Goal: Contribute content: Contribute content

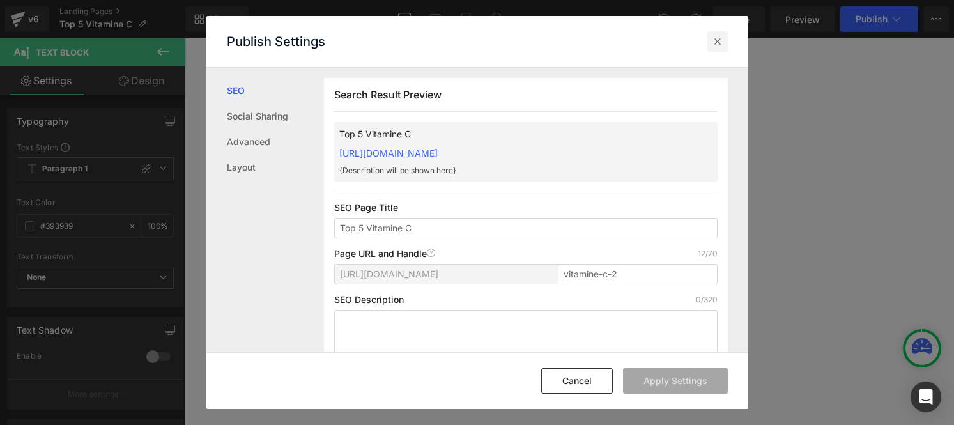
click at [717, 45] on icon at bounding box center [717, 41] width 13 height 13
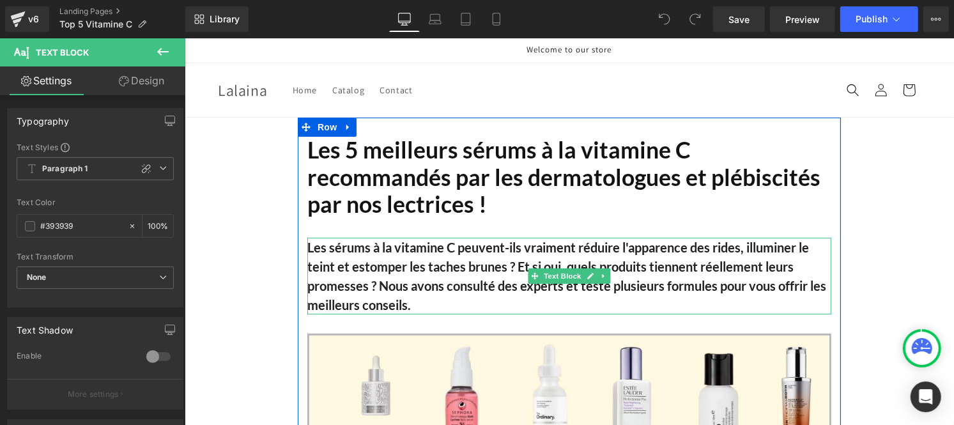
click at [456, 269] on b "Les sérums à la vitamine C peuvent-ils vraiment réduire l'apparence des rides, …" at bounding box center [566, 275] width 519 height 73
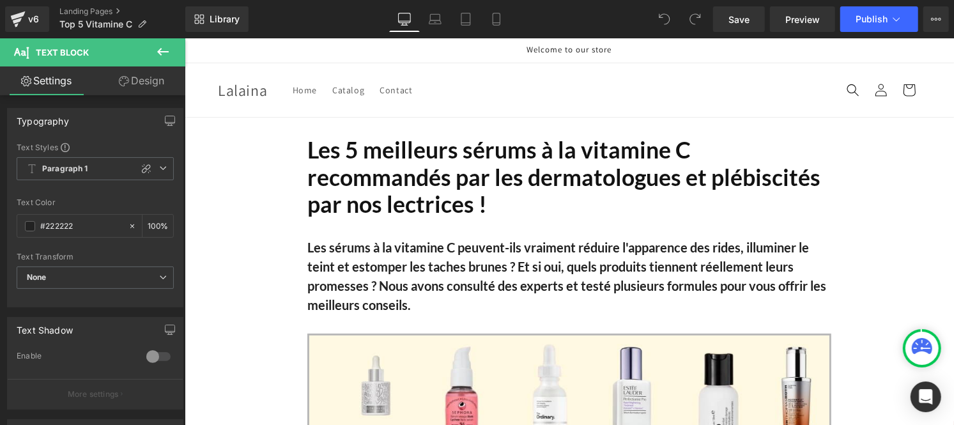
click at [390, 279] on b "Les sérums à la vitamine C peuvent-ils vraiment réduire l'apparence des rides, …" at bounding box center [566, 275] width 519 height 73
click at [82, 222] on input "#222222" at bounding box center [81, 226] width 82 height 14
paste input "12121"
type input "#121212"
click at [154, 221] on input "100" at bounding box center [154, 225] width 13 height 14
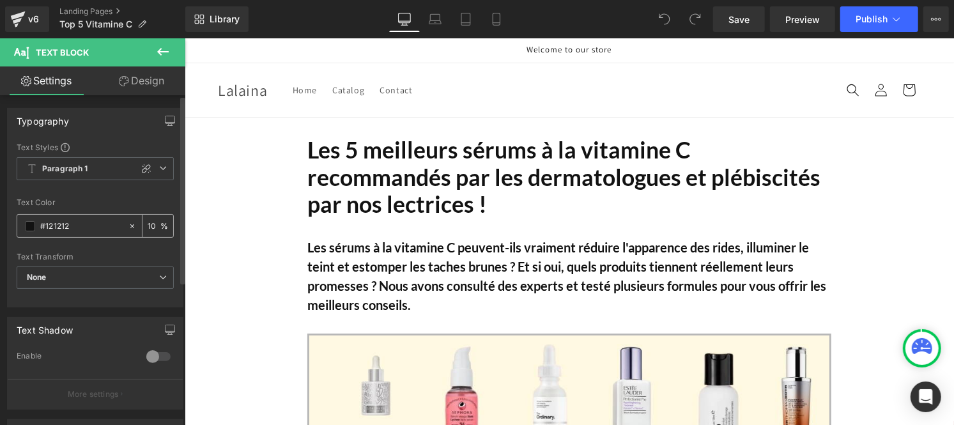
type input "1"
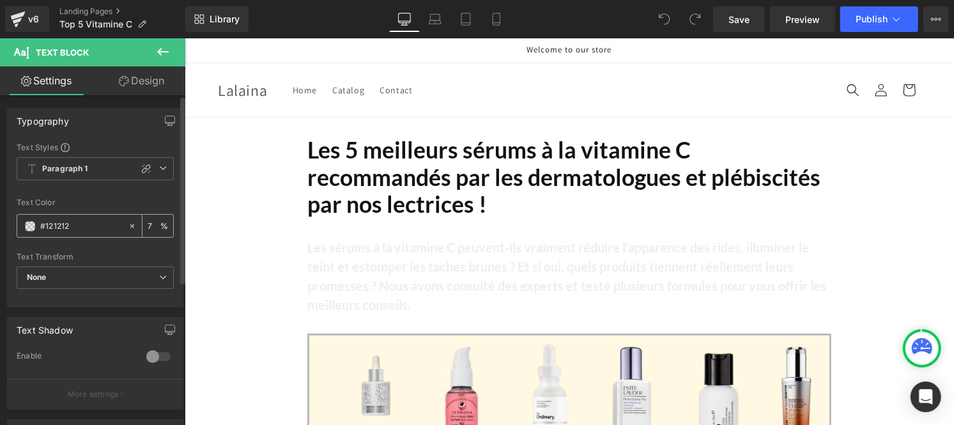
type input "75"
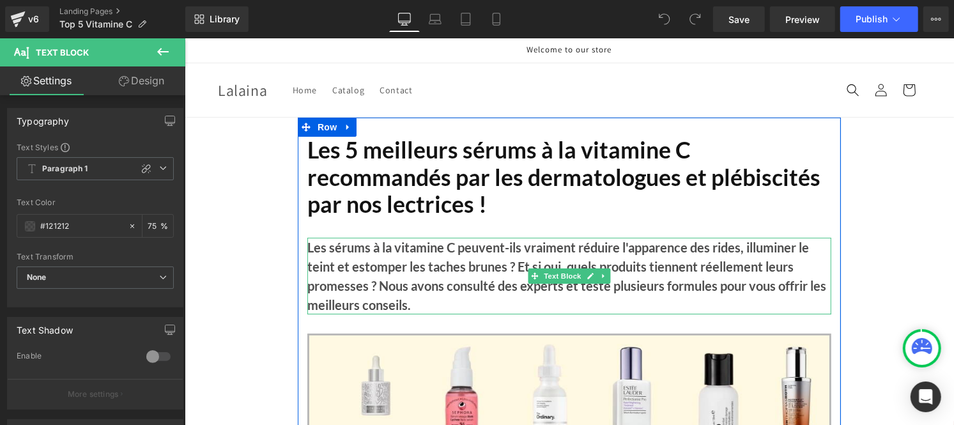
scroll to position [24, 0]
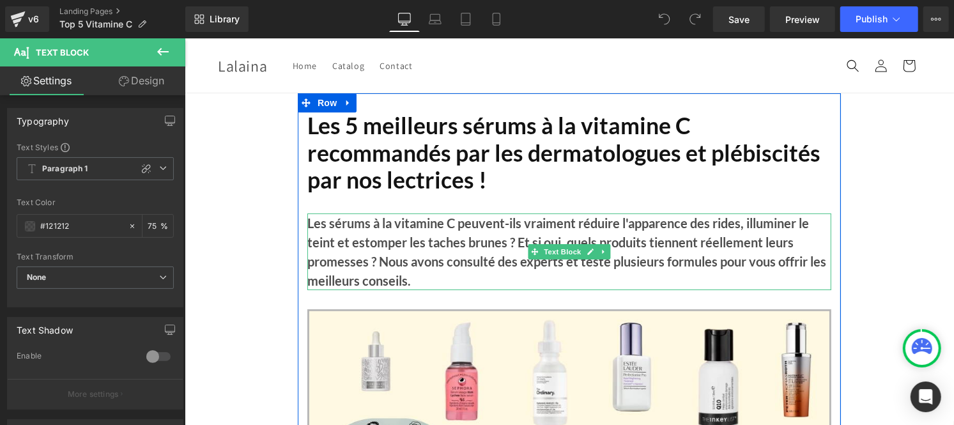
click at [411, 137] on h2 "Les 5 meilleurs sérums à la vitamine C recommandés par les dermatologues et plé…" at bounding box center [569, 153] width 524 height 82
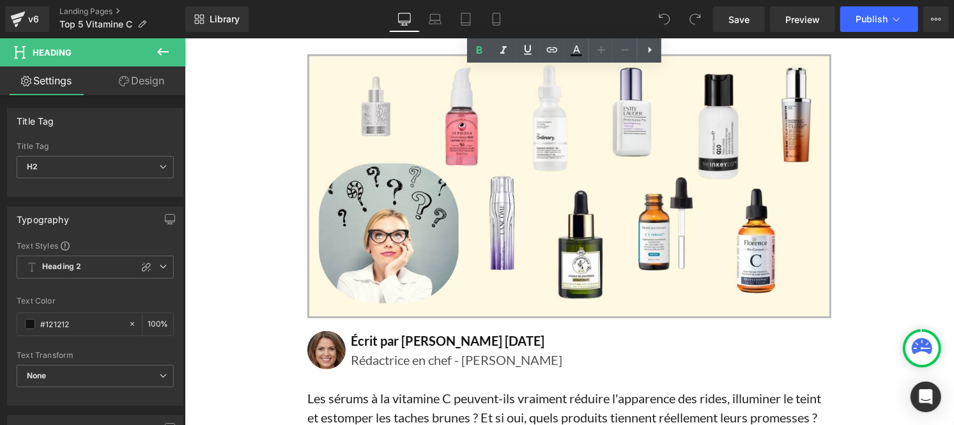
scroll to position [397, 0]
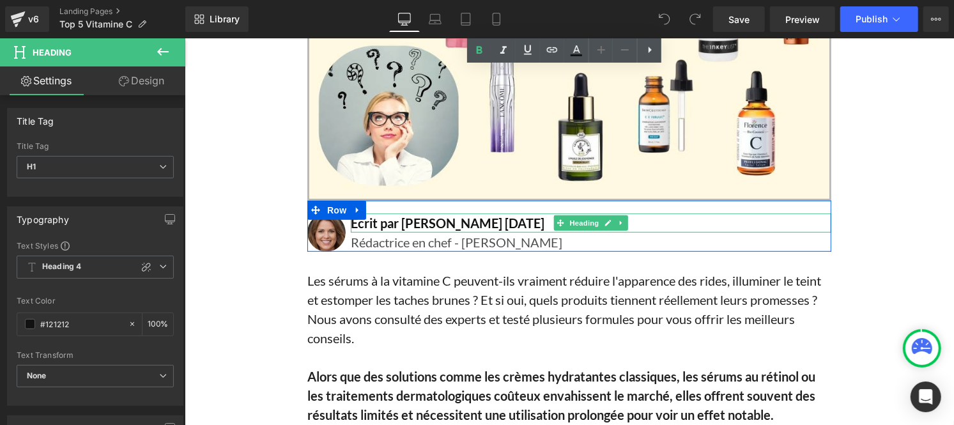
drag, startPoint x: 508, startPoint y: 218, endPoint x: 472, endPoint y: 220, distance: 36.4
click at [472, 220] on h1 "Écrit par [PERSON_NAME] [DATE]" at bounding box center [590, 222] width 480 height 19
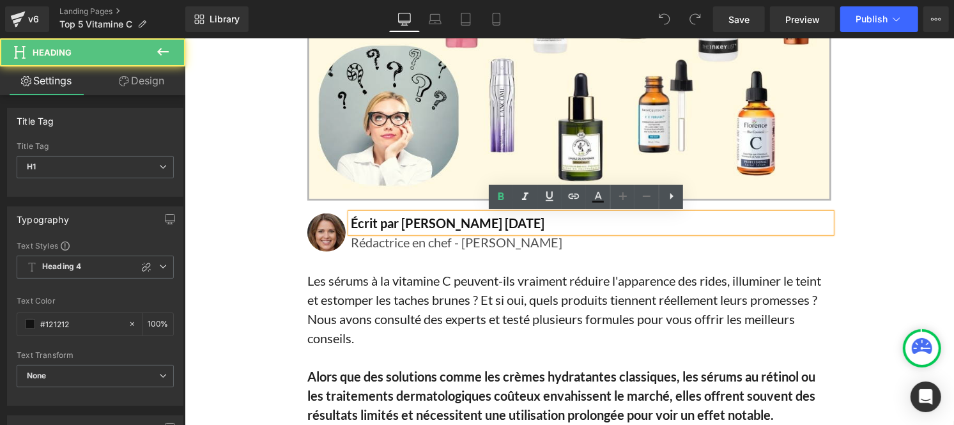
drag, startPoint x: 472, startPoint y: 220, endPoint x: 512, endPoint y: 220, distance: 39.6
click at [512, 220] on h1 "Écrit par [PERSON_NAME] [DATE]" at bounding box center [590, 222] width 480 height 19
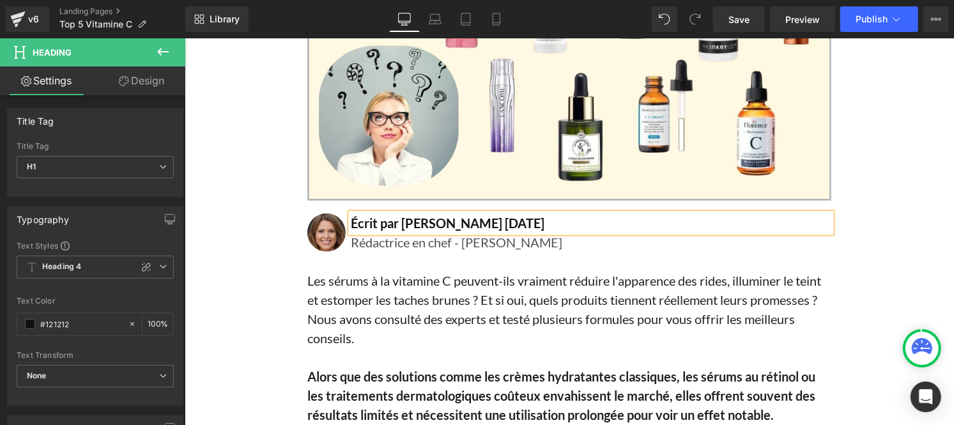
click at [506, 224] on h1 "Écrit par [PERSON_NAME] [DATE]" at bounding box center [590, 222] width 480 height 19
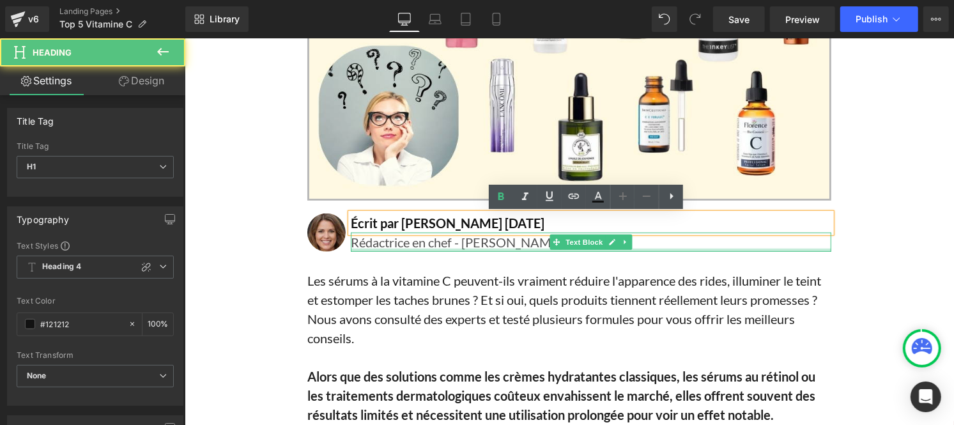
click at [466, 248] on div at bounding box center [590, 249] width 480 height 3
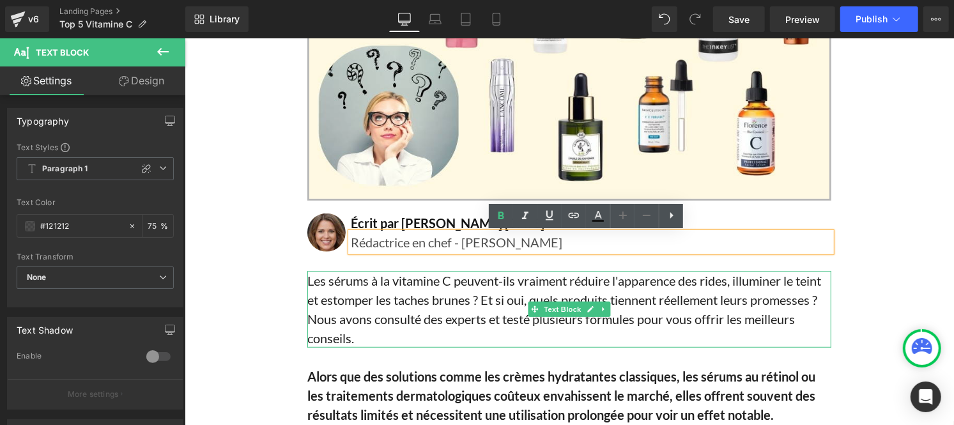
click at [379, 320] on p "Les sérums à la vitamine C peuvent-ils vraiment réduire l'apparence des rides, …" at bounding box center [569, 308] width 524 height 77
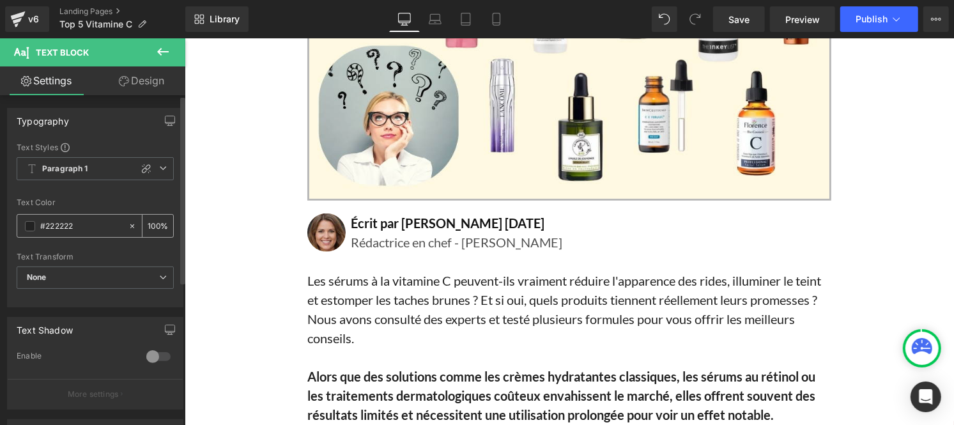
click at [84, 225] on input "#222222" at bounding box center [81, 226] width 82 height 14
type input "#121212"
click at [151, 222] on input "100" at bounding box center [154, 225] width 13 height 14
type input "0"
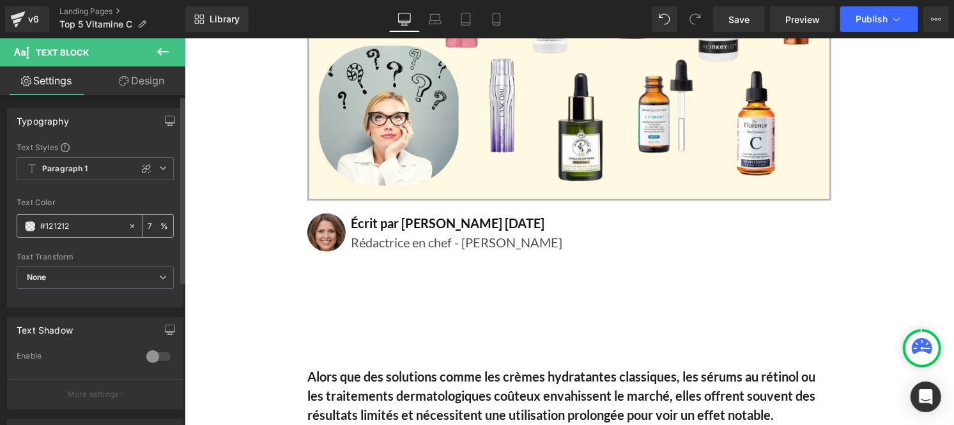
type input "75"
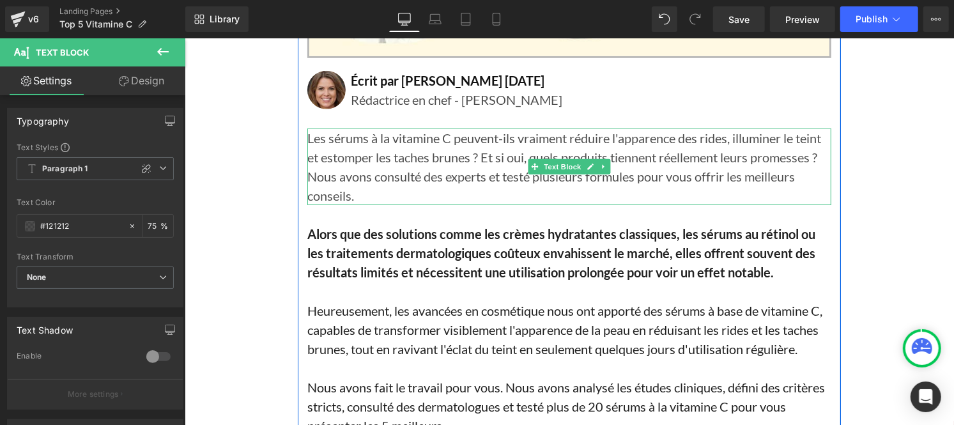
scroll to position [543, 0]
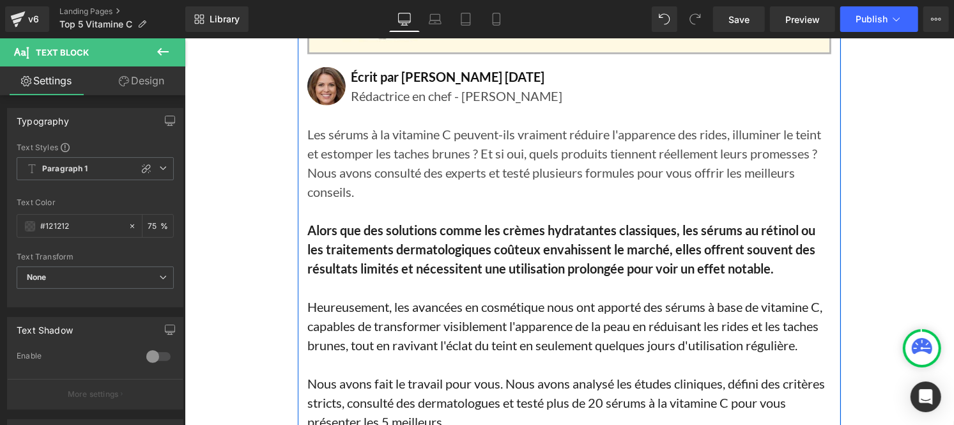
click at [395, 254] on b "Alors que des solutions comme les crèmes hydratantes classiques, les sérums au …" at bounding box center [561, 249] width 508 height 54
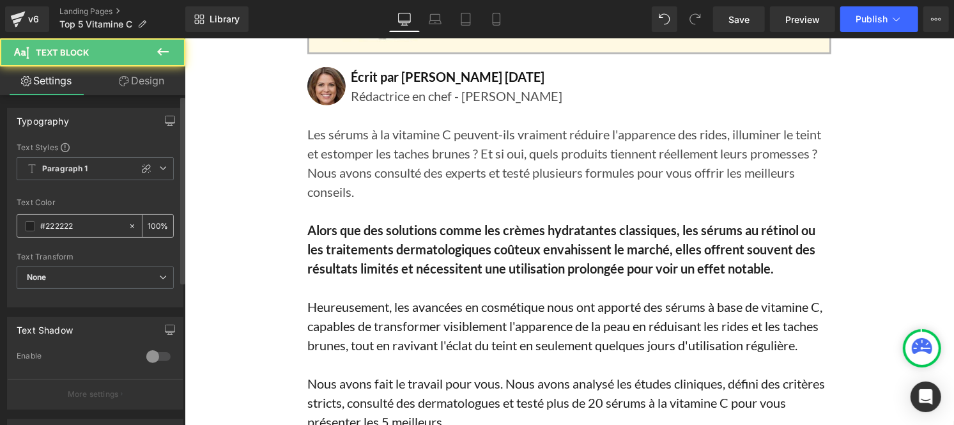
click at [79, 226] on input "#222222" at bounding box center [81, 226] width 82 height 14
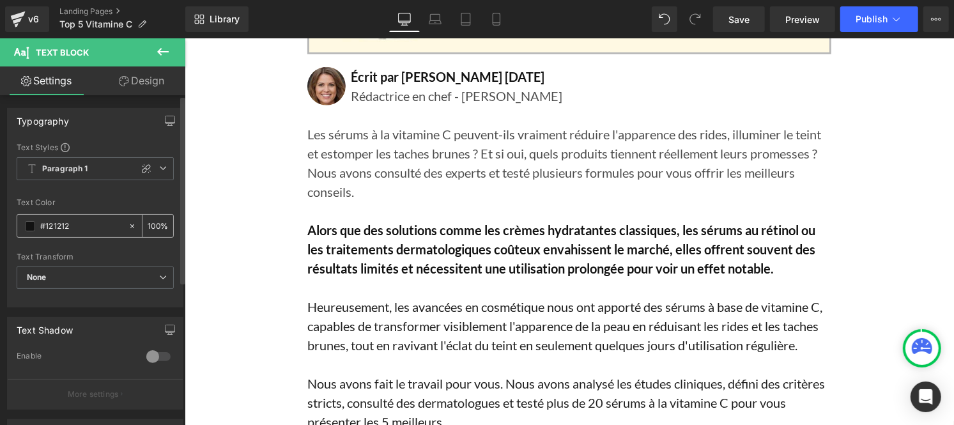
type input "#121212"
click at [151, 222] on input "100" at bounding box center [154, 225] width 13 height 14
type input "0"
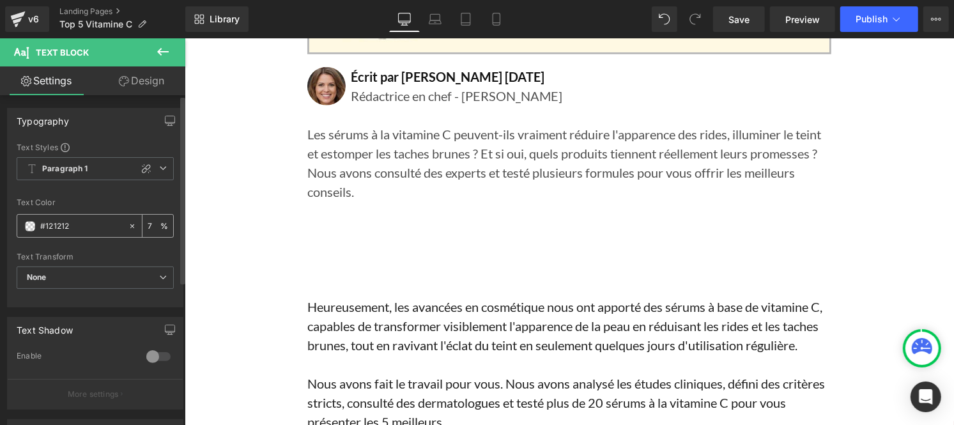
type input "75"
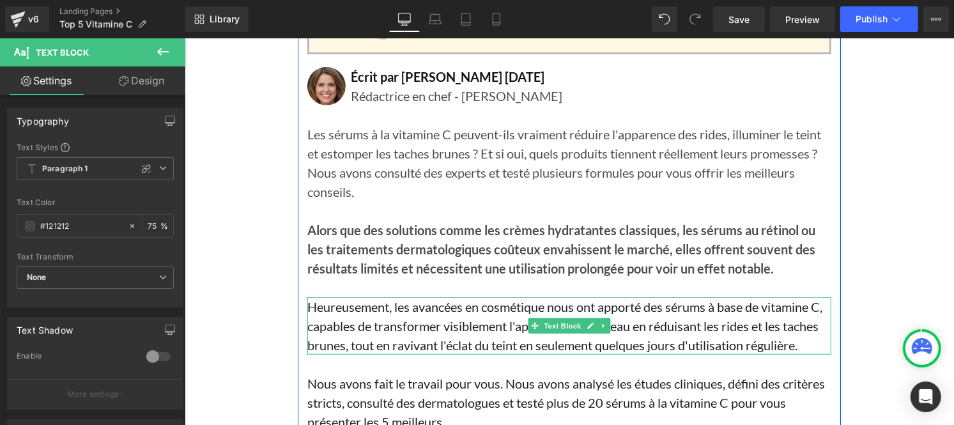
click at [411, 328] on p "Heureusement, les avancées en cosmétique nous ont apporté des sérums à base de …" at bounding box center [569, 324] width 524 height 57
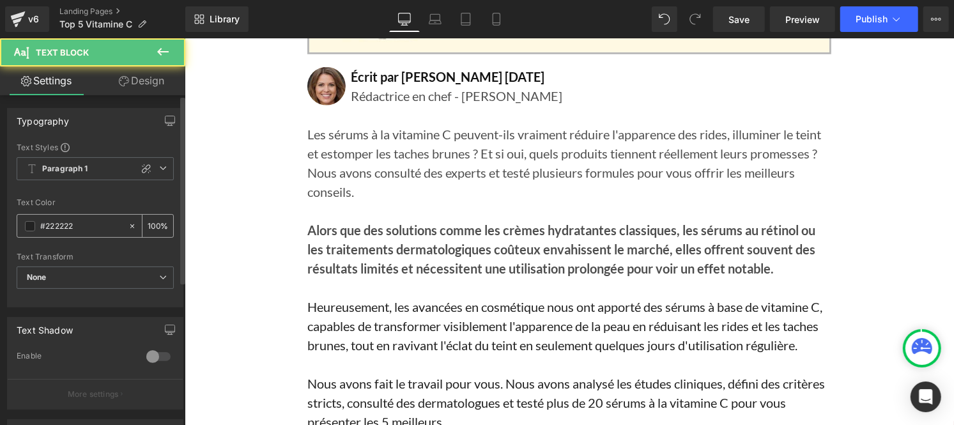
click at [80, 230] on input "#222222" at bounding box center [81, 226] width 82 height 14
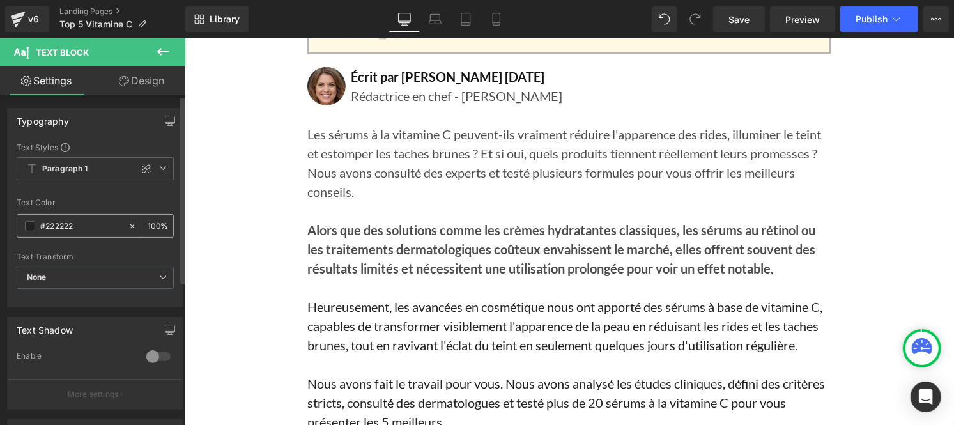
paste input "12121"
type input "#121212"
click at [154, 225] on input "100" at bounding box center [154, 225] width 13 height 14
type input "1"
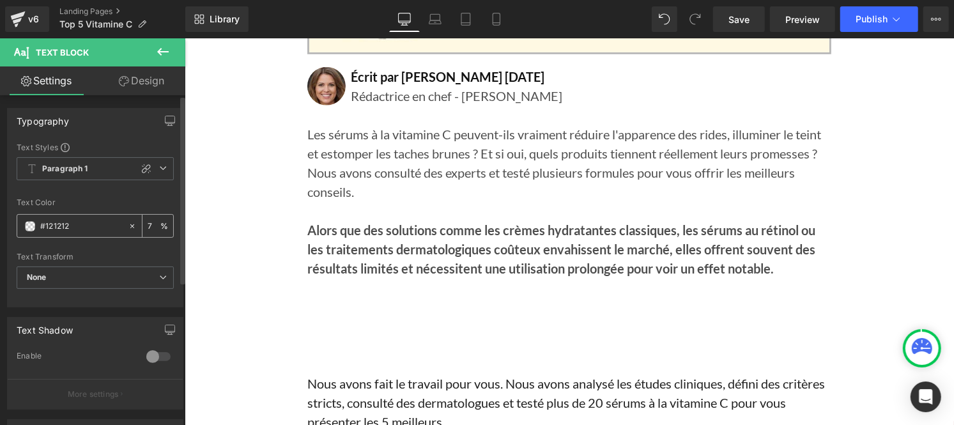
type input "75"
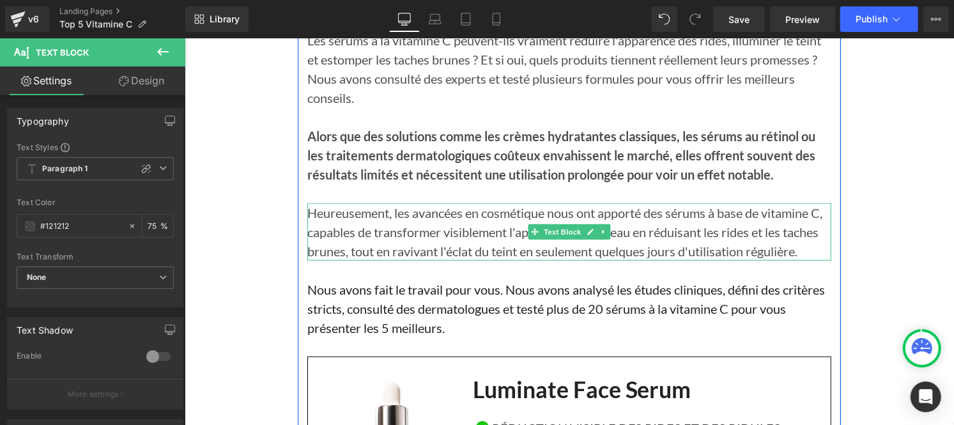
scroll to position [643, 0]
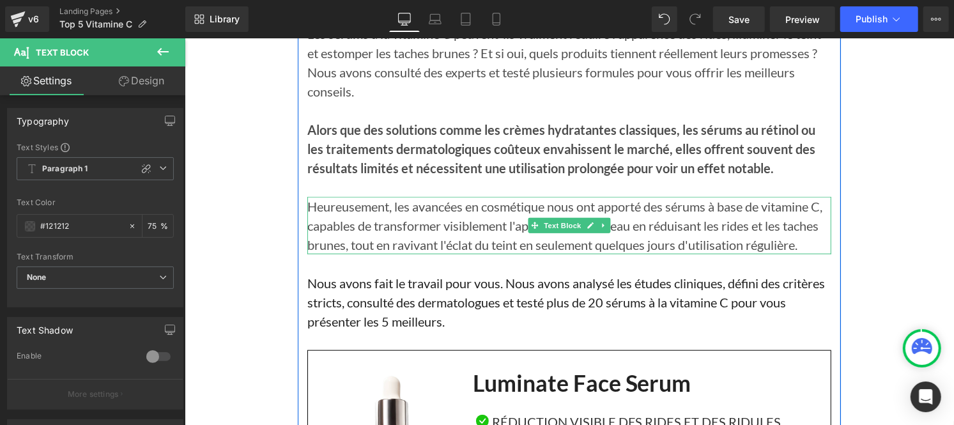
click at [400, 319] on p "Nous avons fait le travail pour vous. Nous avons analysé les études cliniques, …" at bounding box center [569, 301] width 524 height 57
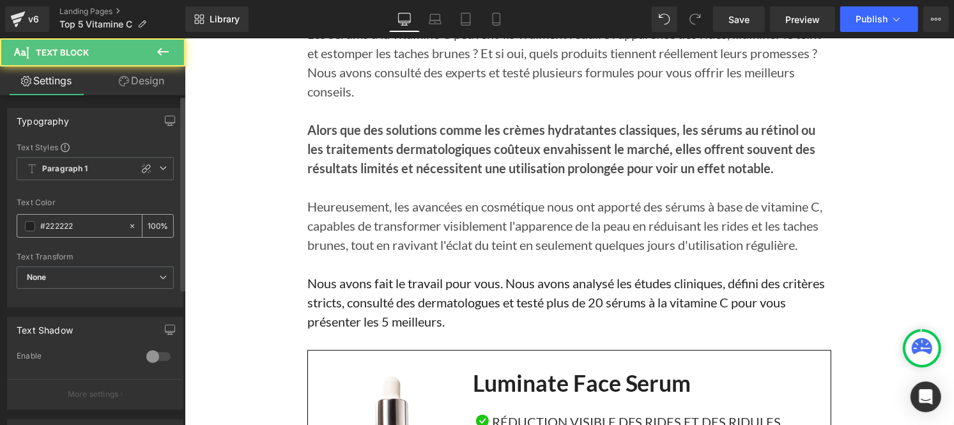
click at [91, 231] on input "#222222" at bounding box center [81, 226] width 82 height 14
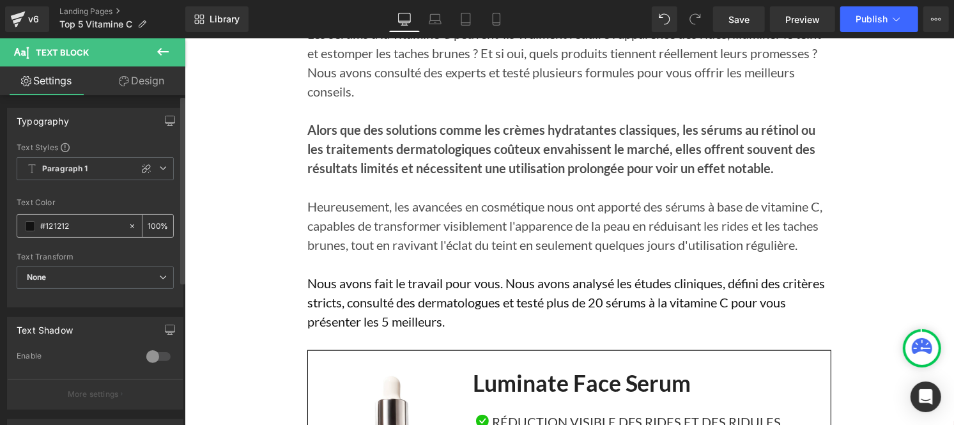
type input "#121212"
click at [151, 224] on input "100" at bounding box center [154, 225] width 13 height 14
type input "0"
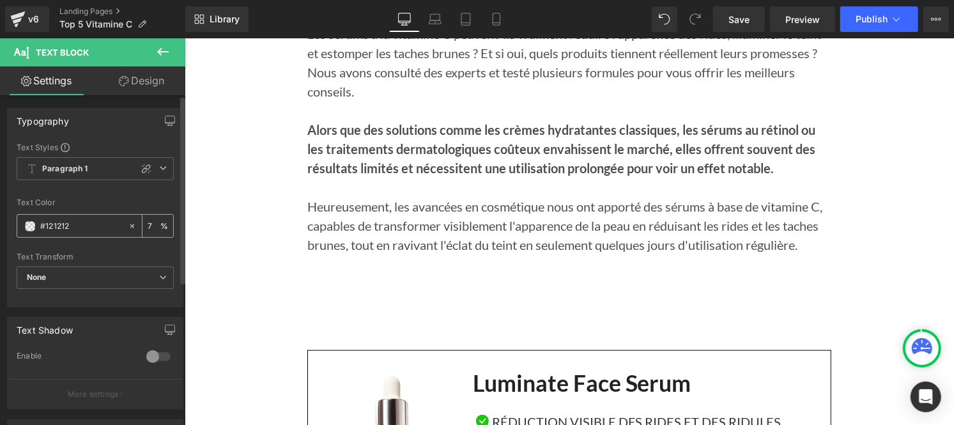
type input "75"
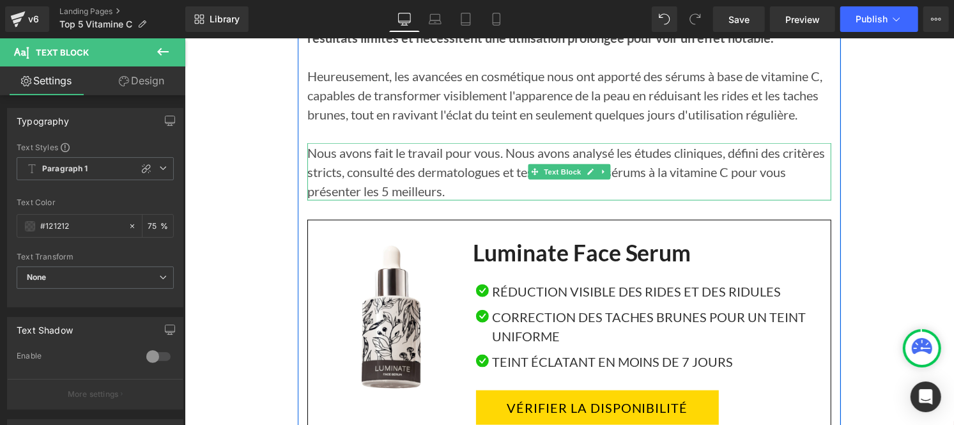
scroll to position [775, 0]
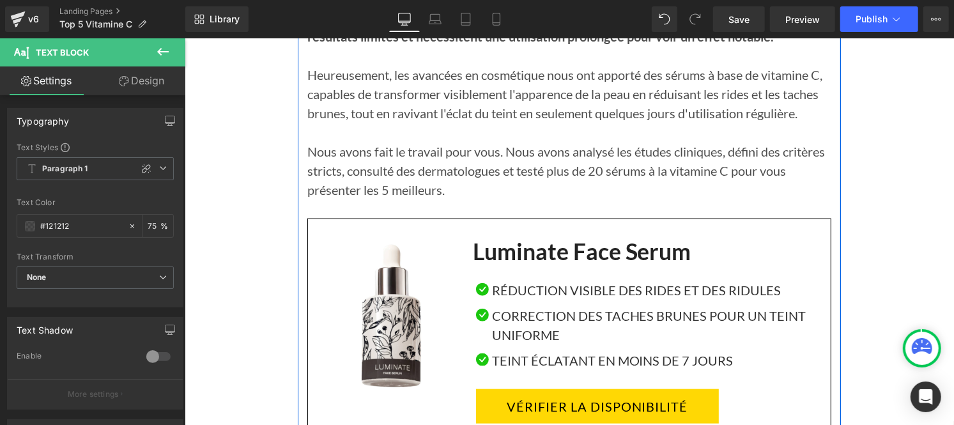
click at [529, 278] on div "Icon Réduction visible des rides et des ridules Text Block Icon Correction des …" at bounding box center [647, 367] width 345 height 179
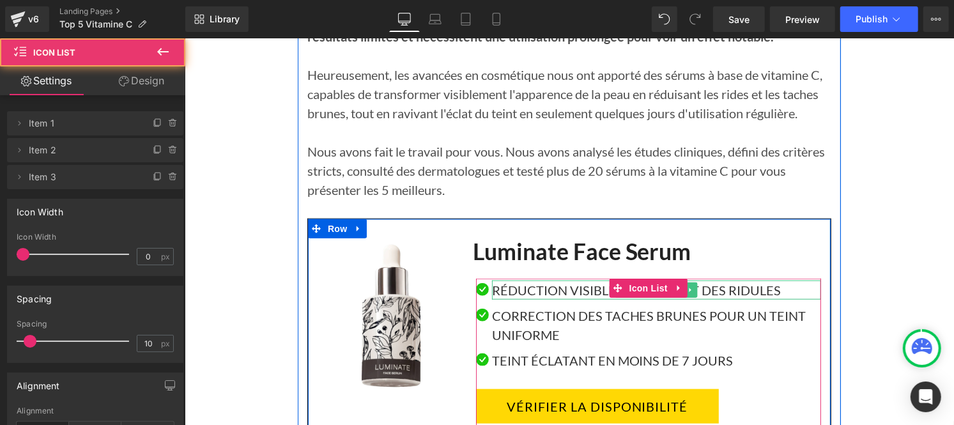
click at [517, 284] on p "Réduction visible des rides et des ridules" at bounding box center [655, 289] width 329 height 19
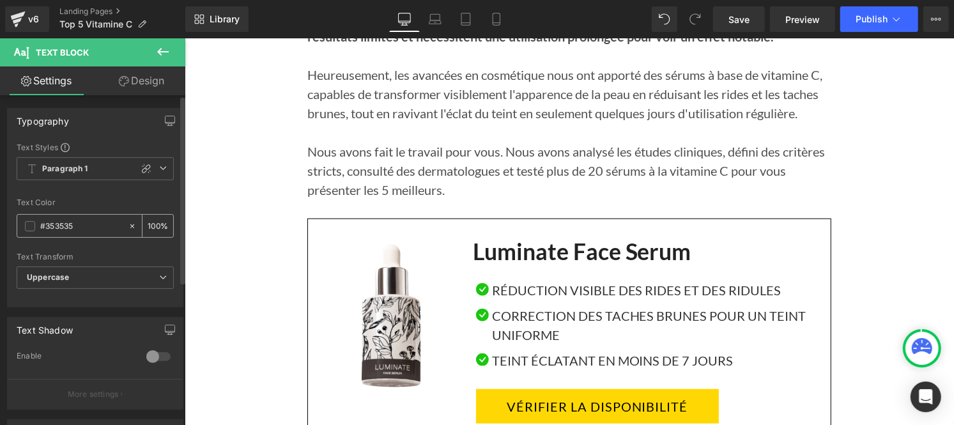
click at [81, 228] on input "#353535" at bounding box center [81, 226] width 82 height 14
type input "#121212"
click at [157, 227] on div "100 %" at bounding box center [157, 226] width 31 height 22
click at [152, 219] on input "100" at bounding box center [154, 225] width 13 height 14
type input "0"
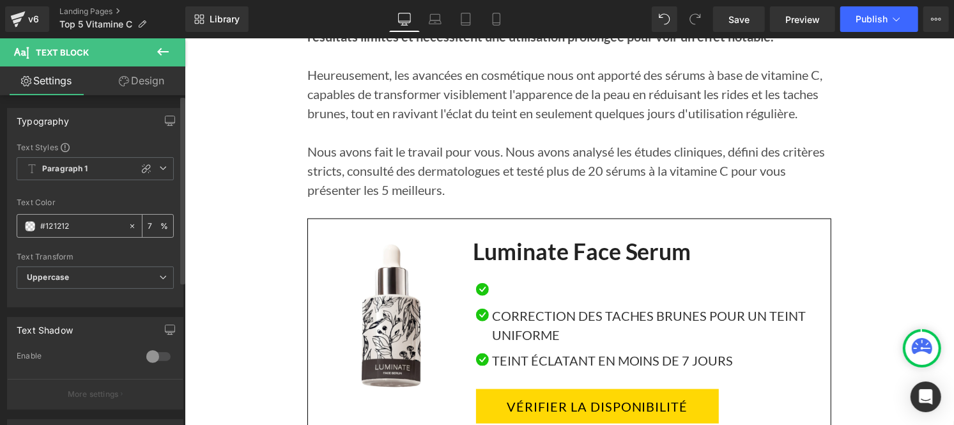
type input "75"
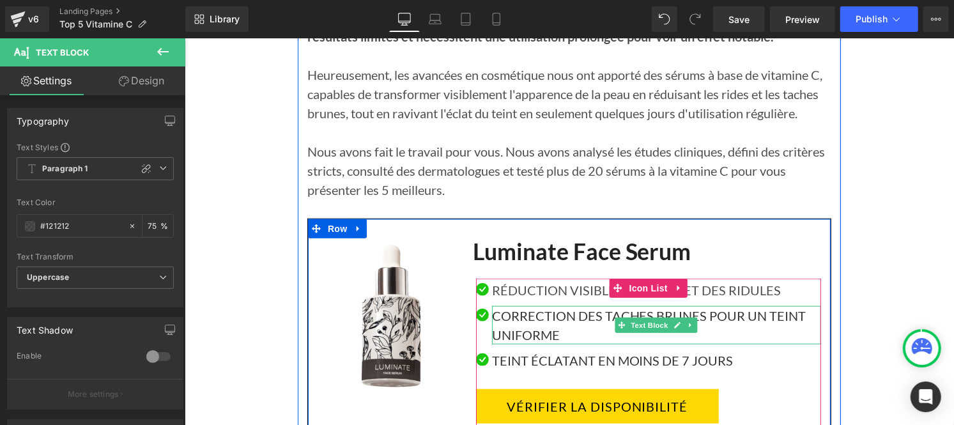
click at [498, 332] on p "Correction des taches brunes pour un teint uniforme" at bounding box center [655, 324] width 329 height 38
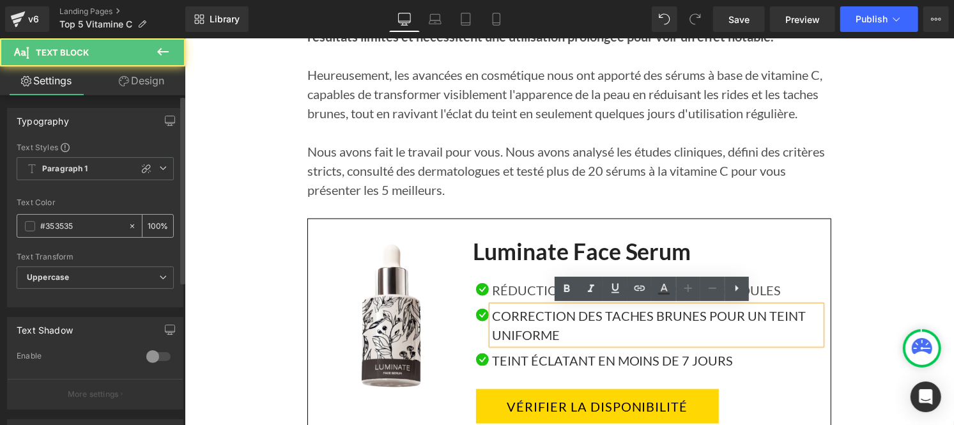
click at [86, 231] on input "#353535" at bounding box center [81, 226] width 82 height 14
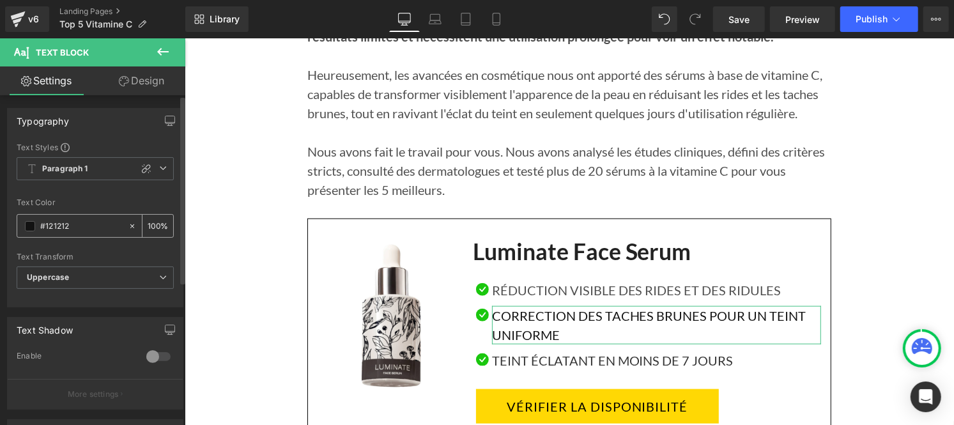
type input "#121212"
click at [153, 220] on input "100" at bounding box center [154, 225] width 13 height 14
type input "1"
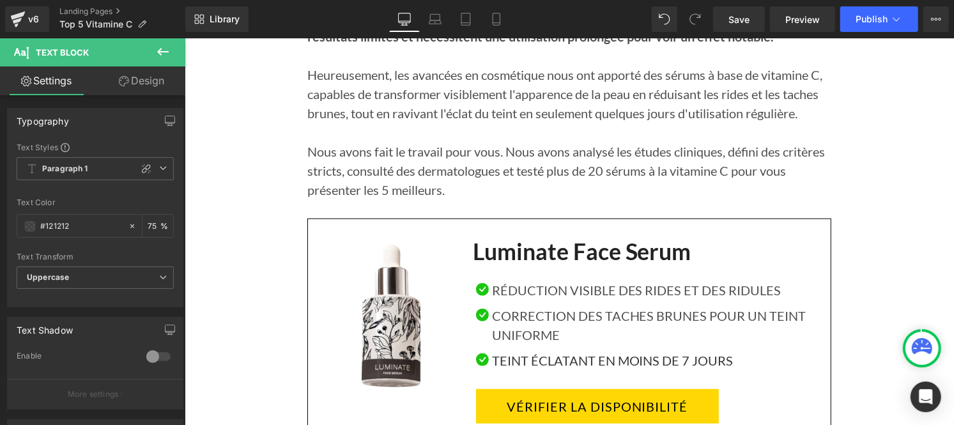
type input "75"
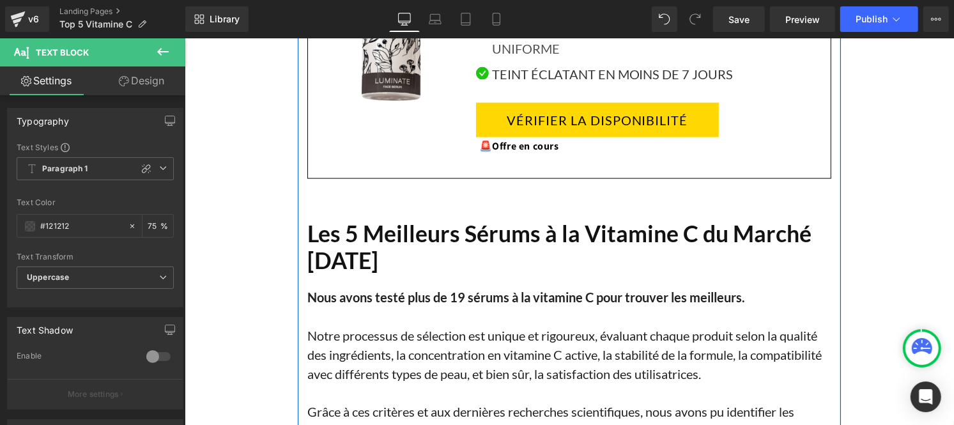
scroll to position [1062, 0]
click at [379, 255] on h1 "Les 5 Meilleurs Sérums à la Vitamine C du Marché [DATE]" at bounding box center [569, 246] width 524 height 54
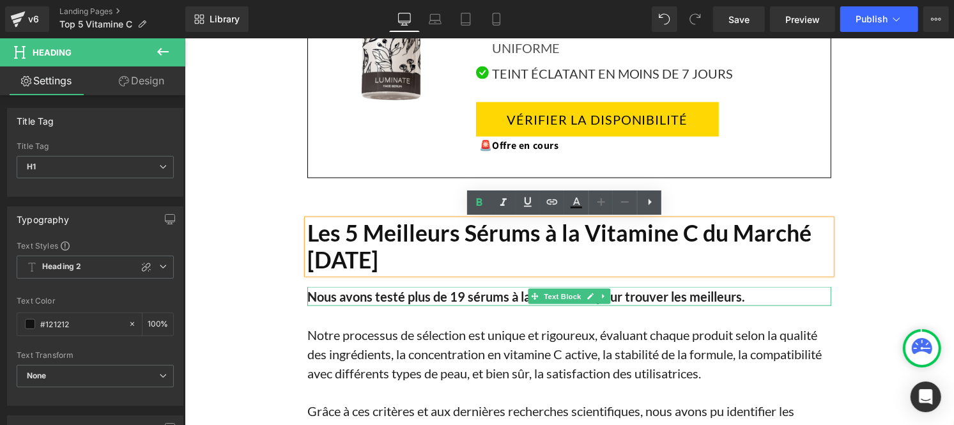
click at [371, 296] on b "Nous avons testé plus de 19 sérums à la vitamine C pour trouver les meilleurs." at bounding box center [526, 295] width 438 height 15
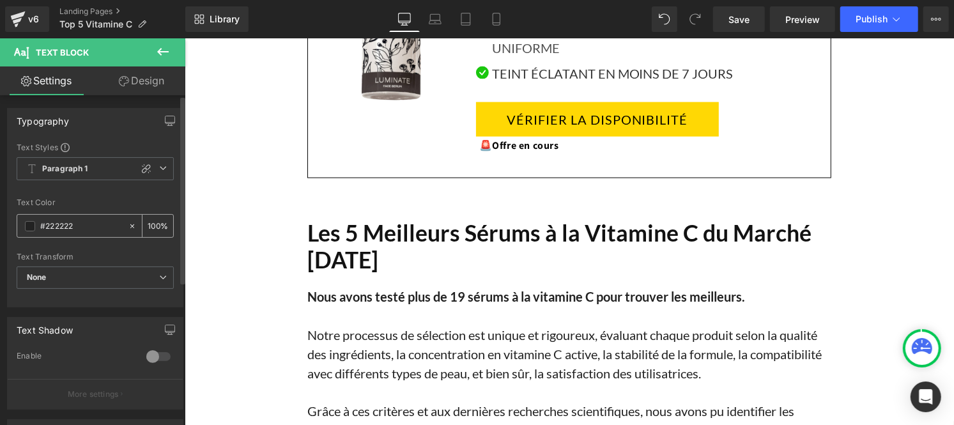
click at [81, 231] on input "#222222" at bounding box center [81, 226] width 82 height 14
type input "#121212"
click at [153, 222] on input "100" at bounding box center [154, 225] width 13 height 14
type input "1"
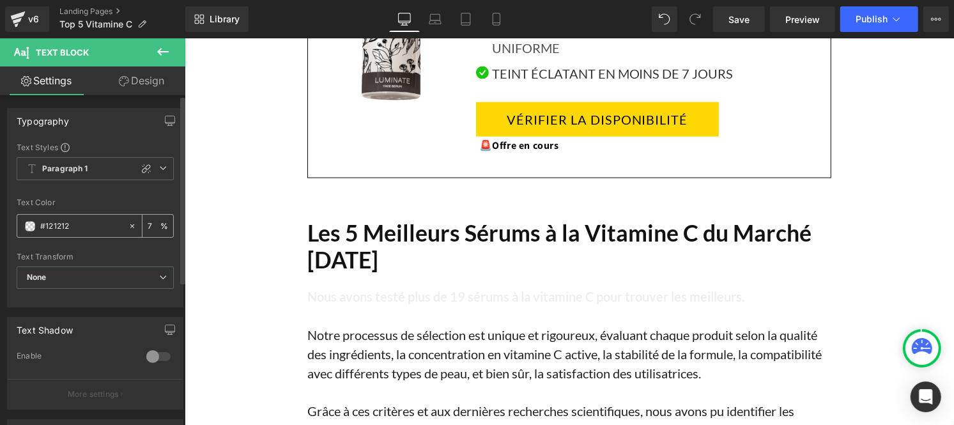
type input "75"
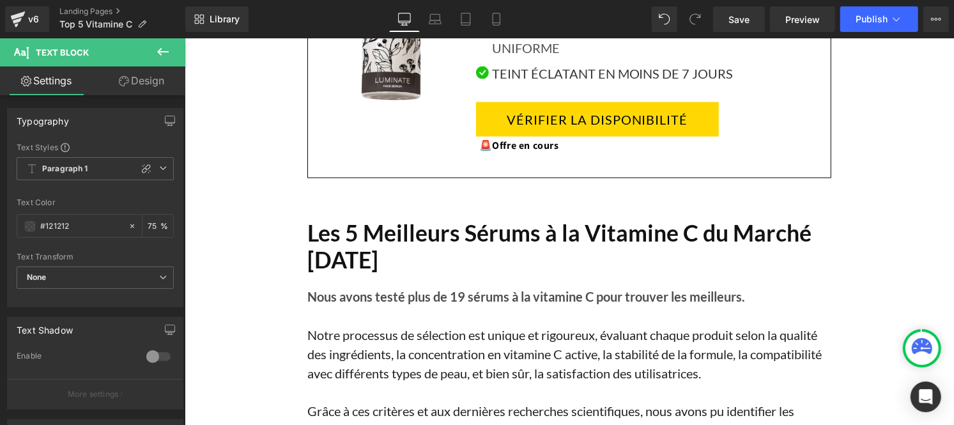
click at [393, 335] on p "Notre processus de sélection est unique et rigoureux, évaluant chaque produit s…" at bounding box center [569, 352] width 524 height 57
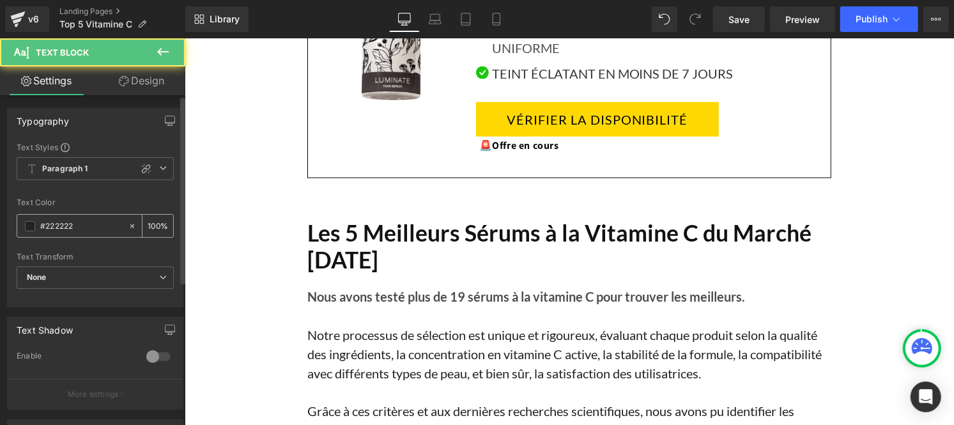
click at [78, 231] on input "#222222" at bounding box center [81, 226] width 82 height 14
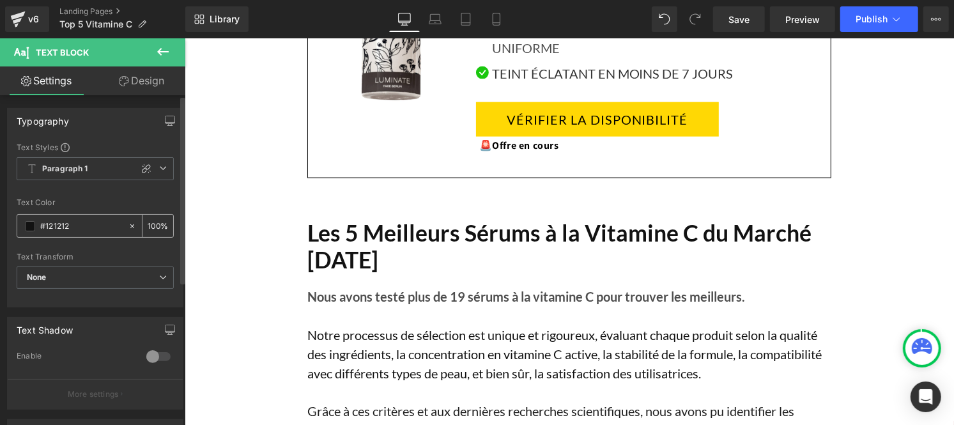
type input "#121212"
click at [154, 222] on input "100" at bounding box center [154, 225] width 13 height 14
type input "1"
type input "75"
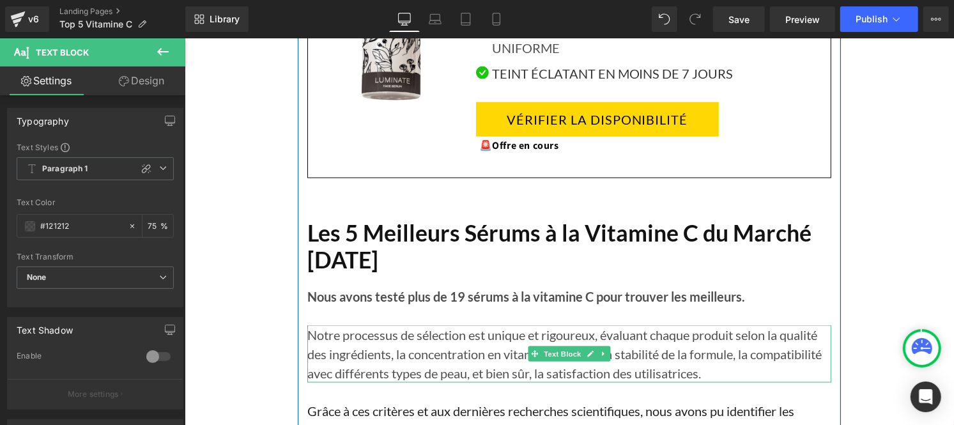
scroll to position [1104, 0]
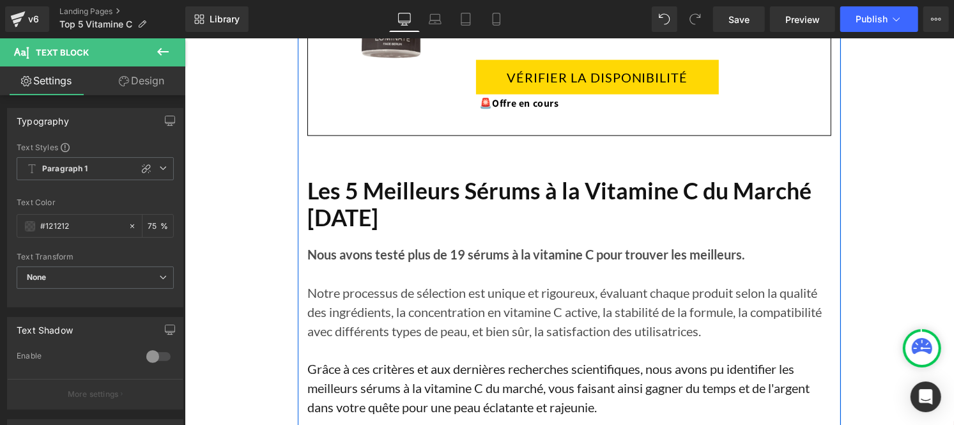
click at [365, 384] on p "Grâce à ces critères et aux dernières recherches scientifiques, nous avons pu i…" at bounding box center [569, 387] width 524 height 57
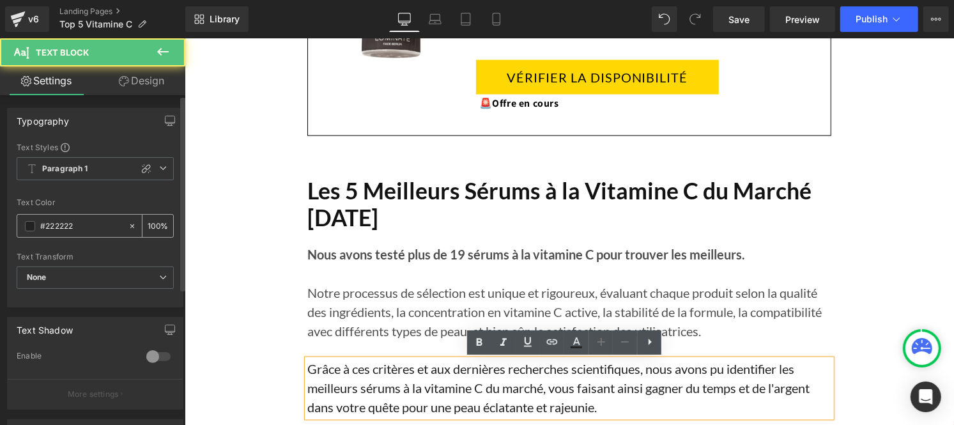
click at [85, 227] on input "#222222" at bounding box center [81, 226] width 82 height 14
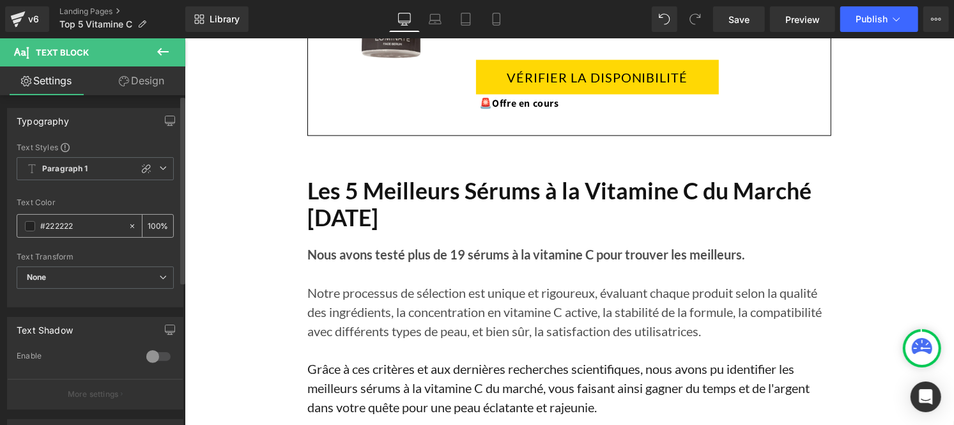
type input "v"
type input "0"
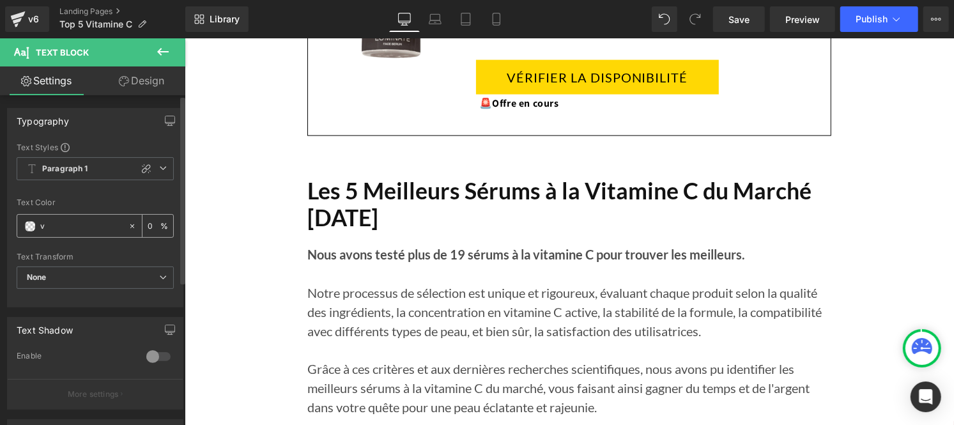
type input "#121212"
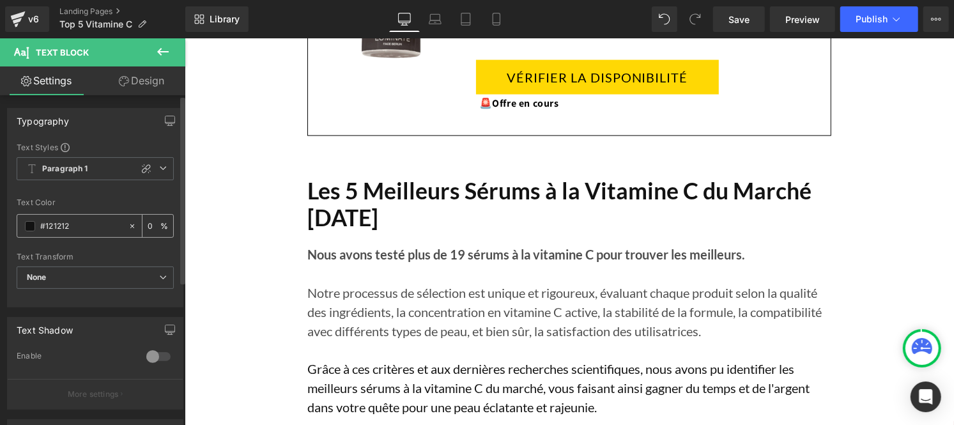
type input "100"
type input "#121212"
click at [151, 226] on input "100" at bounding box center [154, 225] width 13 height 14
type input "0"
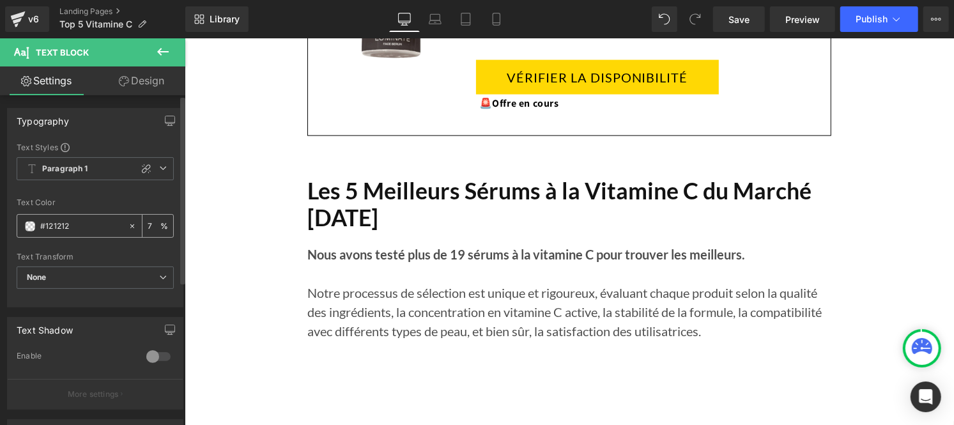
type input "75"
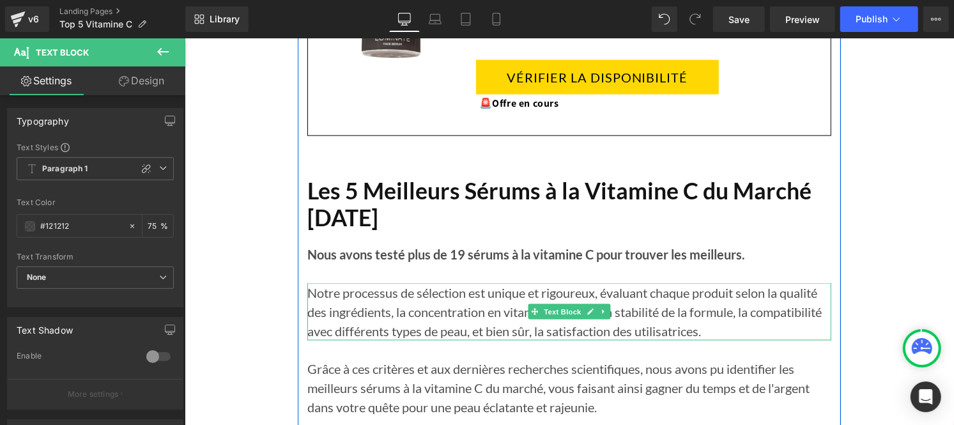
scroll to position [1337, 0]
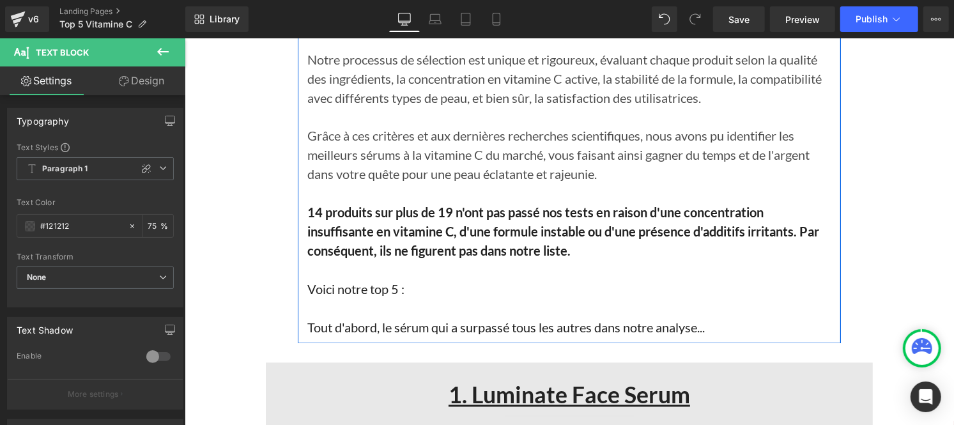
click at [381, 233] on b "14 produits sur plus de 19 n'ont pas passé nos tests en raison d'une concentrat…" at bounding box center [563, 231] width 512 height 54
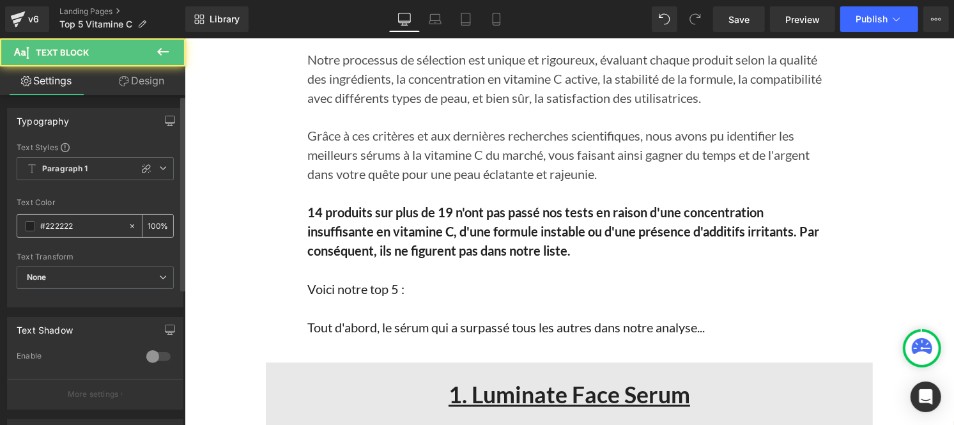
click at [97, 216] on div "#222222" at bounding box center [72, 226] width 110 height 22
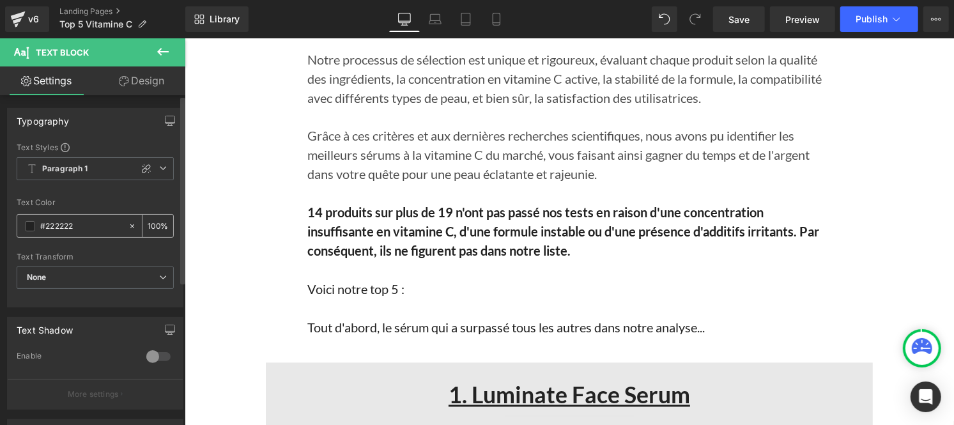
click at [84, 225] on input "#222222" at bounding box center [81, 226] width 82 height 14
paste input "12121"
type input "#121212"
click at [154, 222] on input "100" at bounding box center [154, 225] width 13 height 14
type input "1"
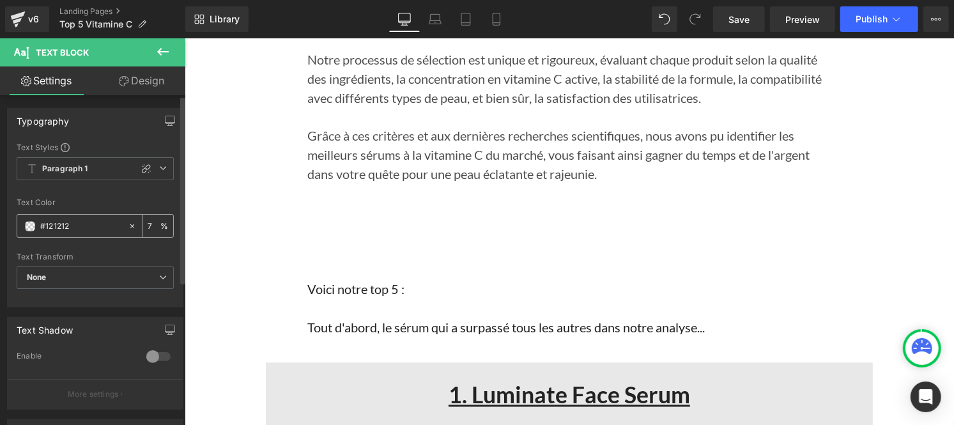
type input "75"
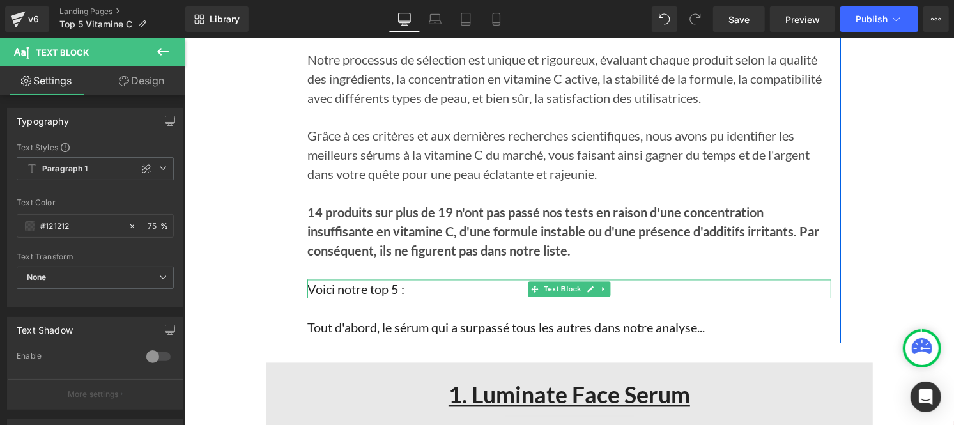
click at [361, 294] on p "Voici notre top 5 :" at bounding box center [569, 288] width 524 height 19
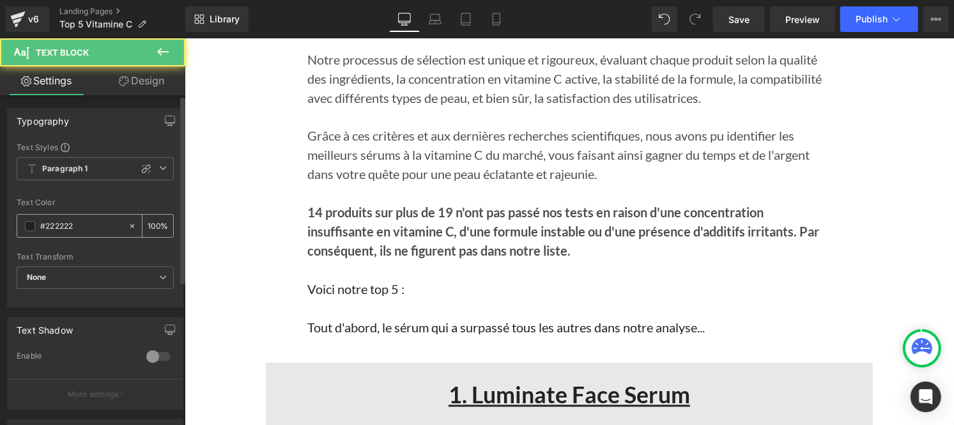
click at [84, 228] on input "#222222" at bounding box center [81, 226] width 82 height 14
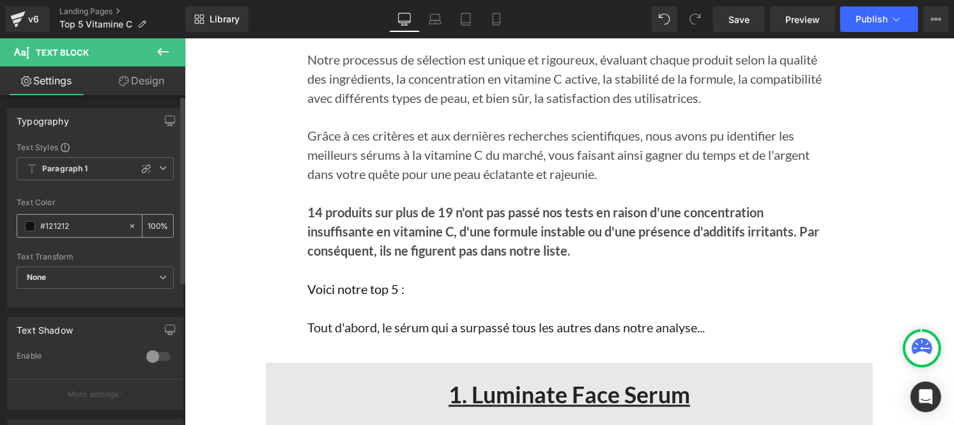
type input "#121212"
click at [151, 220] on input "100" at bounding box center [154, 225] width 13 height 14
type input "0"
type input "75"
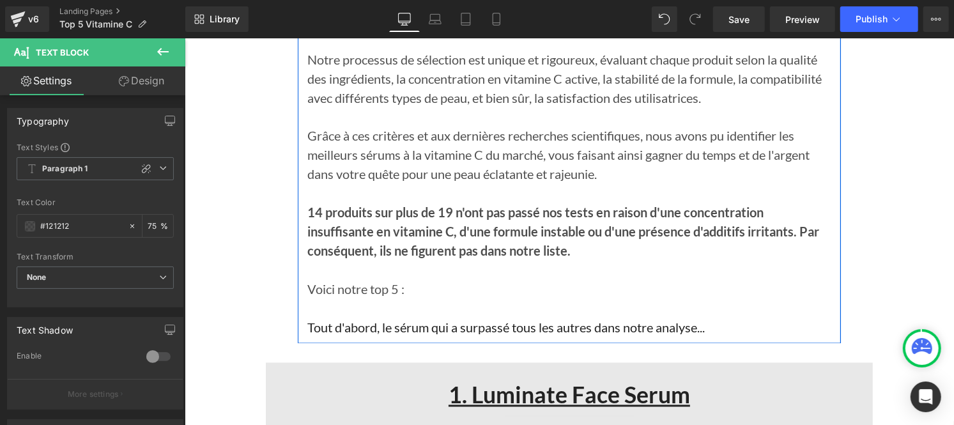
click at [356, 327] on p "Tout d'abord, le sérum qui a surpassé tous les autres dans notre analyse..." at bounding box center [569, 326] width 524 height 19
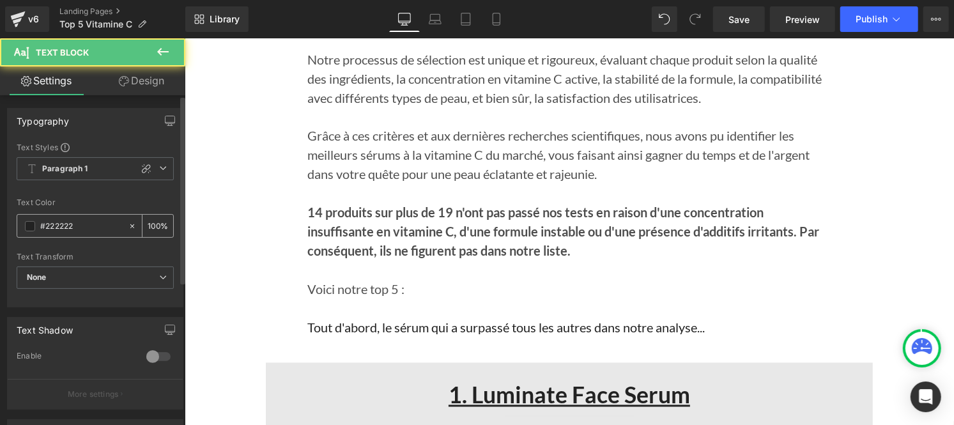
click at [88, 234] on div "#222222" at bounding box center [72, 226] width 110 height 22
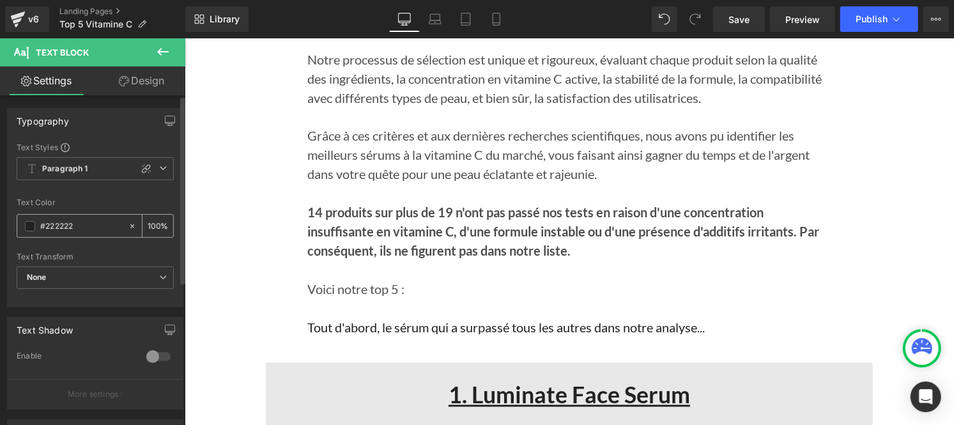
click at [84, 232] on input "#222222" at bounding box center [81, 226] width 82 height 14
type input "v"
type input "0"
paste input "#121212"
type input "#121212"
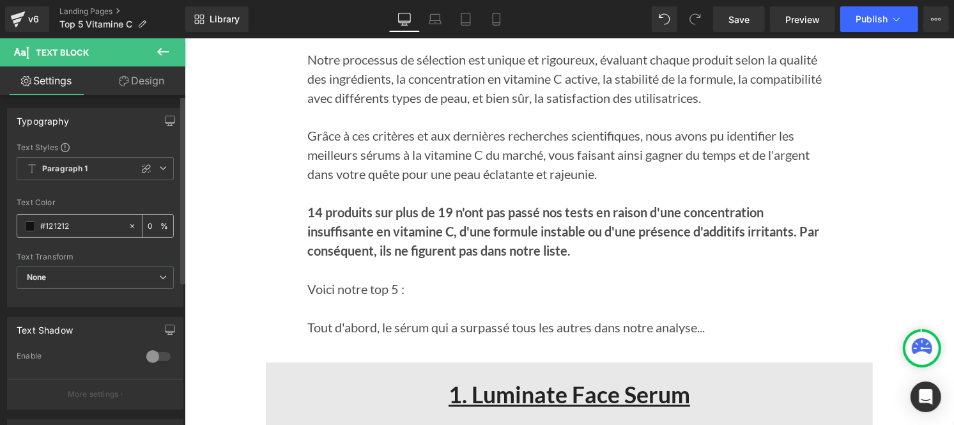
type input "100"
type input "#121212"
click at [155, 222] on div "100 %" at bounding box center [157, 226] width 31 height 22
click at [153, 222] on input "100" at bounding box center [154, 225] width 13 height 14
type input "1"
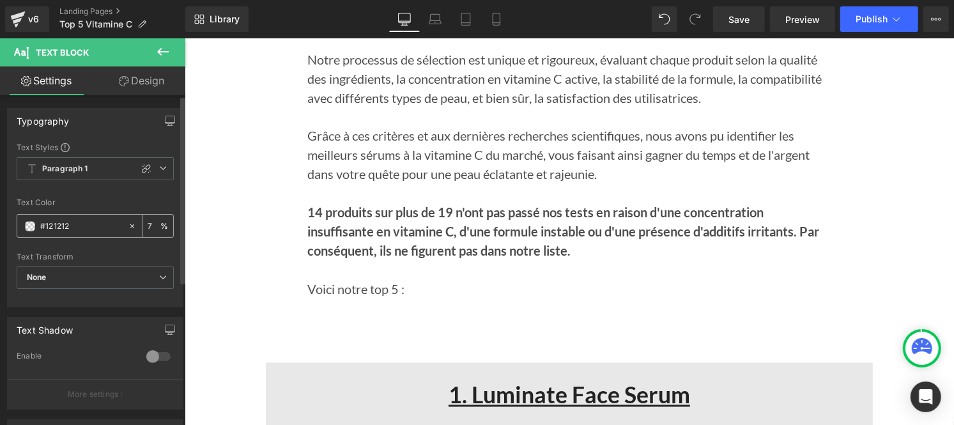
type input "75"
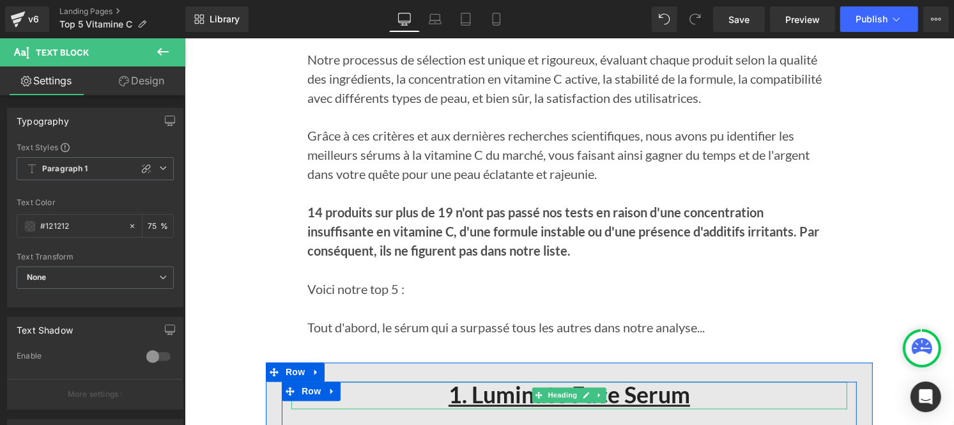
scroll to position [1459, 0]
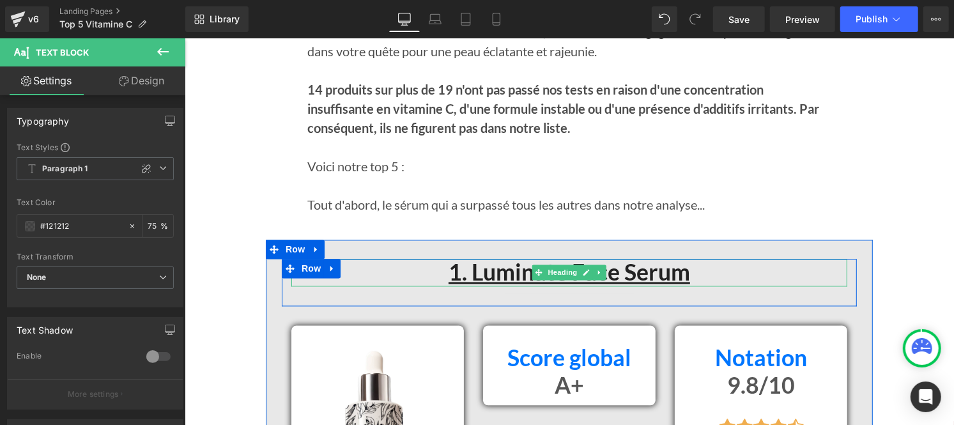
click at [466, 272] on u "1. Luminate Face Serum" at bounding box center [568, 271] width 241 height 27
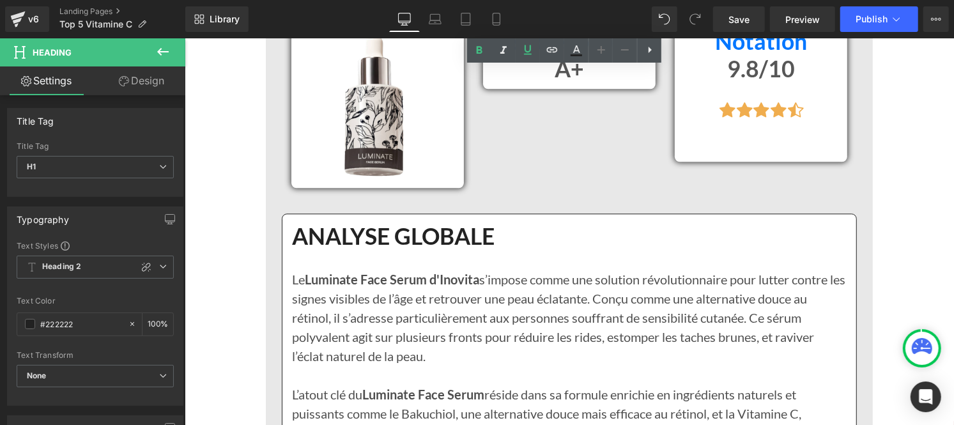
scroll to position [1777, 0]
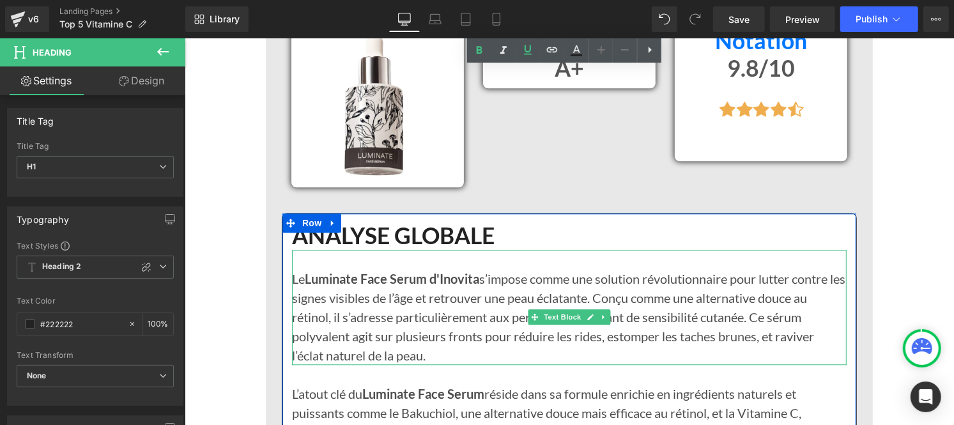
click at [390, 308] on p "Le Luminate Face Serum d'Inovita s’impose comme une solution révolutionnaire po…" at bounding box center [568, 316] width 554 height 96
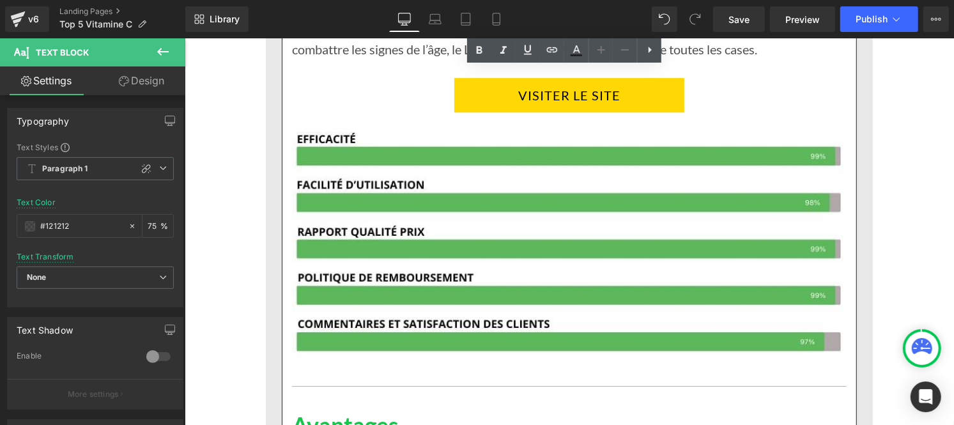
scroll to position [2393, 0]
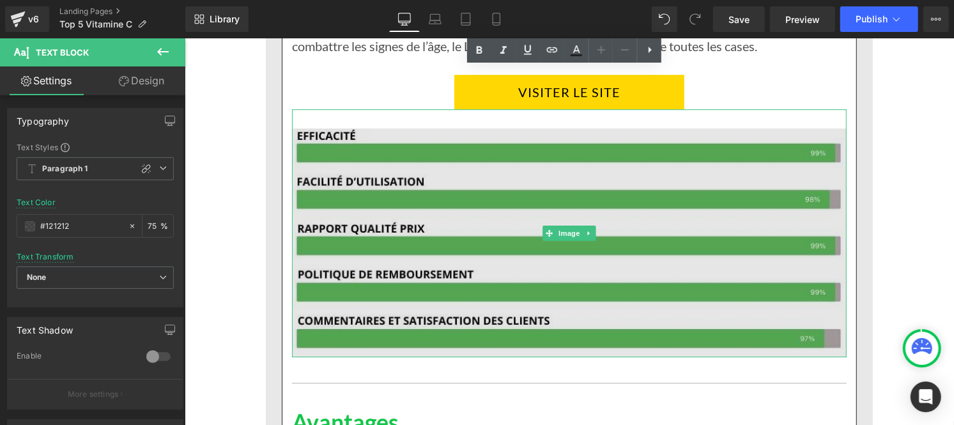
click at [449, 225] on img at bounding box center [568, 233] width 554 height 248
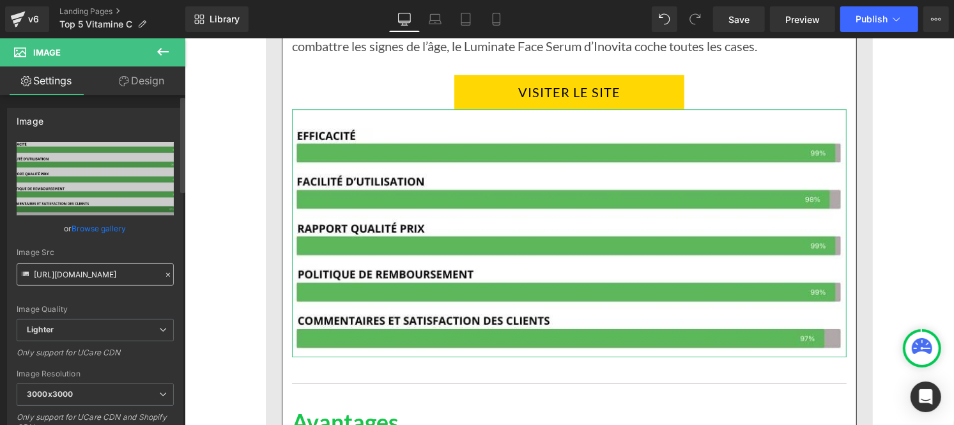
click at [155, 275] on input "https://ucarecdn.com/7c2cb2a7-5d24-406f-80cd-ee48ef262c72/-/format/auto/-/previ…" at bounding box center [95, 274] width 157 height 22
click at [164, 273] on icon at bounding box center [168, 274] width 9 height 9
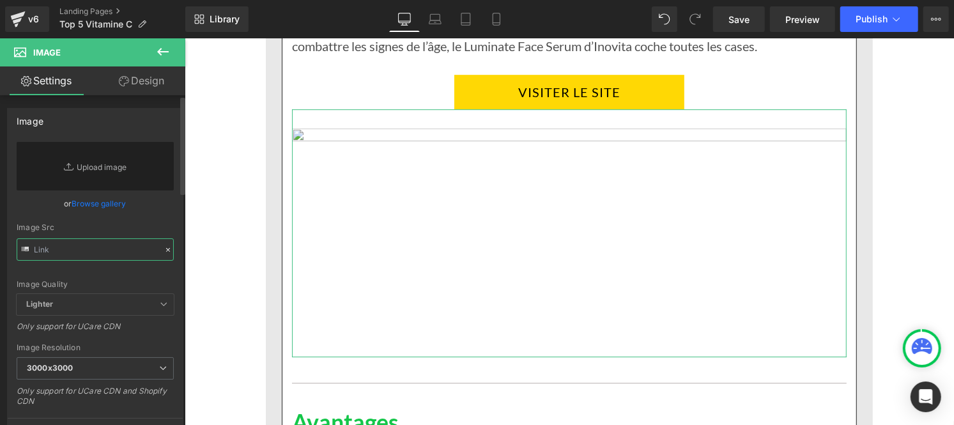
click at [118, 254] on input "text" at bounding box center [95, 249] width 157 height 22
paste input "https://cdn.shopify.com/s/files/1/0986/3672/6610/files/Pourcentage_produit_1.jp…"
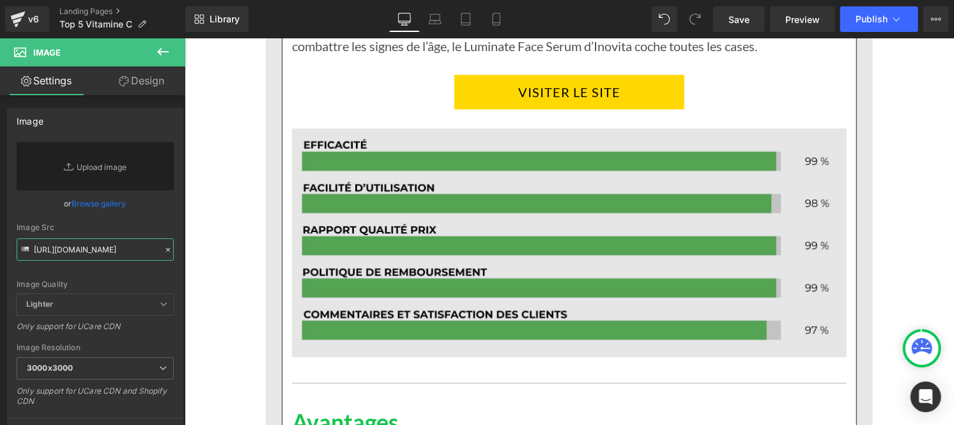
type input "https://cdn.shopify.com/s/files/1/0986/3672/6610/files/Pourcentage_produit_1_30…"
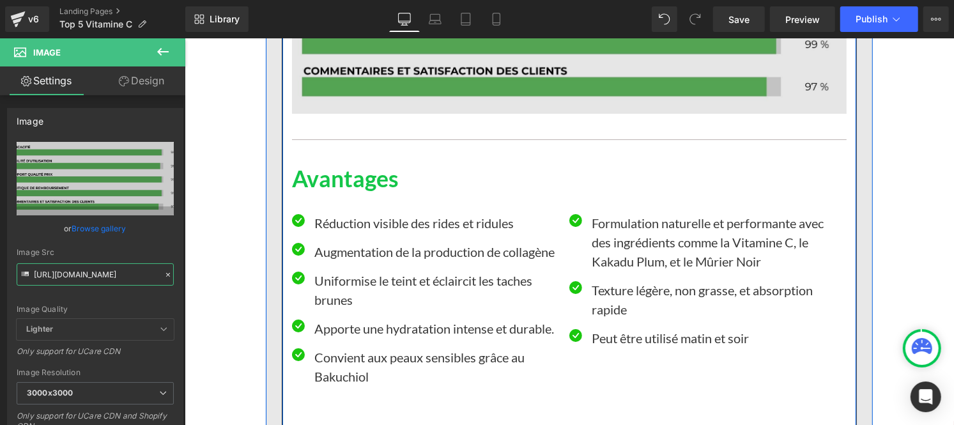
scroll to position [2638, 0]
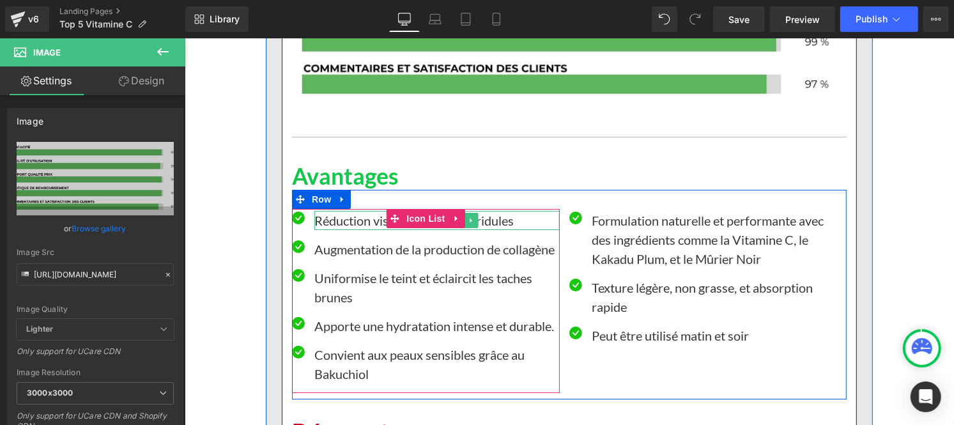
click at [344, 221] on p "Réduction visible des rides et ridules" at bounding box center [436, 219] width 245 height 19
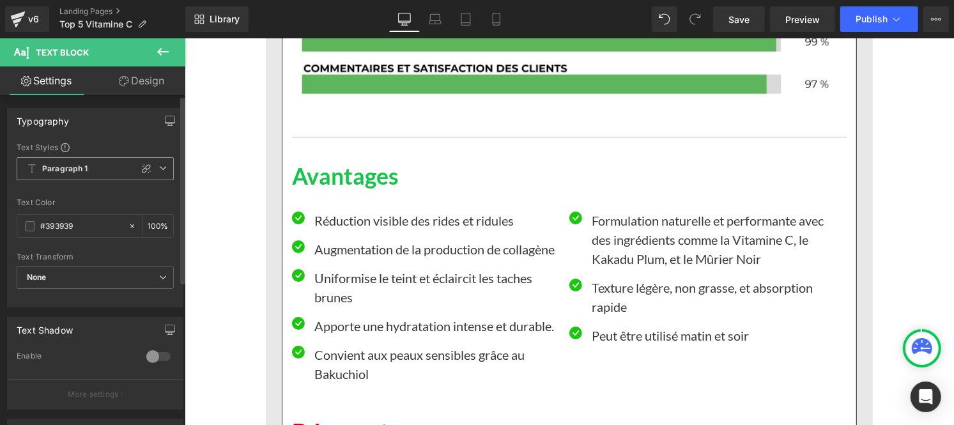
click at [75, 174] on b "Paragraph 1" at bounding box center [65, 169] width 46 height 11
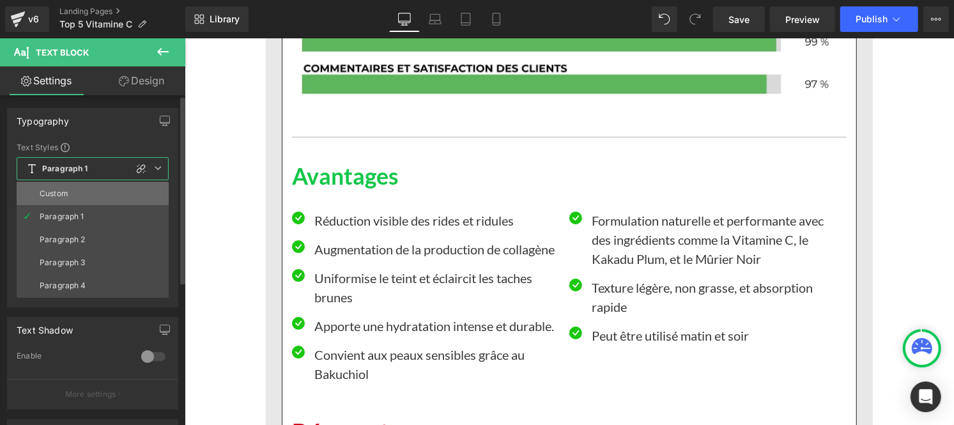
click at [63, 194] on div "Custom" at bounding box center [54, 193] width 29 height 9
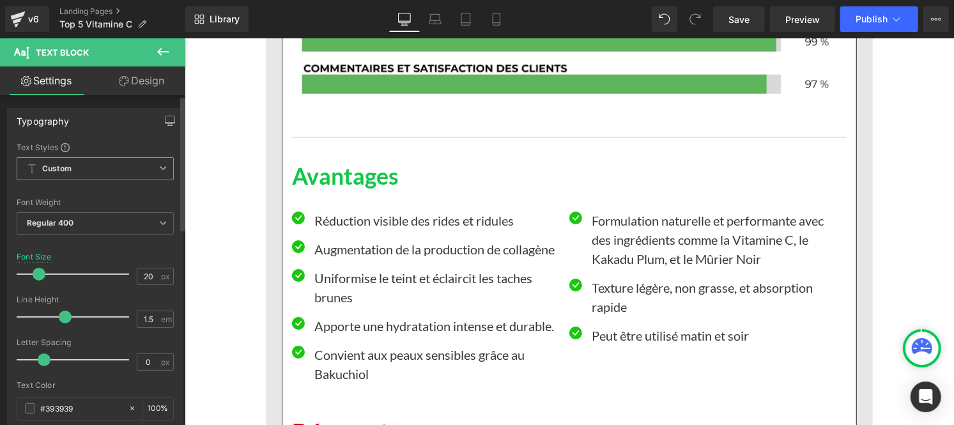
click at [82, 170] on span "Custom" at bounding box center [95, 168] width 157 height 23
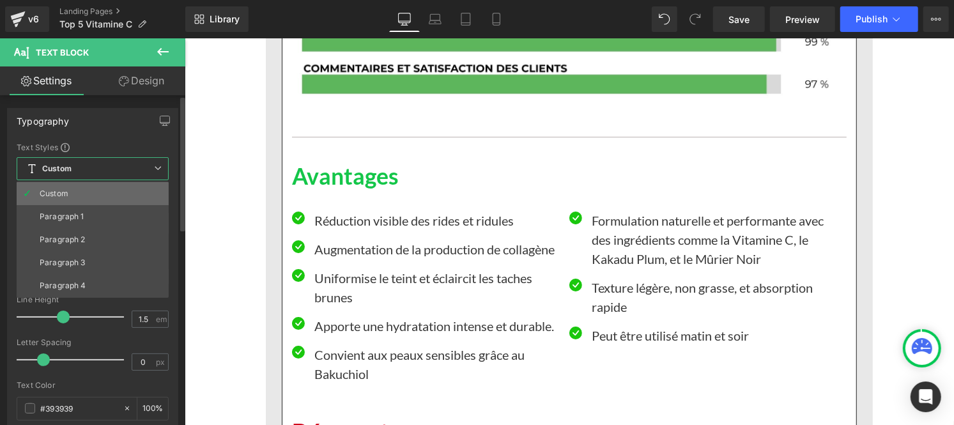
click at [68, 194] on li "Custom" at bounding box center [93, 193] width 152 height 23
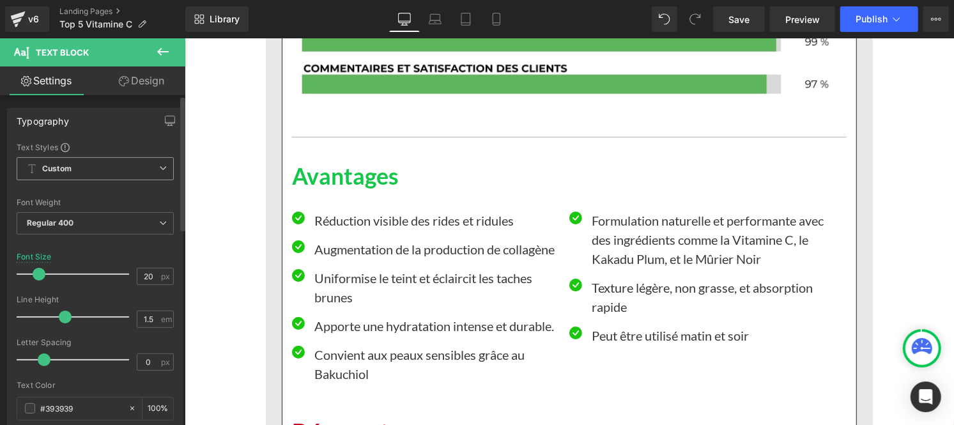
click at [65, 169] on b "Custom" at bounding box center [56, 169] width 29 height 11
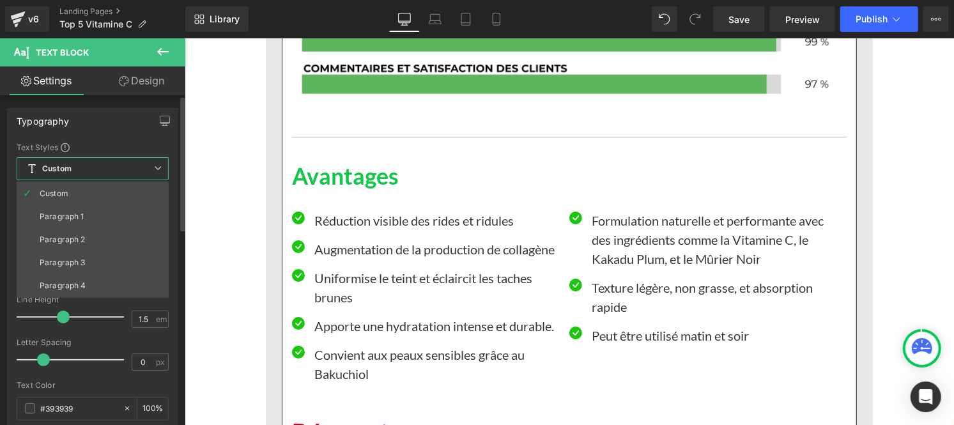
drag, startPoint x: 65, startPoint y: 211, endPoint x: 112, endPoint y: 248, distance: 59.7
click at [65, 190] on div "Custom" at bounding box center [54, 193] width 29 height 9
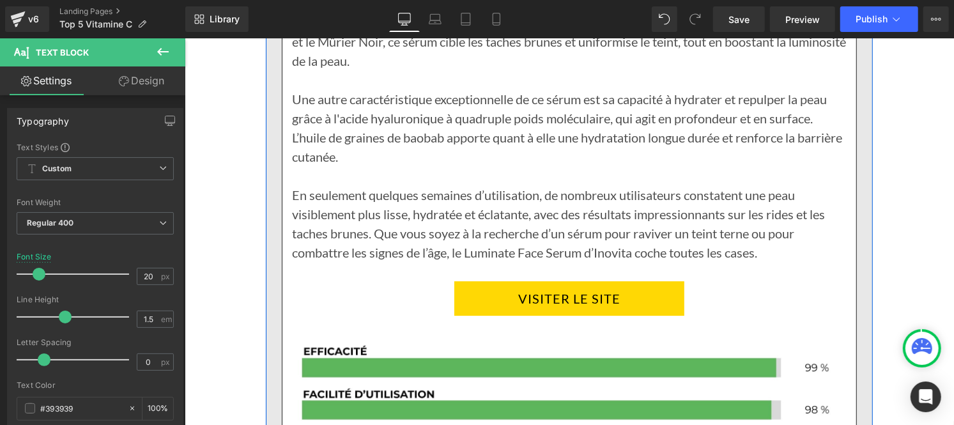
scroll to position [2182, 0]
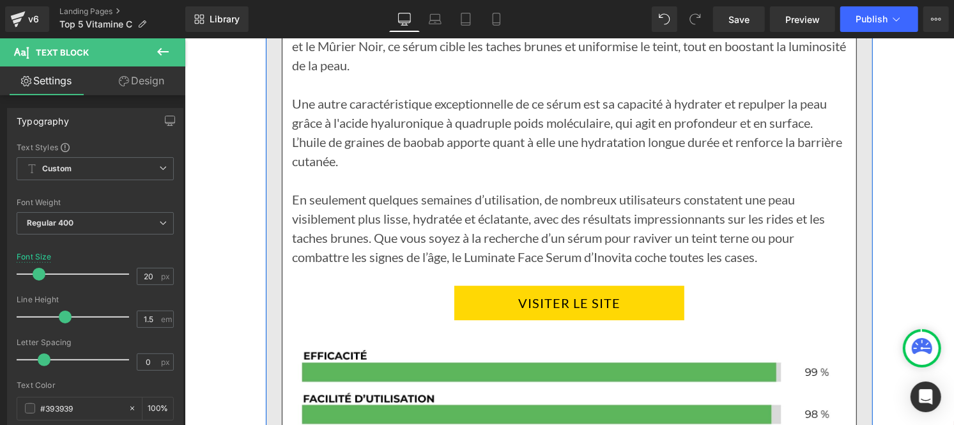
click at [384, 188] on div "En seulement quelques semaines d’utilisation, de nombreux utilisateurs constate…" at bounding box center [568, 218] width 554 height 96
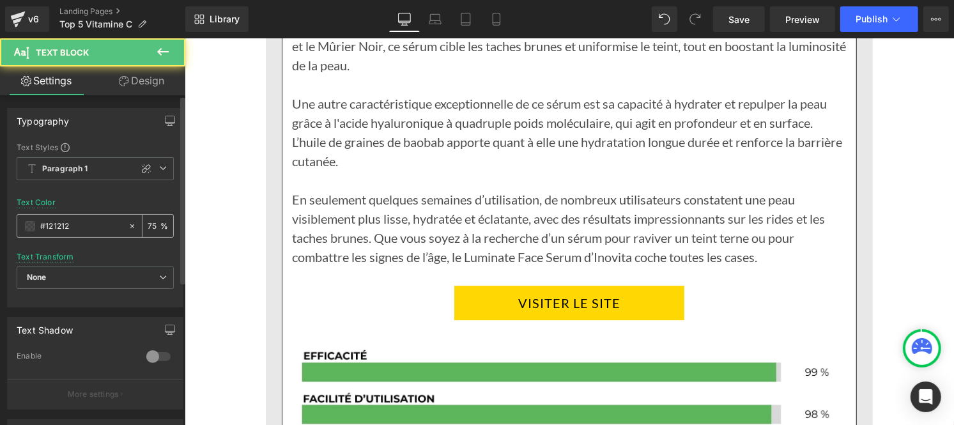
click at [79, 222] on input "#121212" at bounding box center [81, 226] width 82 height 14
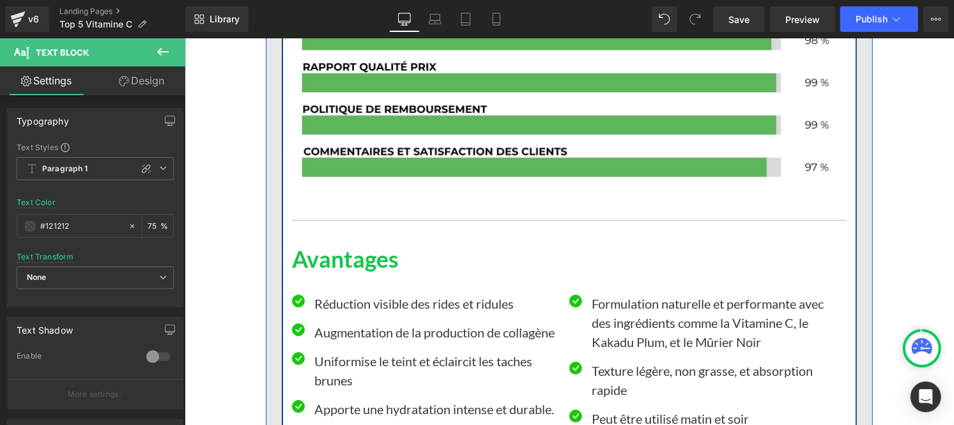
scroll to position [2645, 0]
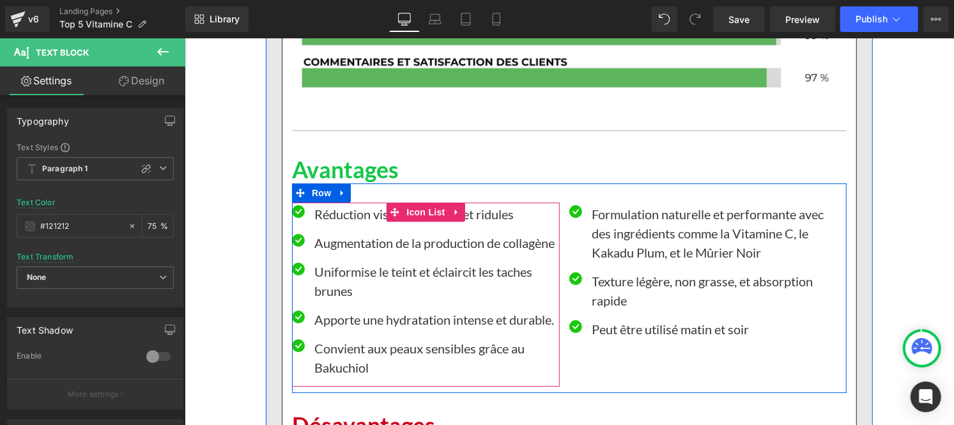
click at [320, 217] on p "Réduction visible des rides et ridules" at bounding box center [436, 213] width 245 height 19
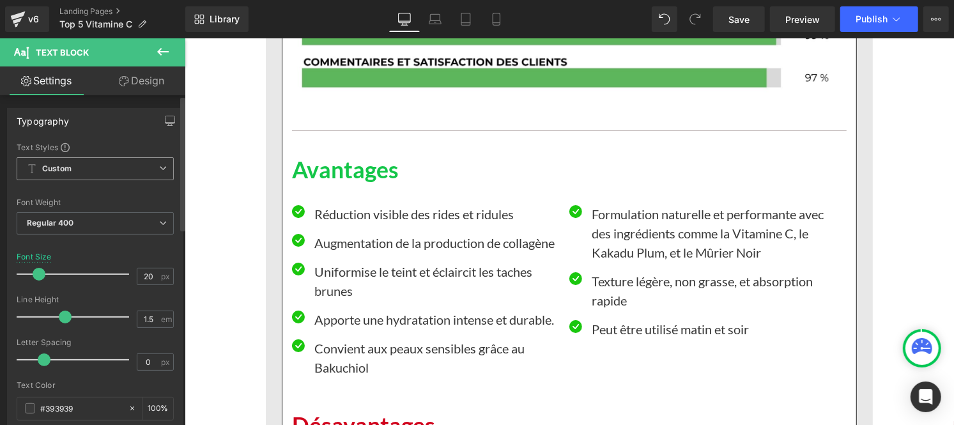
click at [79, 168] on span "Custom" at bounding box center [95, 168] width 157 height 23
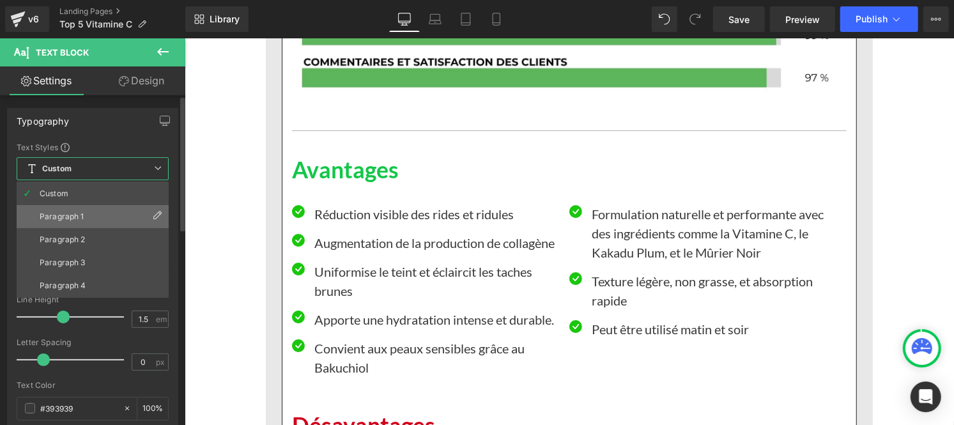
click at [74, 225] on li "Paragraph 1" at bounding box center [93, 216] width 152 height 23
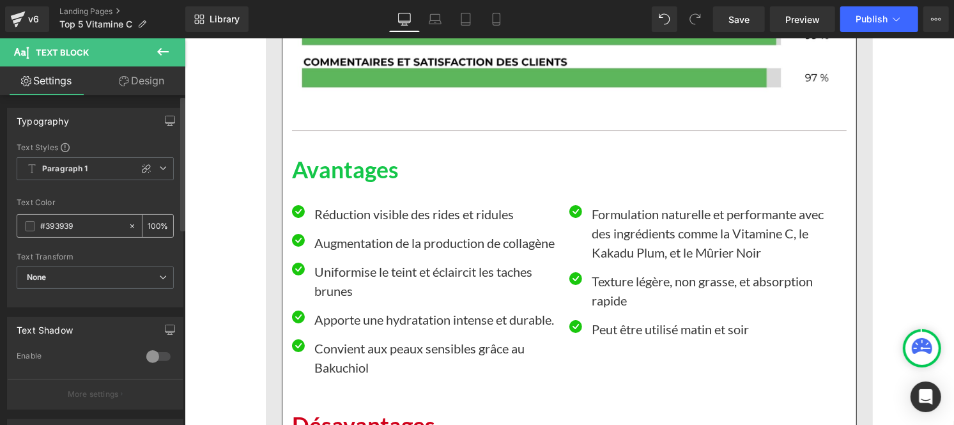
click at [85, 232] on input "#393939" at bounding box center [81, 226] width 82 height 14
paste input "121212"
type input "#121212"
click at [154, 221] on input "100" at bounding box center [154, 225] width 13 height 14
type input "1"
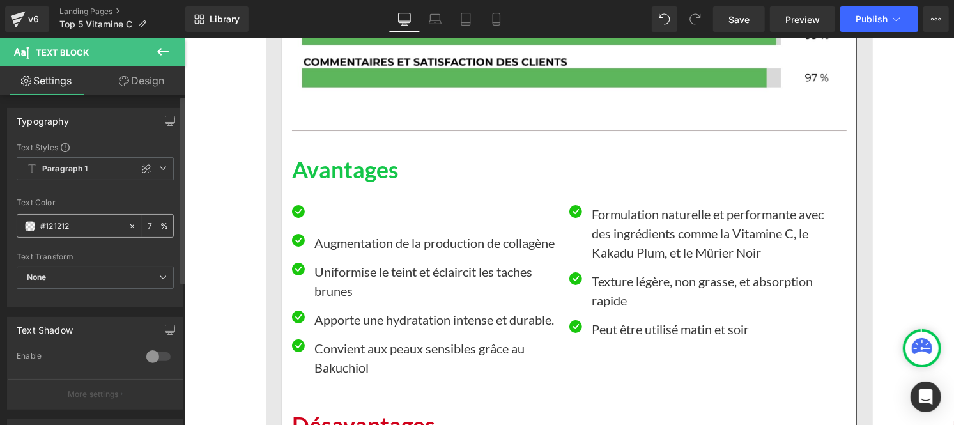
type input "75"
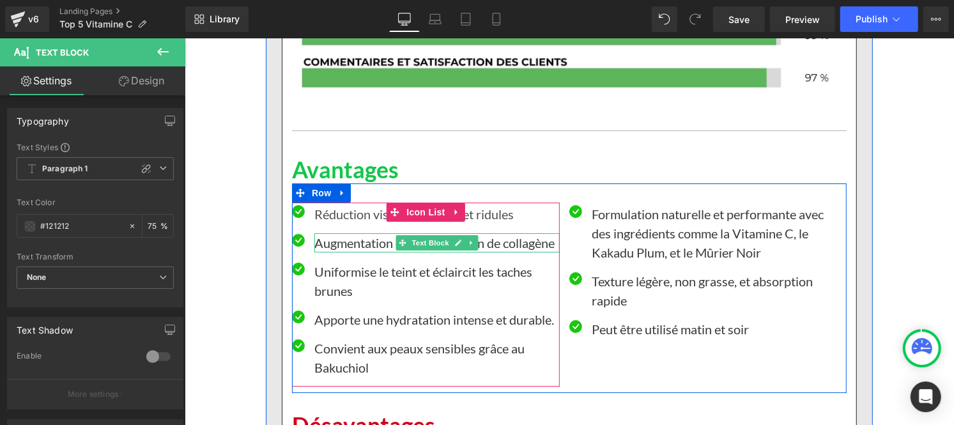
click at [369, 238] on p "Augmentation de la production de collagène" at bounding box center [436, 241] width 245 height 19
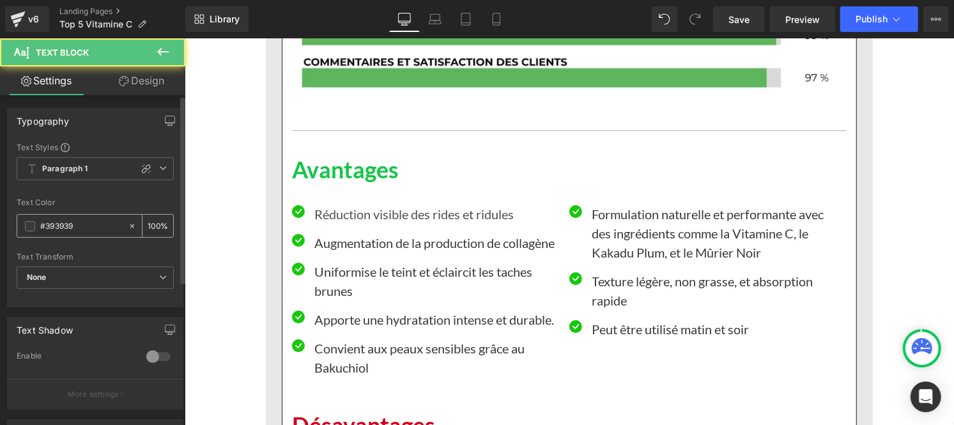
click at [93, 216] on div "#393939" at bounding box center [72, 226] width 110 height 22
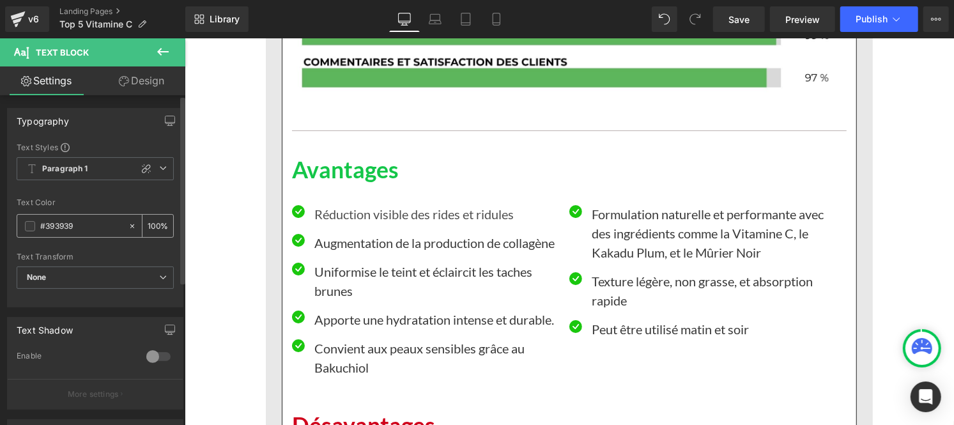
click at [79, 227] on input "#393939" at bounding box center [81, 226] width 82 height 14
paste input "121212"
type input "#121212"
click at [151, 225] on input "100" at bounding box center [154, 225] width 13 height 14
type input "0"
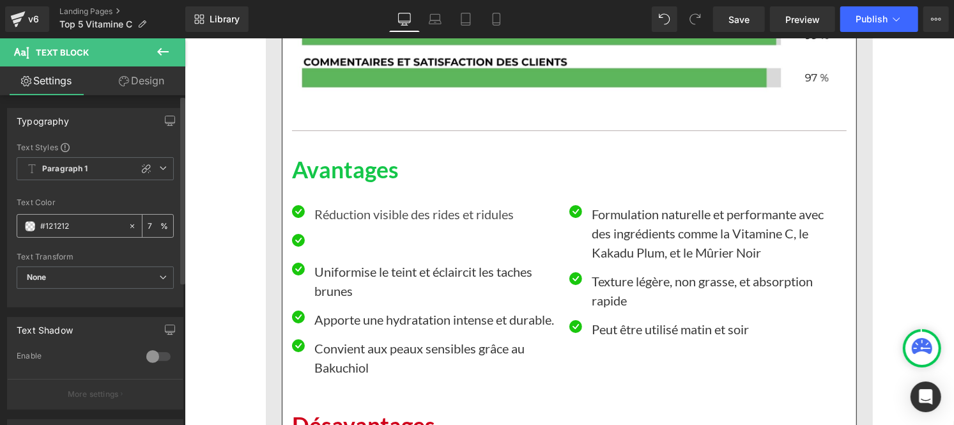
type input "75"
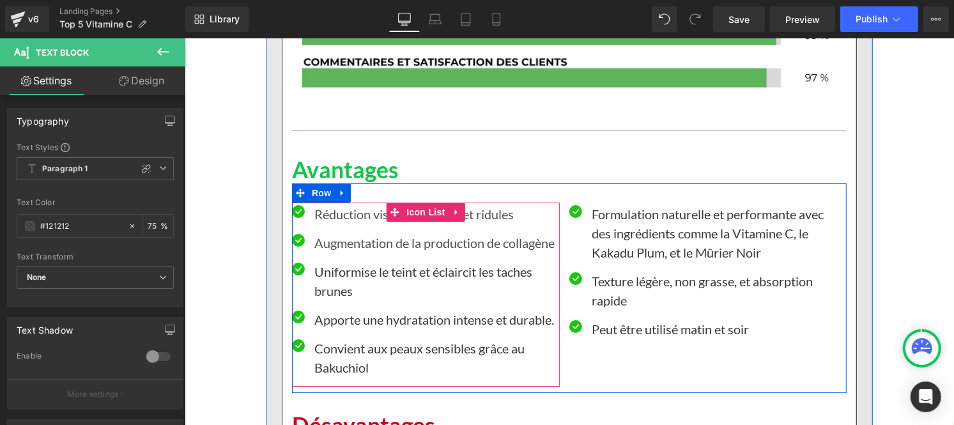
click at [329, 280] on p "Uniformise le teint et éclaircit les taches brunes" at bounding box center [436, 280] width 245 height 38
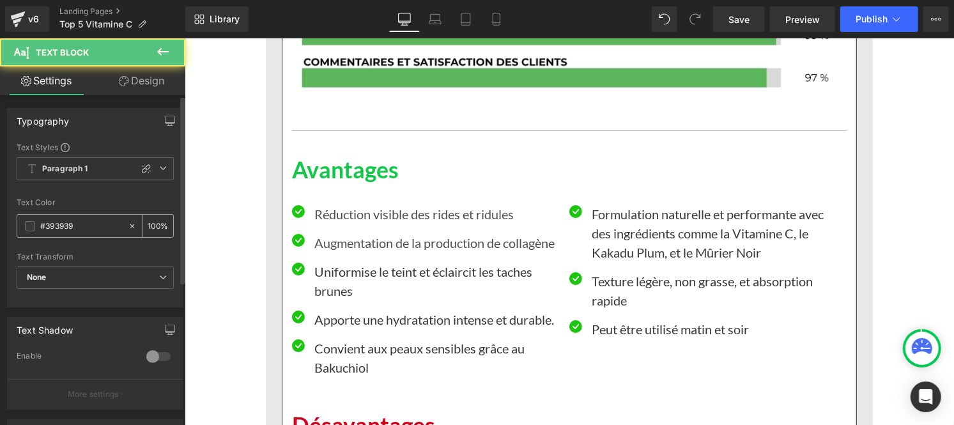
click at [73, 222] on input "#393939" at bounding box center [81, 226] width 82 height 14
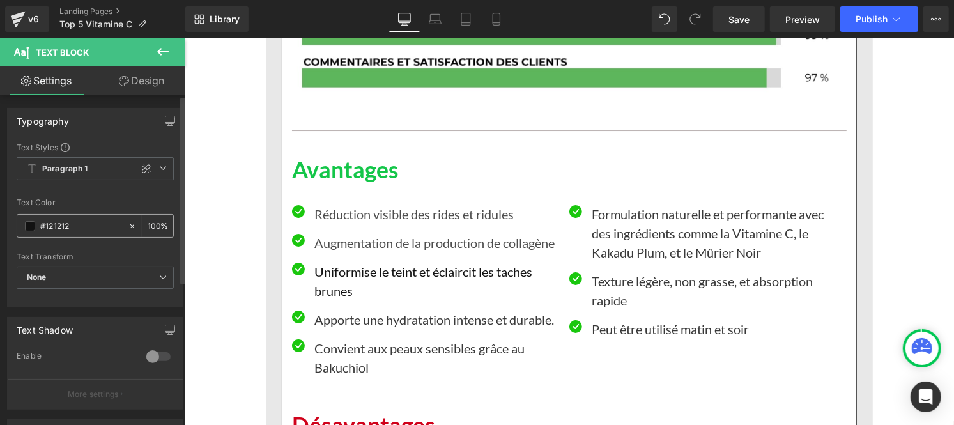
type input "#121212"
click at [156, 227] on div "100 %" at bounding box center [157, 226] width 31 height 22
click at [154, 224] on input "100" at bounding box center [154, 225] width 13 height 14
type input "1"
type input "75"
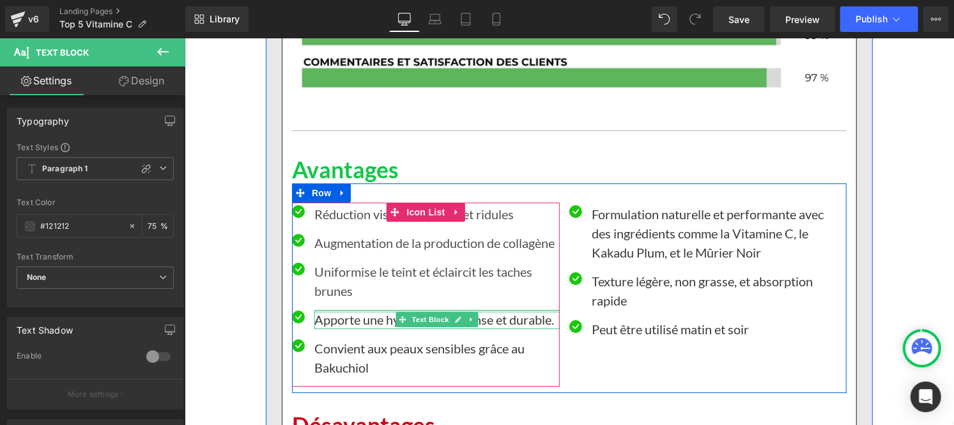
click at [344, 321] on p "Apporte une hydratation intense et durable." at bounding box center [436, 318] width 245 height 19
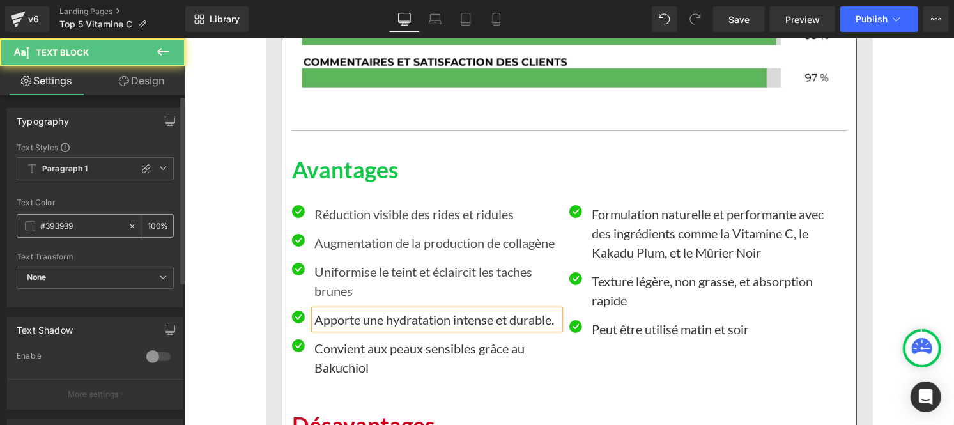
click at [86, 232] on input "#393939" at bounding box center [81, 226] width 82 height 14
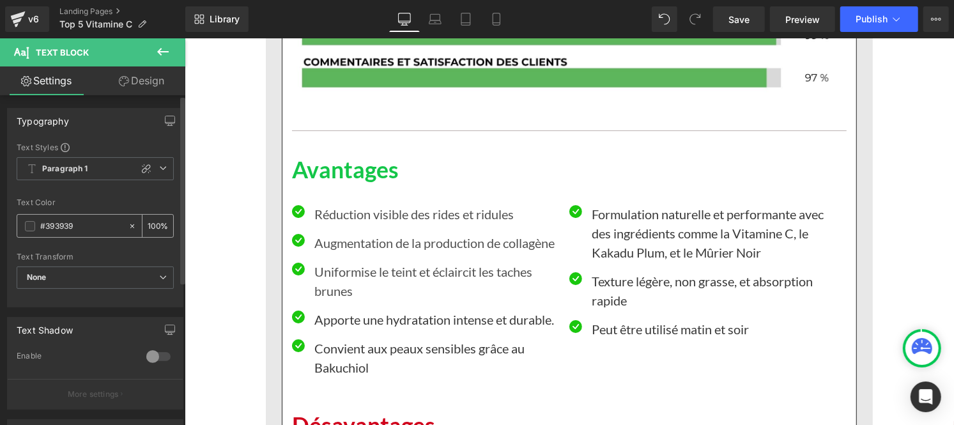
paste input "121212"
type input "#121212"
click at [152, 227] on input "100" at bounding box center [154, 225] width 13 height 14
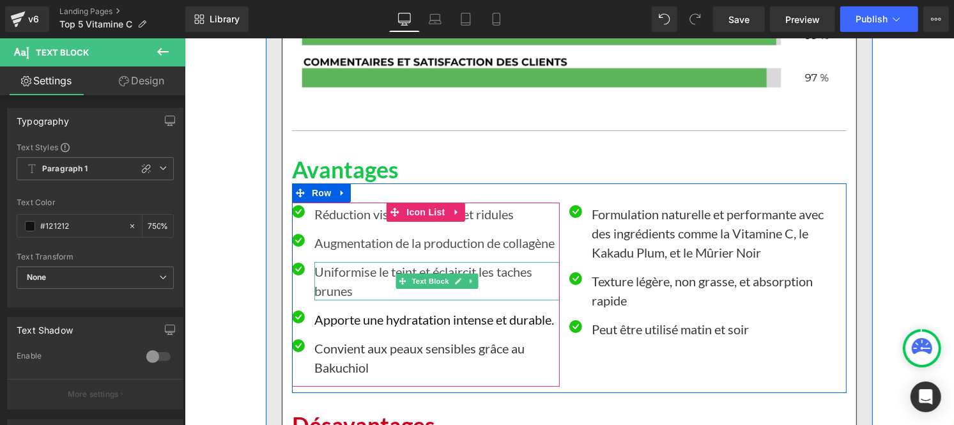
scroll to position [0, 1]
type input "75"
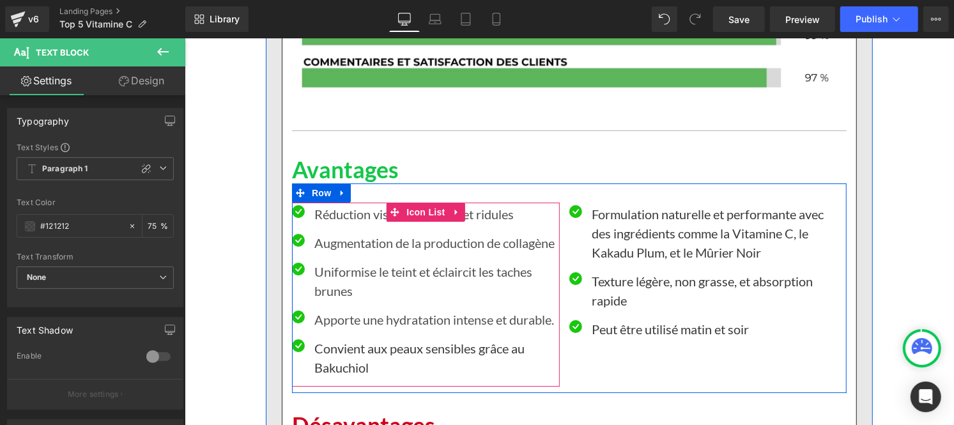
click at [324, 349] on p "Convient aux peaux sensibles grâce au Bakuchiol" at bounding box center [436, 357] width 245 height 38
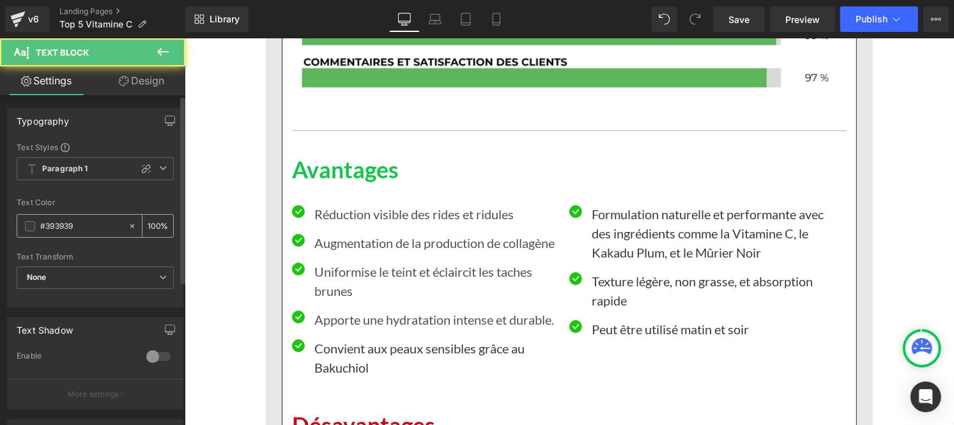
click at [86, 219] on input "#393939" at bounding box center [81, 226] width 82 height 14
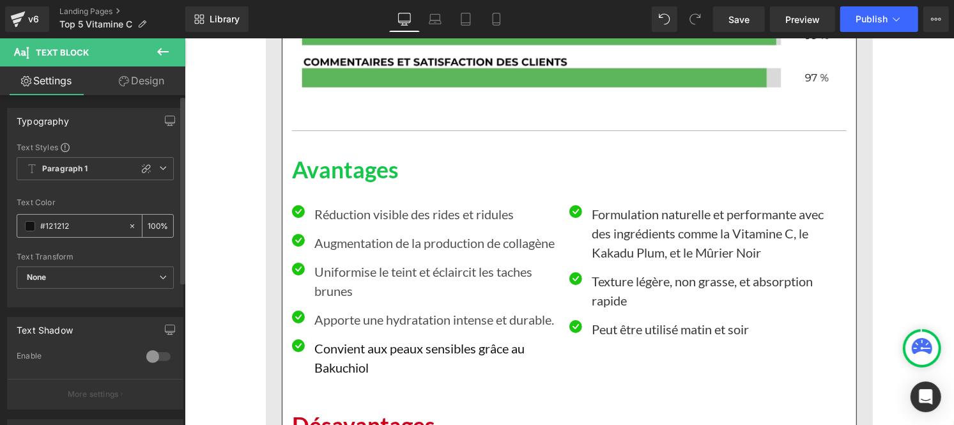
type input "#121212"
click at [151, 225] on input "100" at bounding box center [154, 225] width 13 height 14
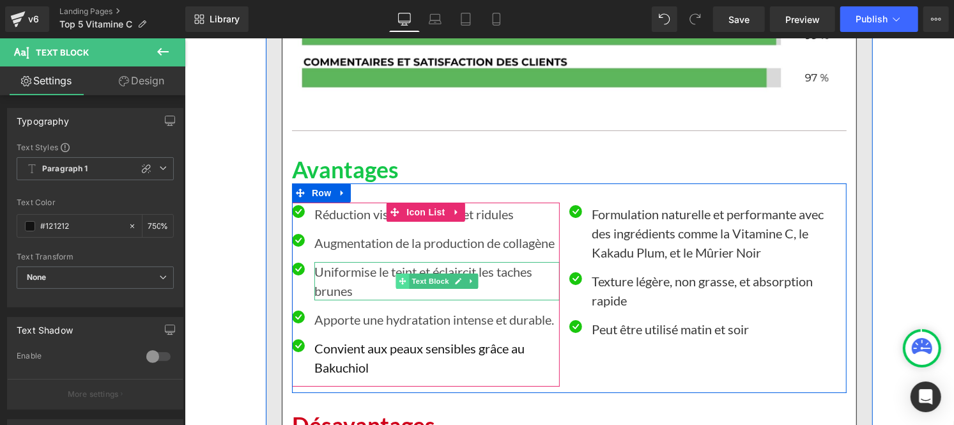
scroll to position [0, 1]
type input "75"
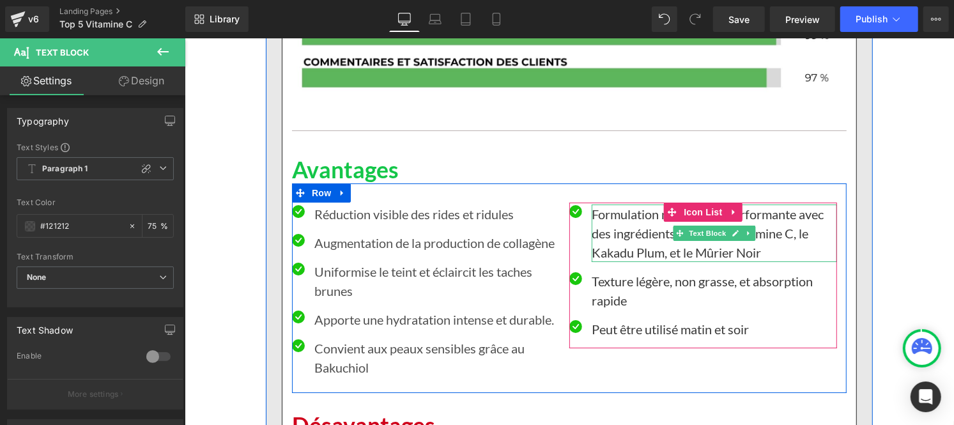
click at [621, 225] on p "Formulation naturelle et performante avec des ingrédients comme la Vitamine C, …" at bounding box center [713, 232] width 245 height 57
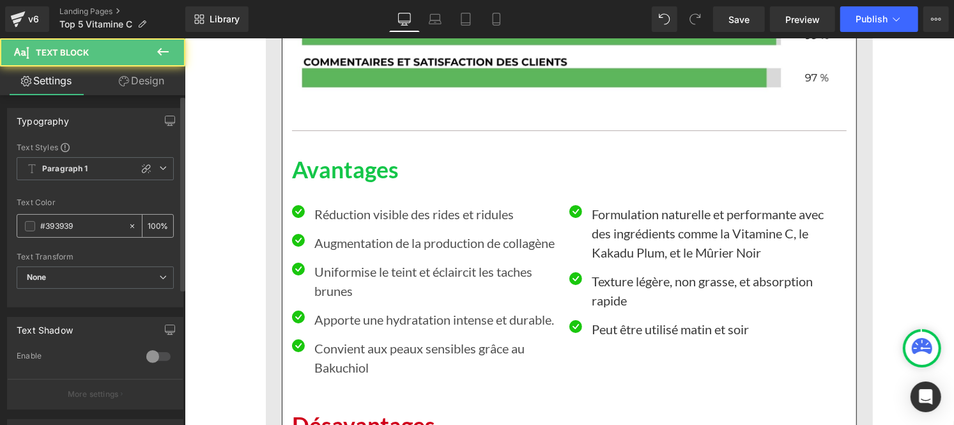
click at [93, 219] on input "#393939" at bounding box center [81, 226] width 82 height 14
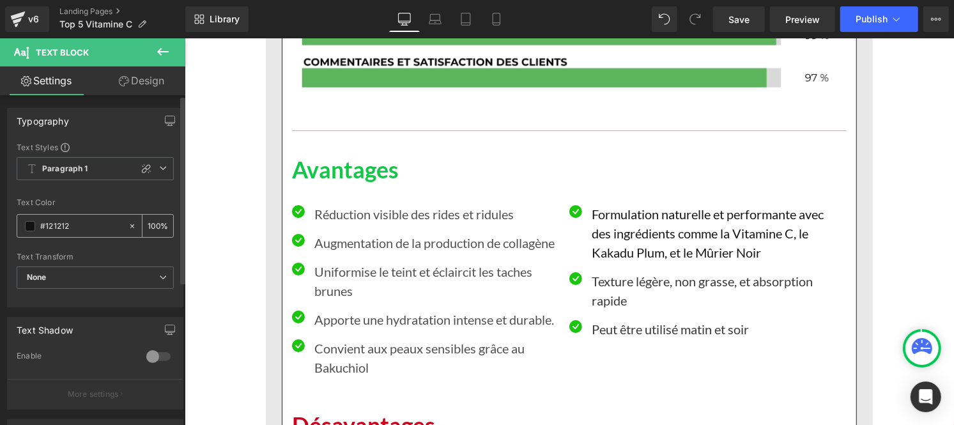
type input "#121212"
click at [155, 224] on div "100 %" at bounding box center [157, 226] width 31 height 22
click at [152, 221] on input "100" at bounding box center [154, 225] width 13 height 14
type input "0"
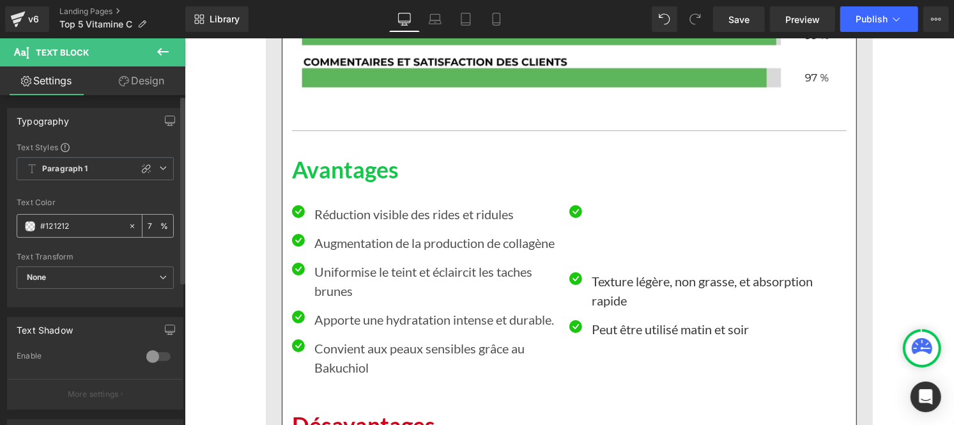
type input "75"
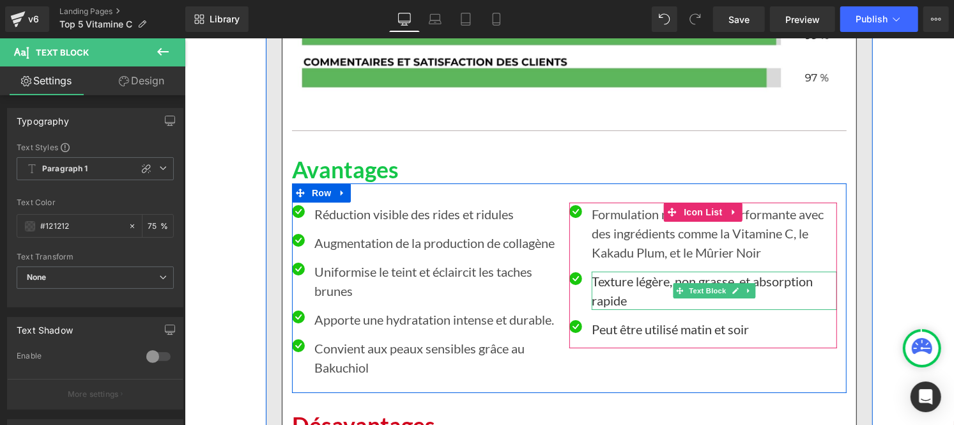
click at [611, 278] on p "Texture légère, non grasse, et absorption rapide" at bounding box center [713, 290] width 245 height 38
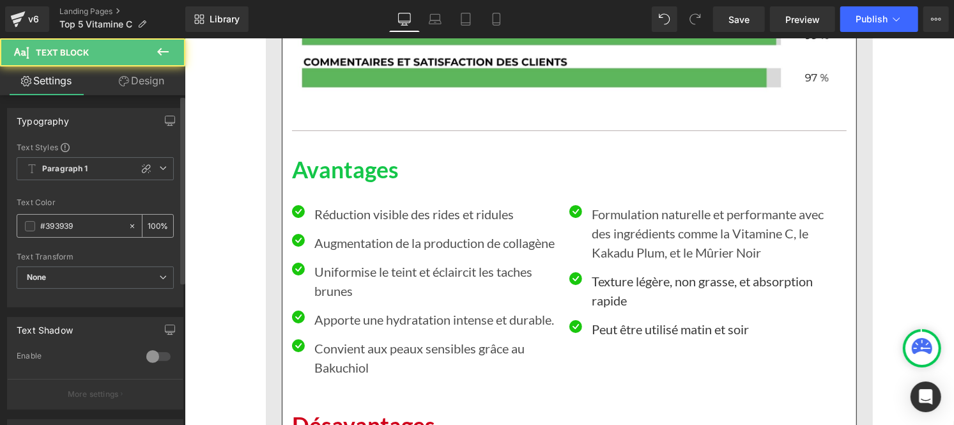
click at [79, 231] on input "#393939" at bounding box center [81, 226] width 82 height 14
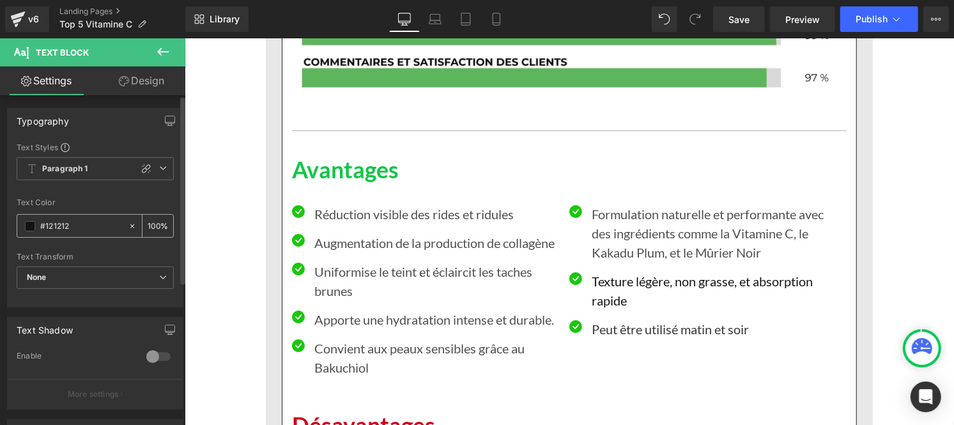
type input "#121212"
click at [155, 222] on div "100 %" at bounding box center [157, 226] width 31 height 22
click at [152, 220] on input "100" at bounding box center [154, 225] width 13 height 14
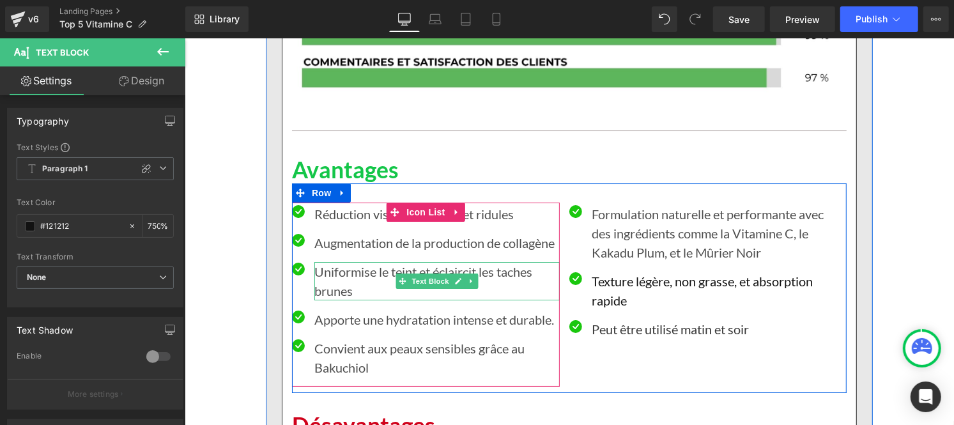
scroll to position [0, 1]
type input "75"
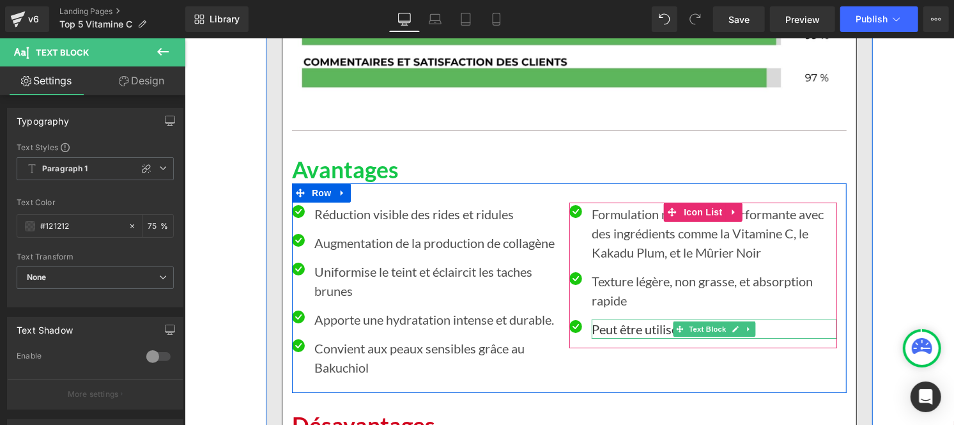
click at [600, 330] on p "Peut être utilisé matin et soir" at bounding box center [713, 328] width 245 height 19
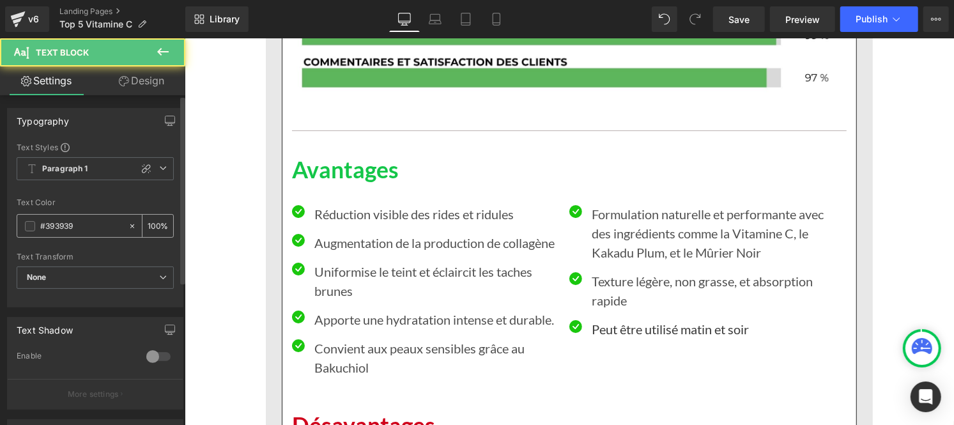
click at [78, 229] on input "#393939" at bounding box center [81, 226] width 82 height 14
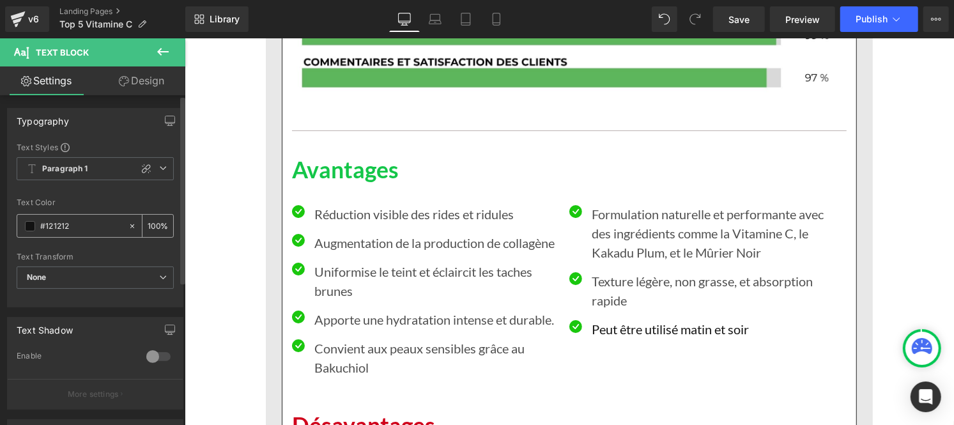
type input "#121212"
click at [153, 227] on input "100" at bounding box center [154, 225] width 13 height 14
type input "1"
type input "75"
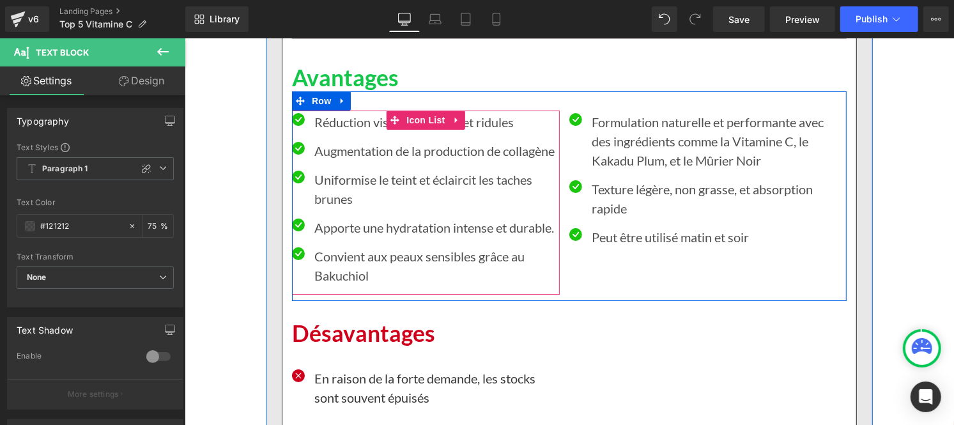
scroll to position [2742, 0]
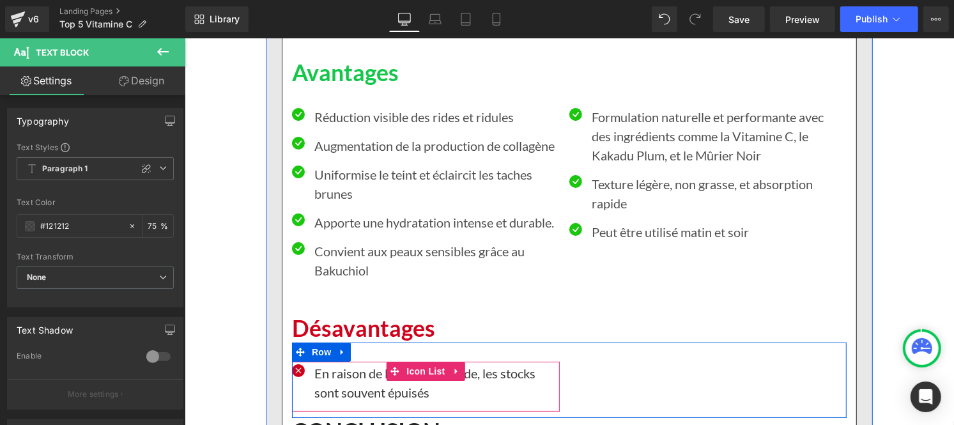
click at [337, 393] on p "En raison de la forte demande, les stocks sont souvent épuisés" at bounding box center [436, 382] width 245 height 38
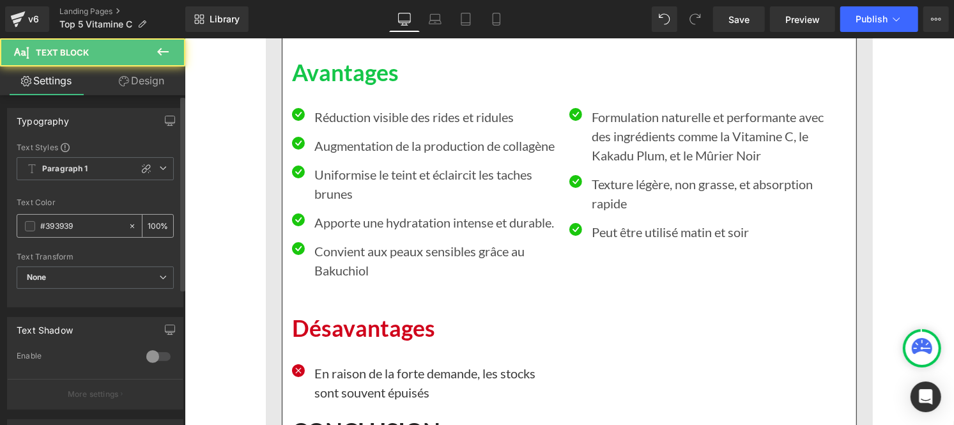
click at [84, 233] on div "#393939" at bounding box center [72, 226] width 110 height 22
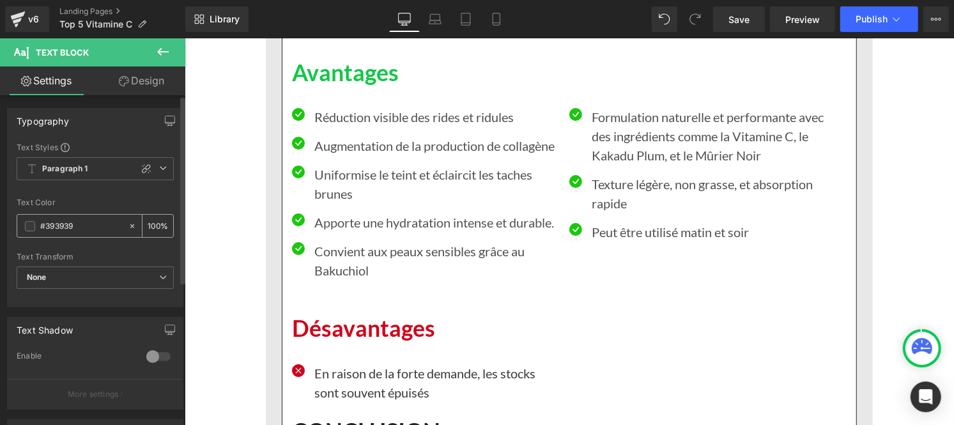
click at [74, 221] on input "#393939" at bounding box center [81, 226] width 82 height 14
paste input "121212"
type input "#121212"
click at [154, 224] on input "100" at bounding box center [154, 225] width 13 height 14
type input "1"
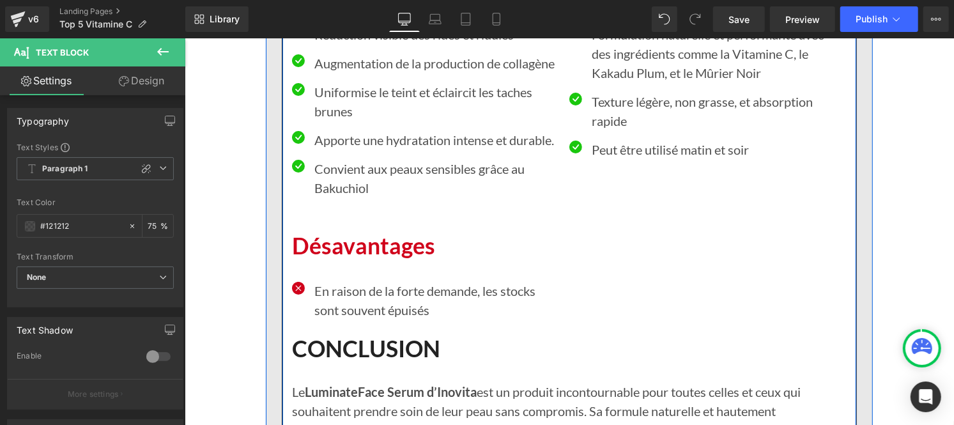
scroll to position [2825, 0]
type input "75"
click at [330, 292] on p "En raison de la forte demande, les stocks sont souvent épuisés" at bounding box center [436, 299] width 245 height 38
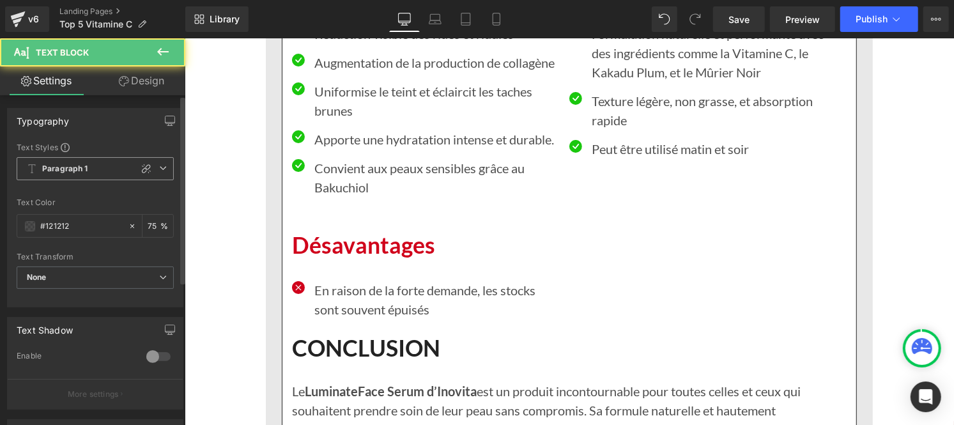
click at [91, 171] on span "Paragraph 1" at bounding box center [95, 168] width 157 height 23
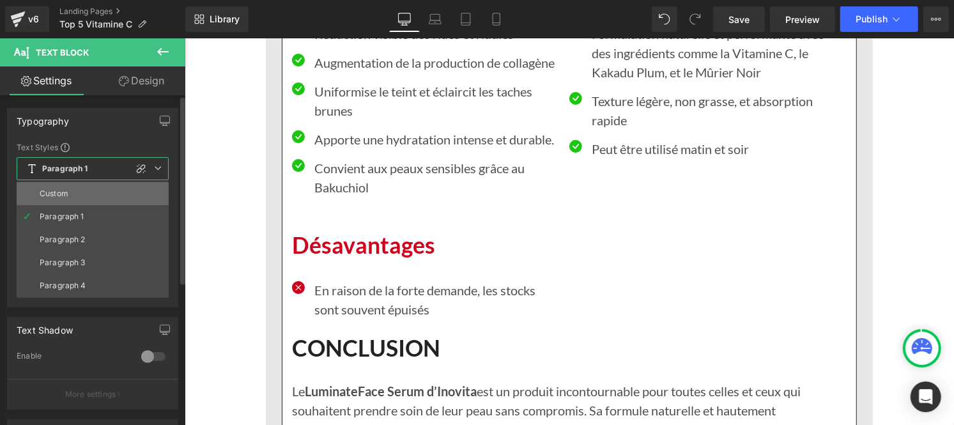
click at [75, 183] on li "Custom" at bounding box center [93, 193] width 152 height 23
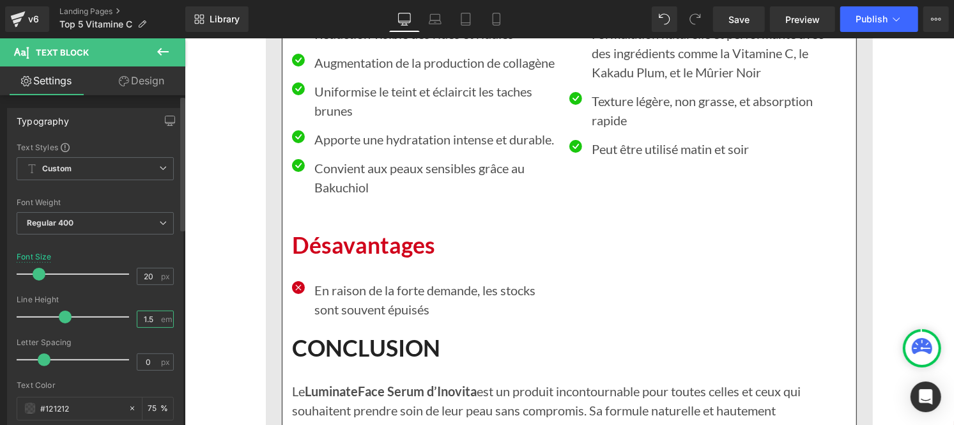
click at [151, 320] on input "1.5" at bounding box center [148, 319] width 22 height 16
type input "1"
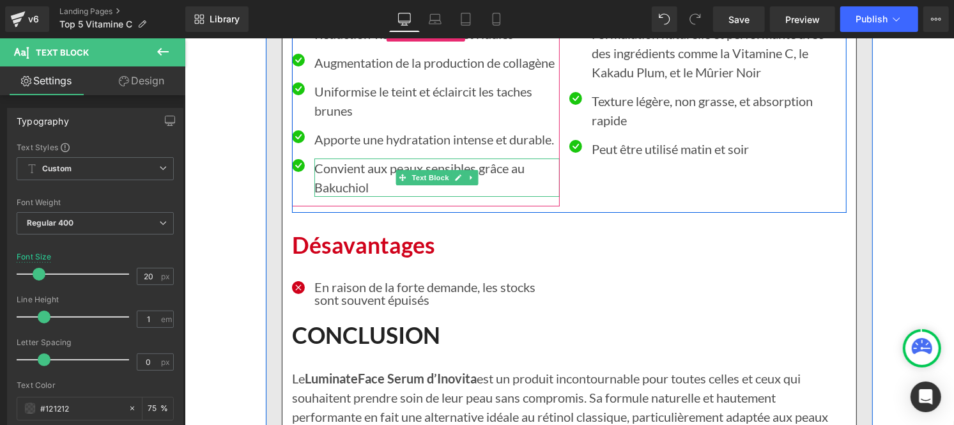
click at [360, 180] on p "Convient aux peaux sensibles grâce au Bakuchiol" at bounding box center [436, 177] width 245 height 38
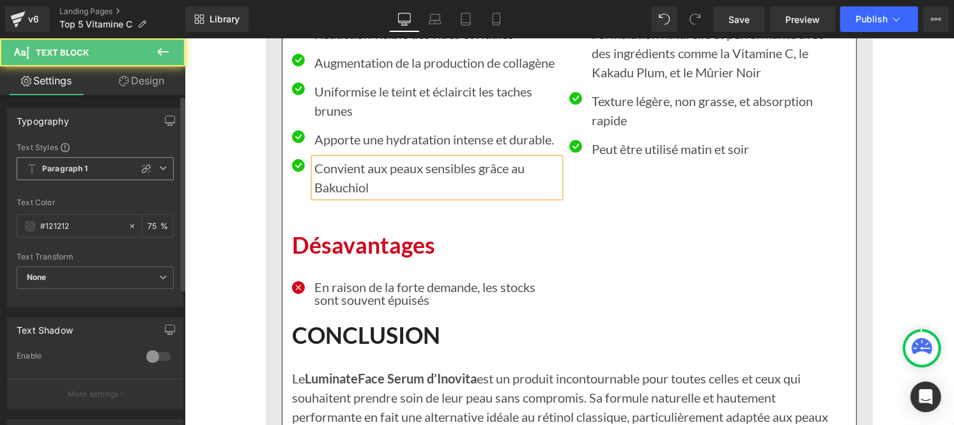
click at [59, 171] on b "Paragraph 1" at bounding box center [65, 169] width 46 height 11
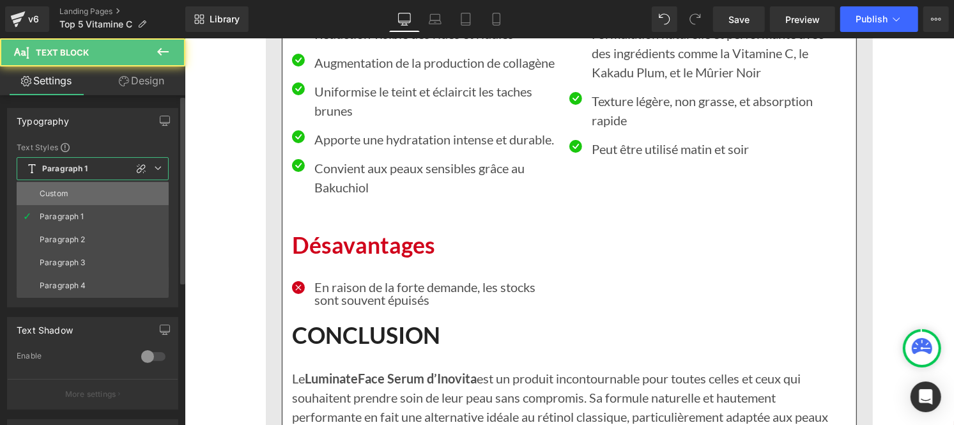
click at [65, 197] on div "Custom" at bounding box center [54, 193] width 29 height 9
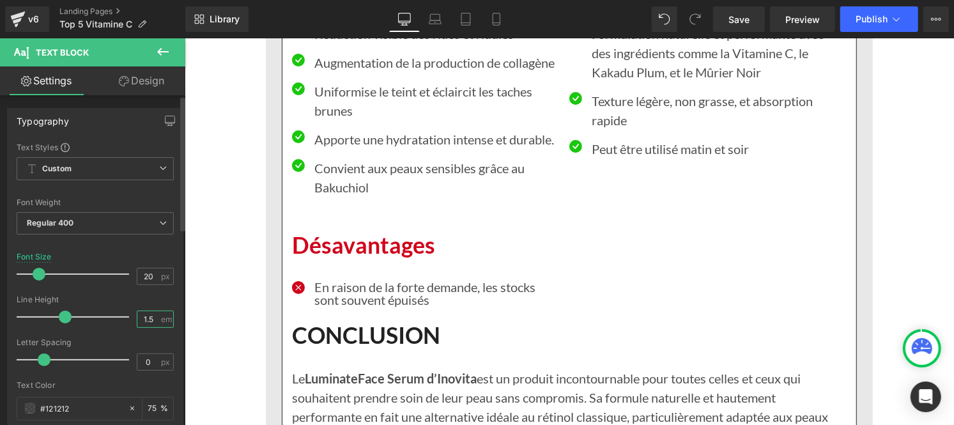
click at [148, 321] on input "1.5" at bounding box center [148, 319] width 22 height 16
type input "1"
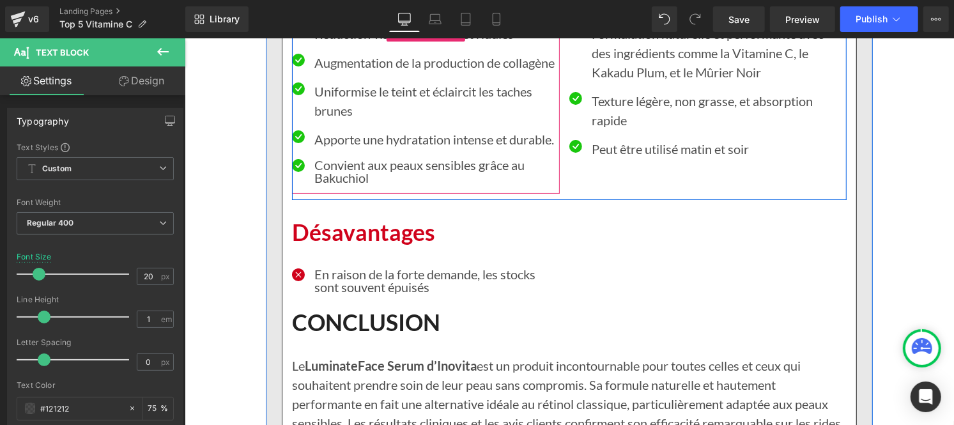
click at [184, 38] on div at bounding box center [184, 38] width 0 height 0
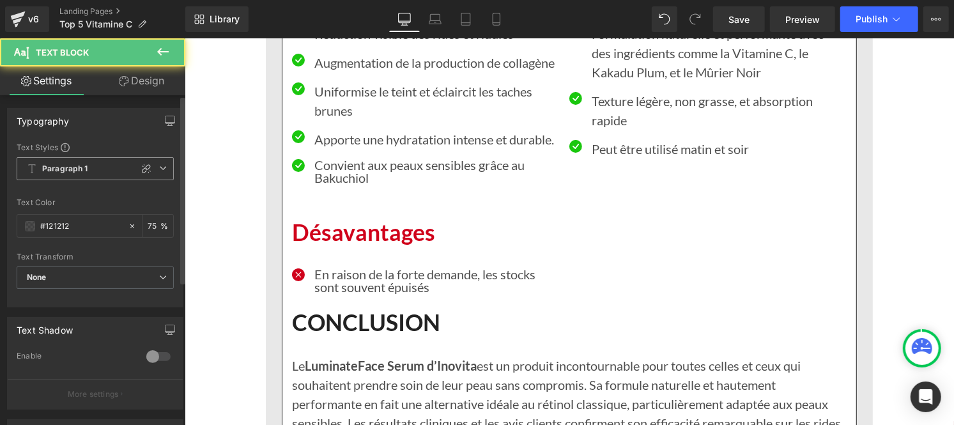
click at [59, 173] on b "Paragraph 1" at bounding box center [65, 169] width 46 height 11
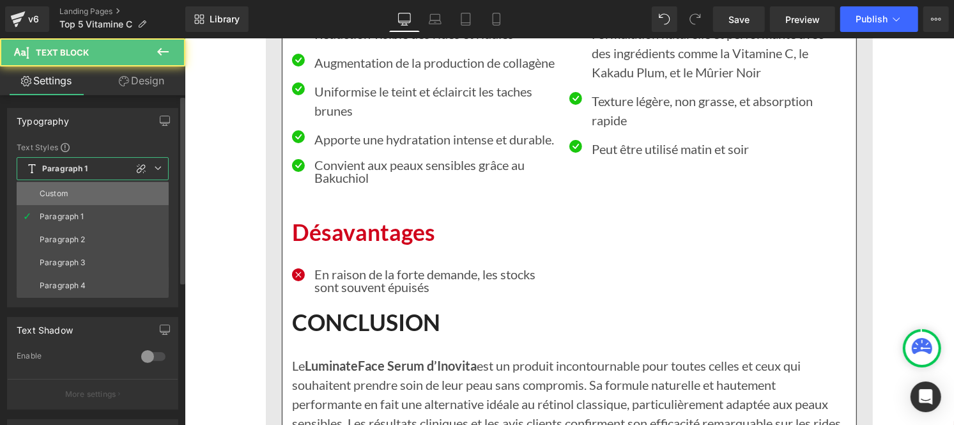
click at [59, 194] on div "Custom" at bounding box center [54, 193] width 29 height 9
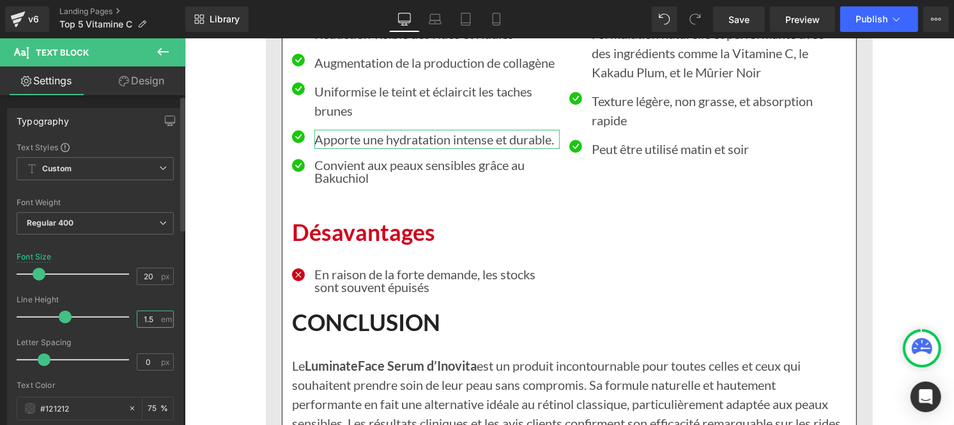
click at [151, 323] on input "1.5" at bounding box center [148, 319] width 22 height 16
type input "1"
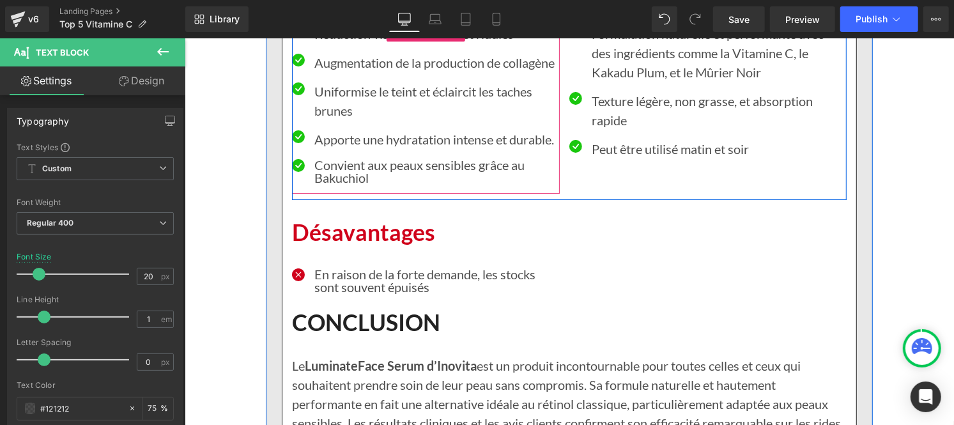
click at [332, 93] on p "Uniformise le teint et éclaircit les taches brunes" at bounding box center [436, 100] width 245 height 38
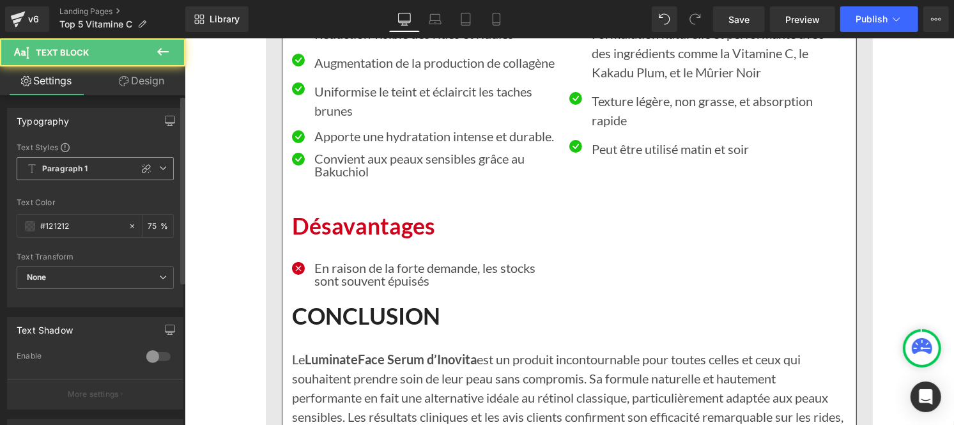
click at [77, 168] on b "Paragraph 1" at bounding box center [65, 169] width 46 height 11
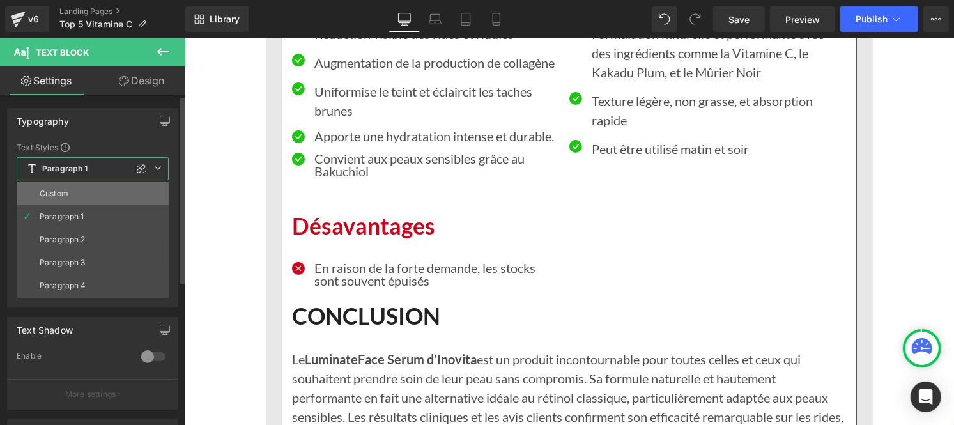
drag, startPoint x: 77, startPoint y: 199, endPoint x: 32, endPoint y: 183, distance: 47.3
click at [77, 199] on li "Custom" at bounding box center [93, 193] width 152 height 23
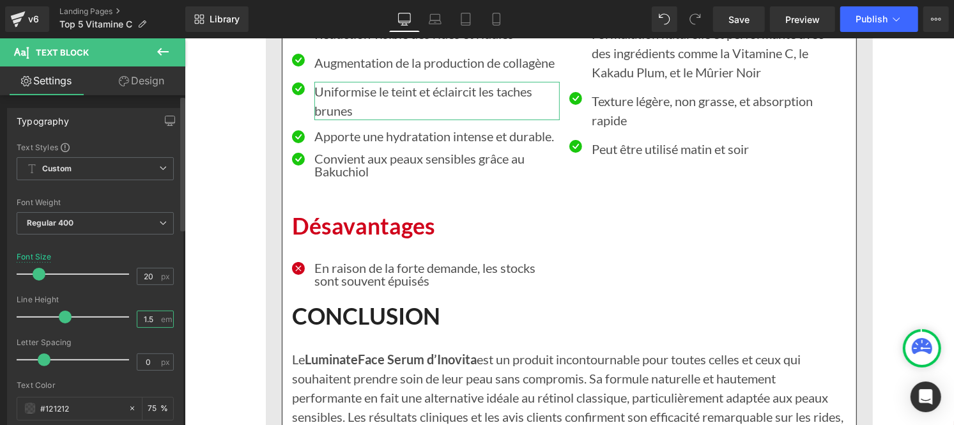
click at [155, 321] on input "1.5" at bounding box center [148, 319] width 22 height 16
type input "1"
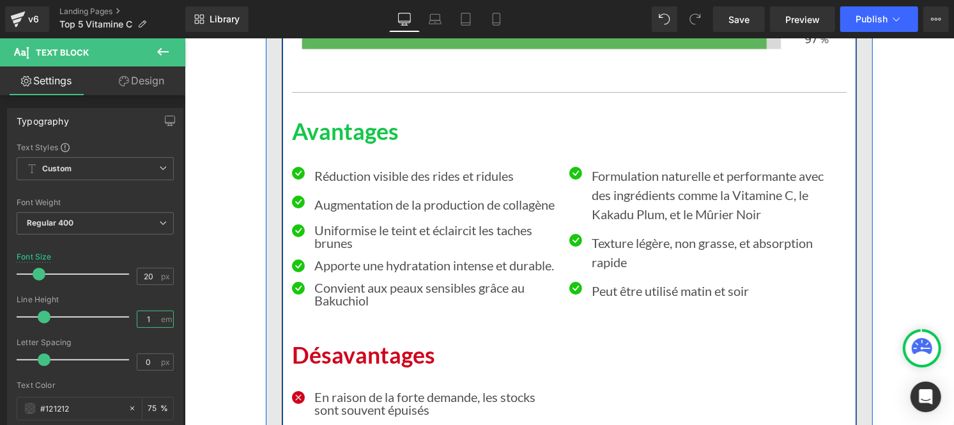
scroll to position [2683, 0]
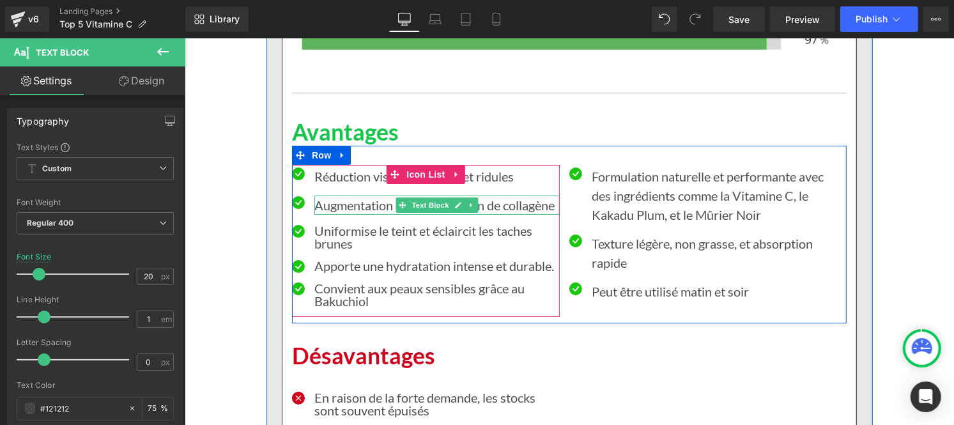
click at [353, 202] on p "Augmentation de la production de collagène" at bounding box center [436, 204] width 245 height 19
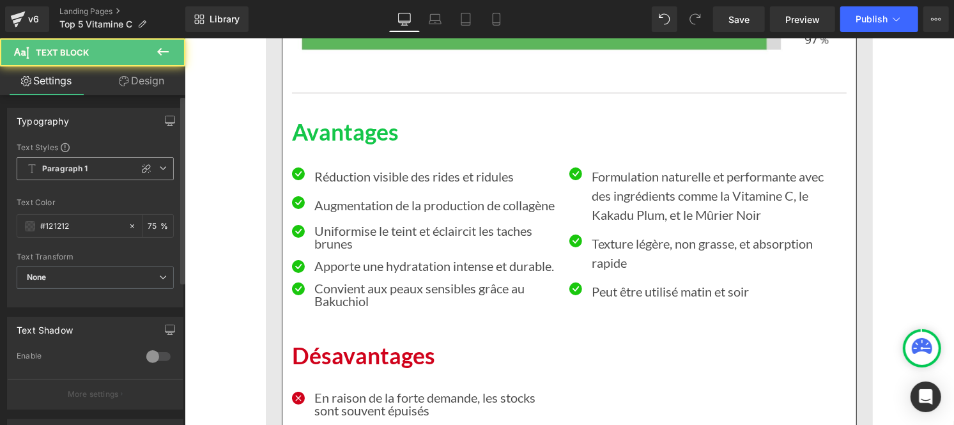
click at [45, 169] on b "Paragraph 1" at bounding box center [65, 169] width 46 height 11
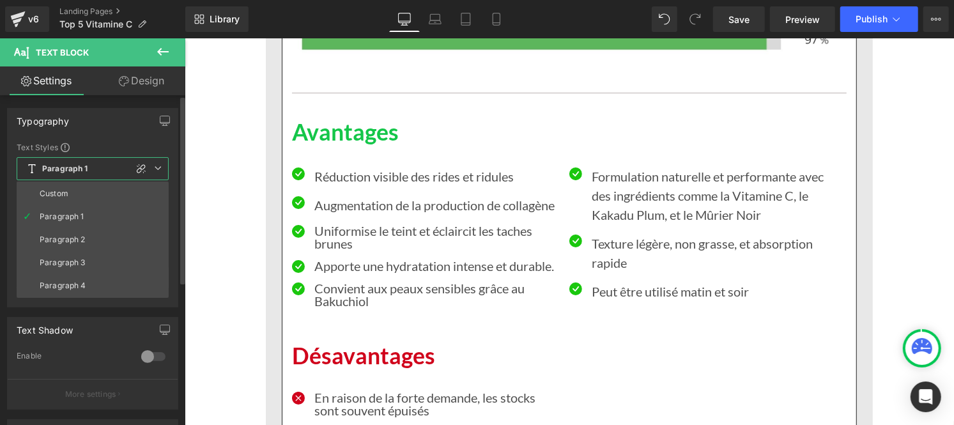
click at [55, 188] on li "Custom" at bounding box center [93, 193] width 152 height 23
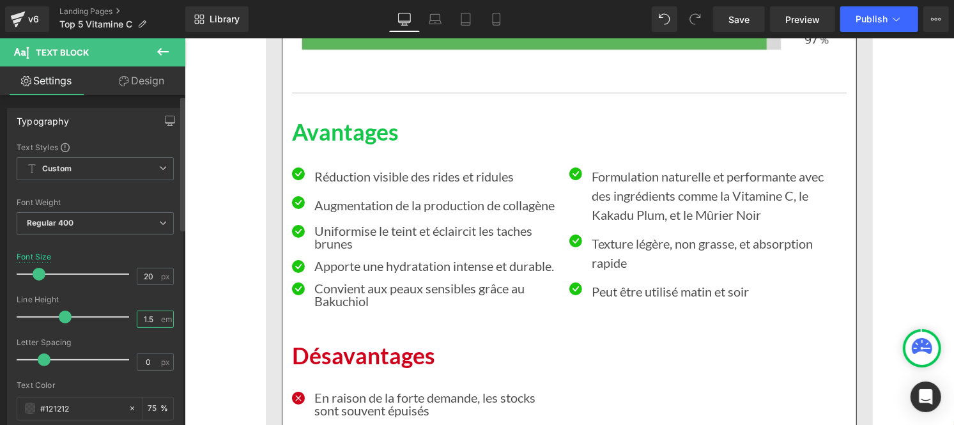
click at [154, 316] on input "1.5" at bounding box center [148, 319] width 22 height 16
type input "1"
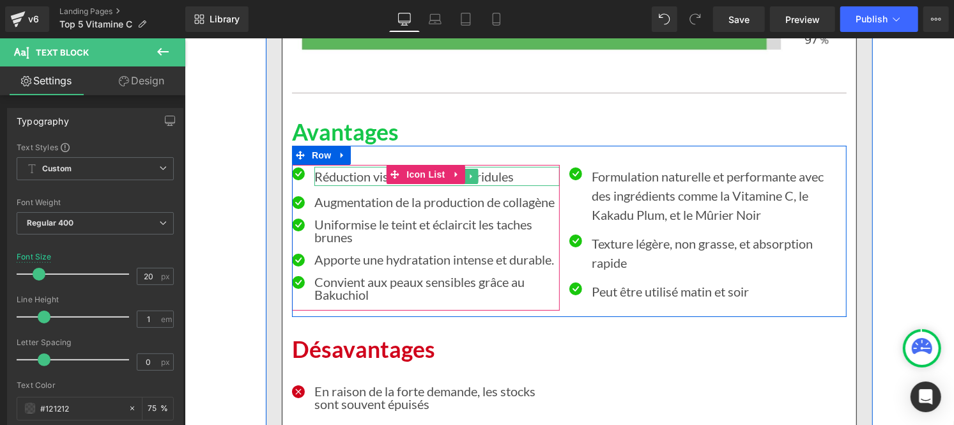
click at [345, 174] on p "Réduction visible des rides et ridules" at bounding box center [436, 175] width 245 height 19
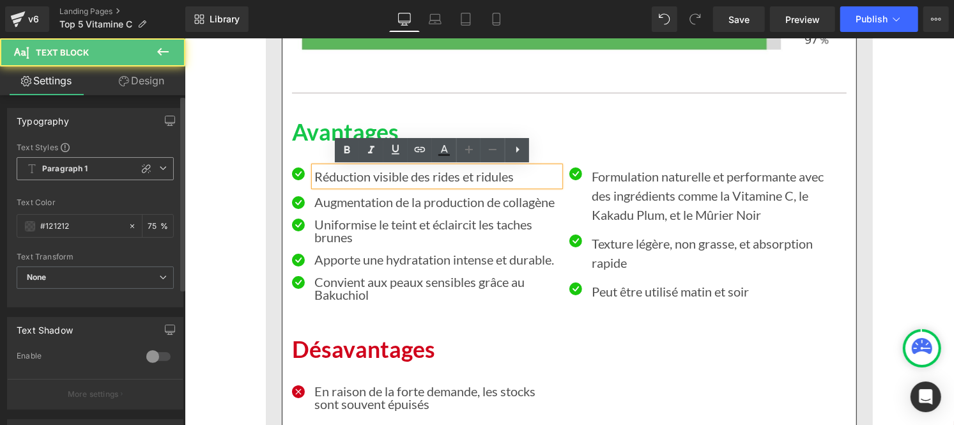
click at [72, 165] on b "Paragraph 1" at bounding box center [65, 169] width 46 height 11
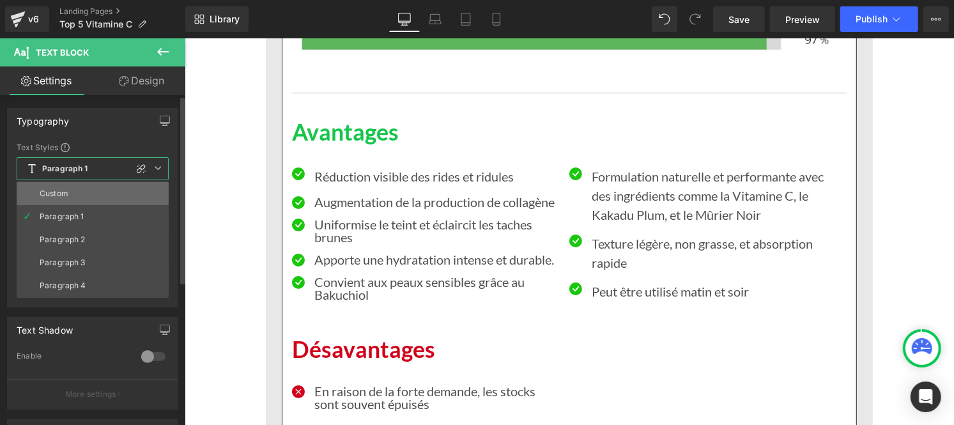
click at [68, 188] on li "Custom" at bounding box center [93, 193] width 152 height 23
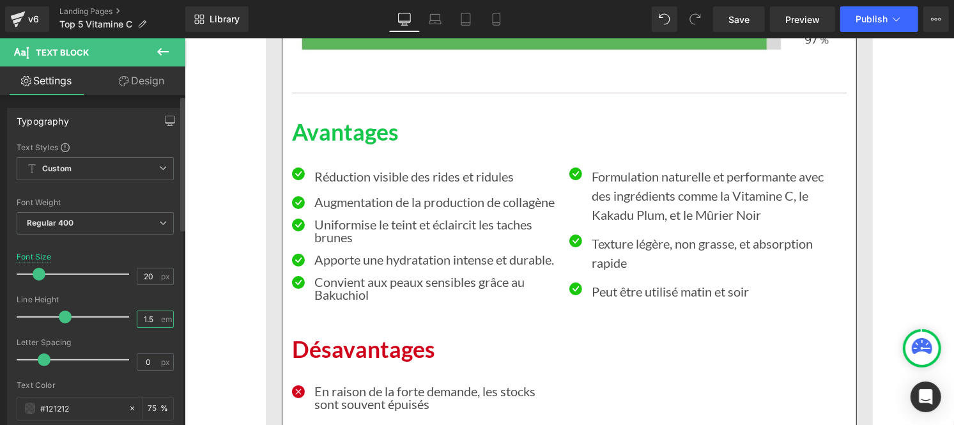
click at [150, 320] on input "1.5" at bounding box center [148, 319] width 22 height 16
type input "1"
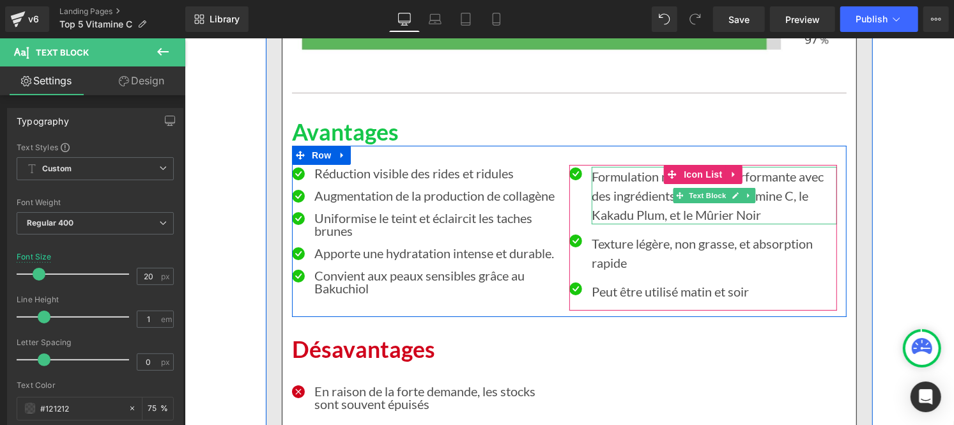
click at [624, 183] on p "Formulation naturelle et performante avec des ingrédients comme la Vitamine C, …" at bounding box center [713, 194] width 245 height 57
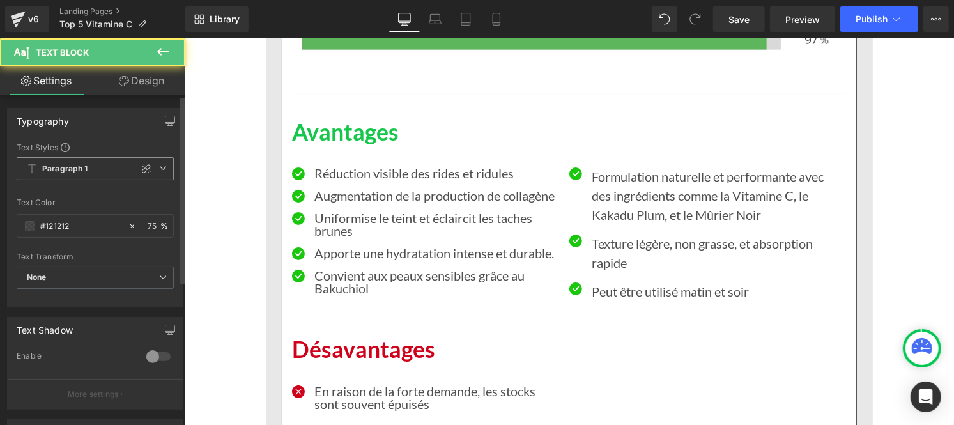
click at [79, 171] on b "Paragraph 1" at bounding box center [65, 169] width 46 height 11
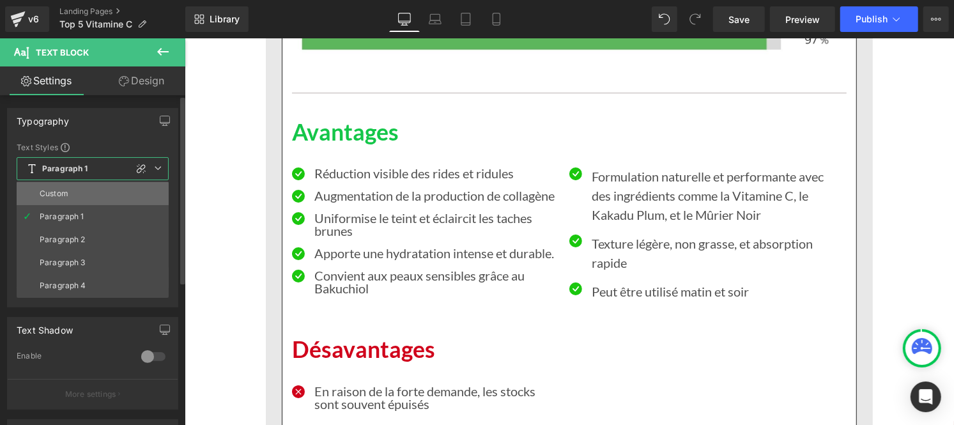
click at [77, 195] on li "Custom" at bounding box center [93, 193] width 152 height 23
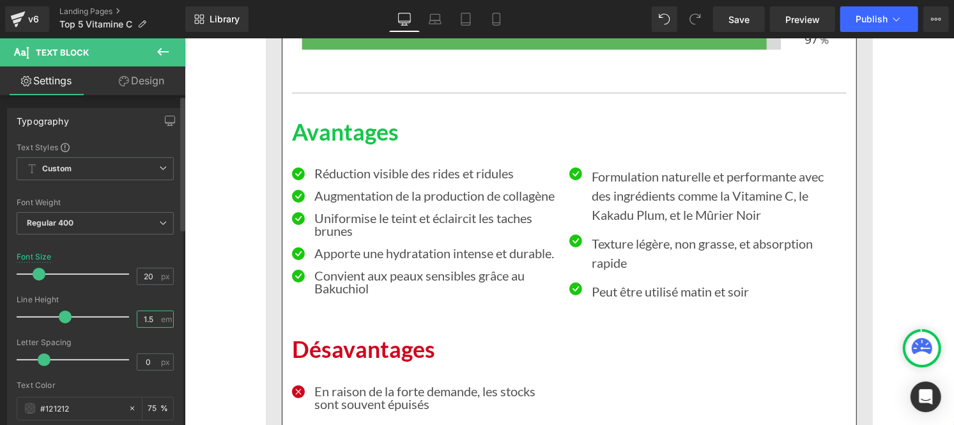
click at [151, 320] on input "1.5" at bounding box center [148, 319] width 22 height 16
type input "1"
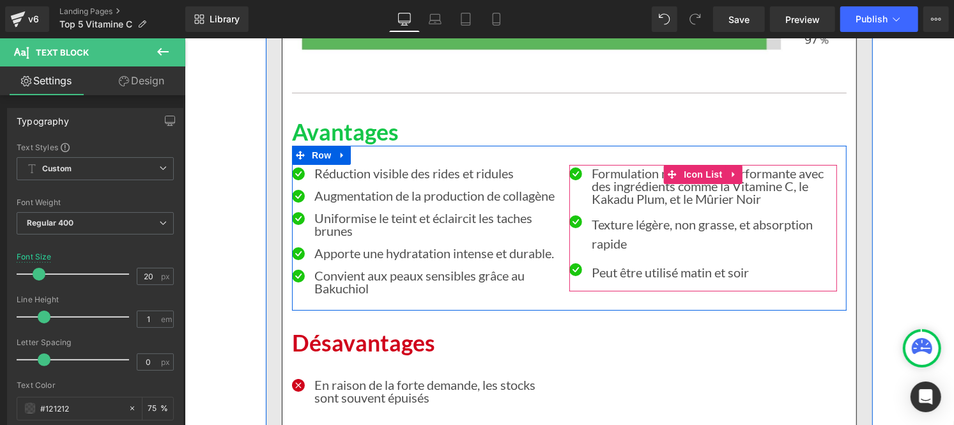
click at [609, 254] on ul "Icon Formulation naturelle et performante avec des ingrédients comme la Vitamin…" at bounding box center [702, 228] width 268 height 125
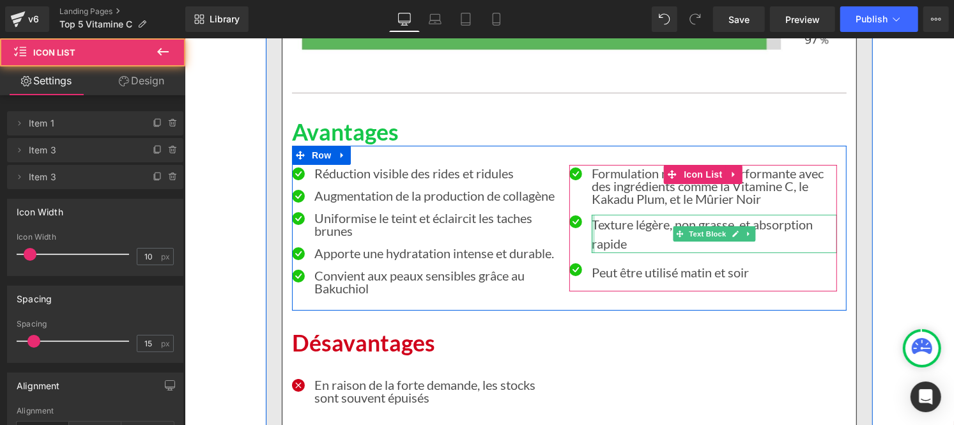
click at [591, 238] on div "Texture légère, non grasse, et absorption rapide Text Block" at bounding box center [713, 233] width 245 height 38
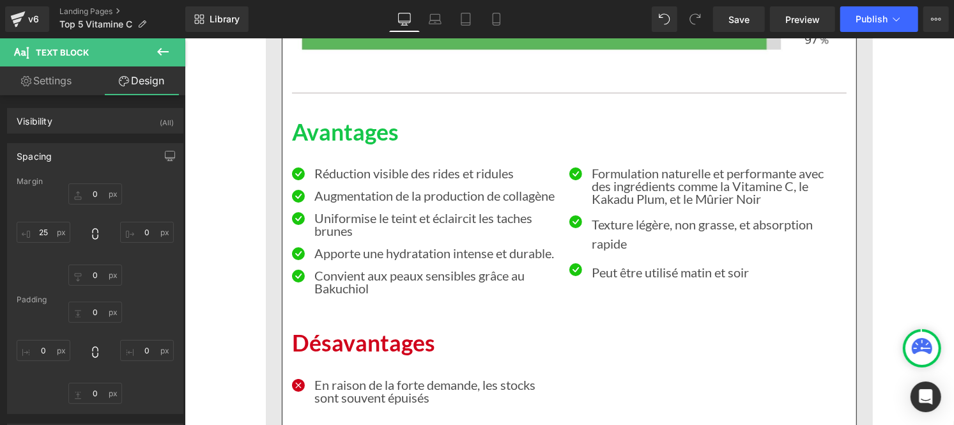
click at [600, 236] on p "Texture légère, non grasse, et absorption rapide" at bounding box center [713, 233] width 245 height 38
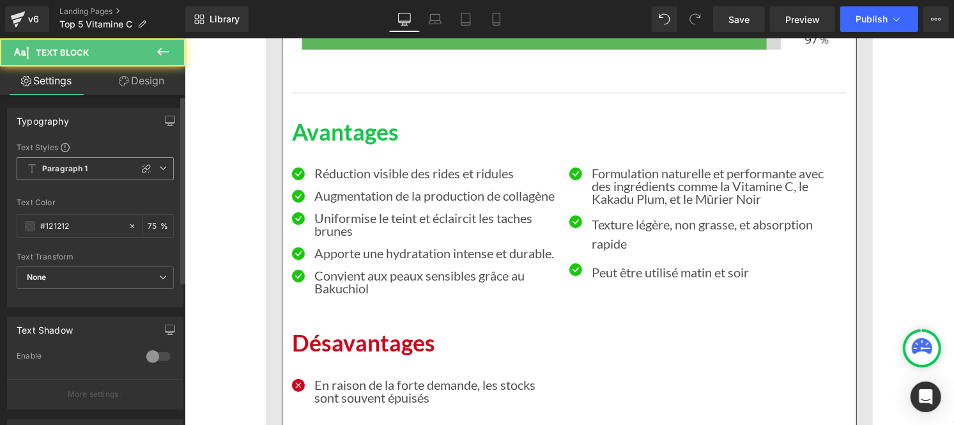
click at [83, 167] on b "Paragraph 1" at bounding box center [65, 169] width 46 height 11
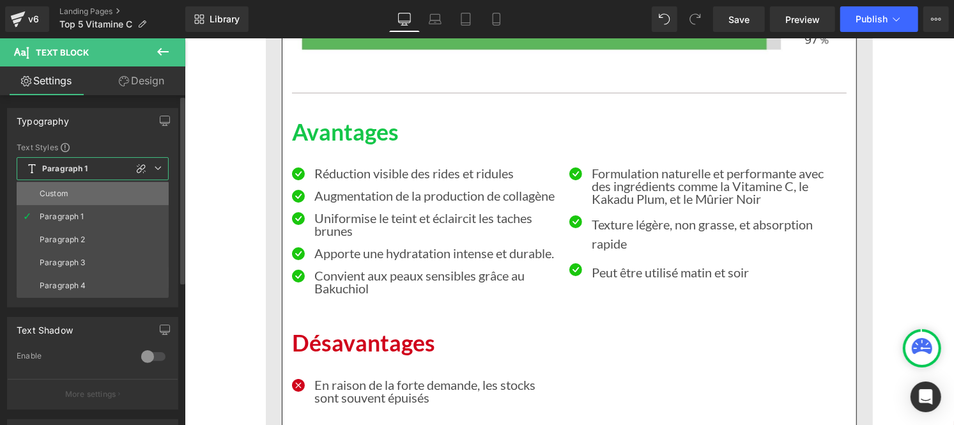
click at [75, 198] on li "Custom" at bounding box center [93, 193] width 152 height 23
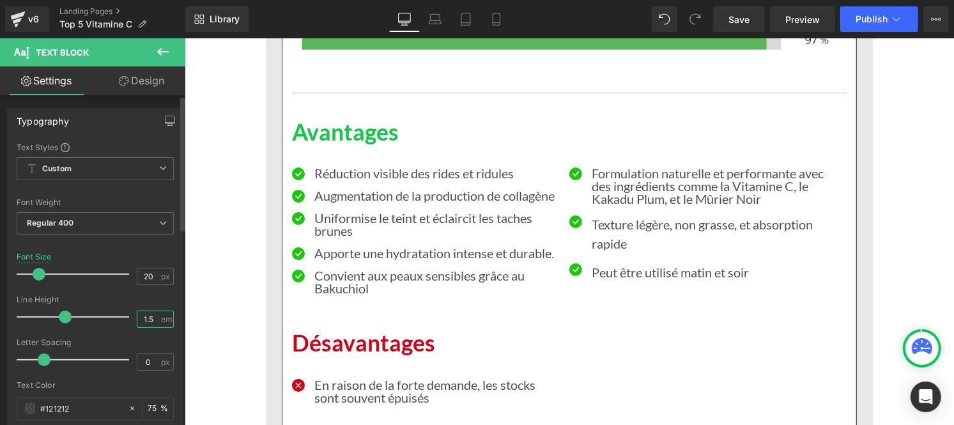
click at [154, 320] on input "1.5" at bounding box center [148, 319] width 22 height 16
type input "1"
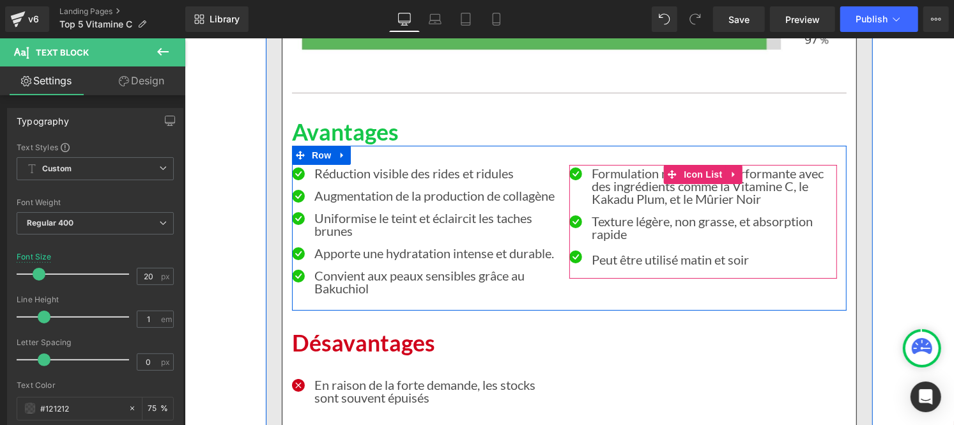
click at [604, 260] on p "Peut être utilisé matin et soir" at bounding box center [713, 258] width 245 height 19
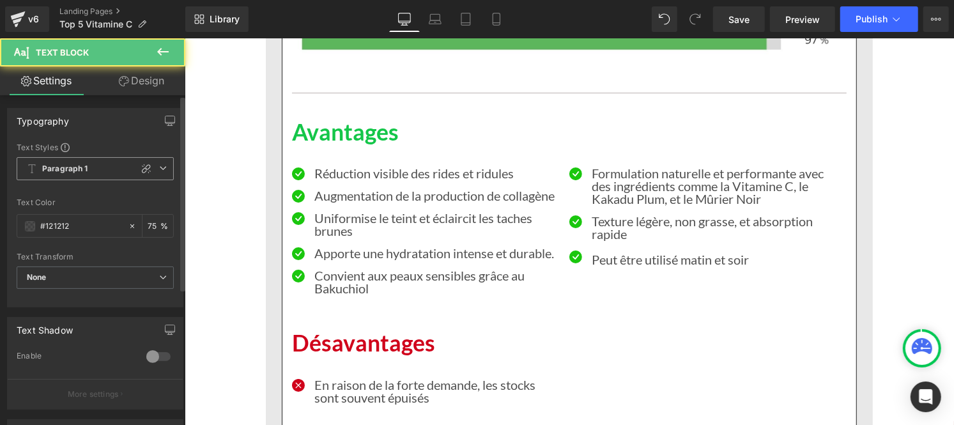
click at [55, 176] on span "Paragraph 1" at bounding box center [95, 168] width 157 height 23
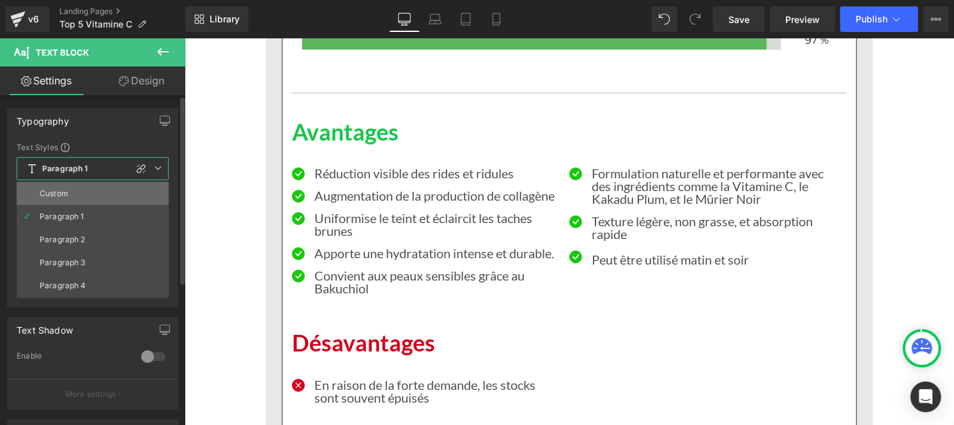
click at [55, 192] on div "Custom" at bounding box center [54, 193] width 29 height 9
click at [55, 192] on div at bounding box center [93, 191] width 152 height 8
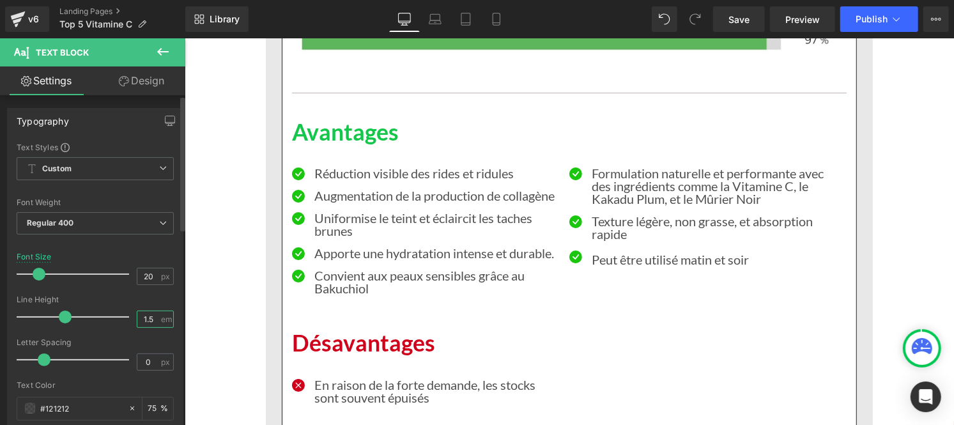
click at [153, 316] on input "1.5" at bounding box center [148, 319] width 22 height 16
type input "1"
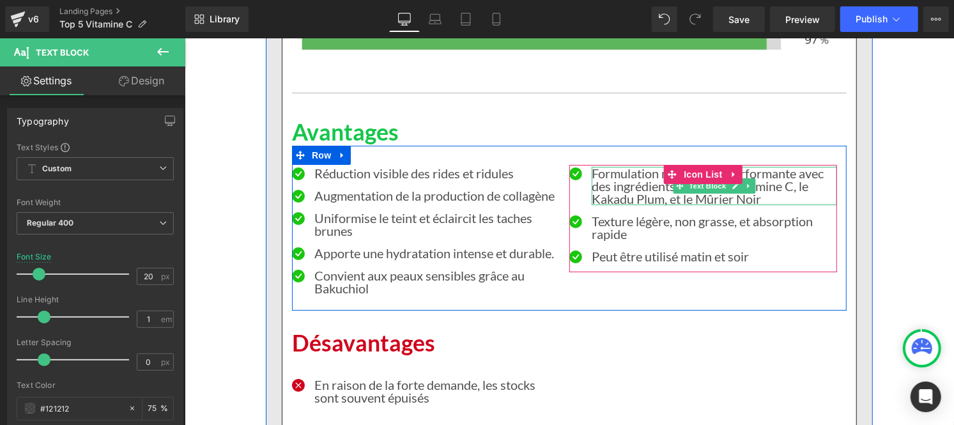
click at [632, 189] on p "Formulation naturelle et performante avec des ingrédients comme la Vitamine C, …" at bounding box center [713, 185] width 245 height 38
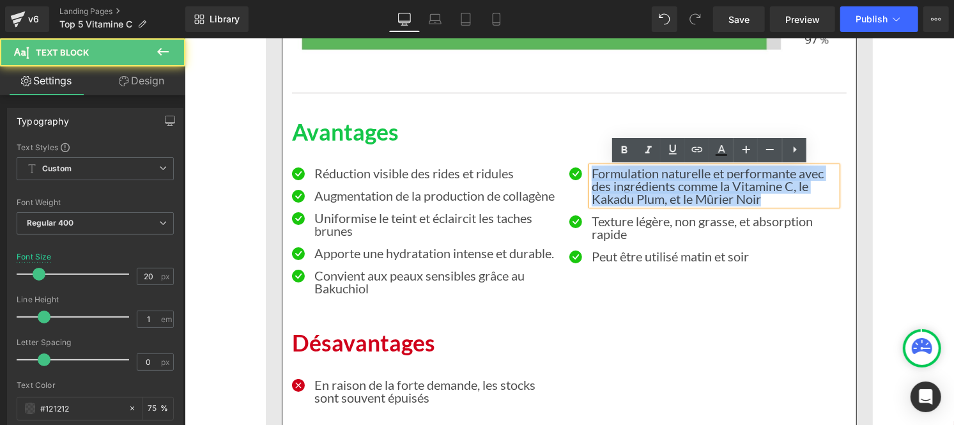
drag, startPoint x: 776, startPoint y: 199, endPoint x: 586, endPoint y: 176, distance: 191.0
click at [591, 176] on p "Formulation naturelle et performante avec des ingrédients comme la Vitamine C, …" at bounding box center [713, 185] width 245 height 38
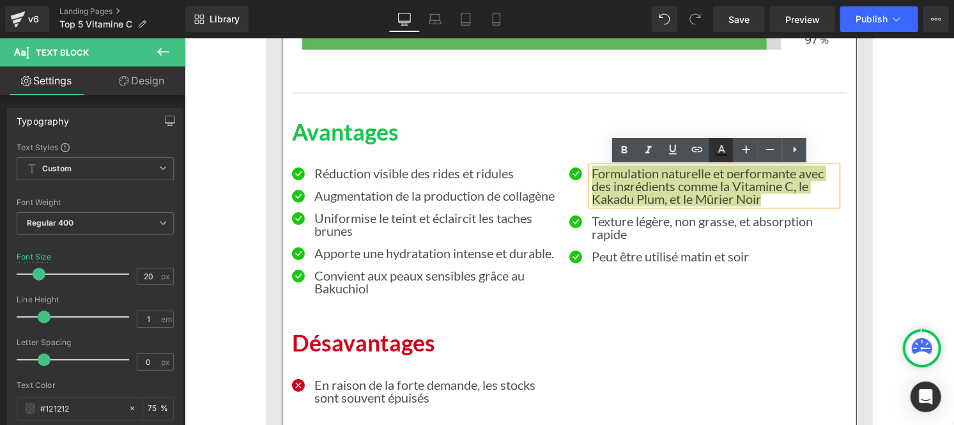
click at [719, 153] on icon at bounding box center [720, 149] width 15 height 15
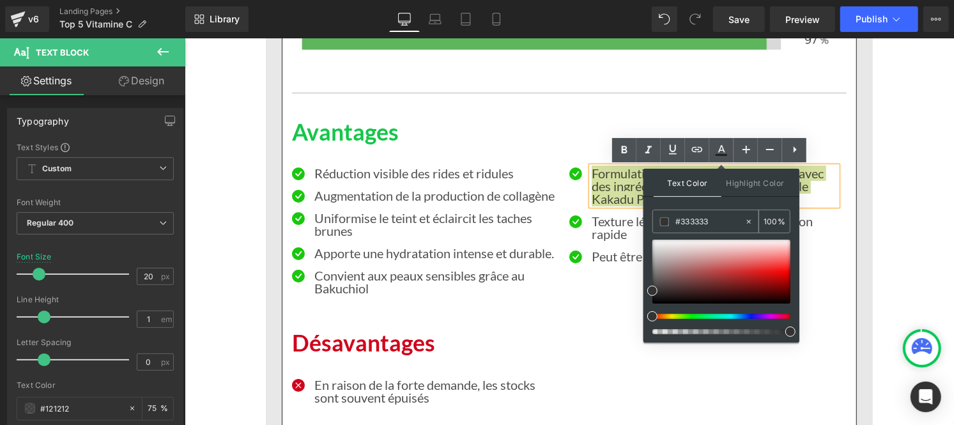
click at [701, 210] on div "#333333" at bounding box center [698, 221] width 91 height 22
click at [711, 216] on input "#333333" at bounding box center [709, 222] width 69 height 14
paste input "121212"
type input "#121212"
click at [773, 214] on input "100" at bounding box center [770, 221] width 14 height 14
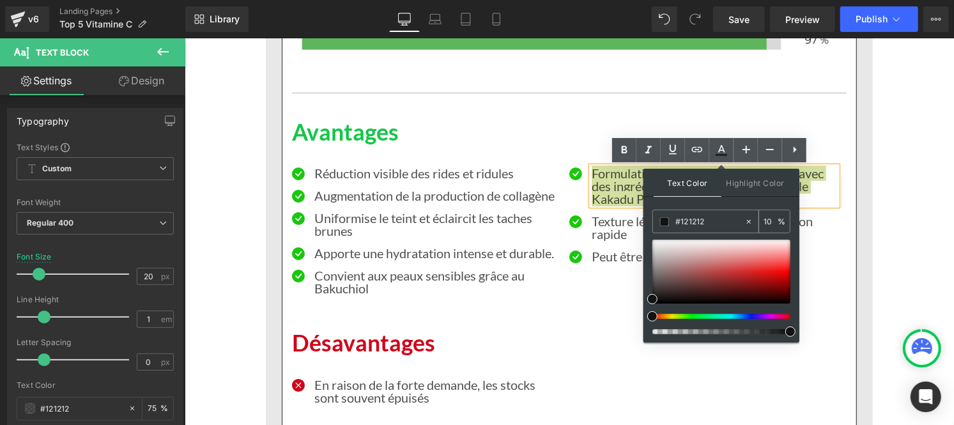
type input "0"
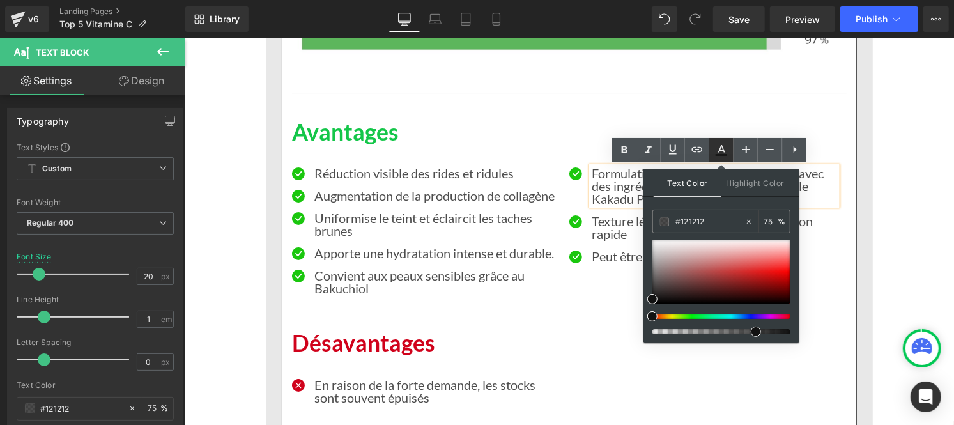
type input "75"
click at [716, 149] on icon at bounding box center [720, 149] width 15 height 15
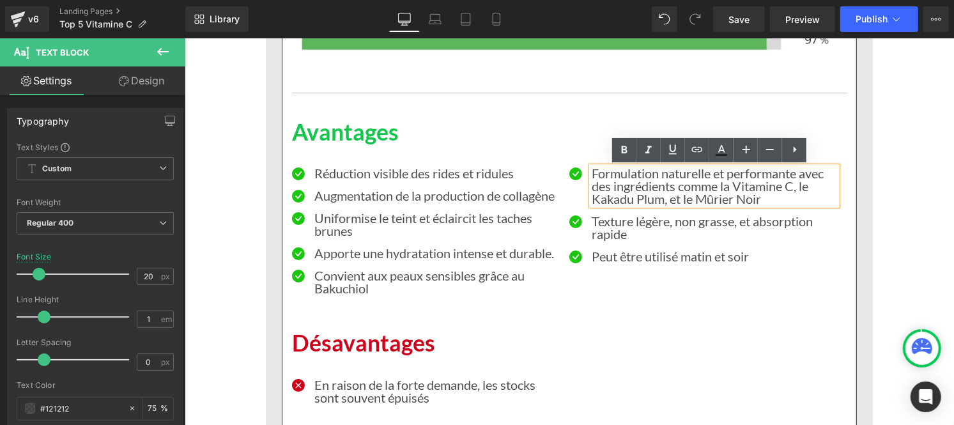
click at [660, 183] on p "Formulation naturelle et performante avec des ingrédients comme la Vitamine C, …" at bounding box center [713, 185] width 245 height 38
click at [718, 156] on icon at bounding box center [720, 149] width 15 height 15
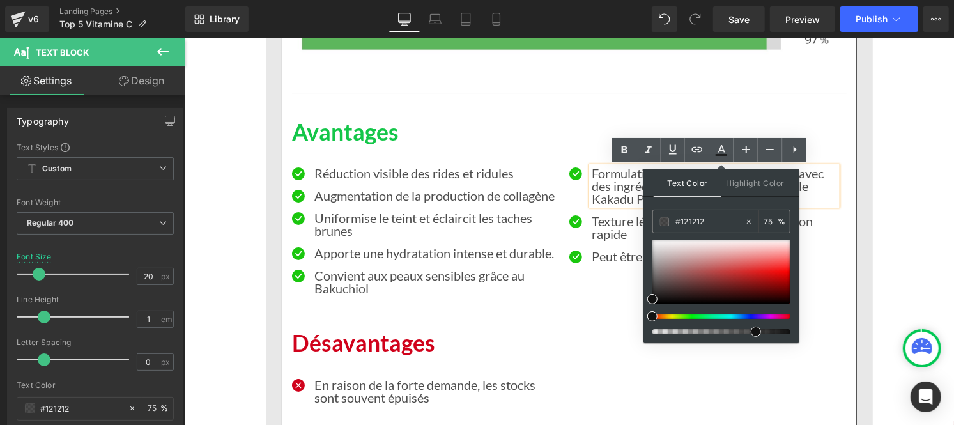
click at [609, 197] on p "Formulation naturelle et performante avec des ingrédients comme la Vitamine C, …" at bounding box center [713, 185] width 245 height 38
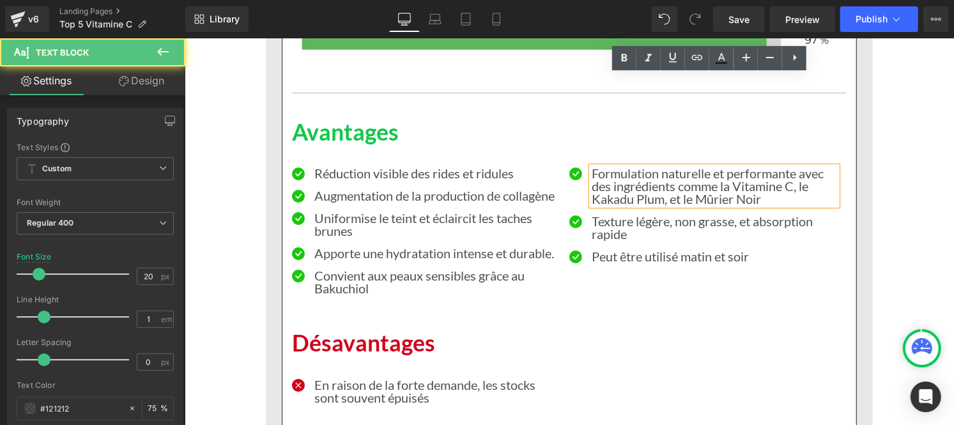
scroll to position [2888, 0]
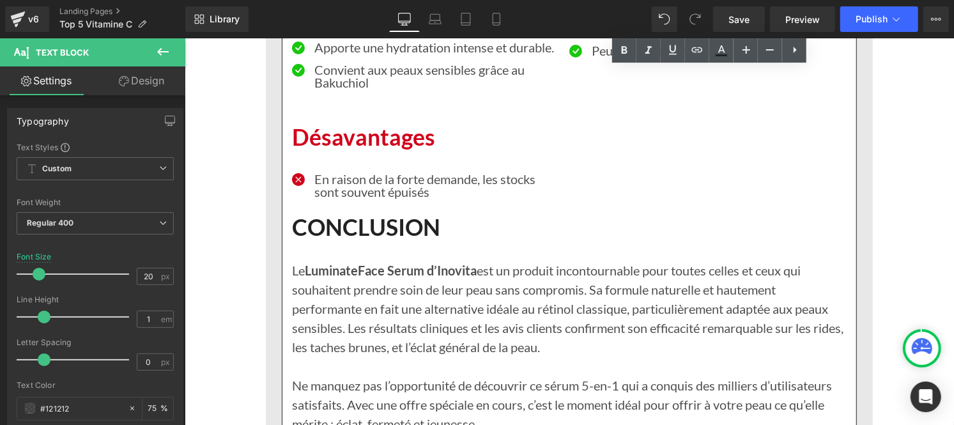
click at [367, 291] on p "Le Luminate Face Serum d’Inovita est un produit incontournable pour toutes cell…" at bounding box center [568, 308] width 554 height 96
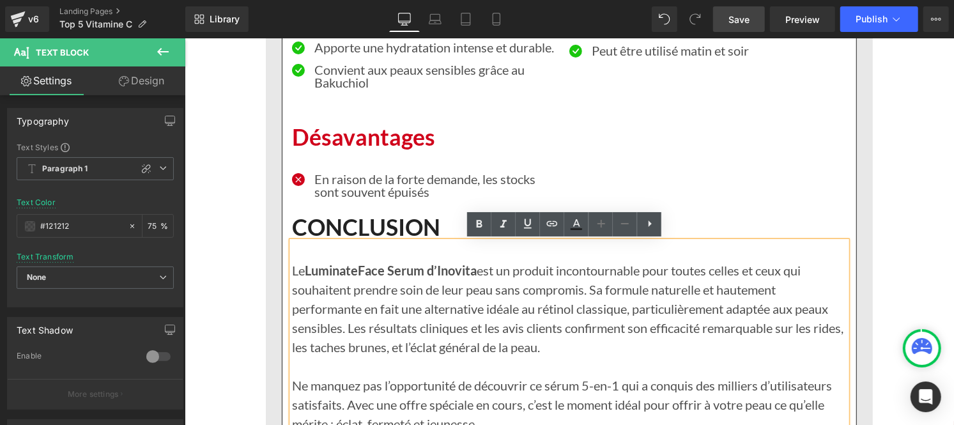
click at [747, 20] on span "Save" at bounding box center [738, 19] width 21 height 13
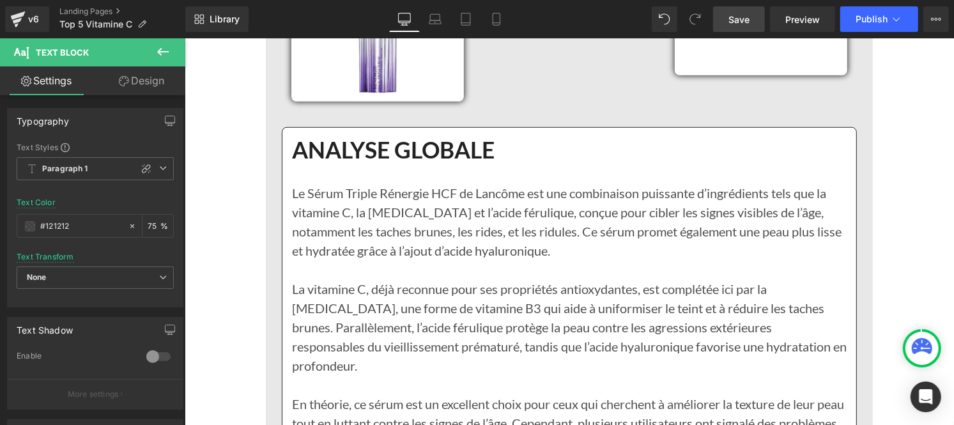
scroll to position [3577, 0]
click at [367, 218] on p "Le Sérum Triple Rénergie HCF de Lancôme est une combinaison puissante d’ingrédi…" at bounding box center [568, 219] width 554 height 77
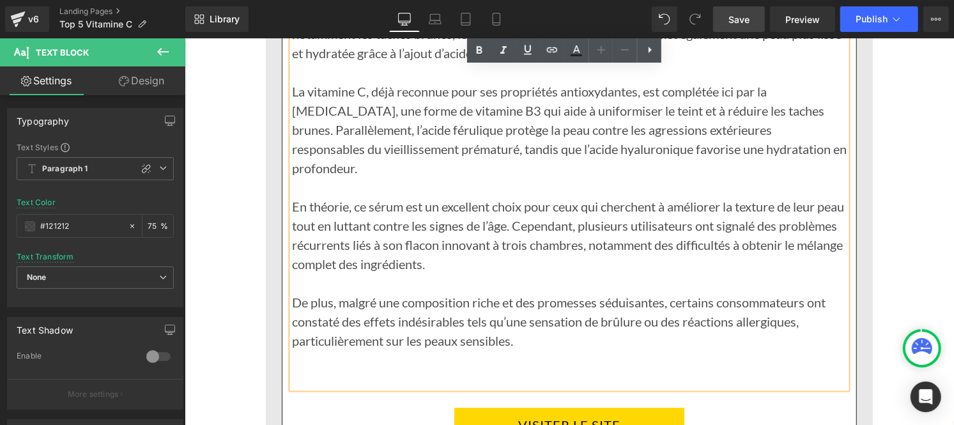
scroll to position [3949, 0]
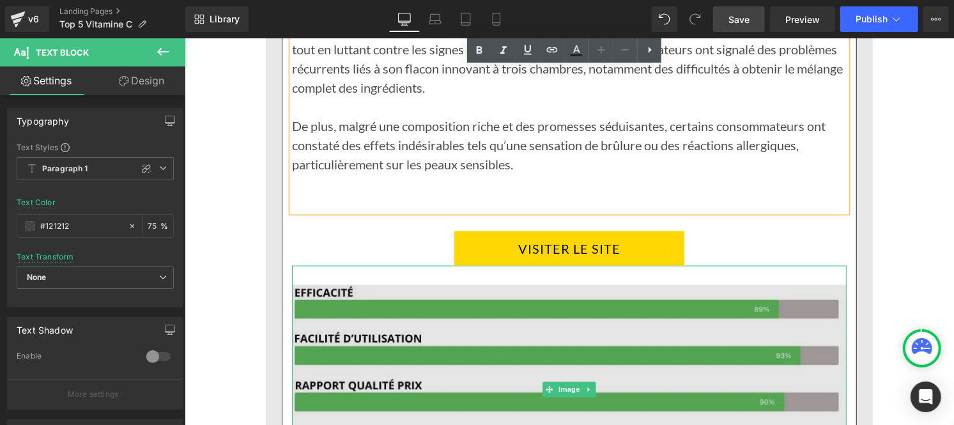
click at [549, 351] on img at bounding box center [568, 389] width 554 height 248
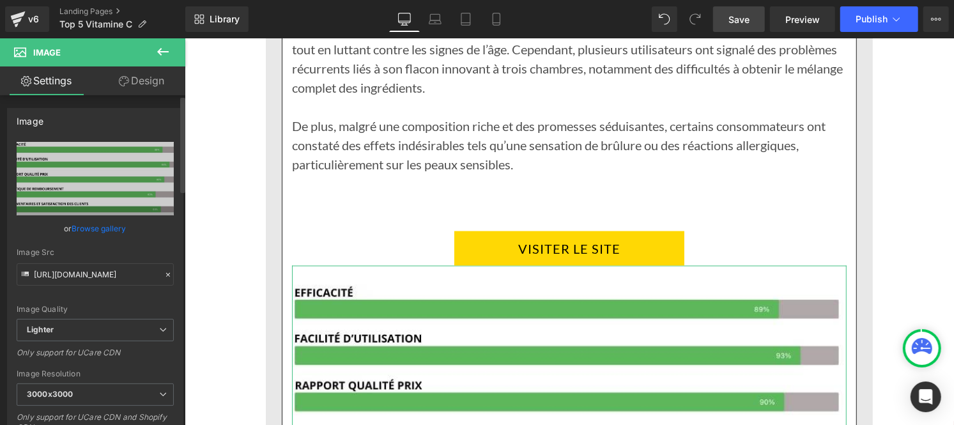
click at [164, 273] on icon at bounding box center [168, 274] width 9 height 9
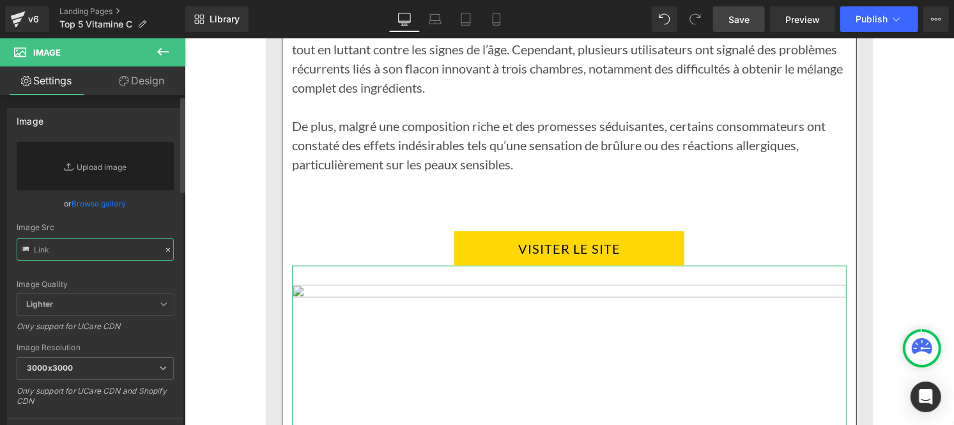
click at [93, 251] on input "text" at bounding box center [95, 249] width 157 height 22
paste input "https://cdn.shopify.com/s/files/1/0986/3672/6610/files/Pourcentage_produit_2.jp…"
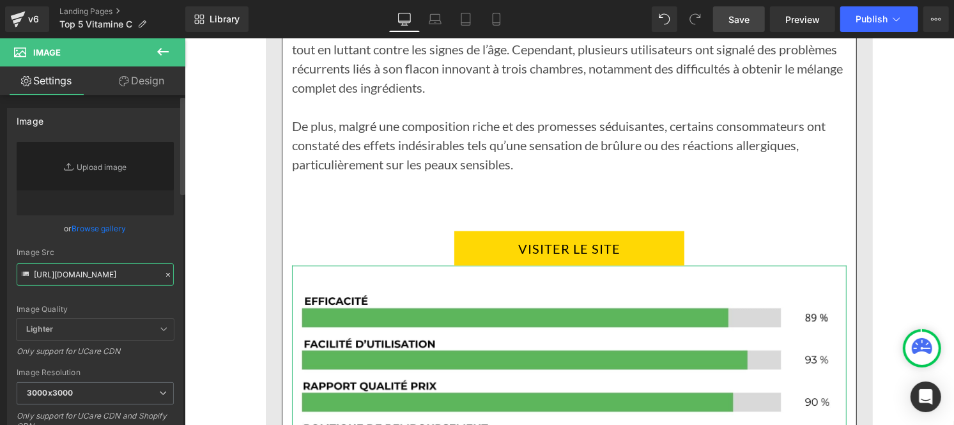
type input "https://cdn.shopify.com/s/files/1/0986/3672/6610/files/Pourcentage_produit_2_30…"
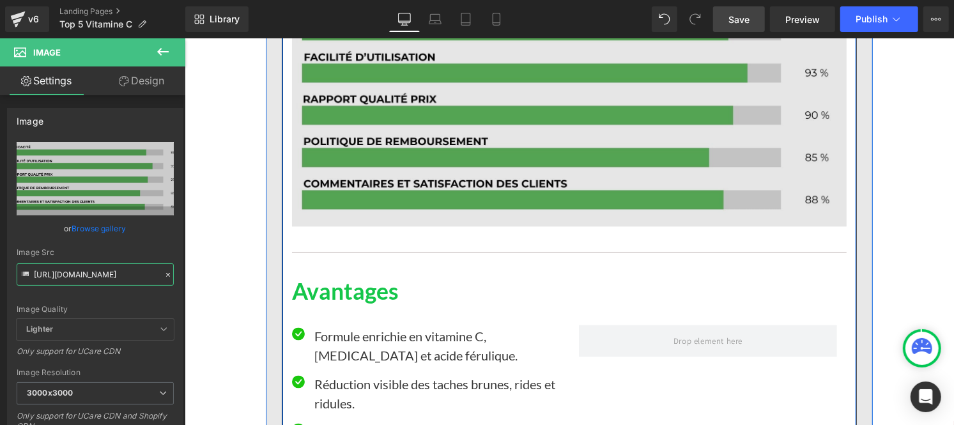
scroll to position [4237, 0]
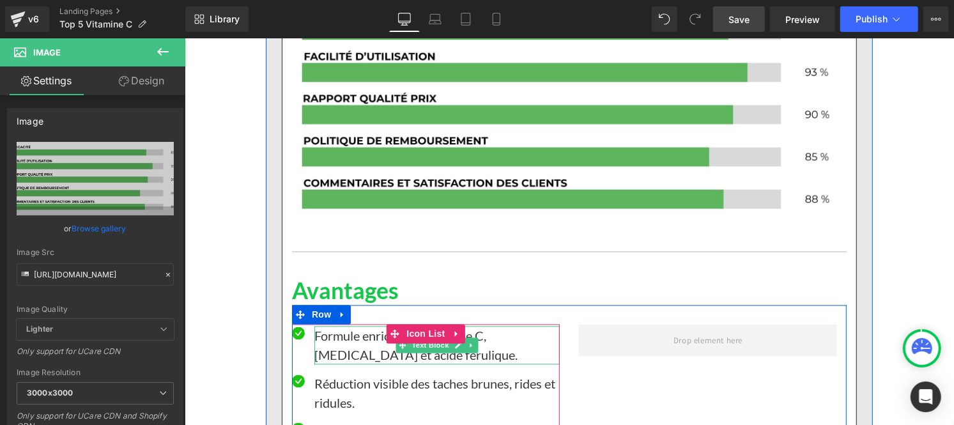
click at [364, 326] on p "Formule enrichie en vitamine C, [MEDICAL_DATA] et acide férulique." at bounding box center [436, 345] width 245 height 38
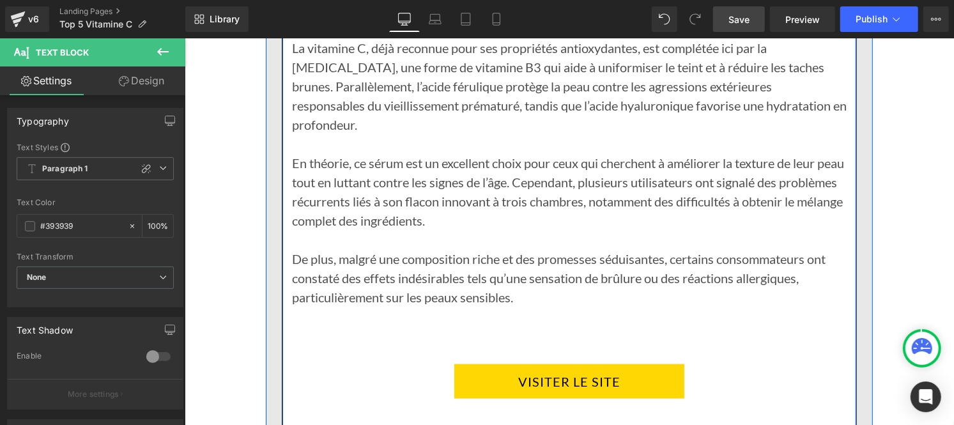
scroll to position [3816, 0]
click at [397, 206] on p "En théorie, ce sérum est un excellent choix pour ceux qui cherchent à améliorer…" at bounding box center [568, 191] width 554 height 77
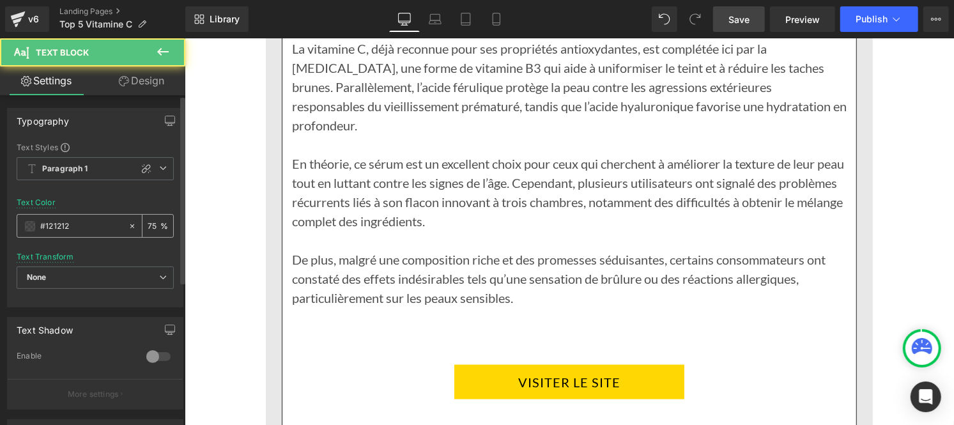
click at [77, 227] on input "#121212" at bounding box center [81, 226] width 82 height 14
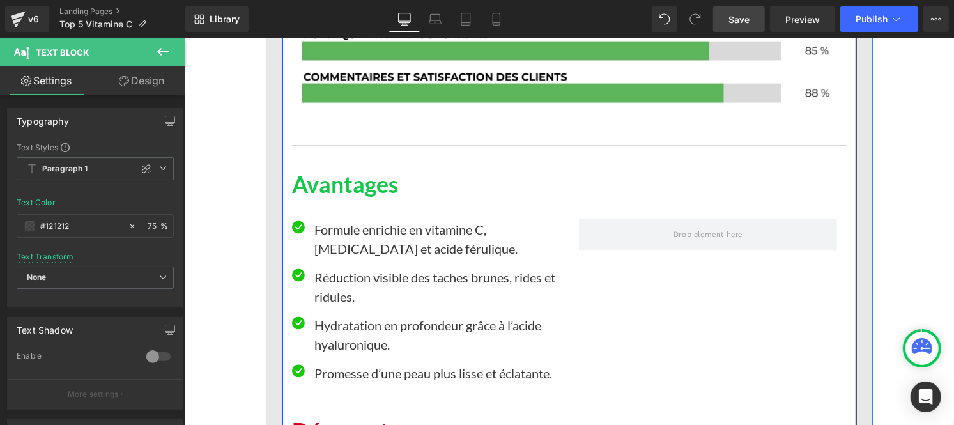
scroll to position [4344, 0]
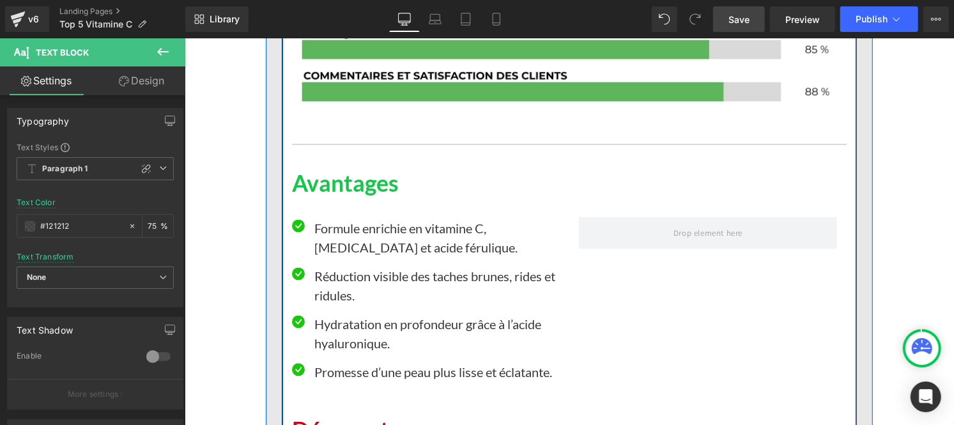
click at [342, 218] on p "Formule enrichie en vitamine C, [MEDICAL_DATA] et acide férulique." at bounding box center [436, 237] width 245 height 38
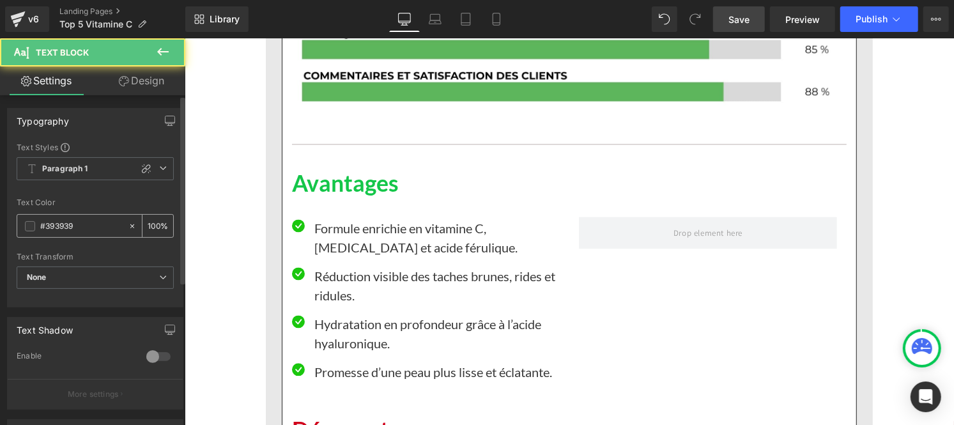
click at [75, 225] on input "#393939" at bounding box center [81, 226] width 82 height 14
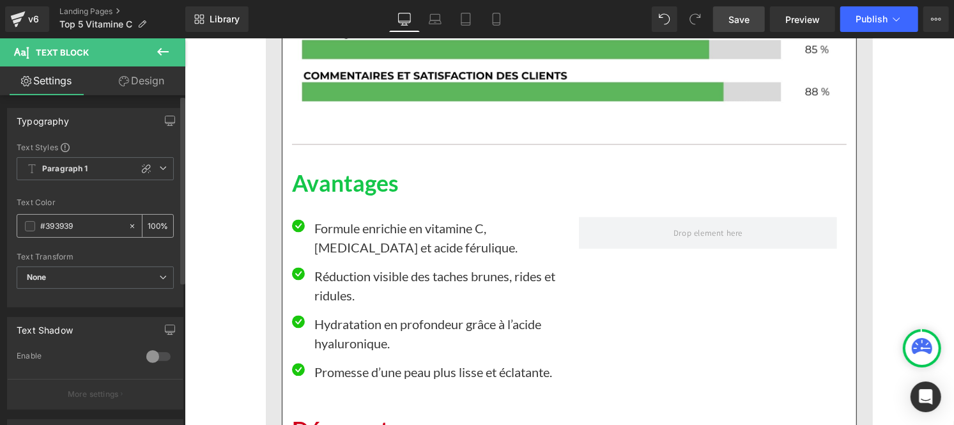
paste input "121212"
type input "#121212"
click at [152, 220] on input "100" at bounding box center [154, 225] width 13 height 14
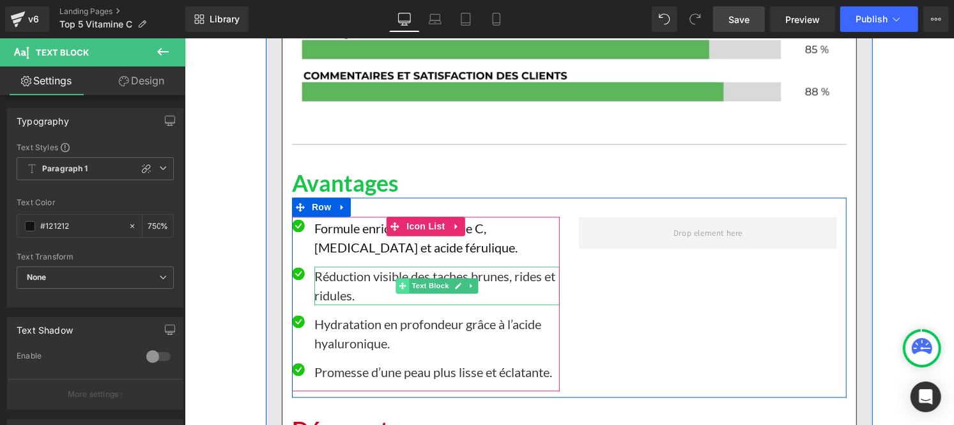
scroll to position [0, 1]
type input "75"
click at [352, 266] on p "Réduction visible des taches brunes, rides et ridules." at bounding box center [436, 285] width 245 height 38
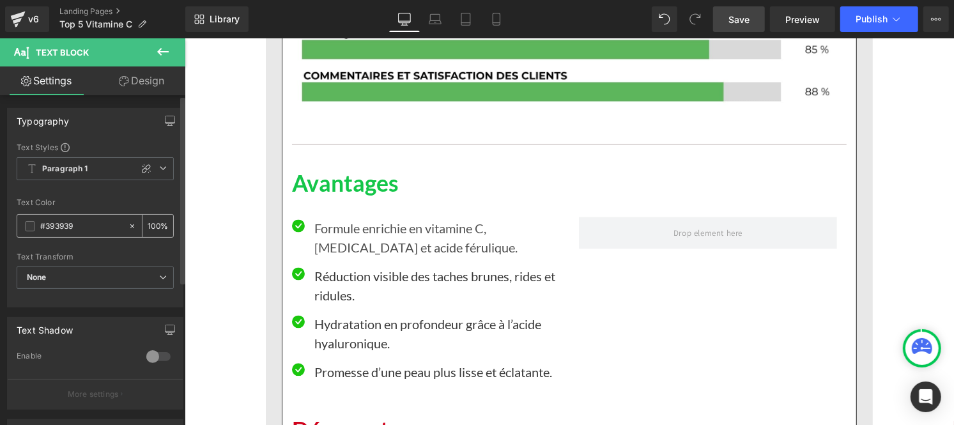
click at [93, 228] on input "#393939" at bounding box center [81, 226] width 82 height 14
type input "#121212"
click at [152, 227] on input "100" at bounding box center [154, 225] width 13 height 14
type input "0"
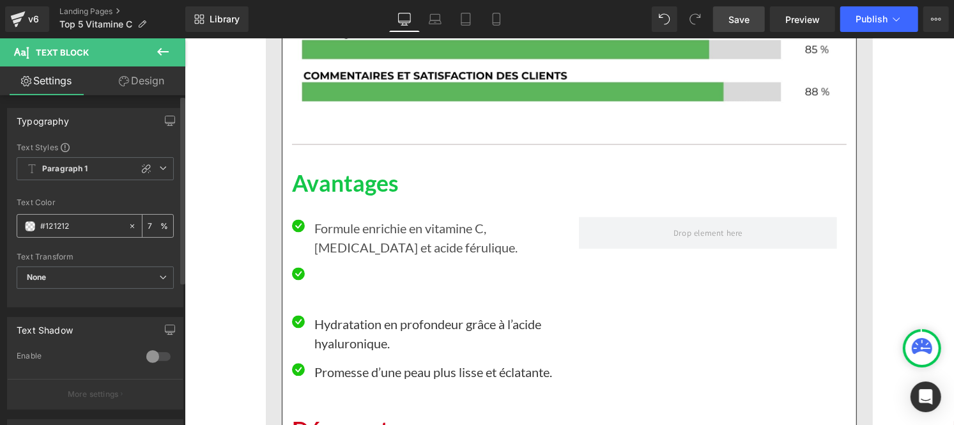
type input "75"
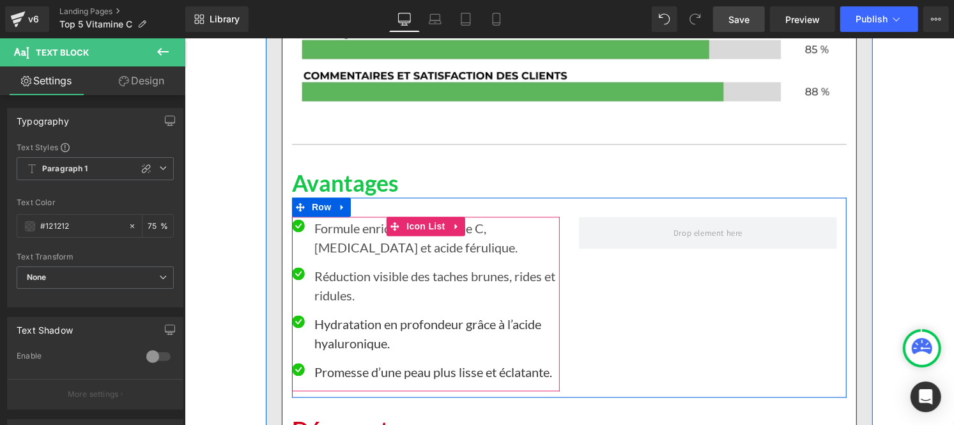
click at [337, 314] on p "Hydratation en profondeur grâce à l’acide hyaluronique." at bounding box center [436, 333] width 245 height 38
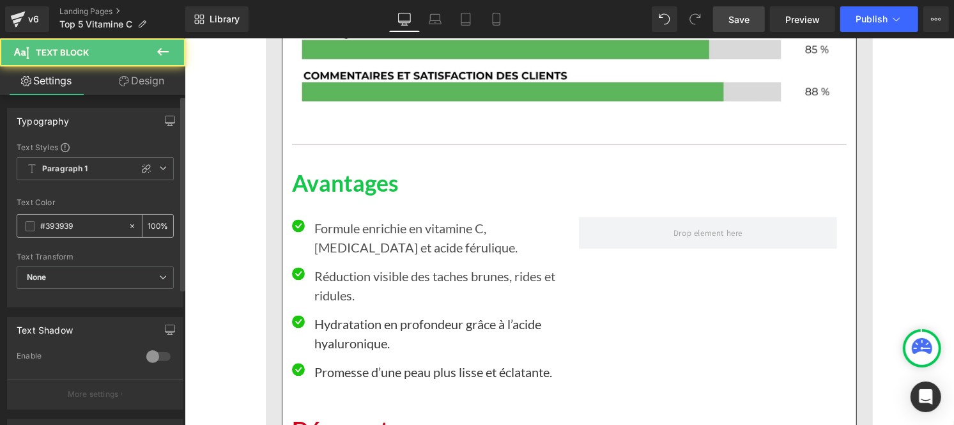
click at [91, 225] on input "#393939" at bounding box center [81, 226] width 82 height 14
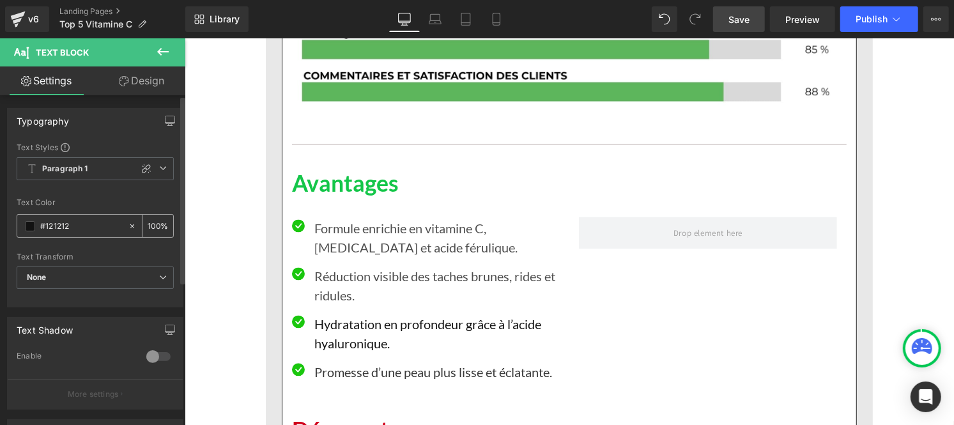
type input "#121212"
click at [153, 227] on input "100" at bounding box center [154, 225] width 13 height 14
type input "1"
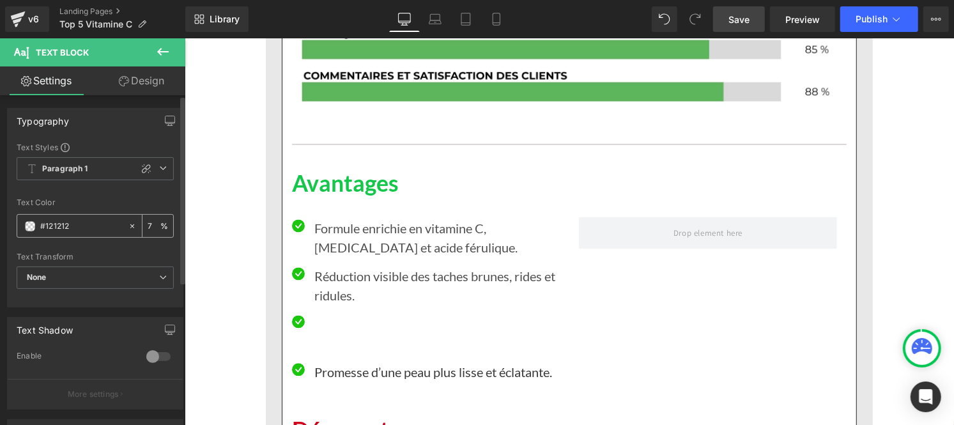
type input "75"
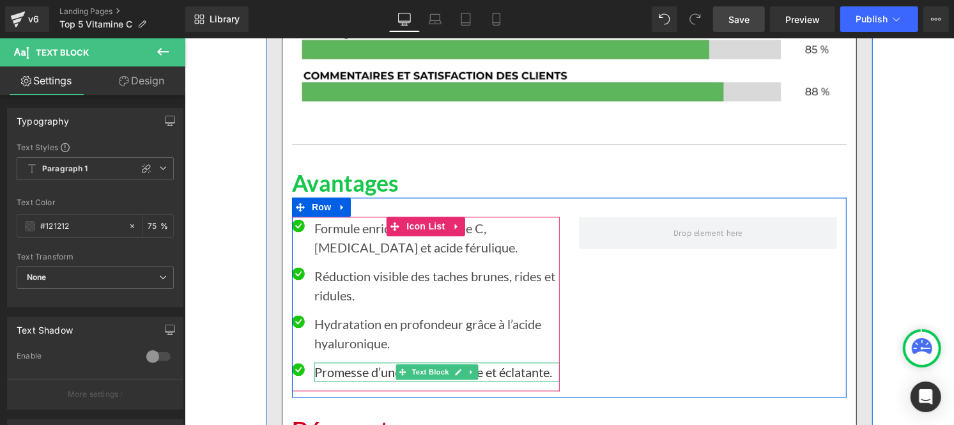
click at [337, 362] on p "Promesse d’une peau plus lisse et éclatante." at bounding box center [436, 371] width 245 height 19
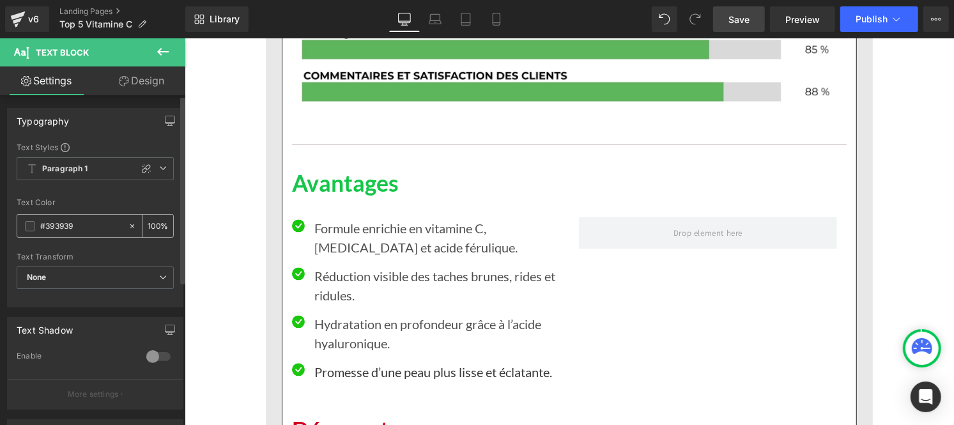
click at [82, 217] on div "#393939" at bounding box center [72, 226] width 110 height 22
click at [80, 224] on input "#393939" at bounding box center [81, 226] width 82 height 14
paste input "121212"
type input "#121212"
click at [155, 225] on div "100 %" at bounding box center [157, 226] width 31 height 22
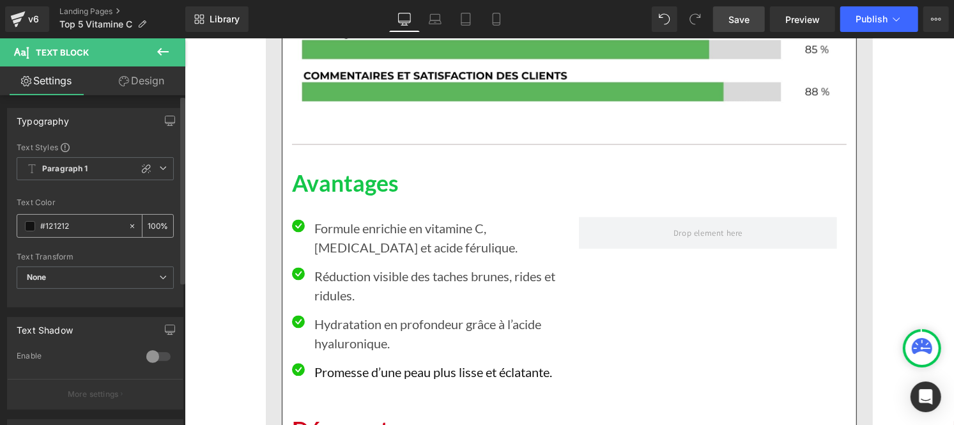
click at [154, 224] on input "100" at bounding box center [154, 225] width 13 height 14
type input "1"
type input "75"
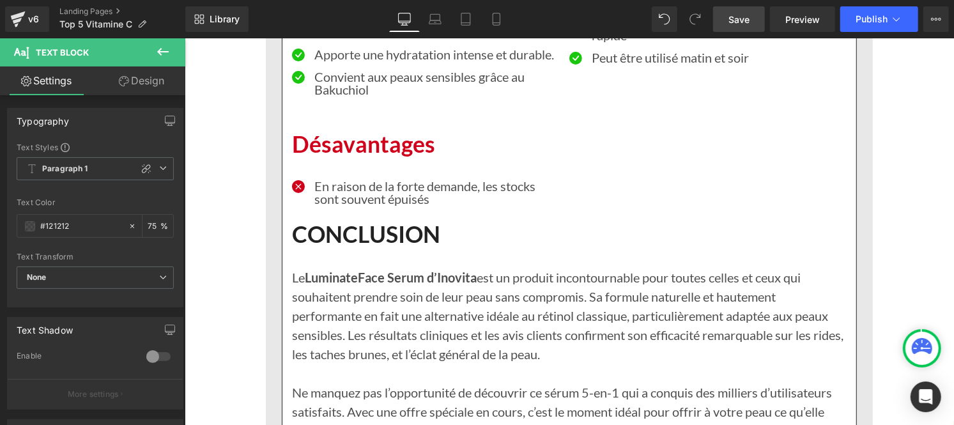
scroll to position [2879, 0]
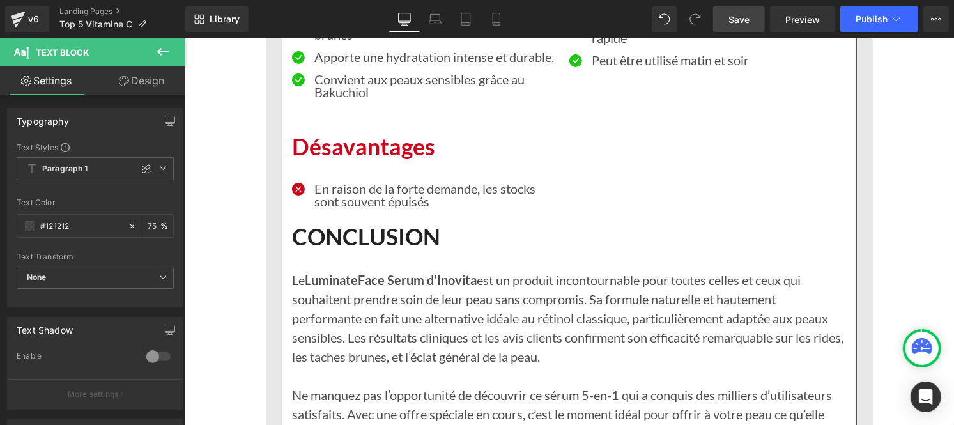
click at [503, 301] on p "Le Luminate Face Serum d’Inovita est un produit incontournable pour toutes cell…" at bounding box center [568, 318] width 554 height 96
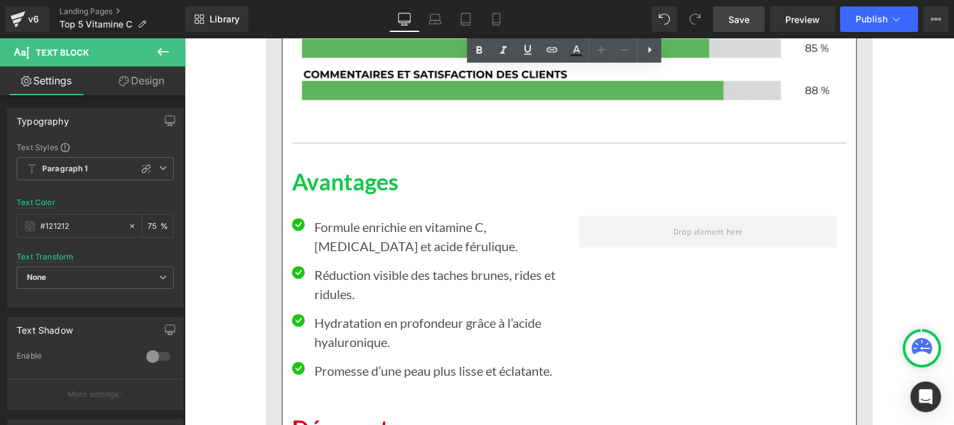
scroll to position [4344, 0]
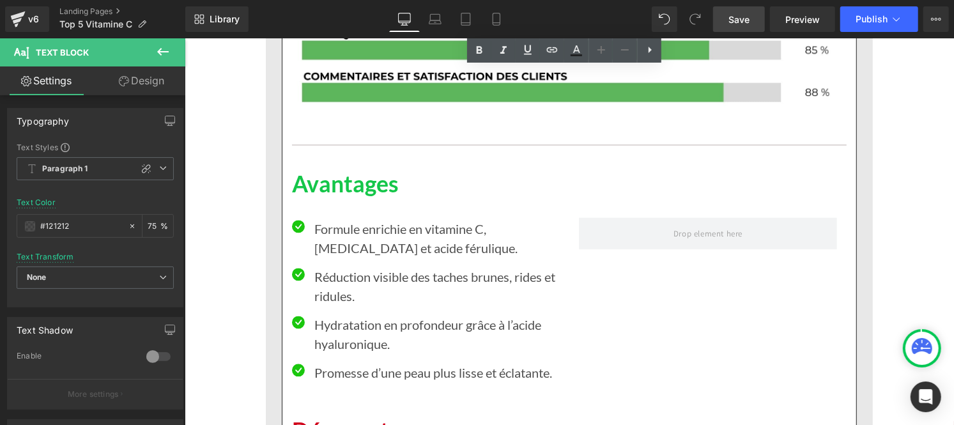
click at [342, 362] on p "Promesse d’une peau plus lisse et éclatante." at bounding box center [436, 371] width 245 height 19
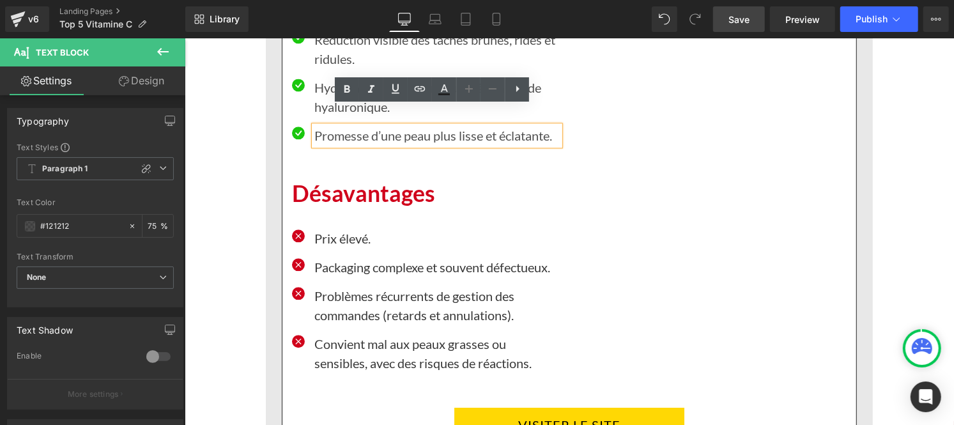
scroll to position [4581, 0]
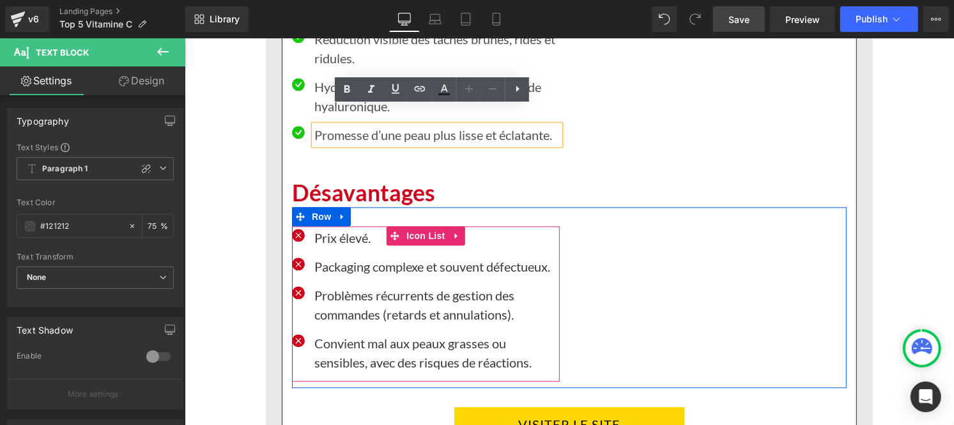
click at [323, 227] on p "Prix élevé." at bounding box center [436, 236] width 245 height 19
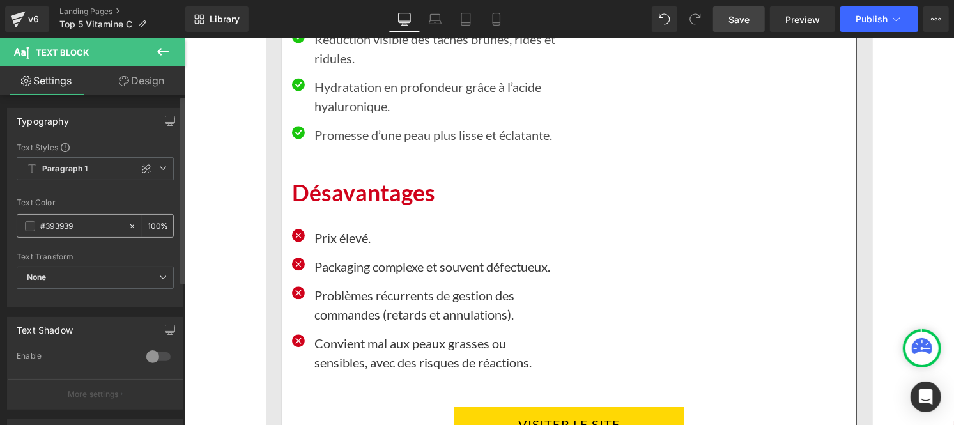
click at [73, 222] on input "#393939" at bounding box center [81, 226] width 82 height 14
paste input "121212"
type input "#121212"
click at [155, 224] on div "100 %" at bounding box center [157, 226] width 31 height 22
click at [155, 220] on input "100" at bounding box center [154, 225] width 13 height 14
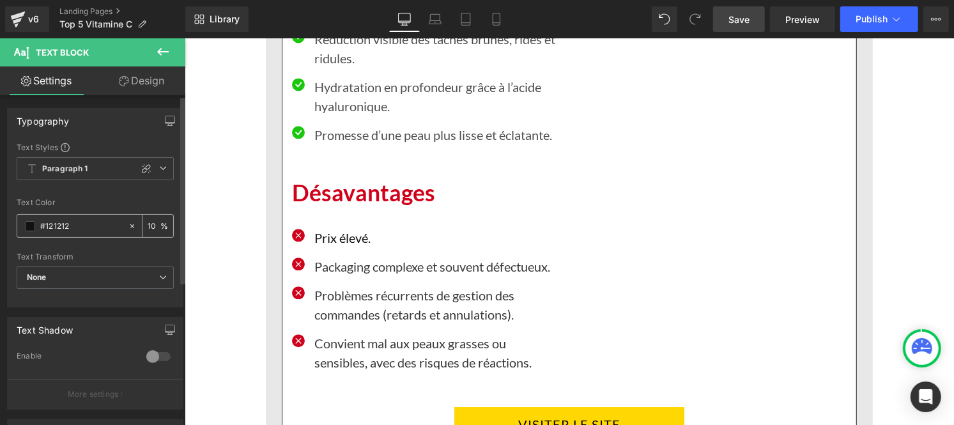
type input "1"
type input "75"
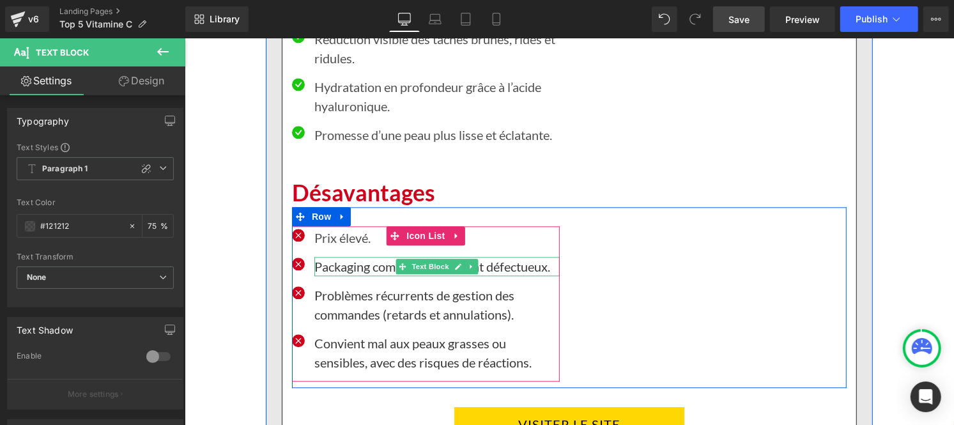
click at [319, 256] on p "Packaging complexe et souvent défectueux." at bounding box center [436, 265] width 245 height 19
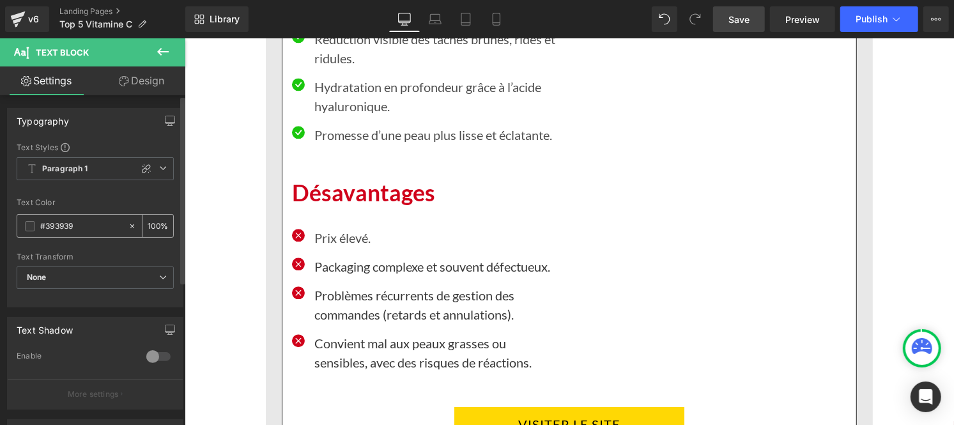
click at [84, 227] on input "#393939" at bounding box center [81, 226] width 82 height 14
type input "#121212"
click at [155, 220] on input "100" at bounding box center [154, 225] width 13 height 14
type input "1"
type input "75"
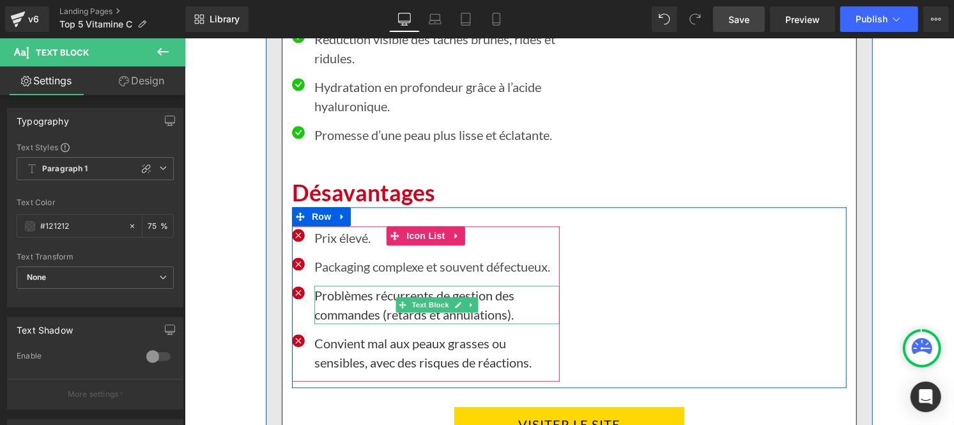
click at [354, 285] on p "Problèmes récurrents de gestion des commandes (retards et annulations)." at bounding box center [436, 304] width 245 height 38
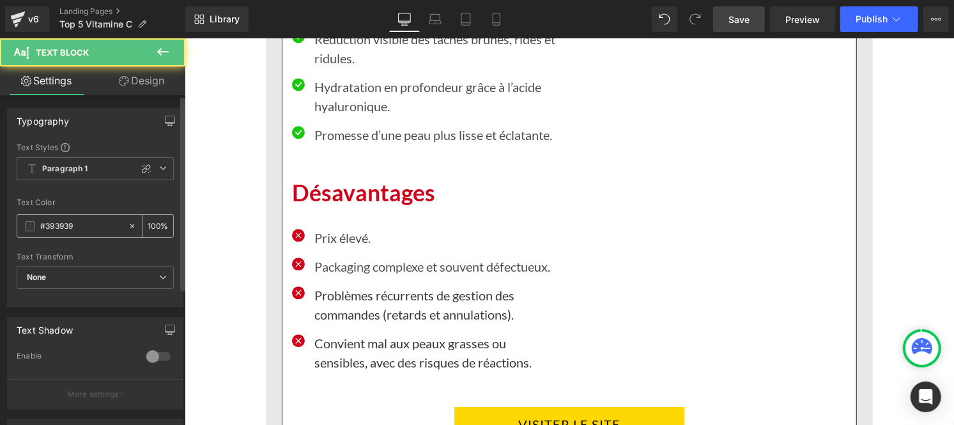
click at [95, 230] on input "#393939" at bounding box center [81, 226] width 82 height 14
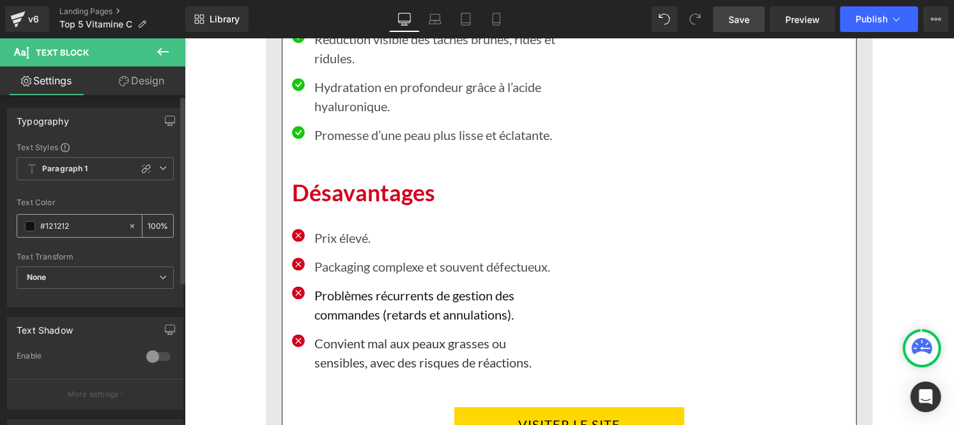
type input "#121212"
click at [149, 222] on input "100" at bounding box center [154, 225] width 13 height 14
type input "0"
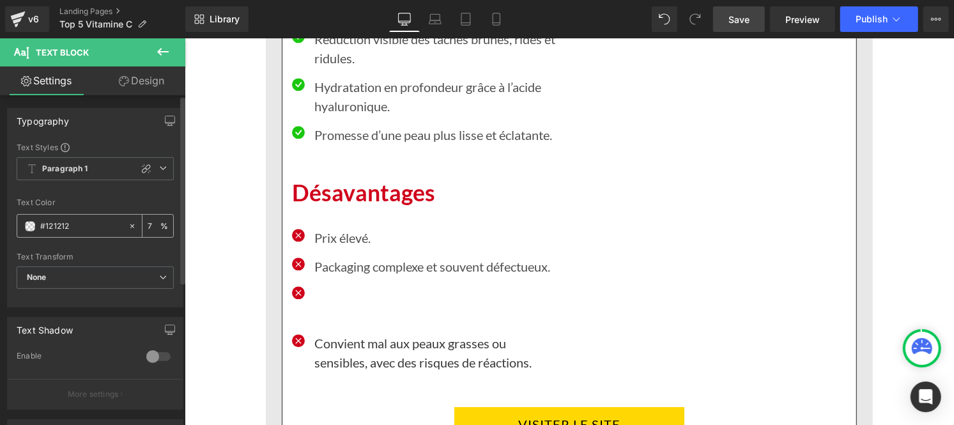
type input "75"
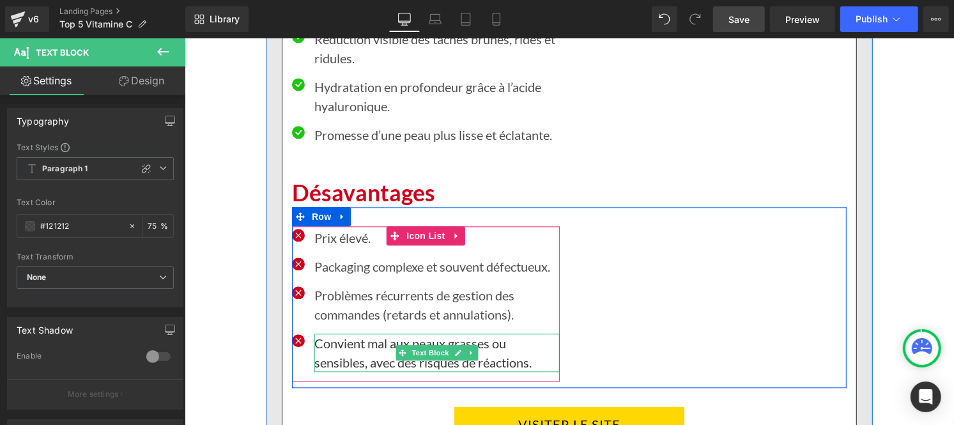
click at [331, 333] on p "Convient mal aux peaux grasses ou sensibles, avec des risques de réactions." at bounding box center [436, 352] width 245 height 38
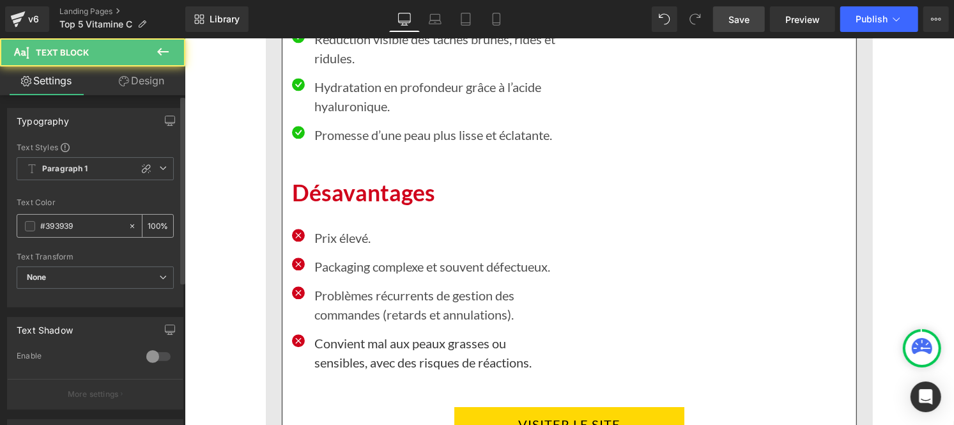
click at [77, 227] on input "#393939" at bounding box center [81, 226] width 82 height 14
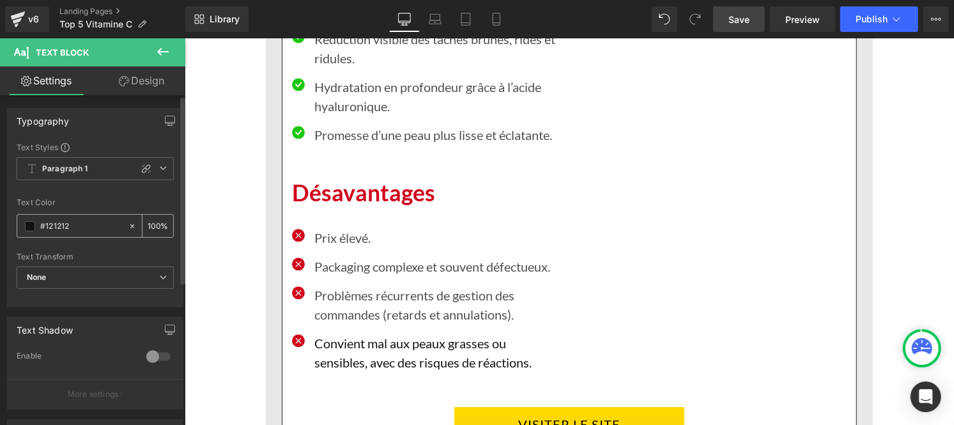
type input "#121212"
click at [153, 225] on input "100" at bounding box center [154, 225] width 13 height 14
type input "1"
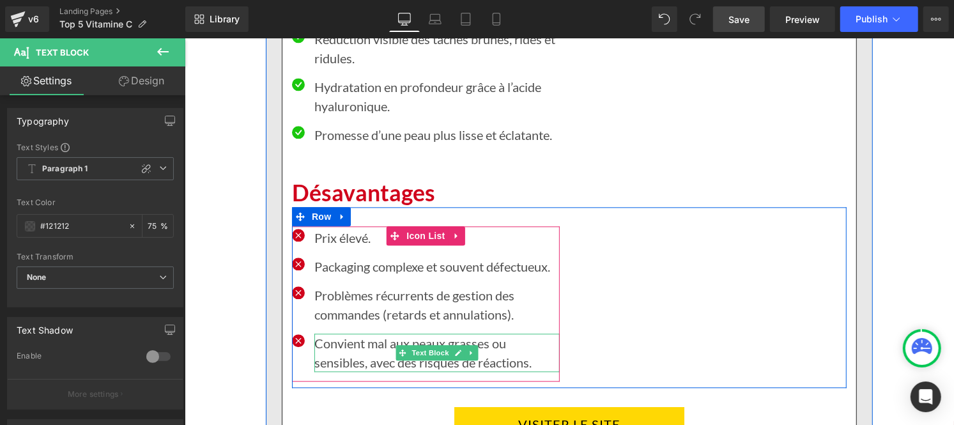
type input "75"
click at [325, 333] on p "Convient mal aux peaux grasses ou sensibles, avec des risques de réactions." at bounding box center [436, 352] width 245 height 38
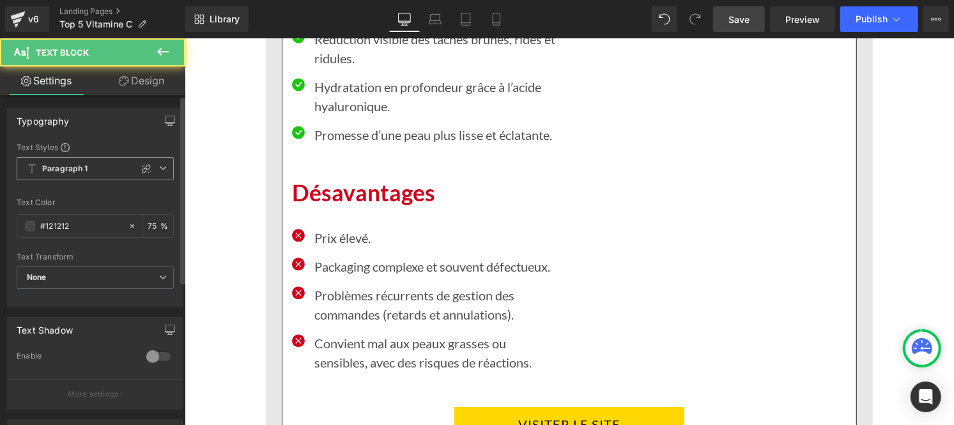
click at [79, 170] on b "Paragraph 1" at bounding box center [65, 169] width 46 height 11
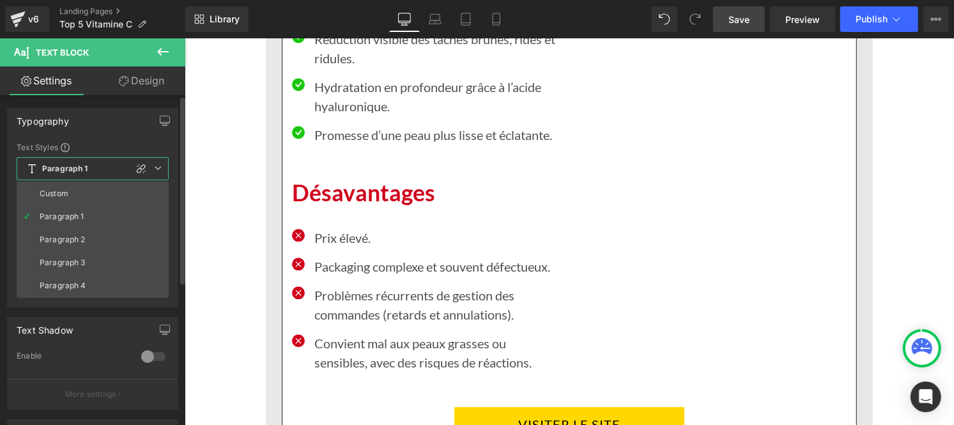
click at [73, 188] on li "Custom" at bounding box center [93, 193] width 152 height 23
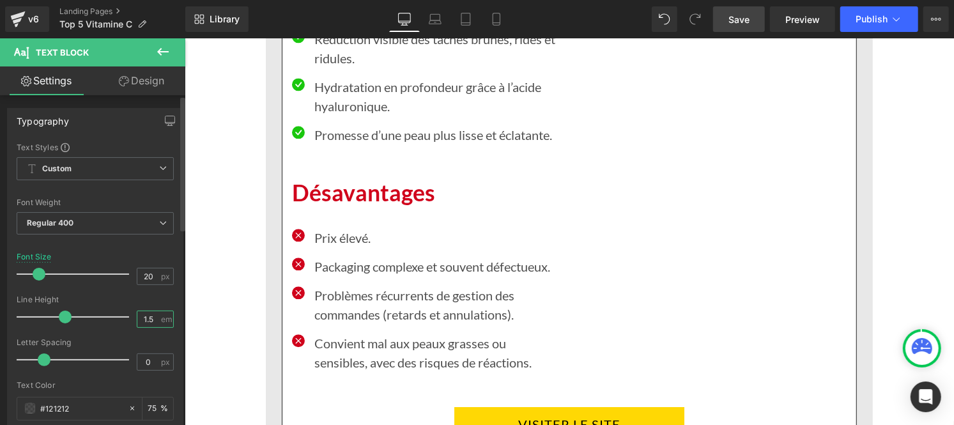
click at [151, 314] on input "1.5" at bounding box center [148, 319] width 22 height 16
type input "1"
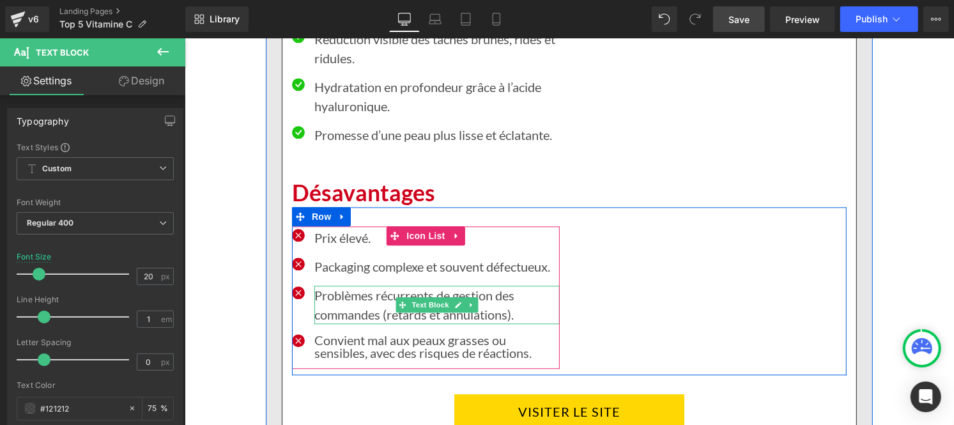
click at [335, 285] on p "Problèmes récurrents de gestion des commandes (retards et annulations)." at bounding box center [436, 304] width 245 height 38
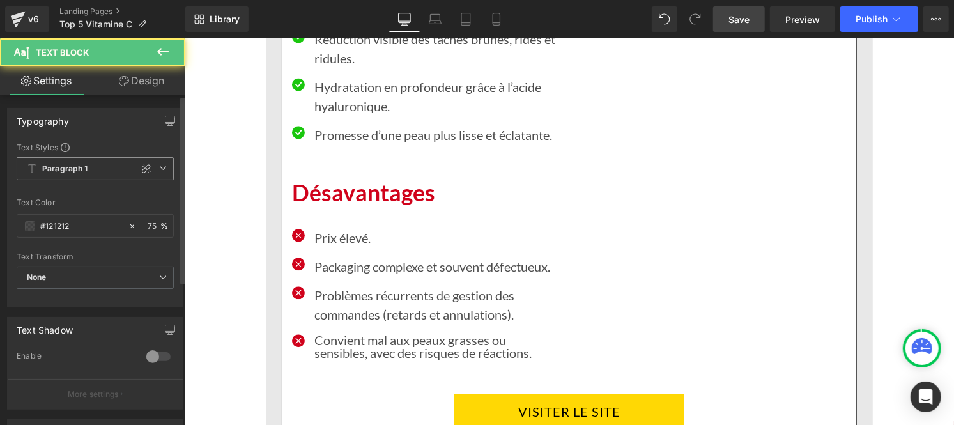
click at [70, 181] on div "Paragraph 1 Custom Paragraph 1 Paragraph 2 Paragraph 3 Paragraph 4" at bounding box center [95, 171] width 157 height 29
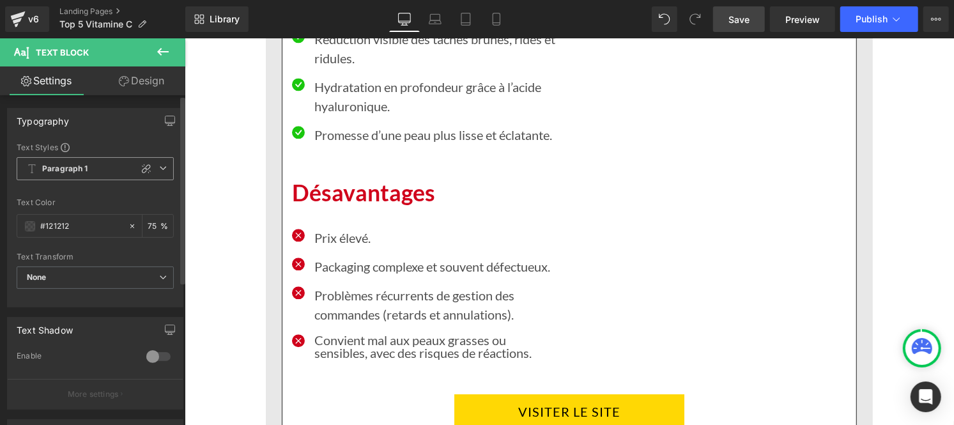
click at [61, 172] on b "Paragraph 1" at bounding box center [65, 169] width 46 height 11
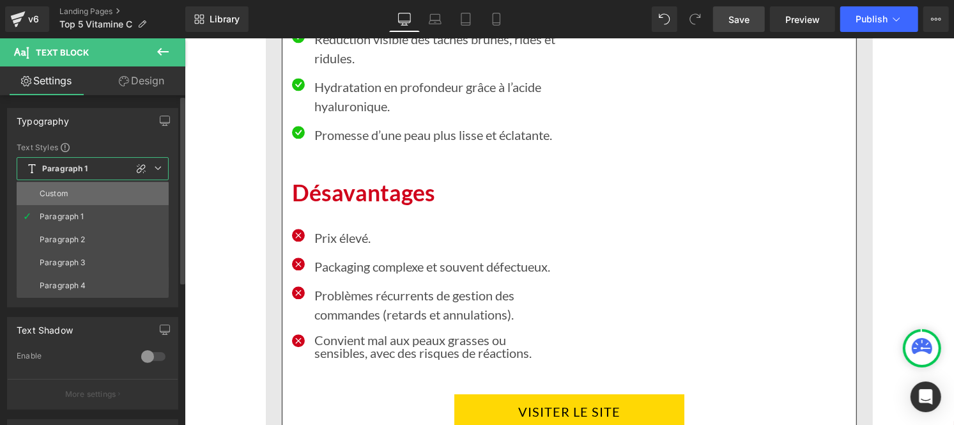
click at [59, 198] on div "Custom" at bounding box center [54, 193] width 29 height 9
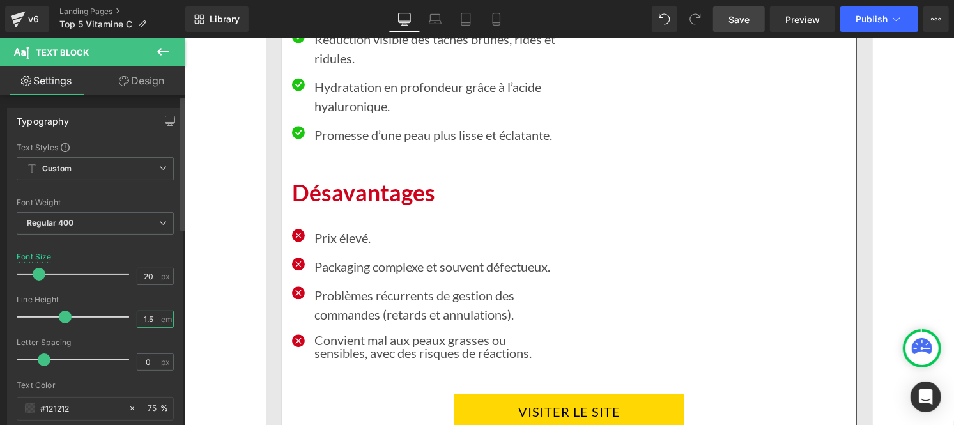
click at [149, 317] on input "1.5" at bounding box center [148, 319] width 22 height 16
type input "1"
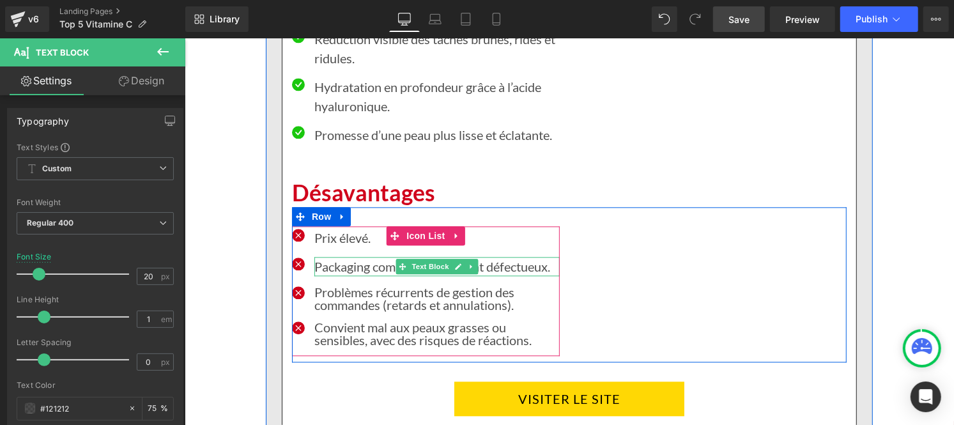
click at [328, 256] on p "Packaging complexe et souvent défectueux." at bounding box center [436, 265] width 245 height 19
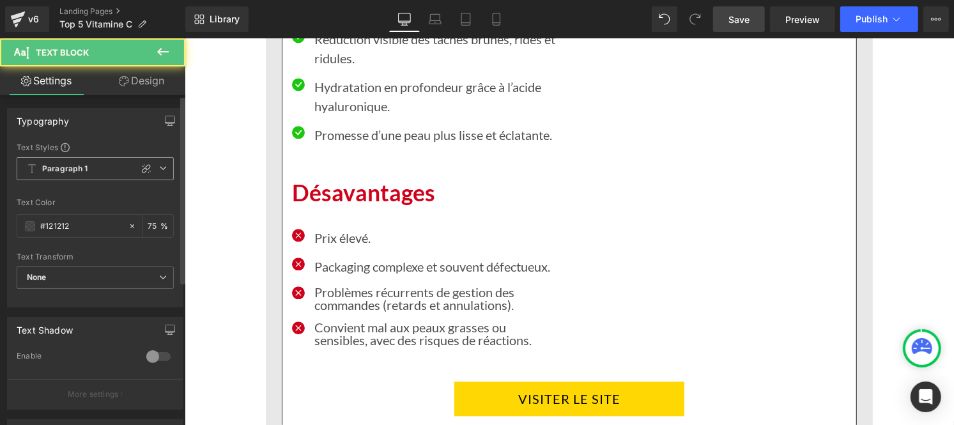
click at [52, 165] on b "Paragraph 1" at bounding box center [65, 169] width 46 height 11
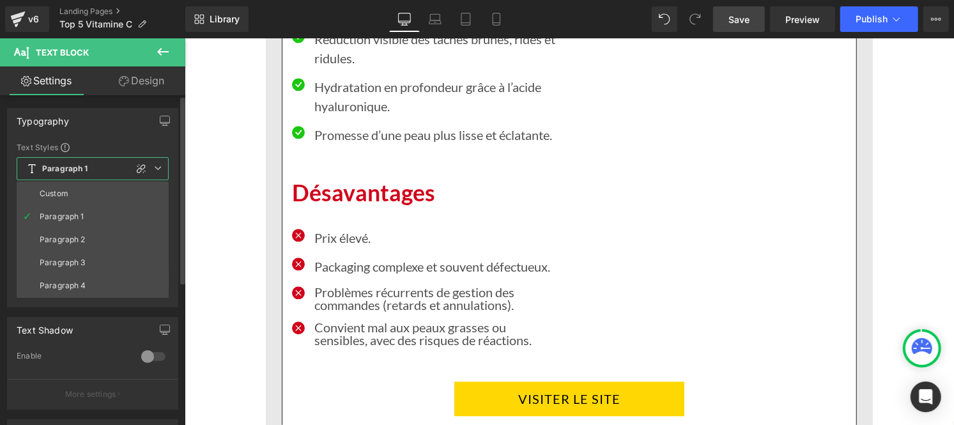
click at [66, 194] on div "Custom" at bounding box center [54, 193] width 29 height 9
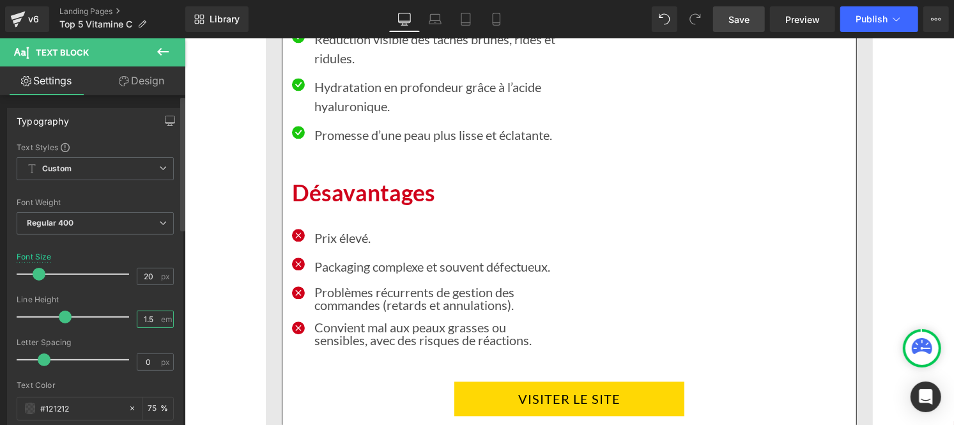
click at [153, 322] on input "1.5" at bounding box center [148, 319] width 22 height 16
type input "1"
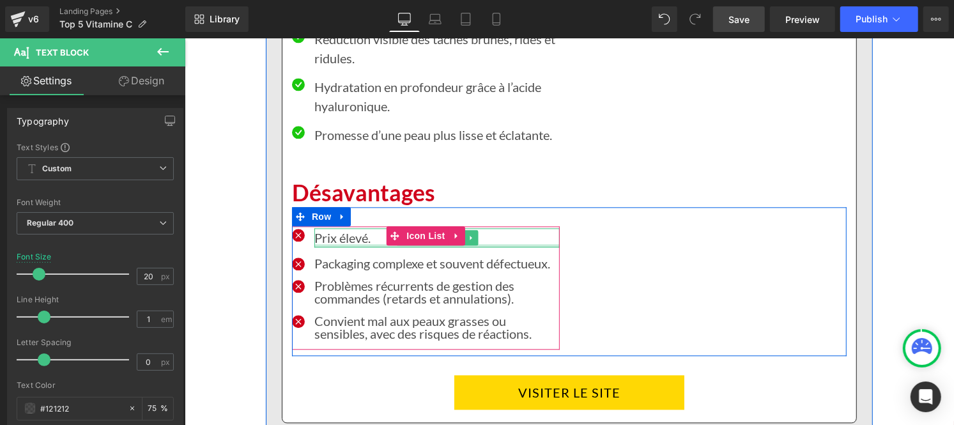
click at [330, 243] on div at bounding box center [436, 244] width 245 height 3
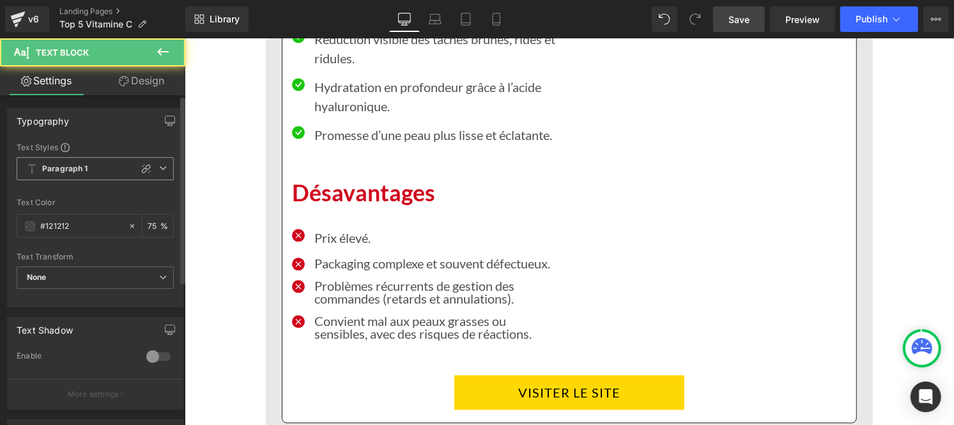
click at [64, 165] on b "Paragraph 1" at bounding box center [65, 169] width 46 height 11
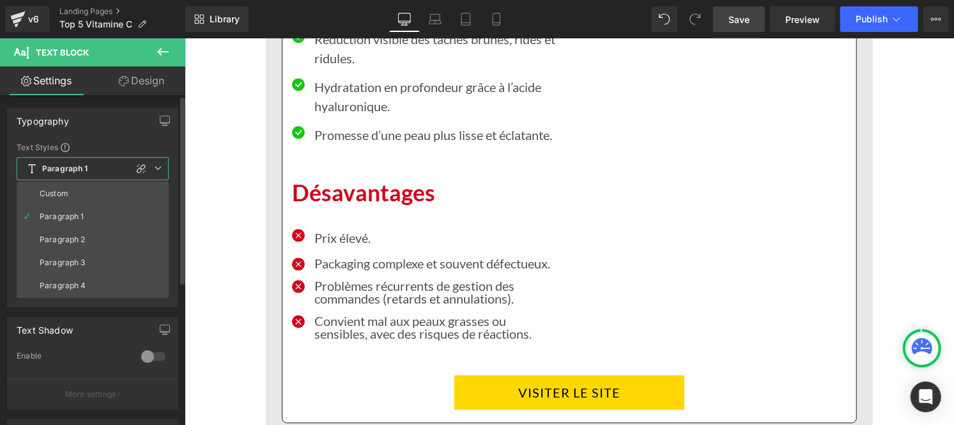
click at [66, 186] on li "Custom" at bounding box center [93, 193] width 152 height 23
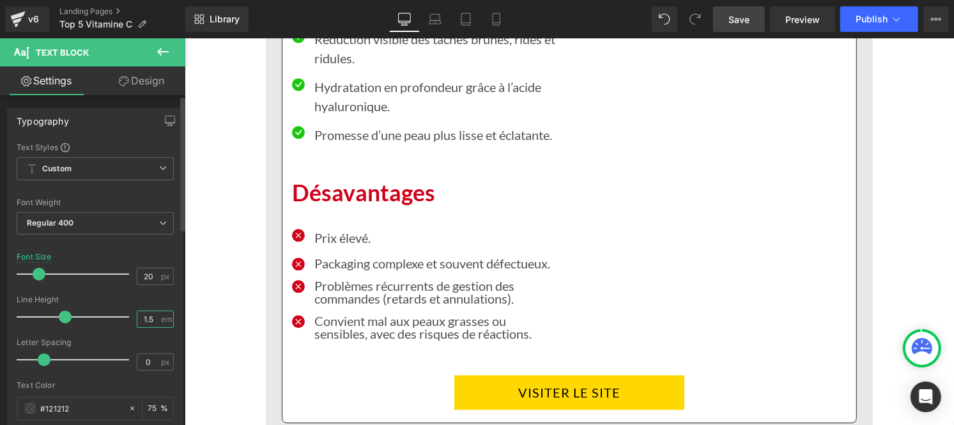
click at [149, 318] on input "1.5" at bounding box center [148, 319] width 22 height 16
type input "1"
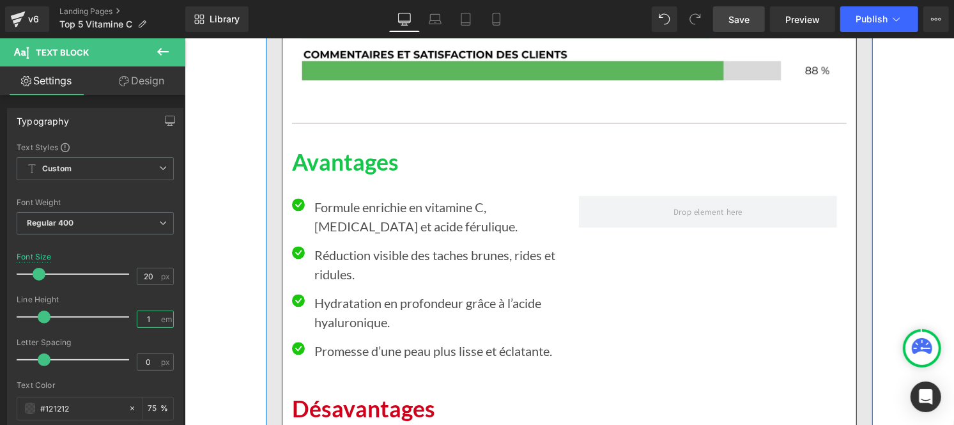
scroll to position [4365, 0]
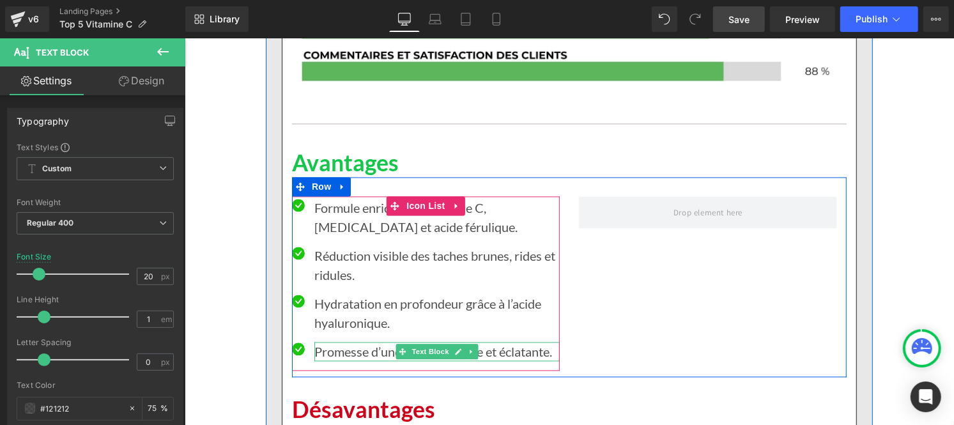
click at [335, 341] on p "Promesse d’une peau plus lisse et éclatante." at bounding box center [436, 350] width 245 height 19
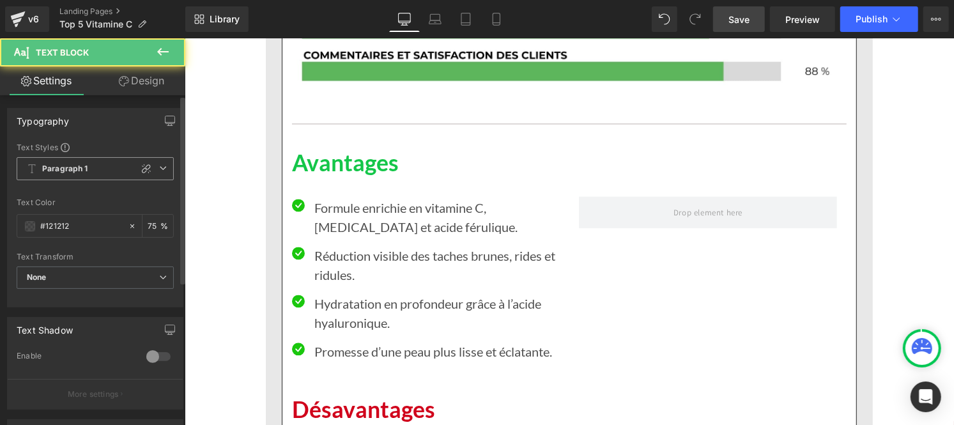
click at [81, 166] on b "Paragraph 1" at bounding box center [65, 169] width 46 height 11
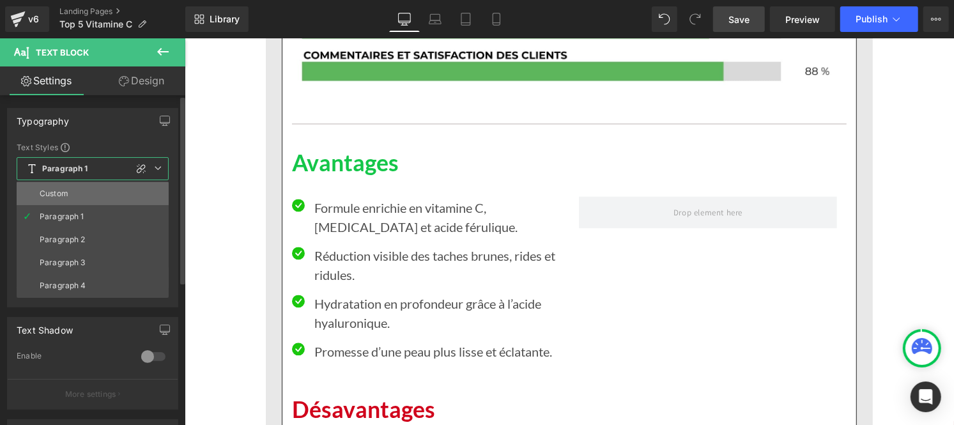
click at [78, 199] on li "Custom" at bounding box center [93, 193] width 152 height 23
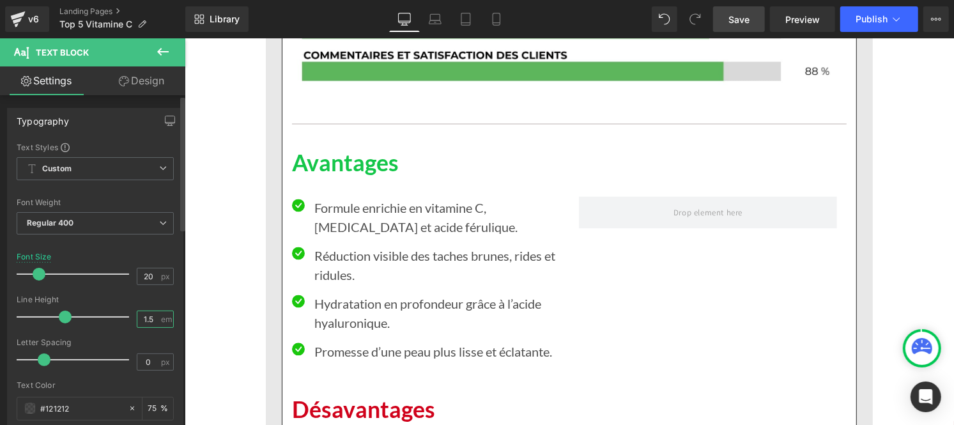
click at [151, 323] on input "1.5" at bounding box center [148, 319] width 22 height 16
type input "1"
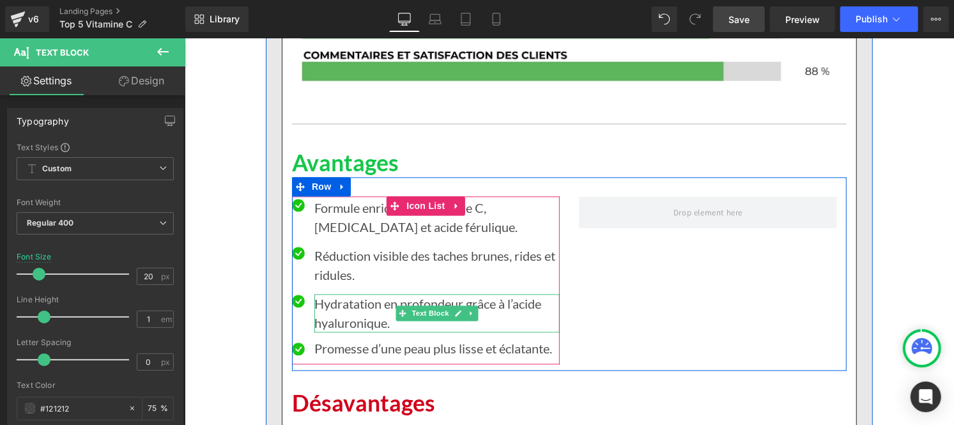
click at [328, 293] on p "Hydratation en profondeur grâce à l’acide hyaluronique." at bounding box center [436, 312] width 245 height 38
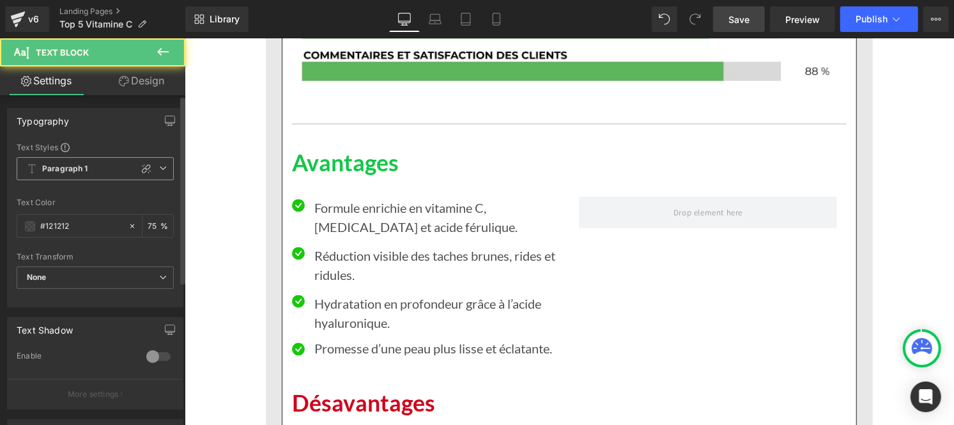
click at [65, 171] on b "Paragraph 1" at bounding box center [65, 169] width 46 height 11
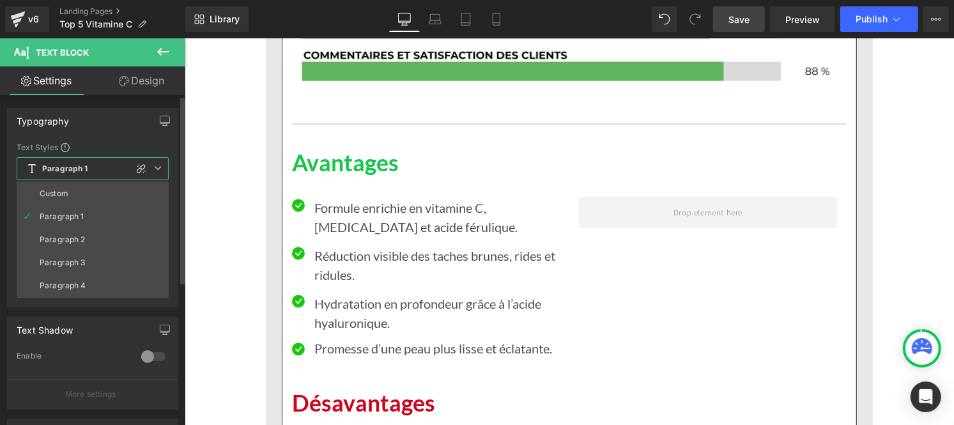
click at [66, 192] on div "Custom" at bounding box center [54, 193] width 29 height 9
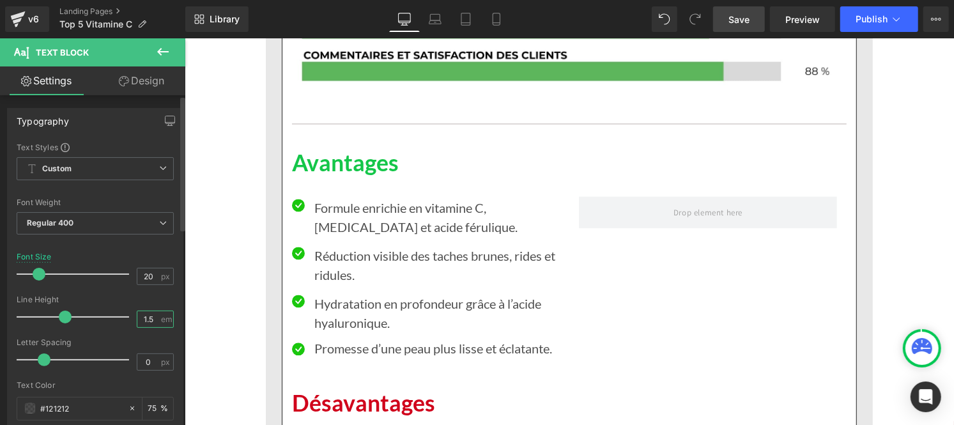
click at [152, 317] on input "1.5" at bounding box center [148, 319] width 22 height 16
type input "1"
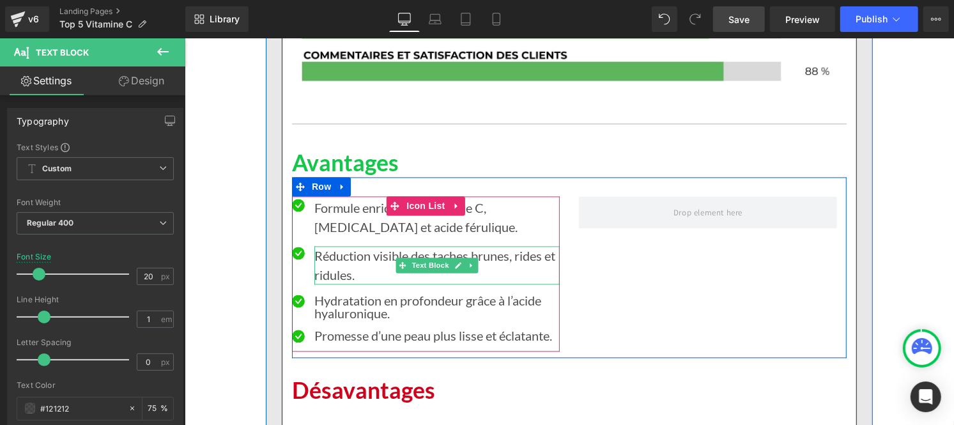
click at [334, 245] on p "Réduction visible des taches brunes, rides et ridules." at bounding box center [436, 264] width 245 height 38
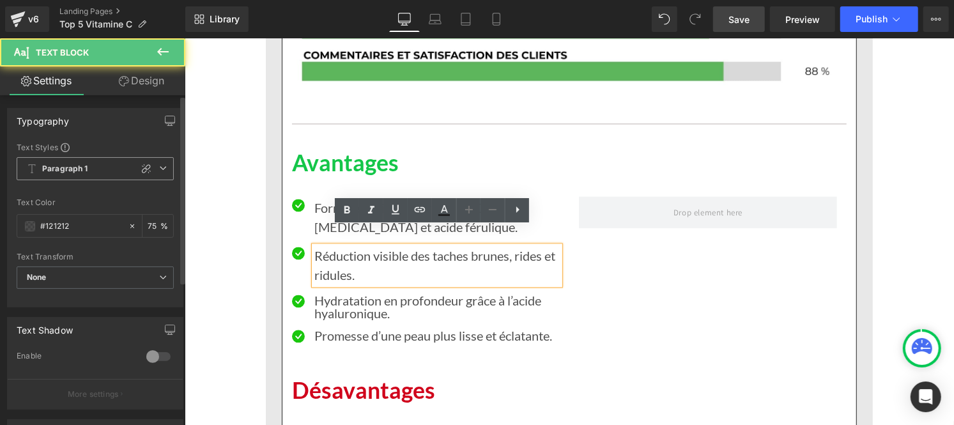
click at [48, 160] on span "Paragraph 1" at bounding box center [95, 168] width 157 height 23
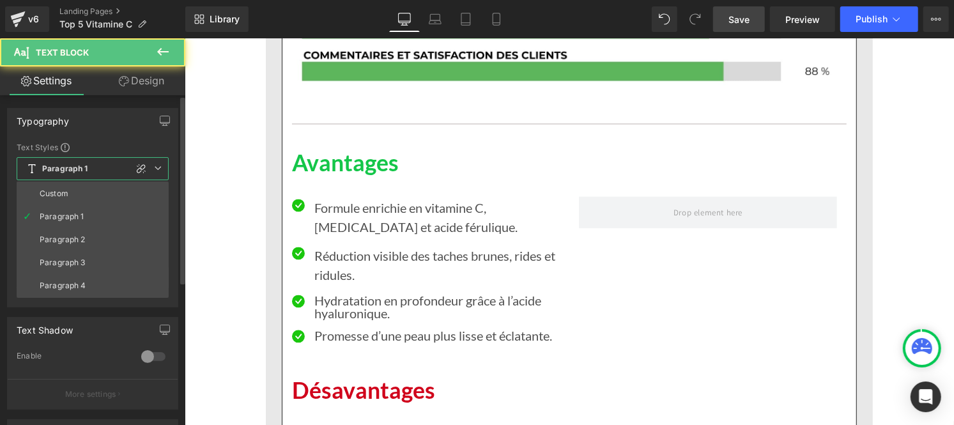
click at [57, 180] on span "Paragraph 1" at bounding box center [93, 168] width 152 height 23
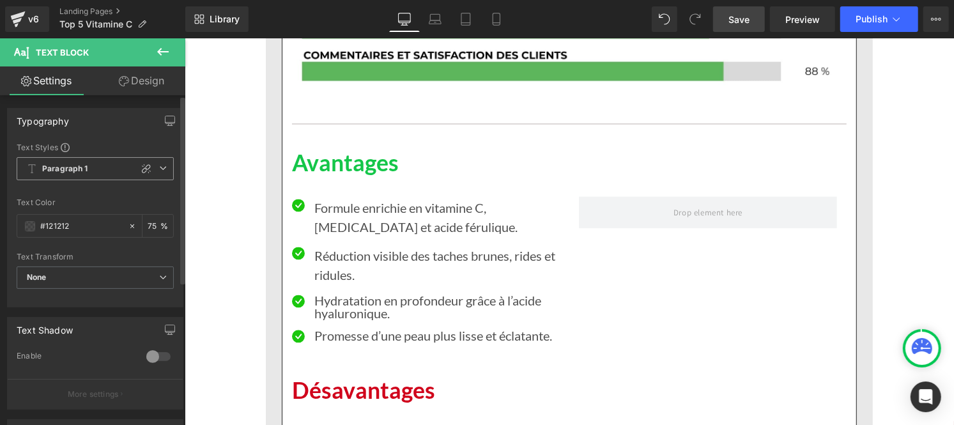
click at [55, 176] on span "Paragraph 1" at bounding box center [95, 168] width 157 height 23
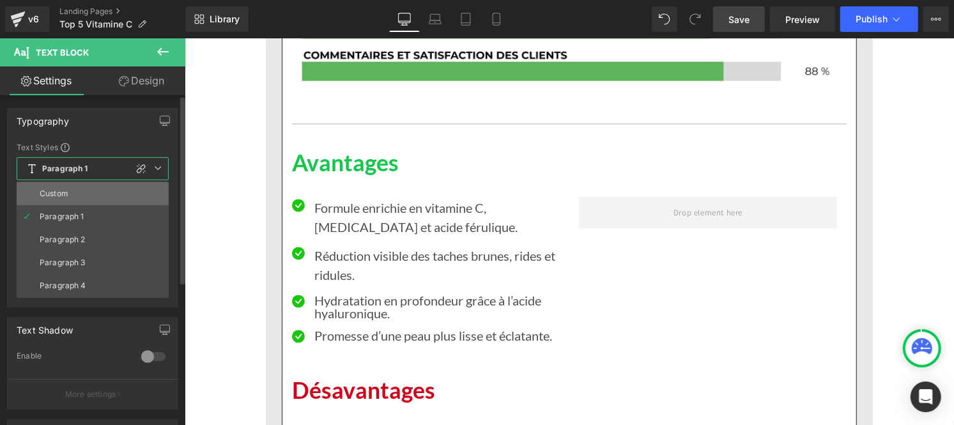
click at [54, 200] on li "Custom" at bounding box center [93, 193] width 152 height 23
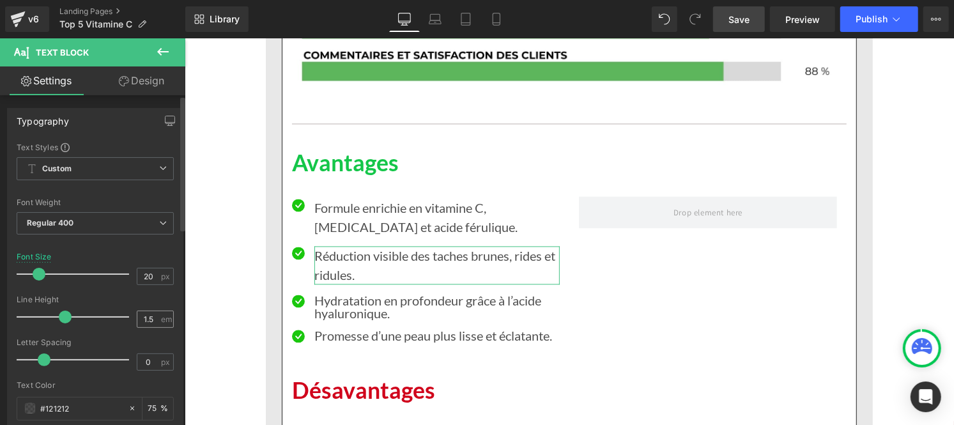
click at [157, 323] on div "1.5 em" at bounding box center [155, 318] width 37 height 17
click at [151, 313] on input "1.5" at bounding box center [148, 319] width 22 height 16
type input "1"
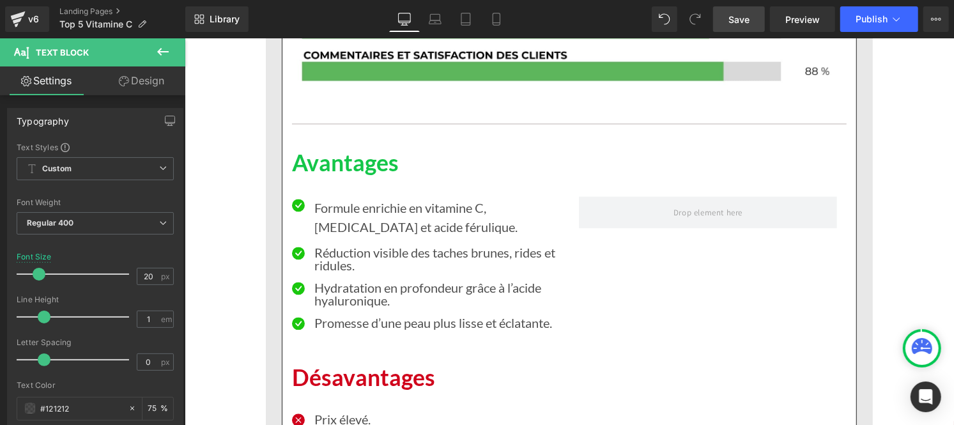
click at [341, 201] on p "Formule enrichie en vitamine C, [MEDICAL_DATA] et acide férulique." at bounding box center [436, 216] width 245 height 38
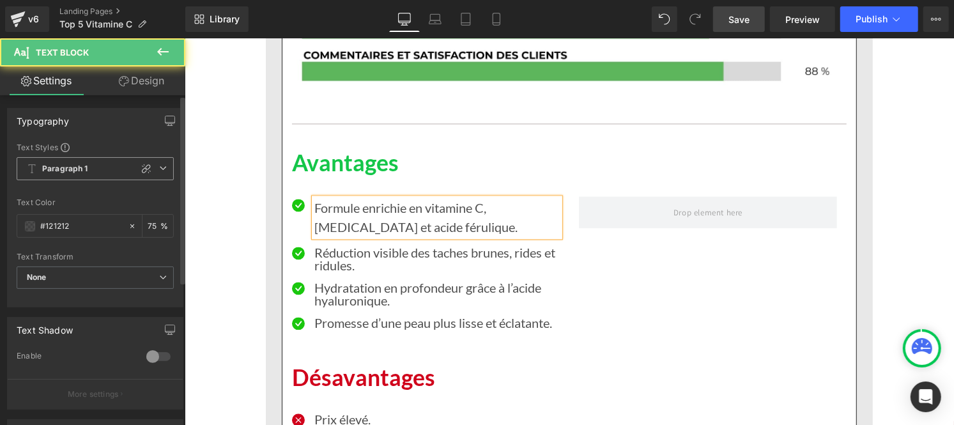
click at [83, 170] on b "Paragraph 1" at bounding box center [65, 169] width 46 height 11
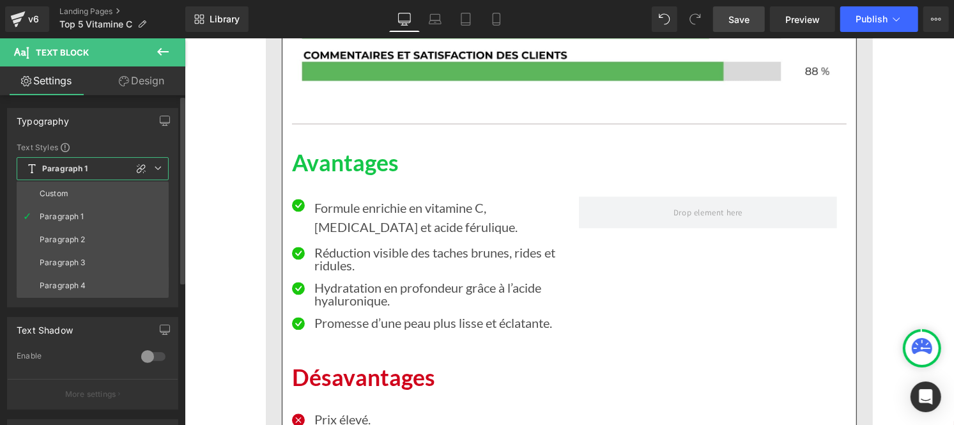
click at [80, 181] on ul "Custom Paragraph 1 Paragraph 2 Paragraph 3 Paragraph 4" at bounding box center [93, 239] width 152 height 116
click at [73, 188] on li "Custom" at bounding box center [93, 193] width 152 height 23
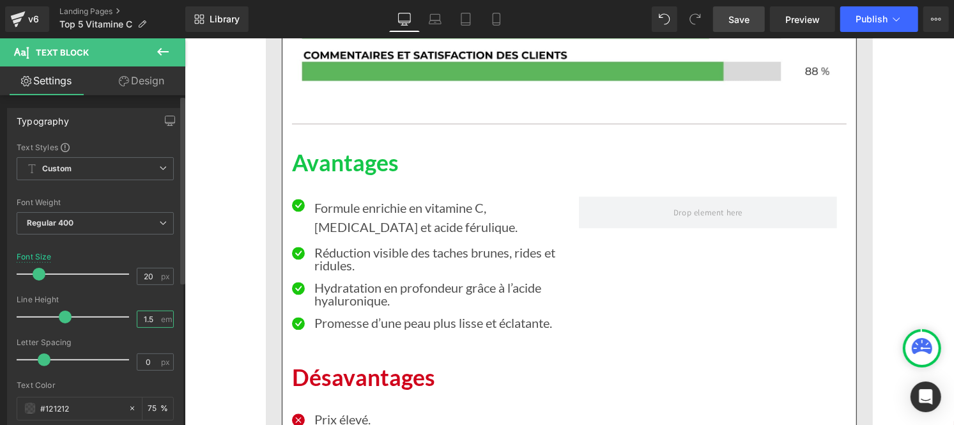
click at [152, 315] on input "1.5" at bounding box center [148, 319] width 22 height 16
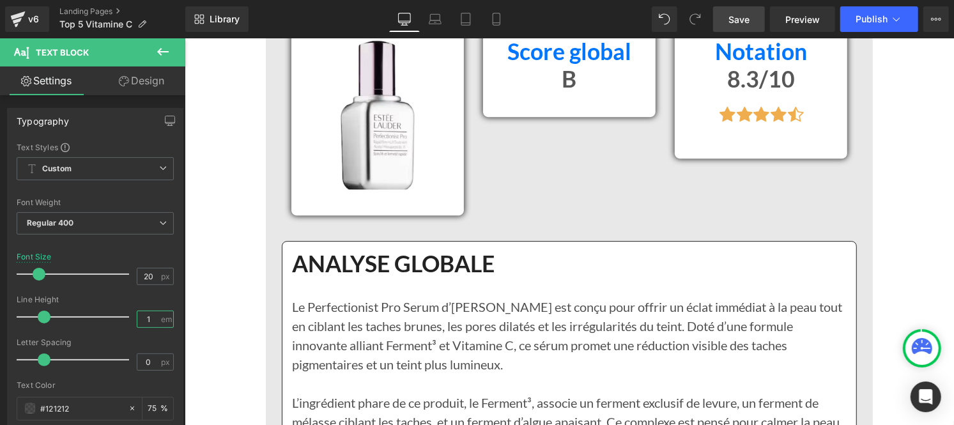
scroll to position [5220, 0]
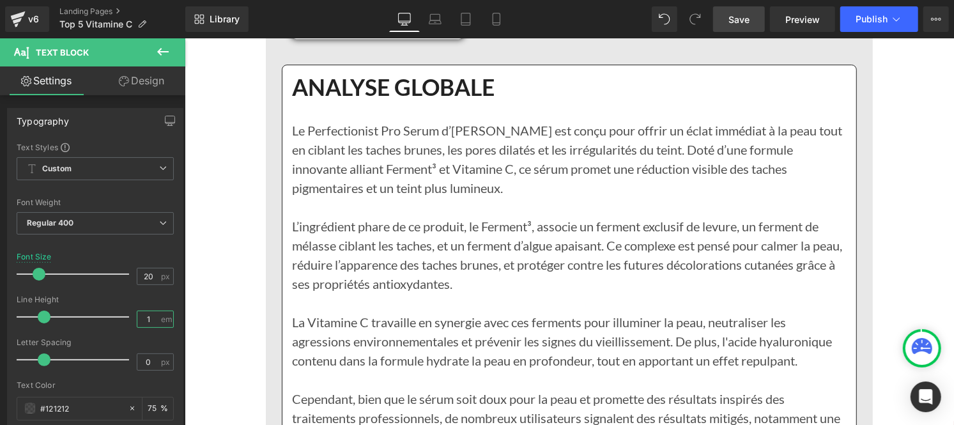
type input "1"
click at [736, 20] on span "Save" at bounding box center [738, 19] width 21 height 13
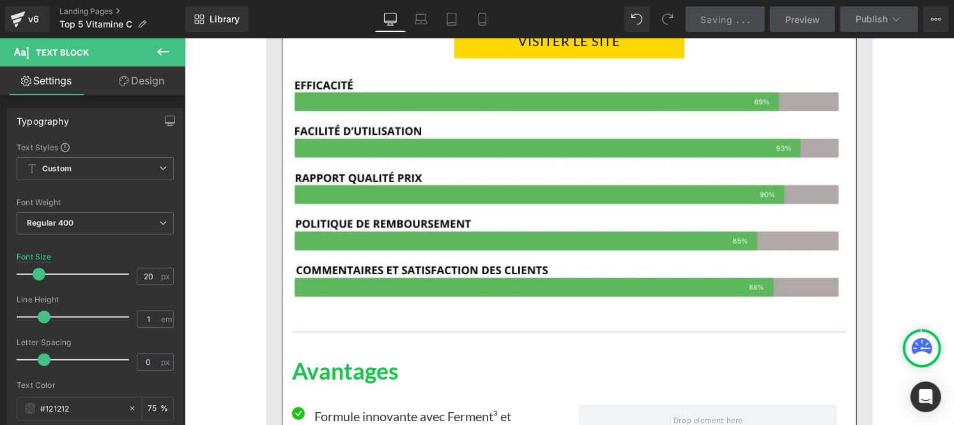
scroll to position [5683, 0]
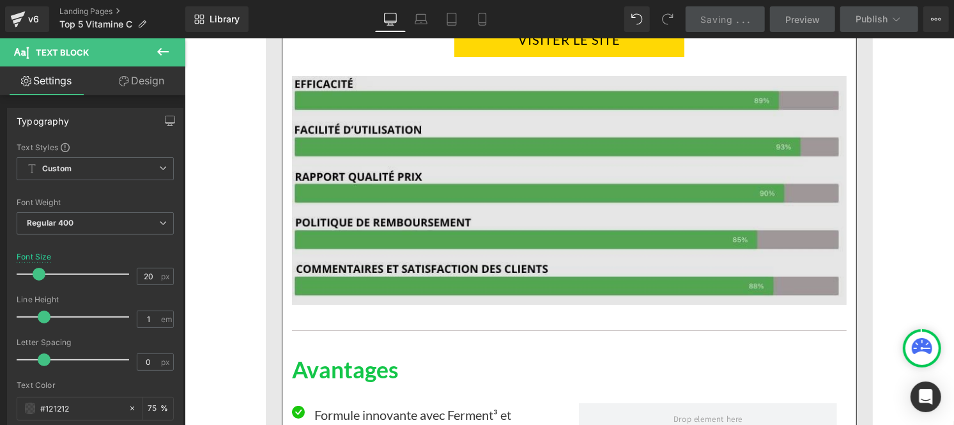
click at [514, 205] on img at bounding box center [568, 180] width 554 height 248
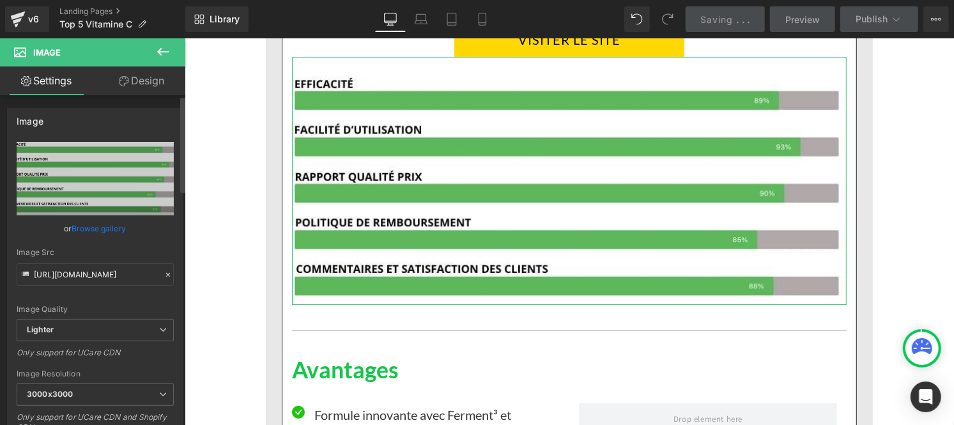
click at [162, 278] on div at bounding box center [167, 275] width 11 height 15
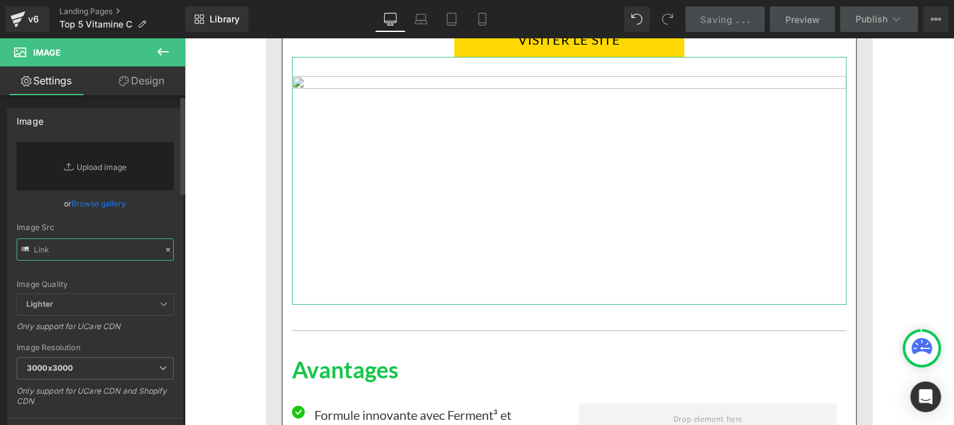
click at [96, 241] on input "text" at bounding box center [95, 249] width 157 height 22
paste input "https://cdn.shopify.com/s/files/1/0986/3672/6610/files/Pourcentage_produit_3.jp…"
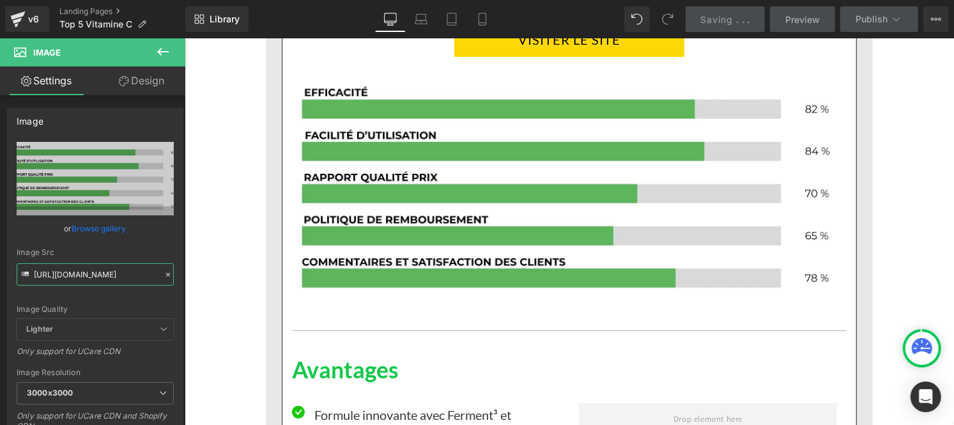
type input "https://cdn.shopify.com/s/files/1/0986/3672/6610/files/Pourcentage_produit_3_30…"
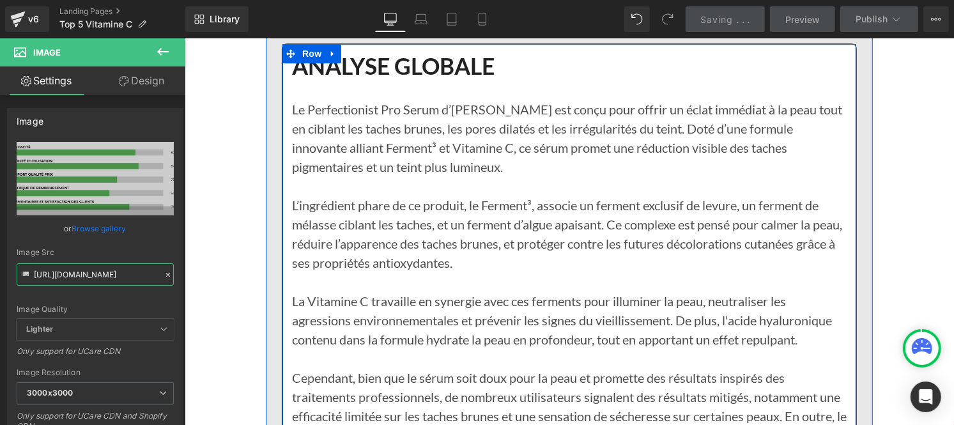
scroll to position [5239, 0]
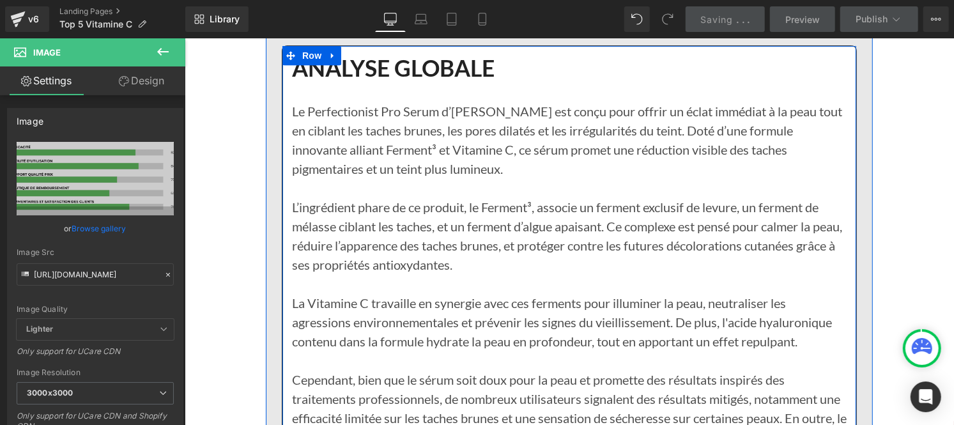
click at [514, 309] on p "La Vitamine C travaille en synergie avec ces ferments pour illuminer la peau, n…" at bounding box center [568, 321] width 554 height 57
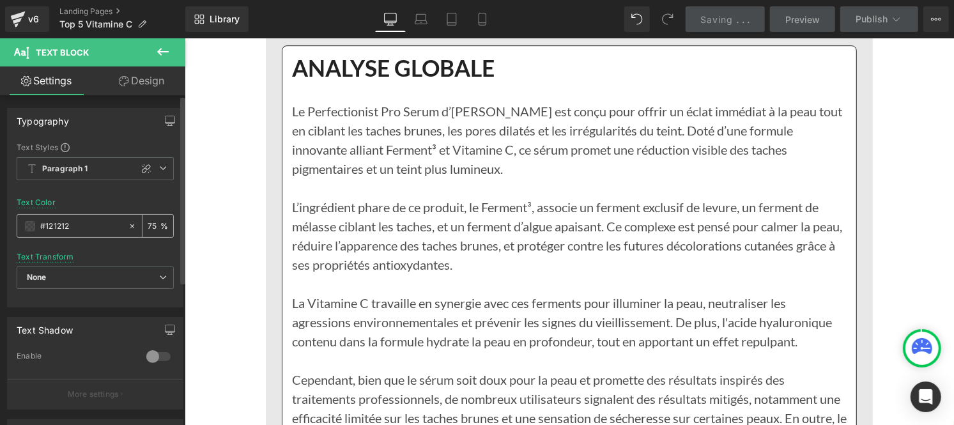
click at [81, 226] on input "#121212" at bounding box center [81, 226] width 82 height 14
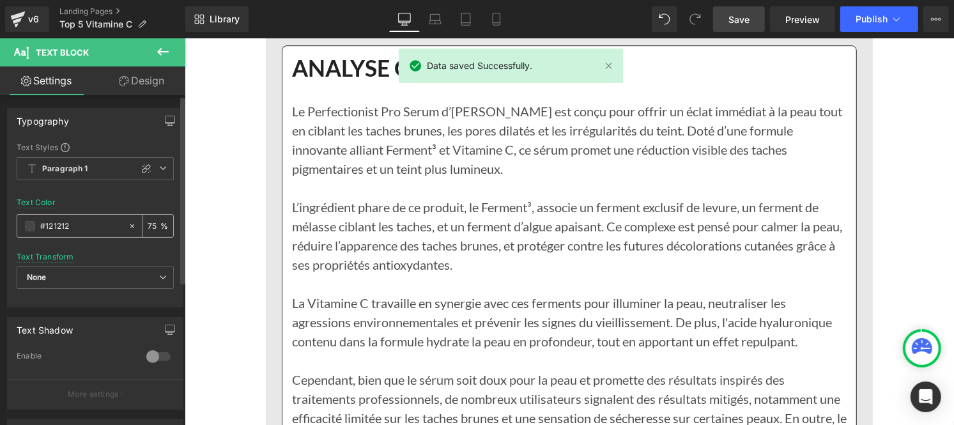
type input "https://cdn.shopify.com/s/files/1/0986/3672/6610/files/Pourcentage_produit_3.jp…"
type input "0"
type input "#121212"
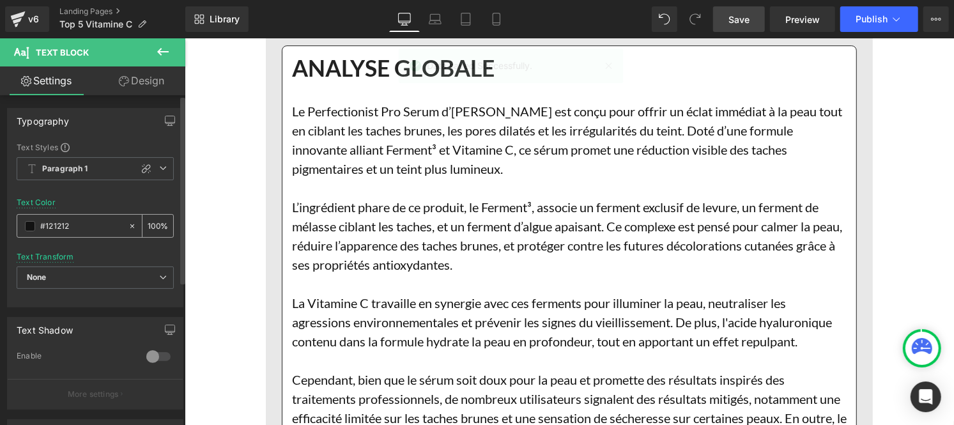
click at [152, 224] on input "100" at bounding box center [154, 225] width 13 height 14
type input "0"
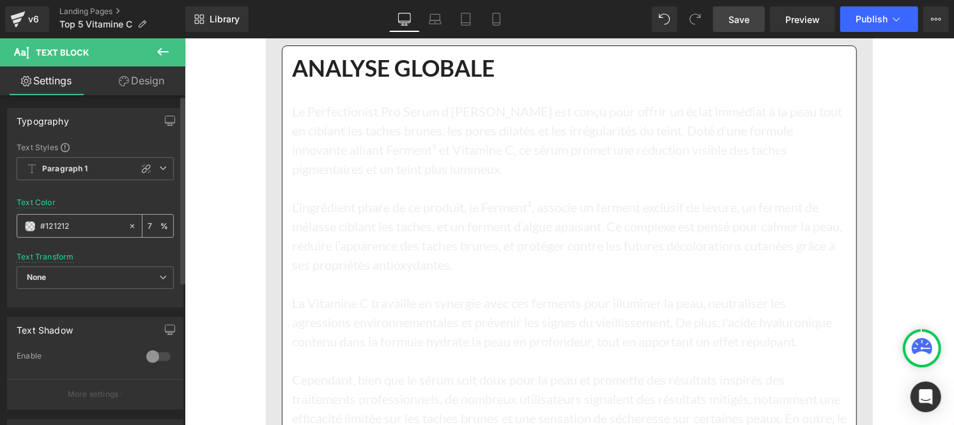
type input "75"
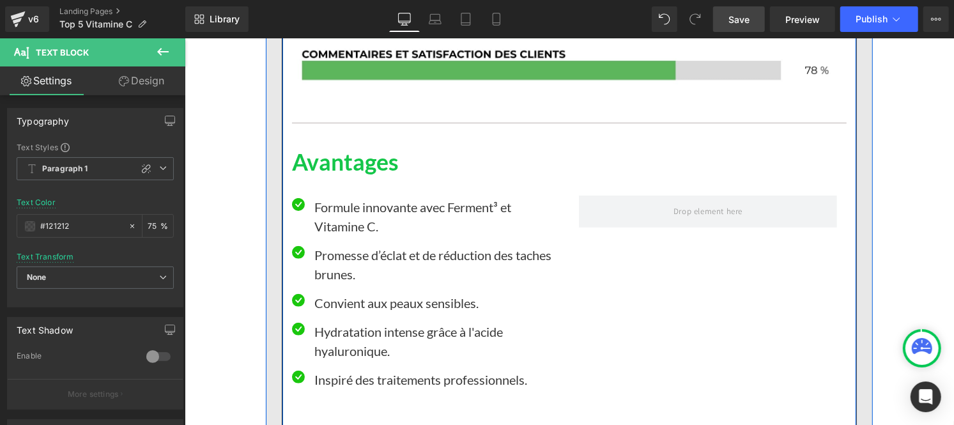
scroll to position [5891, 0]
click at [342, 226] on p "Formule innovante avec Ferment³ et Vitamine C." at bounding box center [436, 215] width 245 height 38
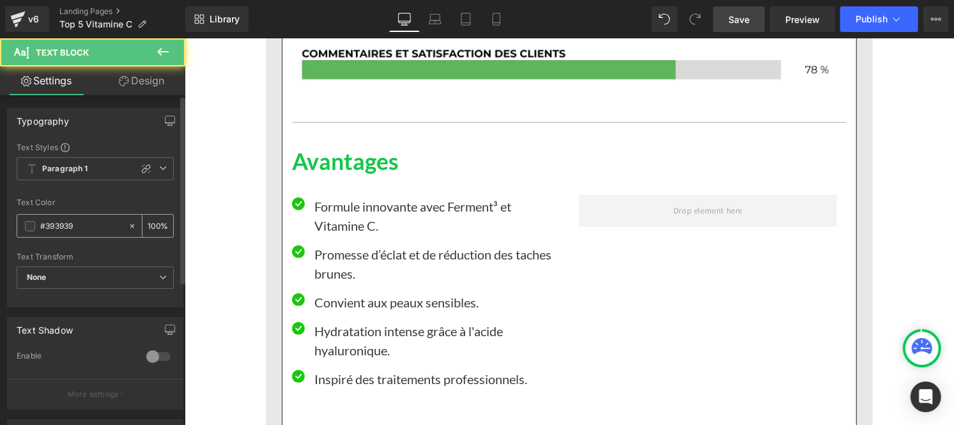
click at [82, 231] on input "#393939" at bounding box center [81, 226] width 82 height 14
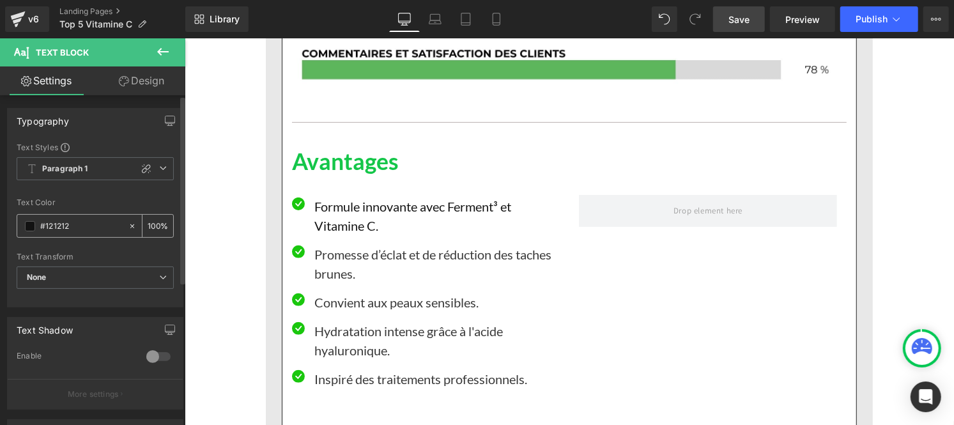
type input "#121212"
click at [152, 222] on input "100" at bounding box center [154, 225] width 13 height 14
type input "0"
type input "75"
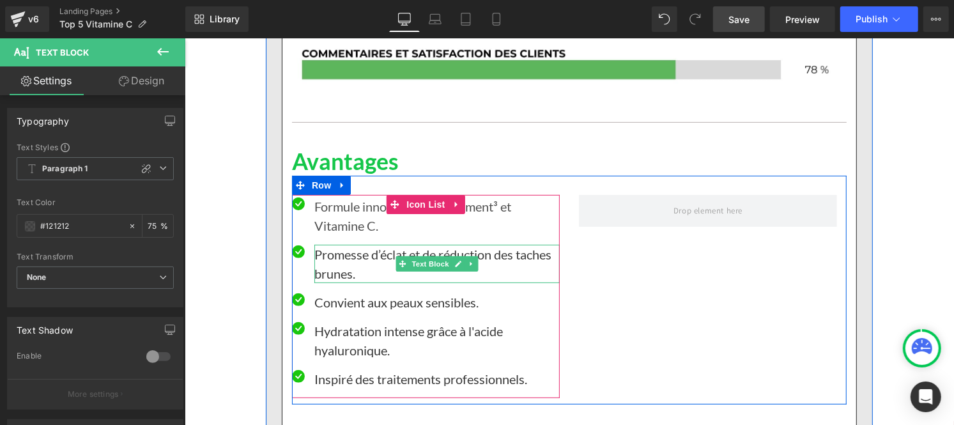
click at [336, 263] on p "Promesse d’éclat et de réduction des taches brunes." at bounding box center [436, 263] width 245 height 38
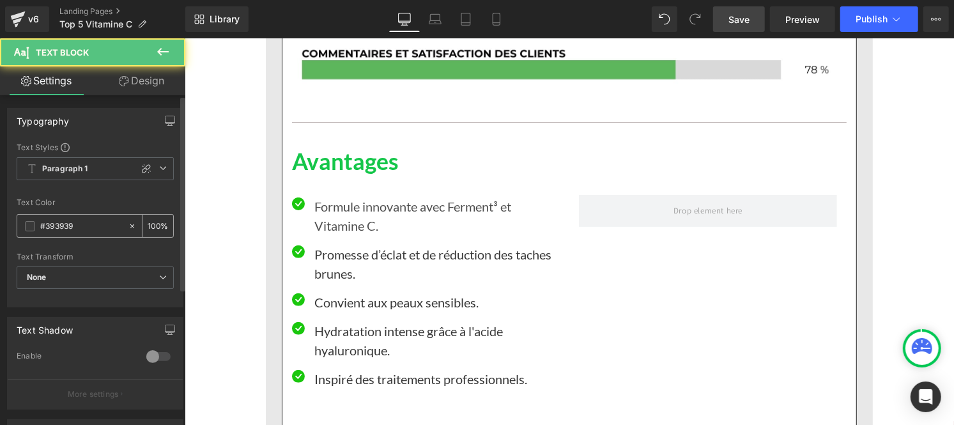
click at [85, 222] on input "#393939" at bounding box center [81, 226] width 82 height 14
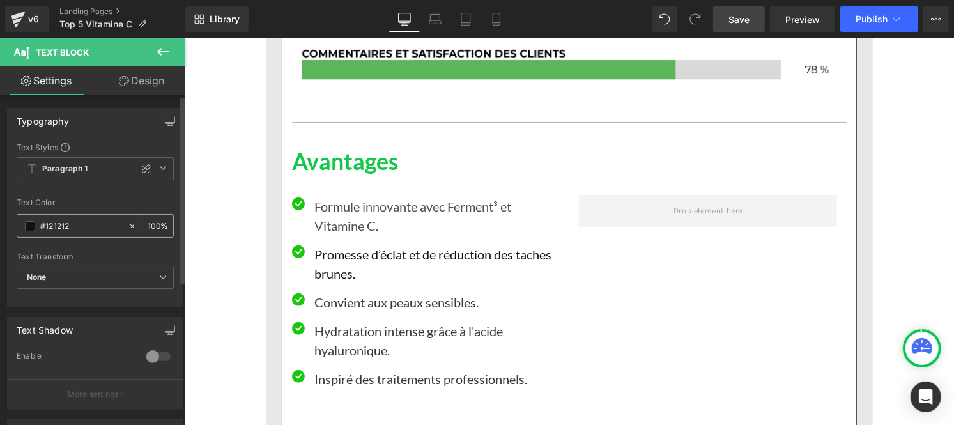
type input "#121212"
click at [156, 222] on div "100 %" at bounding box center [157, 226] width 31 height 22
click at [155, 222] on div "100 %" at bounding box center [157, 226] width 31 height 22
click at [152, 217] on div "100 %" at bounding box center [157, 226] width 31 height 22
click at [152, 218] on input "100" at bounding box center [154, 225] width 13 height 14
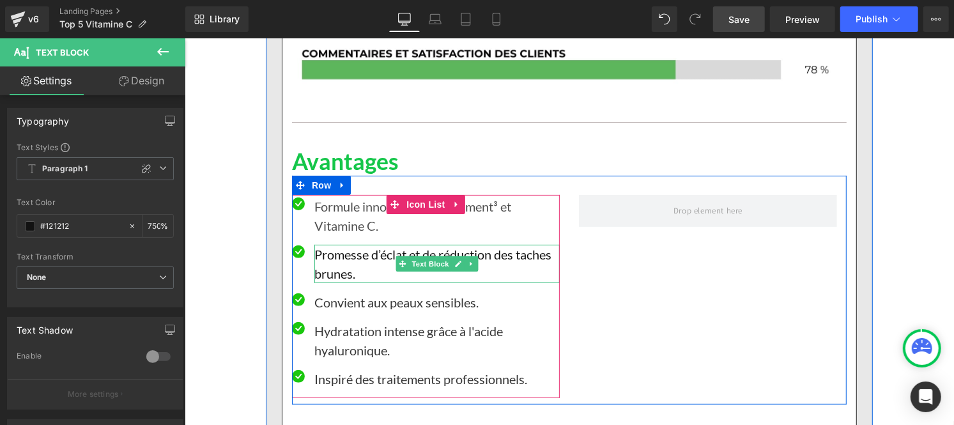
scroll to position [0, 1]
type input "75"
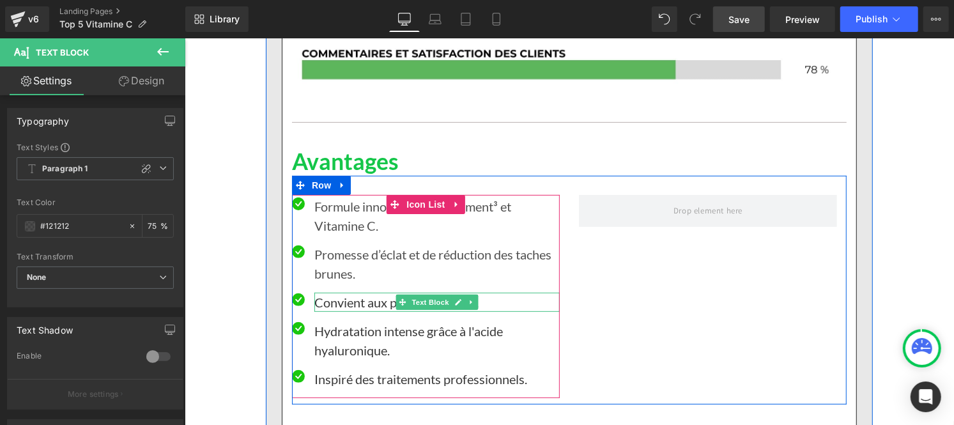
click at [350, 301] on p "Convient aux peaux sensibles." at bounding box center [436, 301] width 245 height 19
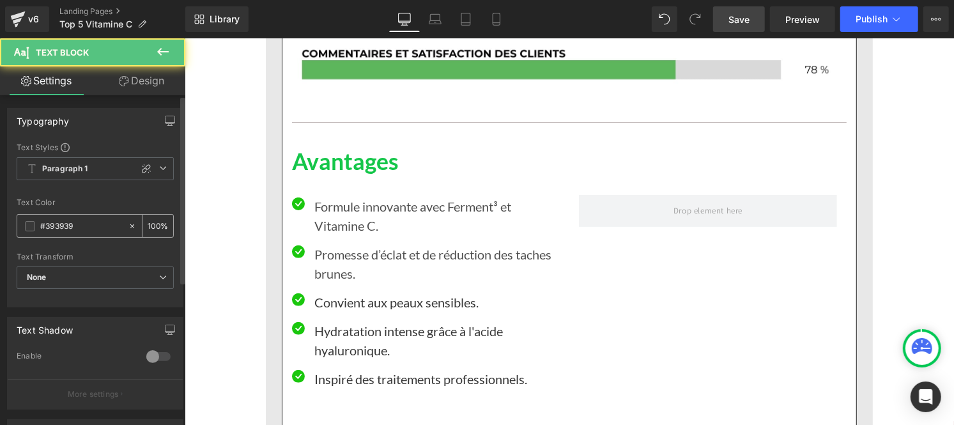
click at [106, 229] on input "#393939" at bounding box center [81, 226] width 82 height 14
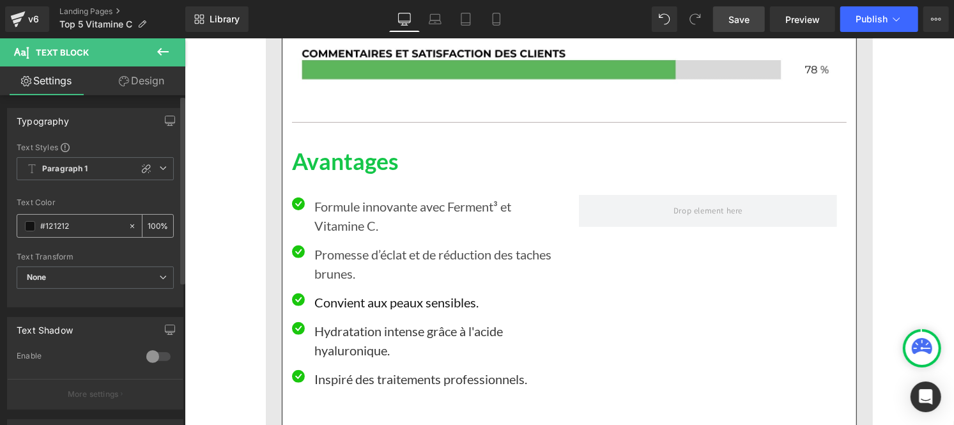
type input "#121212"
click at [156, 225] on div "100 %" at bounding box center [157, 226] width 31 height 22
click at [153, 219] on input "100" at bounding box center [154, 225] width 13 height 14
type input "1"
type input "75"
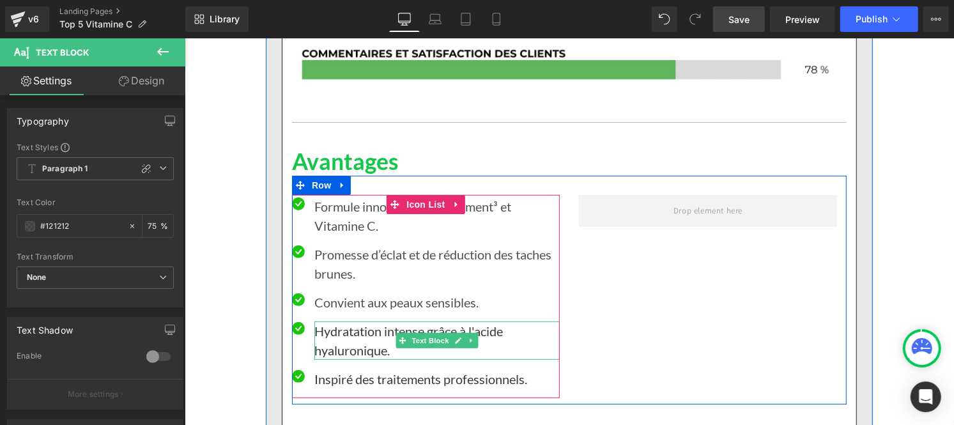
click at [342, 342] on p "Hydratation intense grâce à l'acide hyaluronique." at bounding box center [436, 340] width 245 height 38
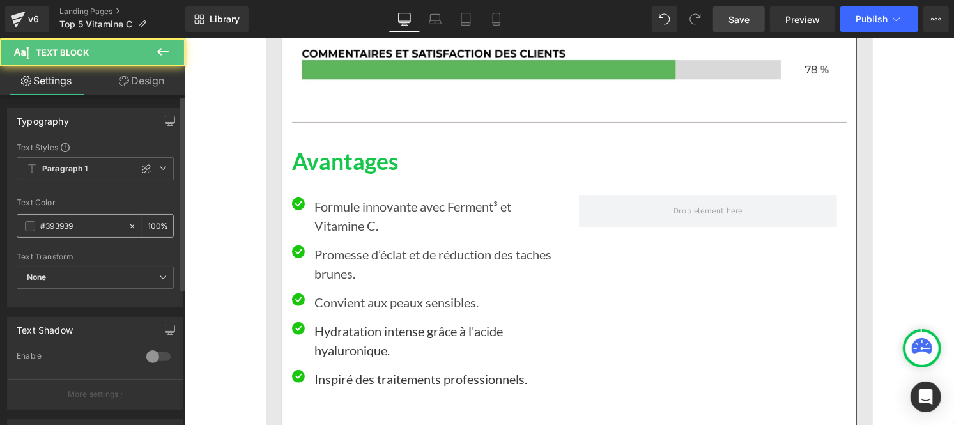
click at [82, 226] on input "#393939" at bounding box center [81, 226] width 82 height 14
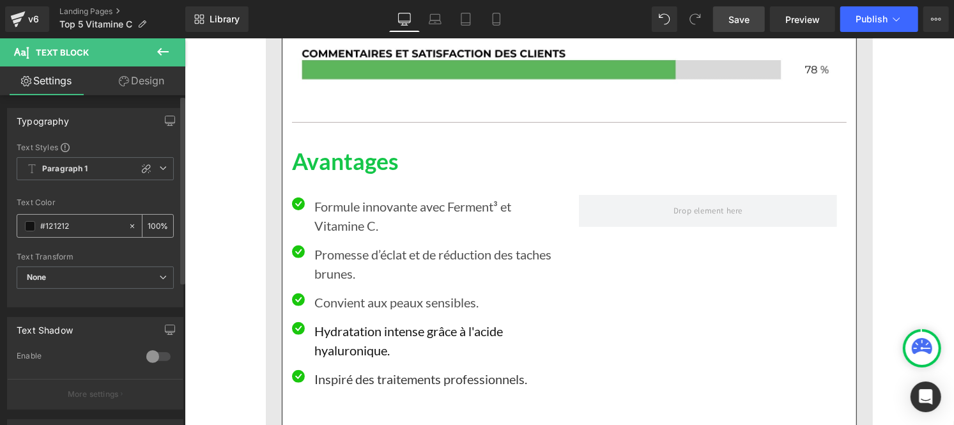
type input "#121212"
click at [151, 225] on input "100" at bounding box center [154, 225] width 13 height 14
type input "0"
type input "75"
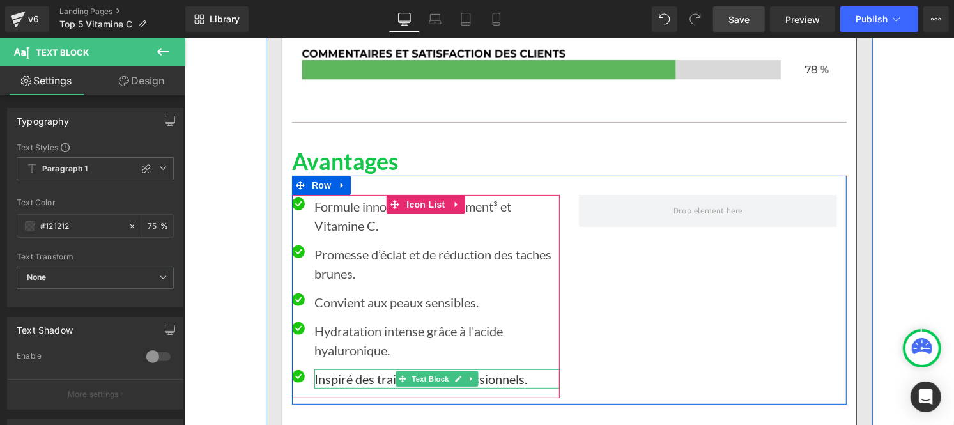
click at [352, 383] on p "Inspiré des traitements professionnels." at bounding box center [436, 378] width 245 height 19
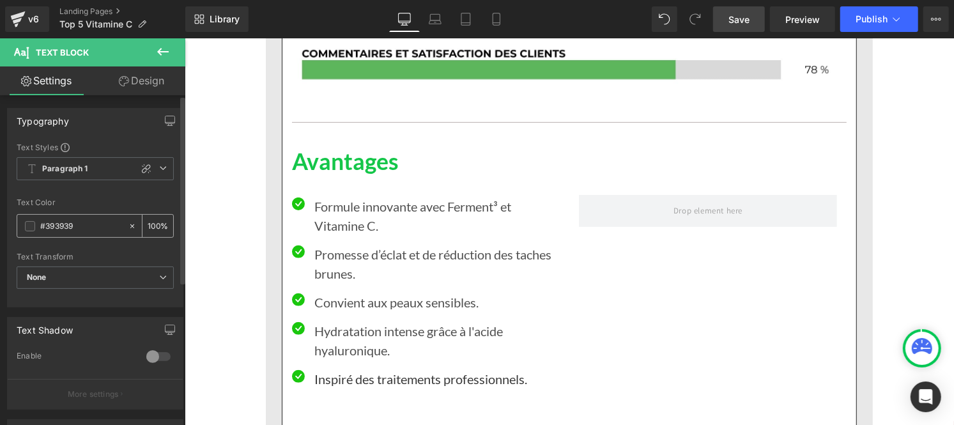
click at [81, 225] on input "#393939" at bounding box center [81, 226] width 82 height 14
type input "#121212"
click at [151, 224] on input "100" at bounding box center [154, 225] width 13 height 14
type input "0"
type input "75"
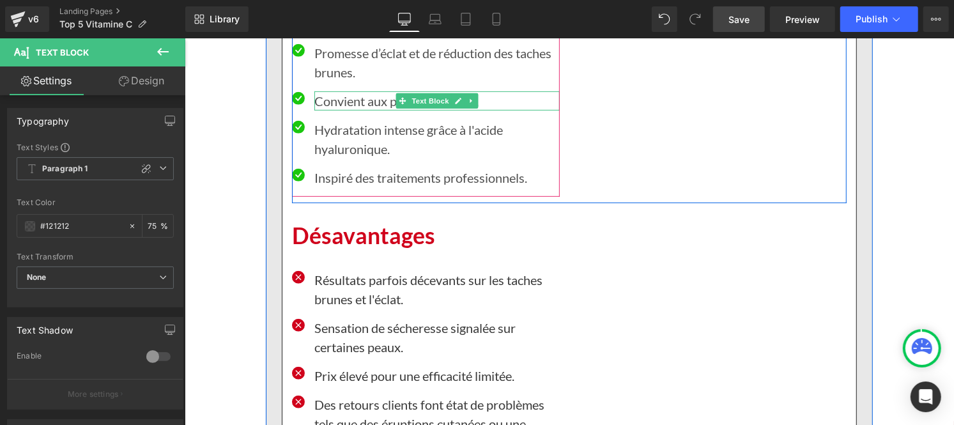
scroll to position [6096, 0]
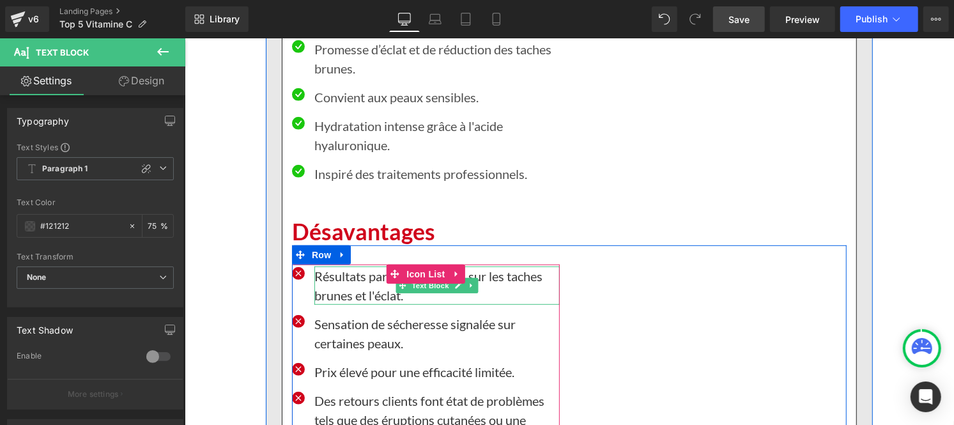
click at [335, 282] on p "Résultats parfois décevants sur les taches brunes et l'éclat." at bounding box center [436, 285] width 245 height 38
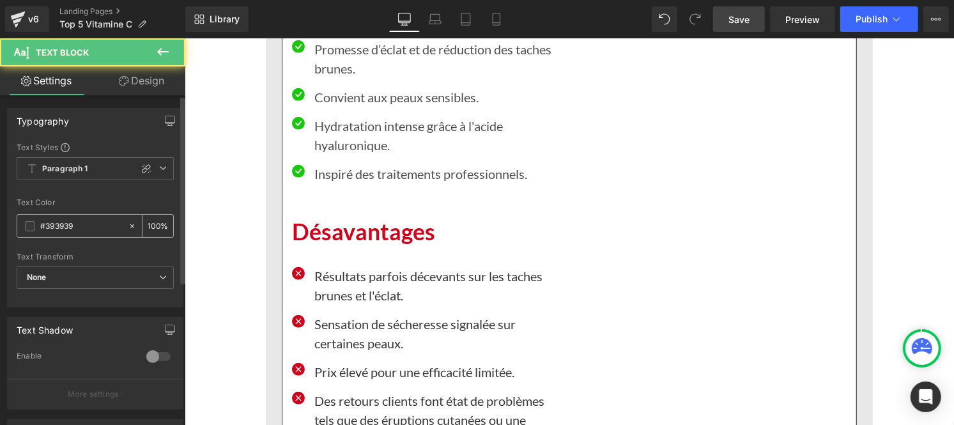
click at [88, 224] on input "#393939" at bounding box center [81, 226] width 82 height 14
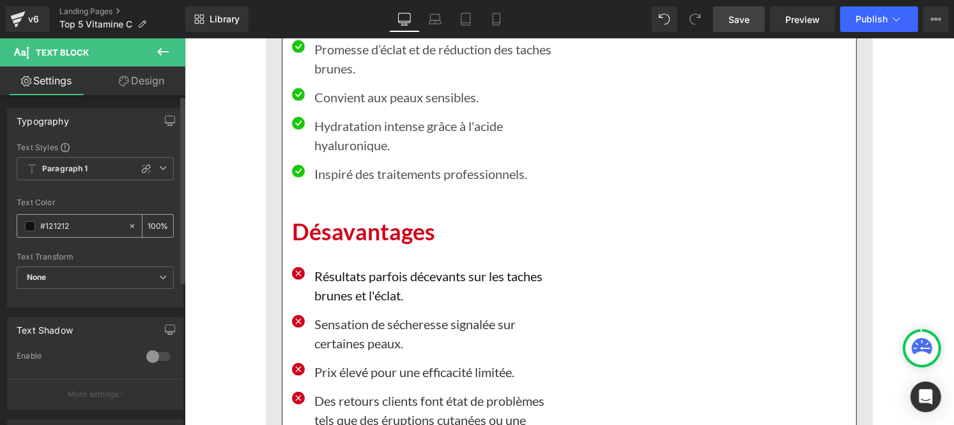
type input "#121212"
click at [151, 224] on input "100" at bounding box center [154, 225] width 13 height 14
type input "0"
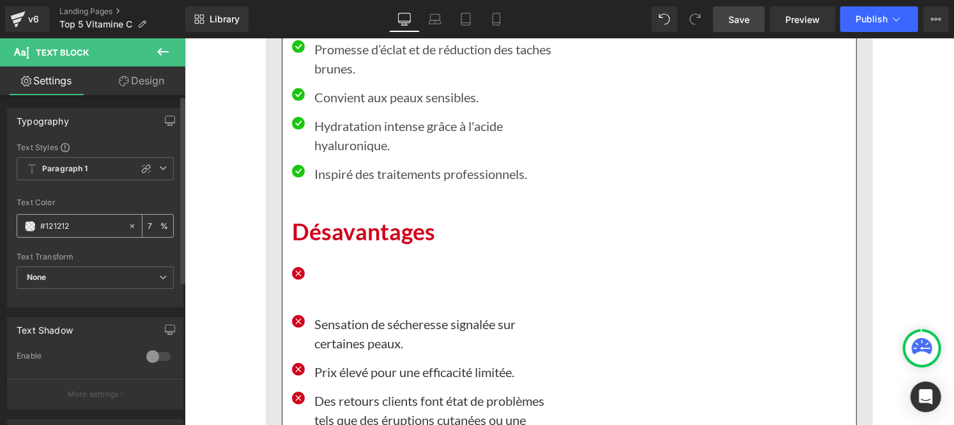
type input "75"
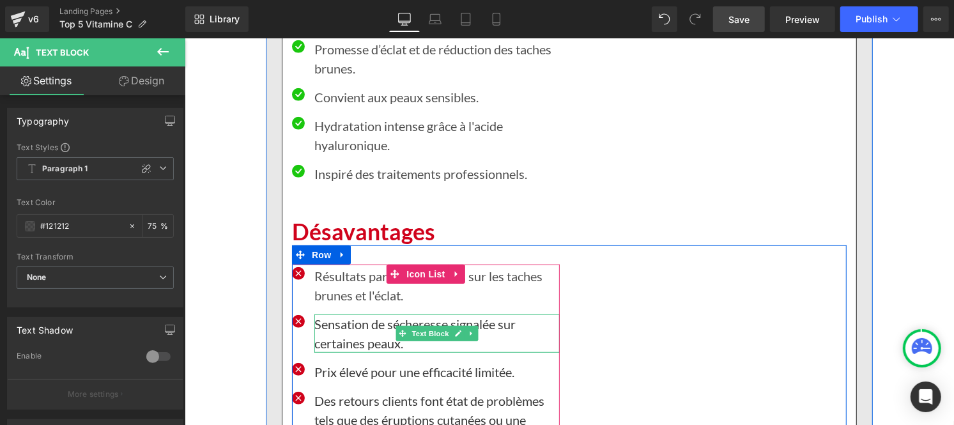
click at [335, 328] on p "Sensation de sécheresse signalée sur certaines peaux." at bounding box center [436, 333] width 245 height 38
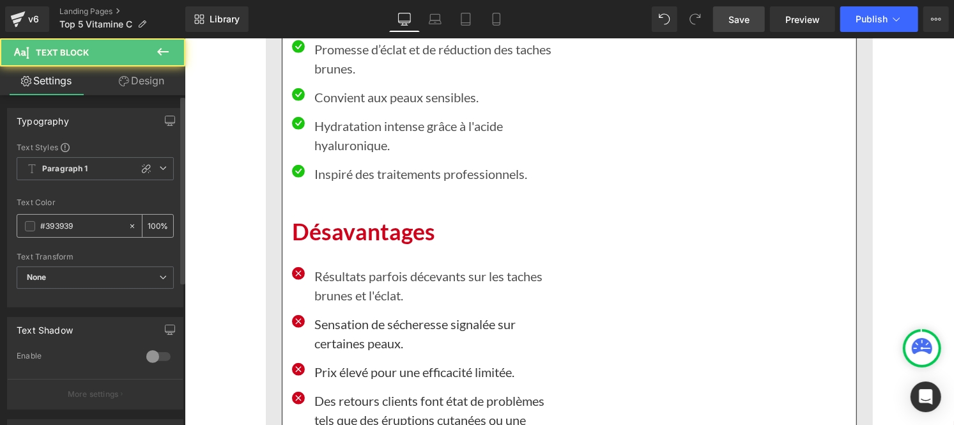
click at [78, 230] on input "#393939" at bounding box center [81, 226] width 82 height 14
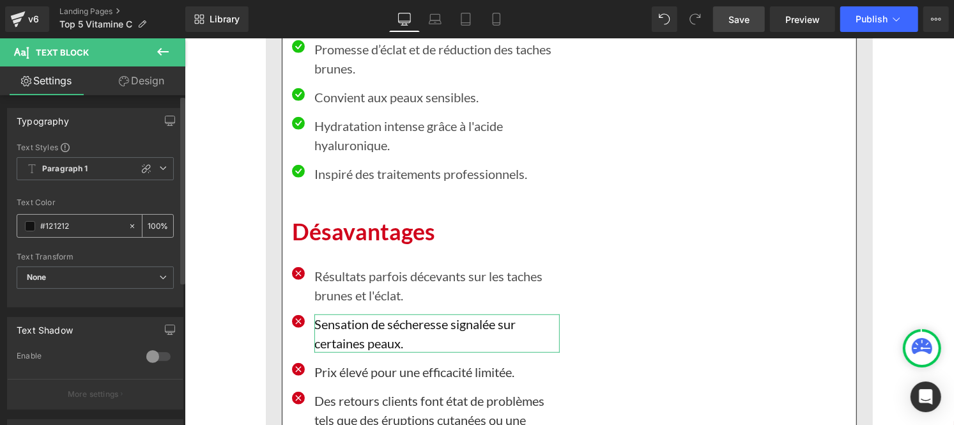
type input "#121212"
click at [154, 222] on input "100" at bounding box center [154, 225] width 13 height 14
type input "1"
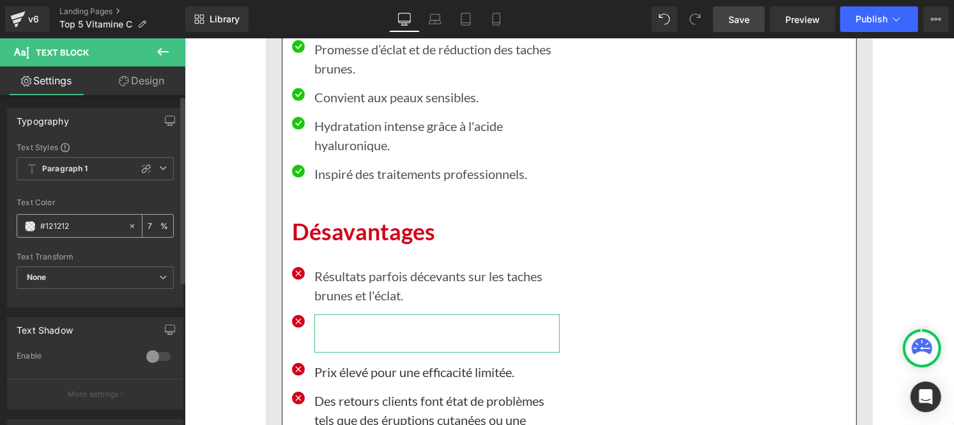
type input "75"
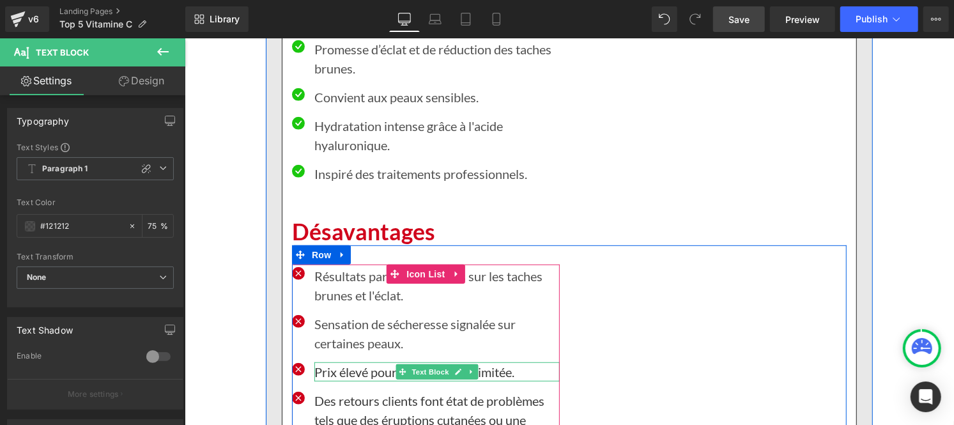
click at [347, 379] on div at bounding box center [436, 378] width 245 height 3
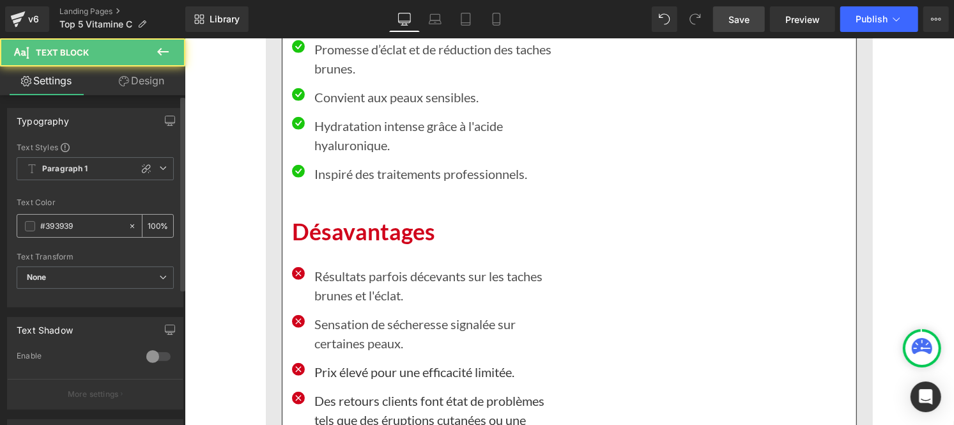
click at [96, 230] on input "#393939" at bounding box center [81, 226] width 82 height 14
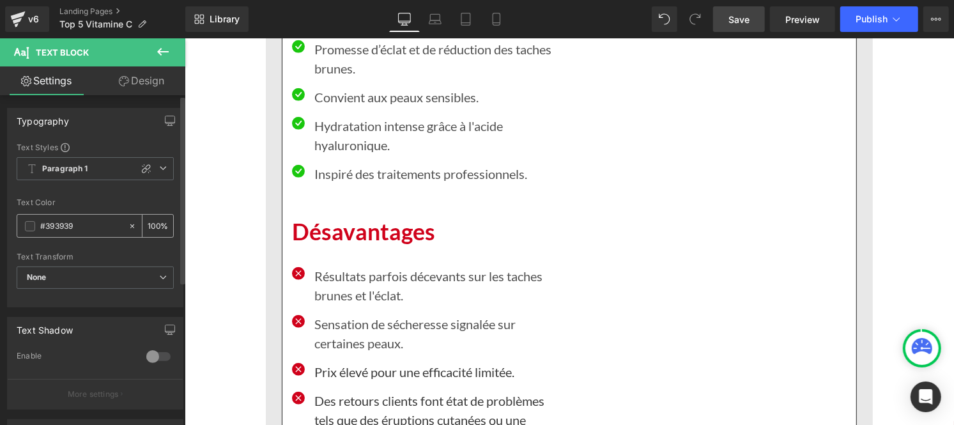
paste input "121212"
type input "#121212"
click at [155, 220] on input "100" at bounding box center [154, 225] width 13 height 14
type input "1"
type input "8"
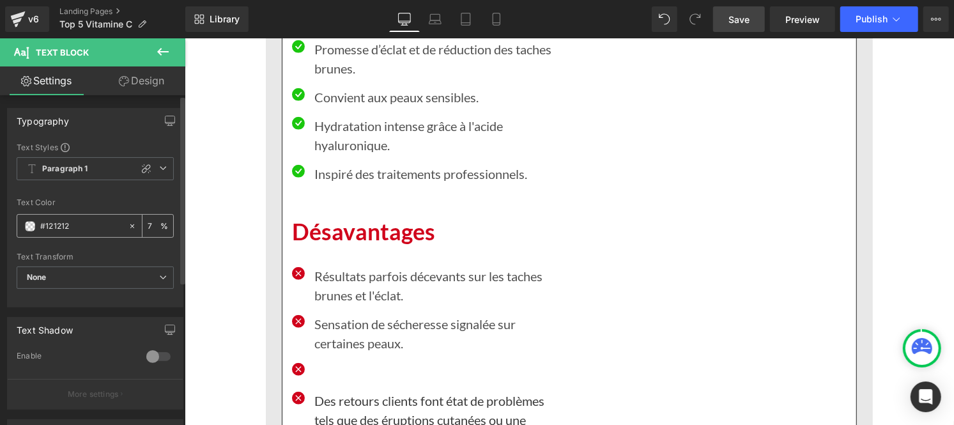
type input "75"
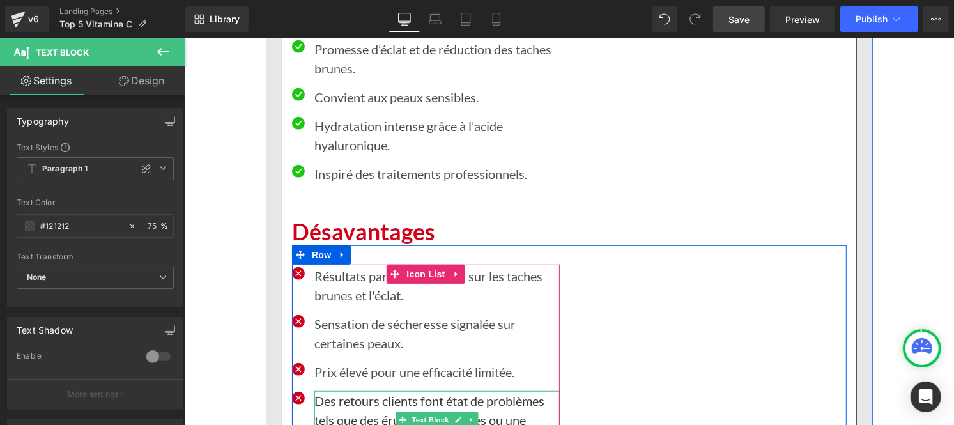
click at [334, 400] on p "Des retours clients font état de problèmes tels que des éruptions cutanées ou u…" at bounding box center [436, 418] width 245 height 57
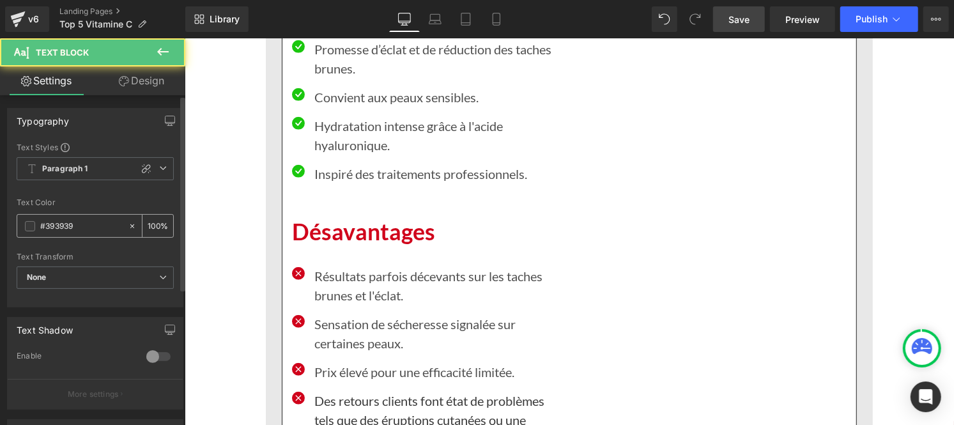
click at [88, 228] on input "#393939" at bounding box center [81, 226] width 82 height 14
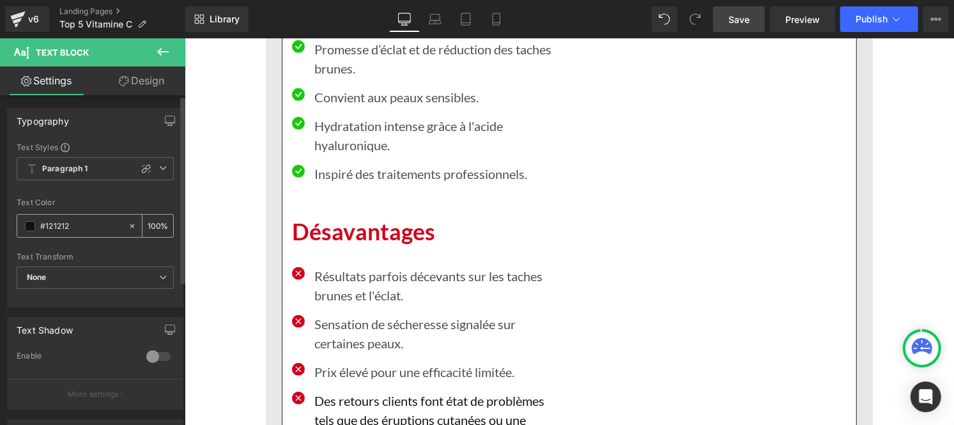
type input "#121212"
click at [151, 224] on input "100" at bounding box center [154, 225] width 13 height 14
type input "0"
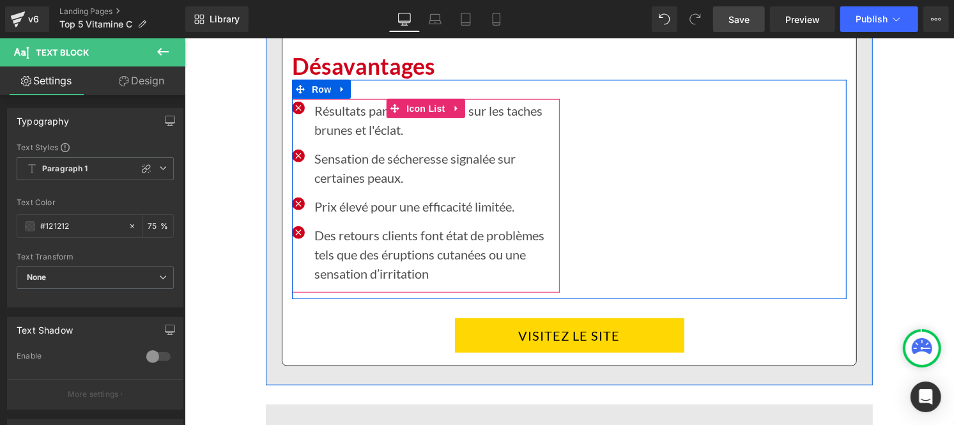
scroll to position [6262, 0]
type input "75"
click at [379, 265] on p "Des retours clients font état de problèmes tels que des éruptions cutanées ou u…" at bounding box center [436, 252] width 245 height 57
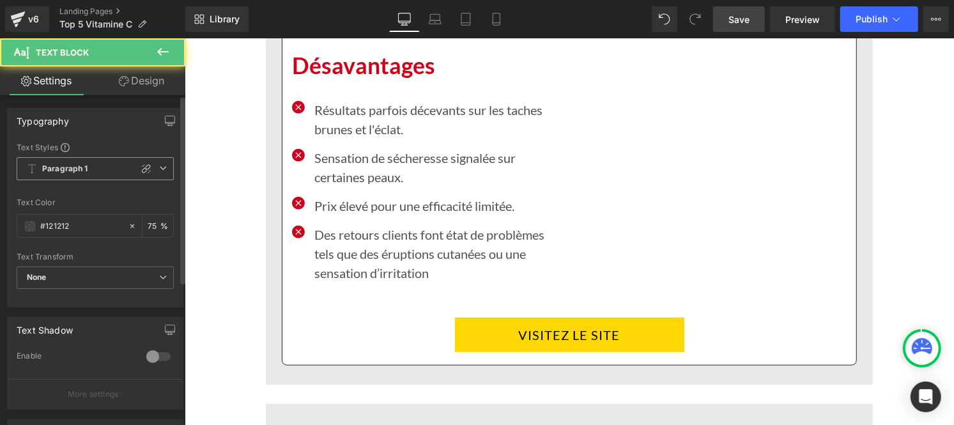
click at [84, 174] on b "Paragraph 1" at bounding box center [65, 169] width 46 height 11
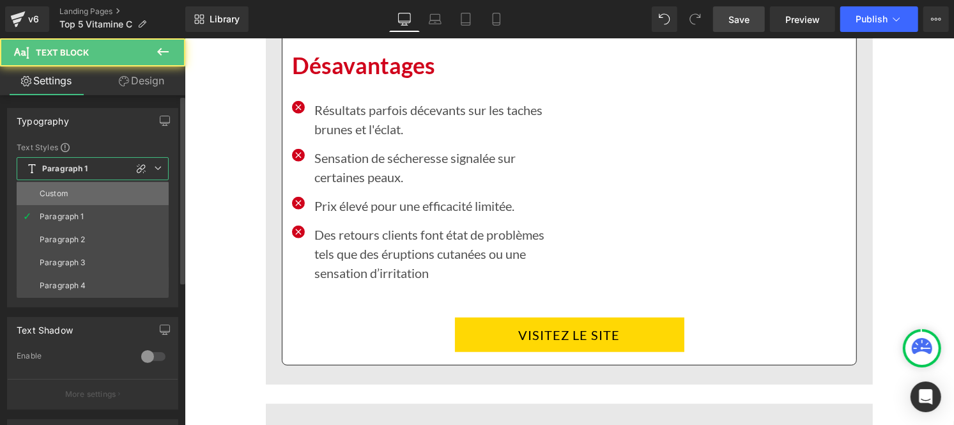
click at [73, 193] on li "Custom" at bounding box center [93, 193] width 152 height 23
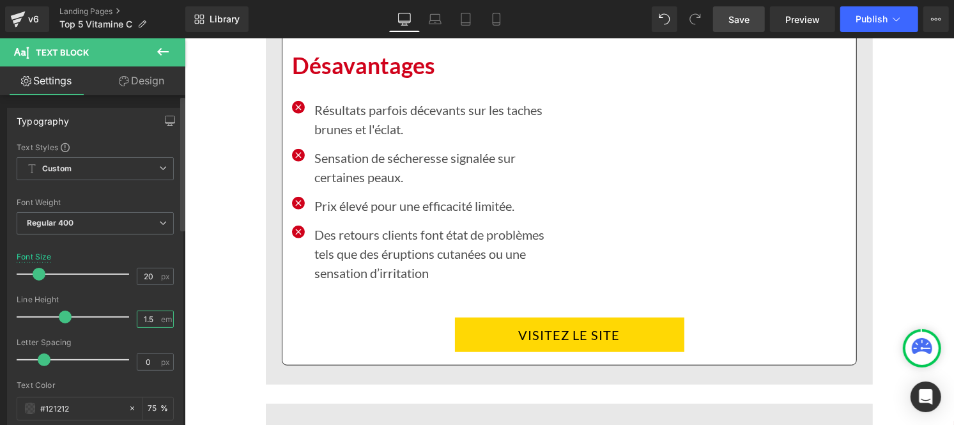
click at [149, 322] on input "1.5" at bounding box center [148, 319] width 22 height 16
type input "1"
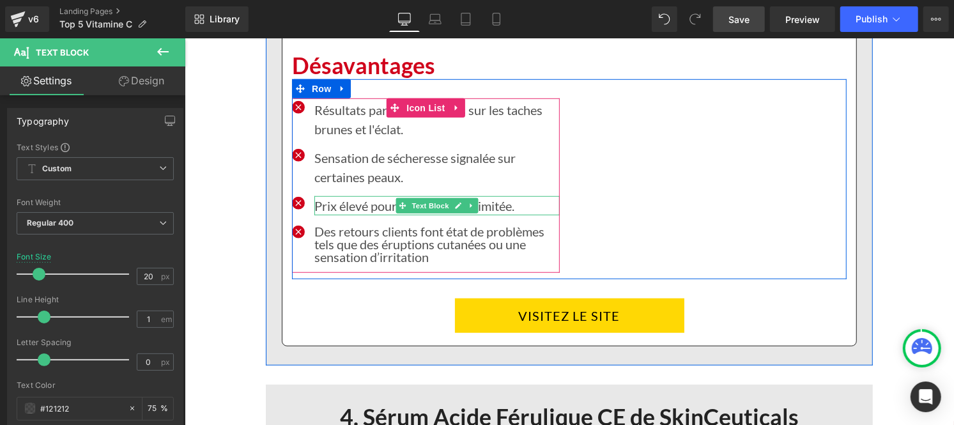
click at [379, 213] on div "Prix élevé pour une efficacité limitée. Text Block" at bounding box center [436, 204] width 245 height 19
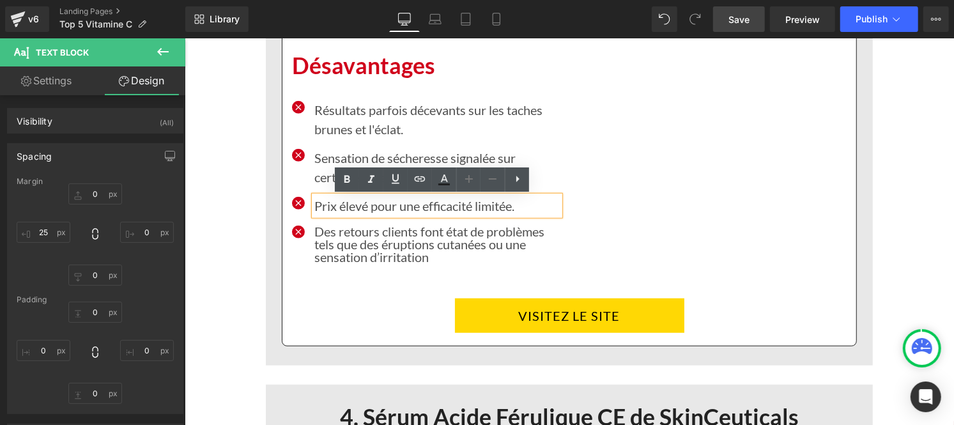
click at [336, 206] on p "Prix élevé pour une efficacité limitée." at bounding box center [436, 204] width 245 height 19
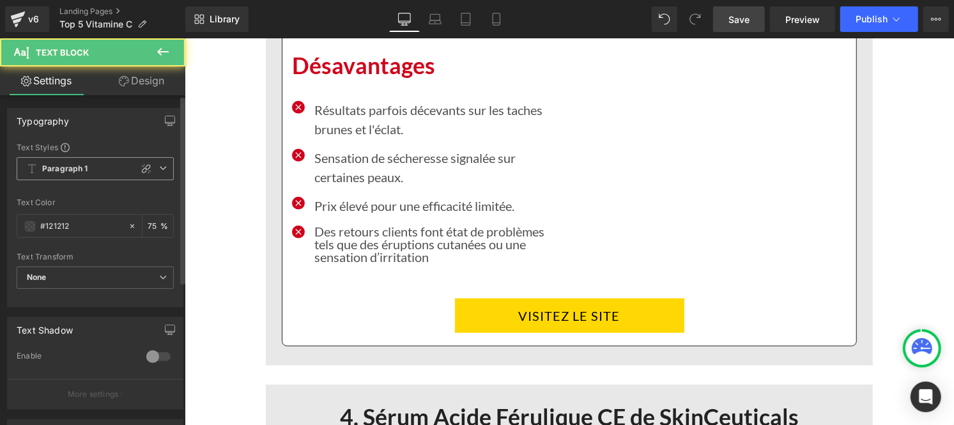
click at [86, 166] on b "Paragraph 1" at bounding box center [65, 169] width 46 height 11
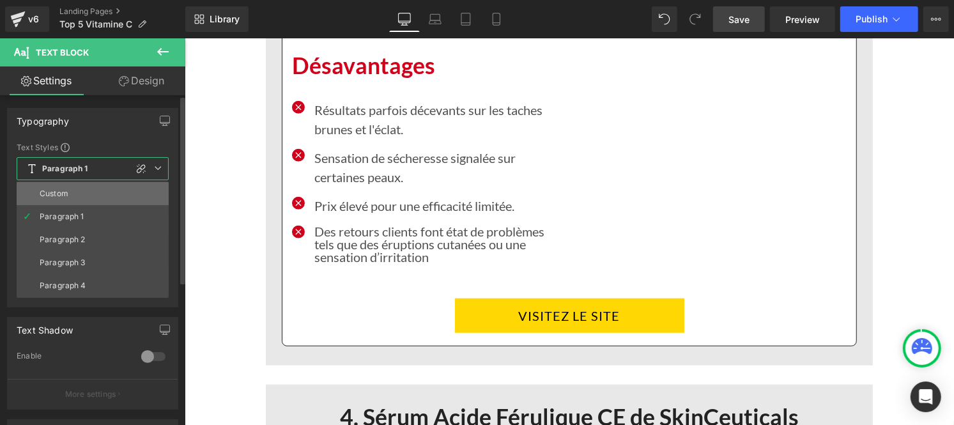
click at [79, 192] on li "Custom" at bounding box center [93, 193] width 152 height 23
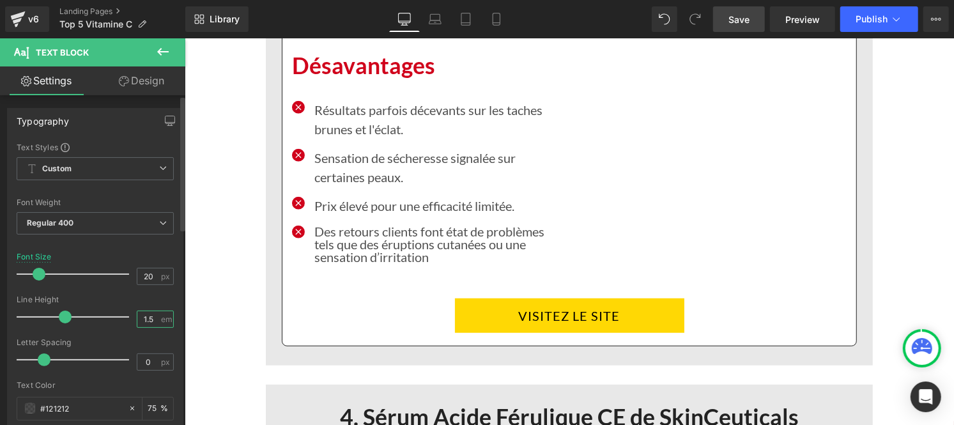
click at [148, 319] on input "1.5" at bounding box center [148, 319] width 22 height 16
type input "1"
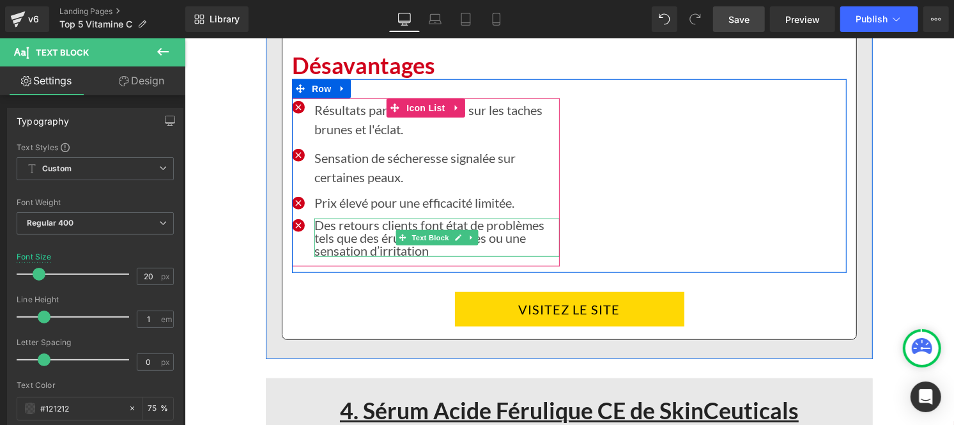
click at [345, 232] on p "Des retours clients font état de problèmes tels que des éruptions cutanées ou u…" at bounding box center [436, 237] width 245 height 38
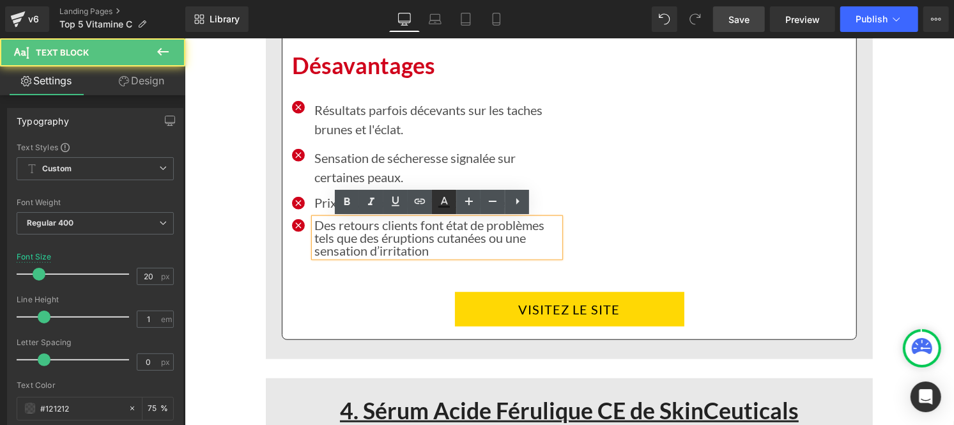
click at [442, 202] on icon at bounding box center [444, 201] width 7 height 8
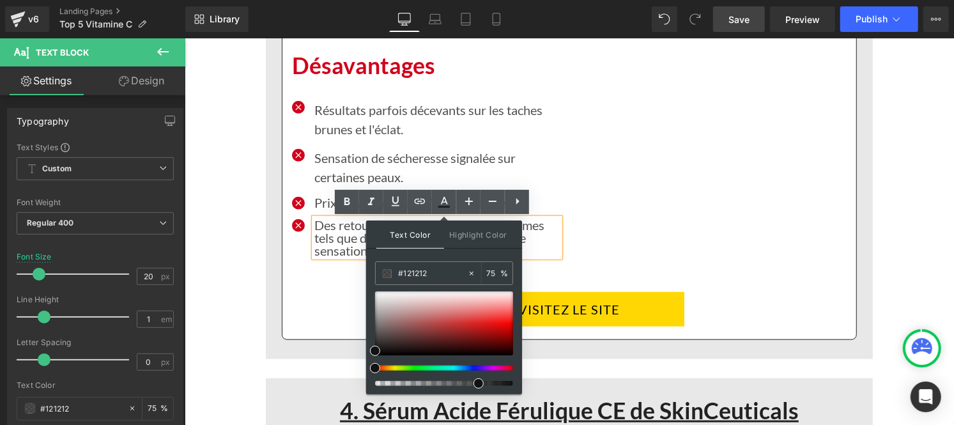
click at [347, 237] on p "Des retours clients font état de problèmes tels que des éruptions cutanées ou u…" at bounding box center [436, 237] width 245 height 38
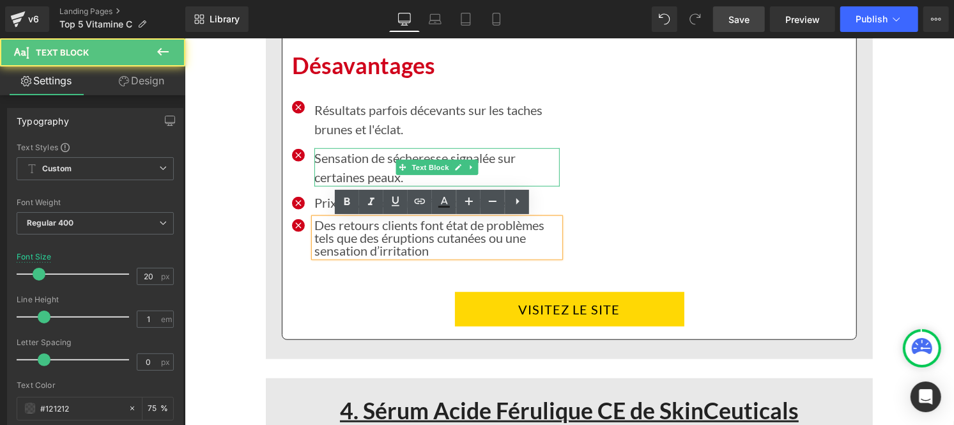
click at [323, 155] on p "Sensation de sécheresse signalée sur certaines peaux." at bounding box center [436, 167] width 245 height 38
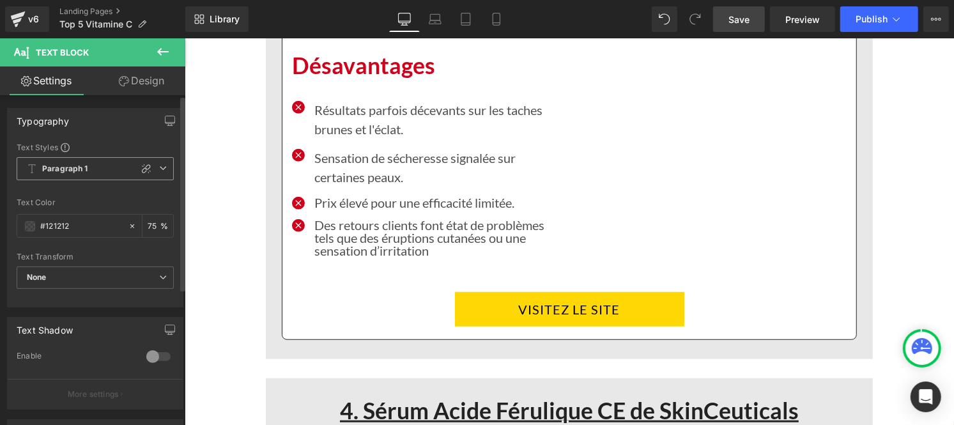
click at [73, 178] on span "Paragraph 1" at bounding box center [95, 168] width 157 height 23
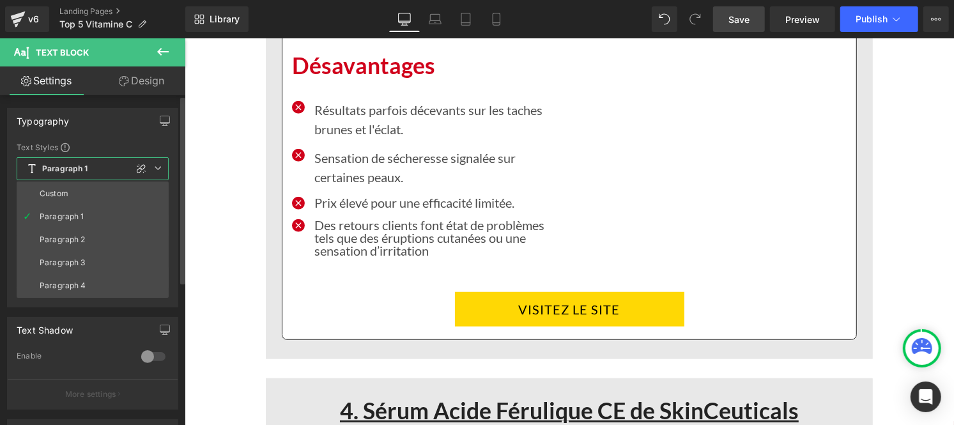
click at [68, 195] on li "Custom" at bounding box center [93, 193] width 152 height 23
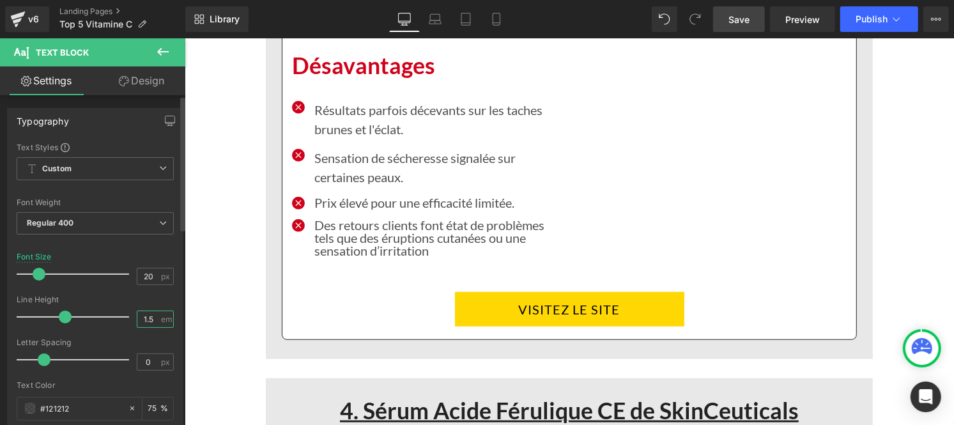
click at [150, 321] on input "1.5" at bounding box center [148, 319] width 22 height 16
type input "1"
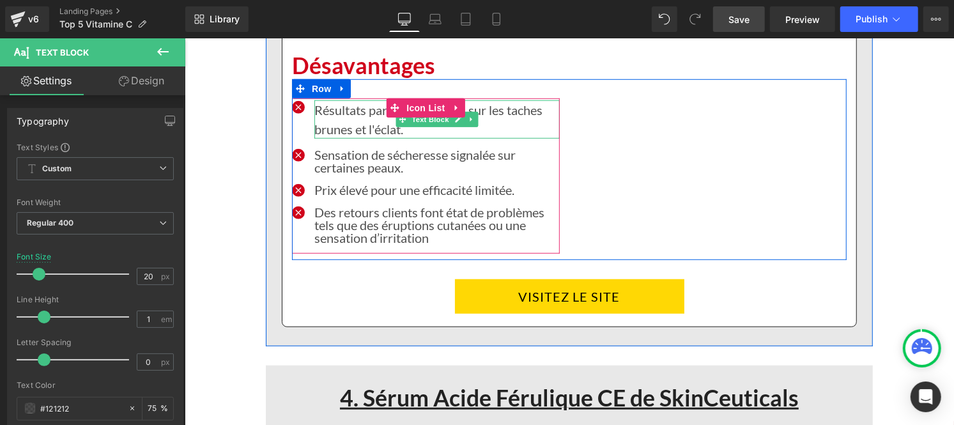
click at [331, 125] on p "Résultats parfois décevants sur les taches brunes et l'éclat." at bounding box center [436, 119] width 245 height 38
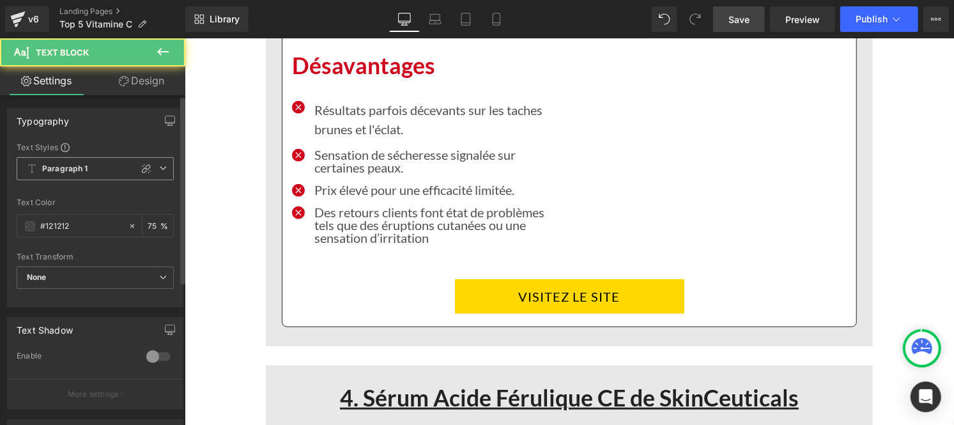
click at [85, 164] on b "Paragraph 1" at bounding box center [65, 169] width 46 height 11
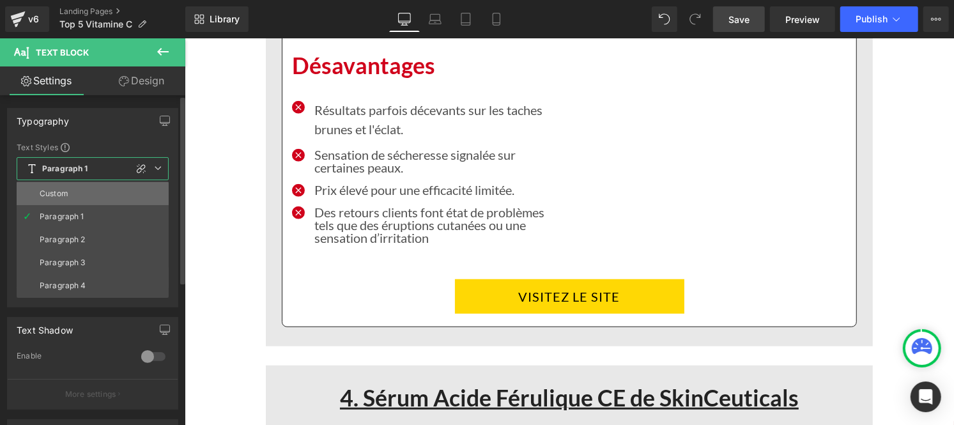
click at [79, 189] on li "Custom" at bounding box center [93, 193] width 152 height 23
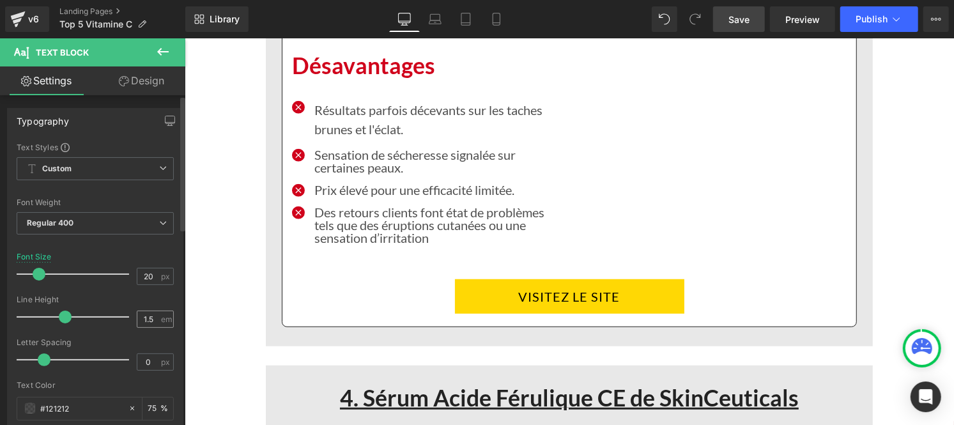
click at [156, 321] on div "1.5 em" at bounding box center [155, 318] width 37 height 17
click at [146, 319] on input "1.5" at bounding box center [148, 319] width 22 height 16
type input "1"
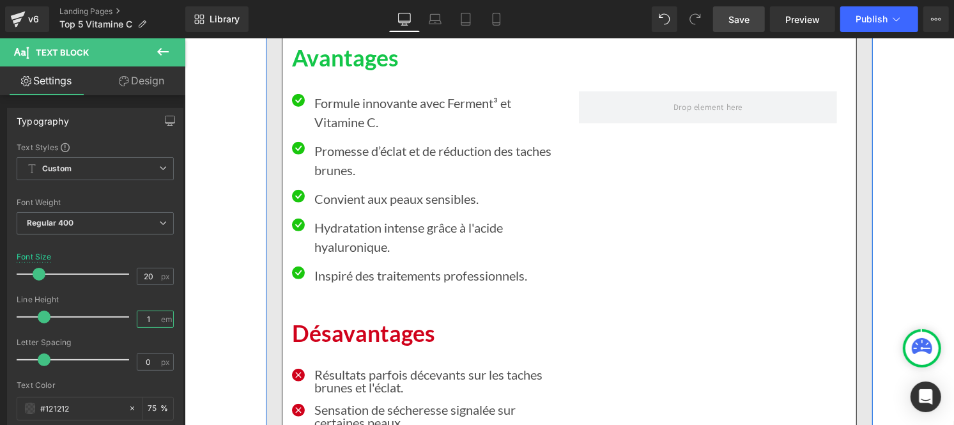
scroll to position [5994, 0]
click at [351, 276] on p "Inspiré des traitements professionnels." at bounding box center [436, 275] width 245 height 19
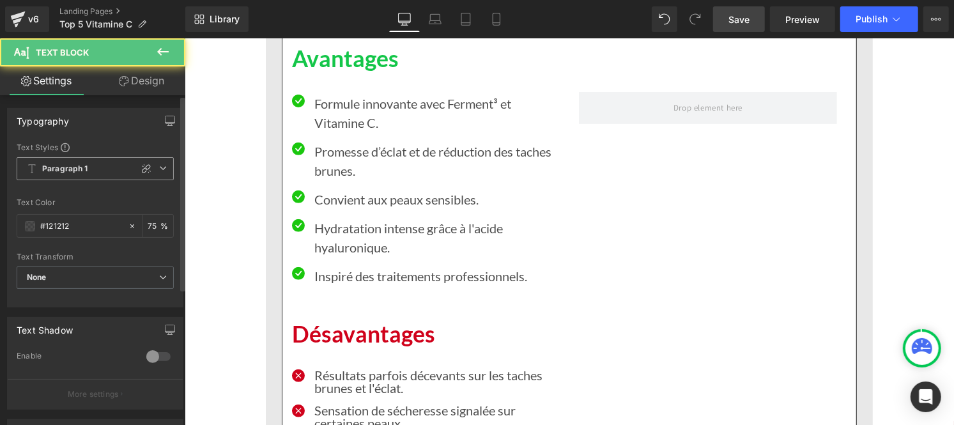
click at [81, 174] on span "Paragraph 1" at bounding box center [95, 168] width 157 height 23
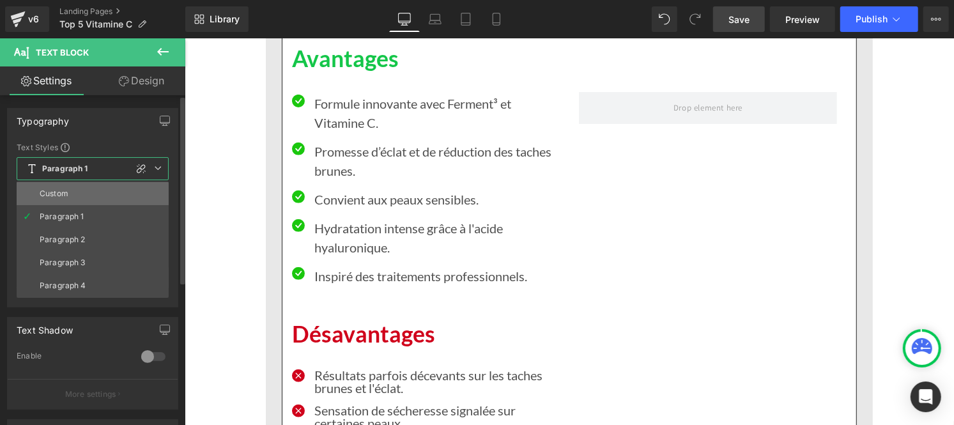
click at [72, 192] on li "Custom" at bounding box center [93, 193] width 152 height 23
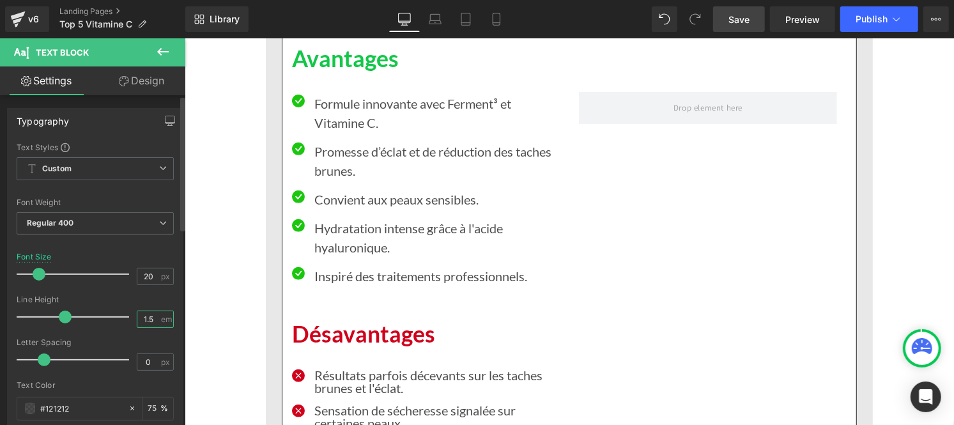
click at [146, 321] on input "1.5" at bounding box center [148, 319] width 22 height 16
type input "1"
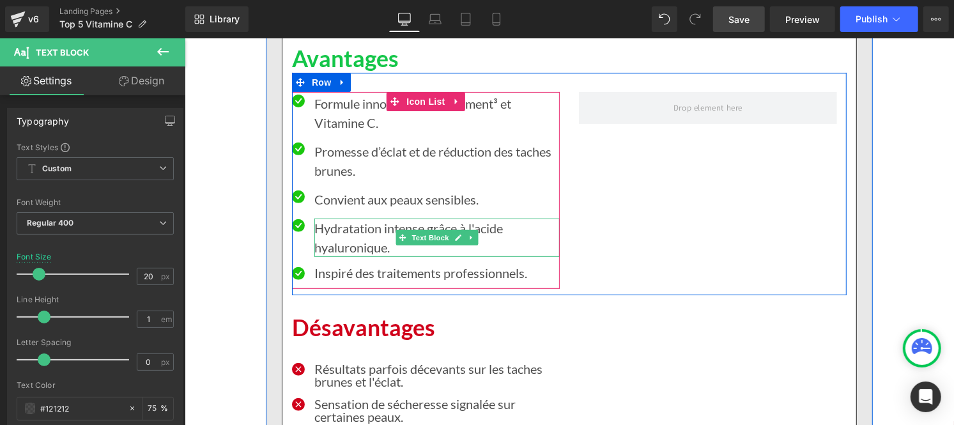
click at [330, 227] on p "Hydratation intense grâce à l'acide hyaluronique." at bounding box center [436, 237] width 245 height 38
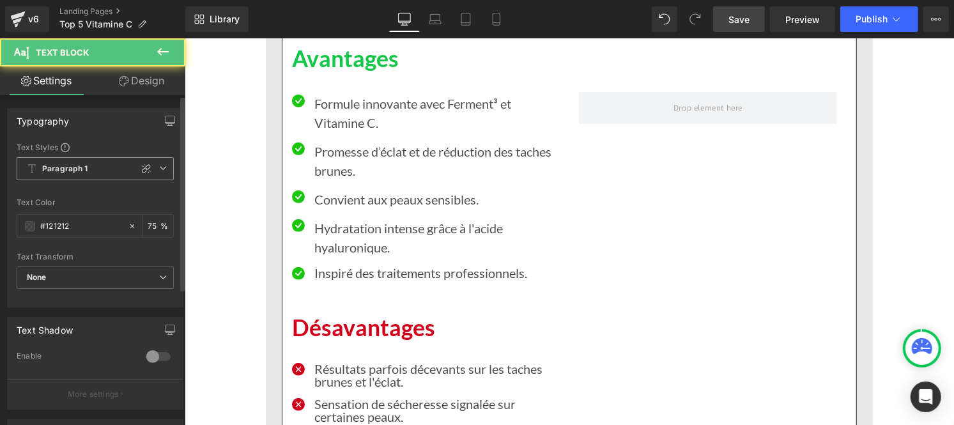
click at [67, 167] on b "Paragraph 1" at bounding box center [65, 169] width 46 height 11
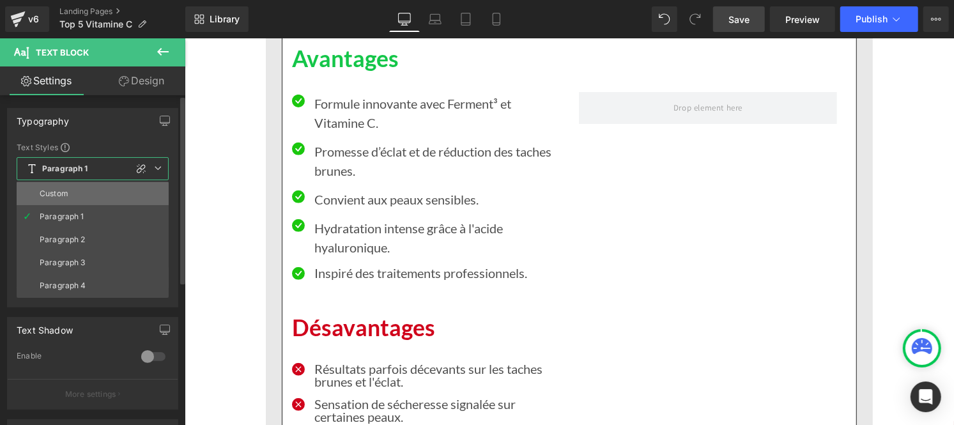
click at [66, 190] on div "Custom" at bounding box center [54, 193] width 29 height 9
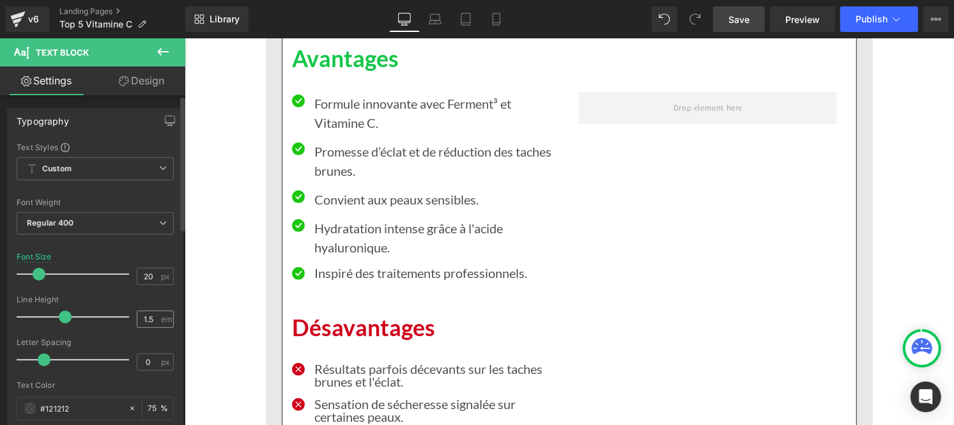
click at [157, 324] on div "1.5 em" at bounding box center [155, 318] width 37 height 17
click at [152, 316] on input "1.5" at bounding box center [148, 319] width 22 height 16
type input "1"
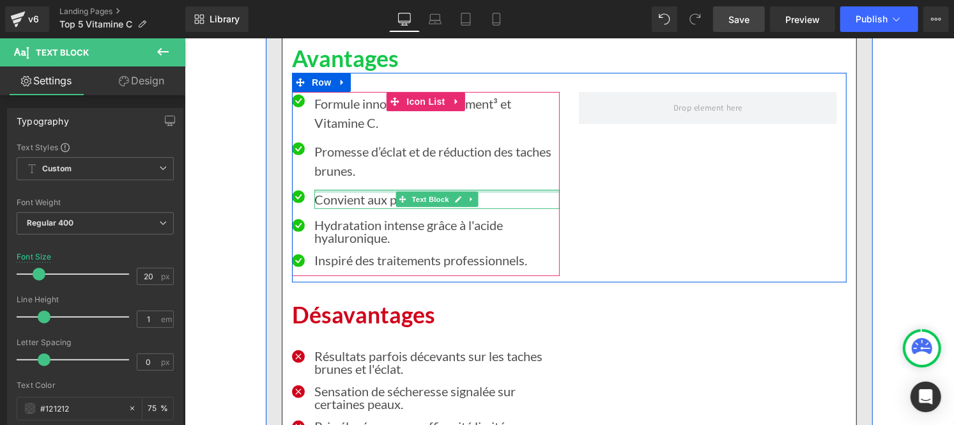
click at [337, 198] on p "Convient aux peaux sensibles." at bounding box center [436, 198] width 245 height 19
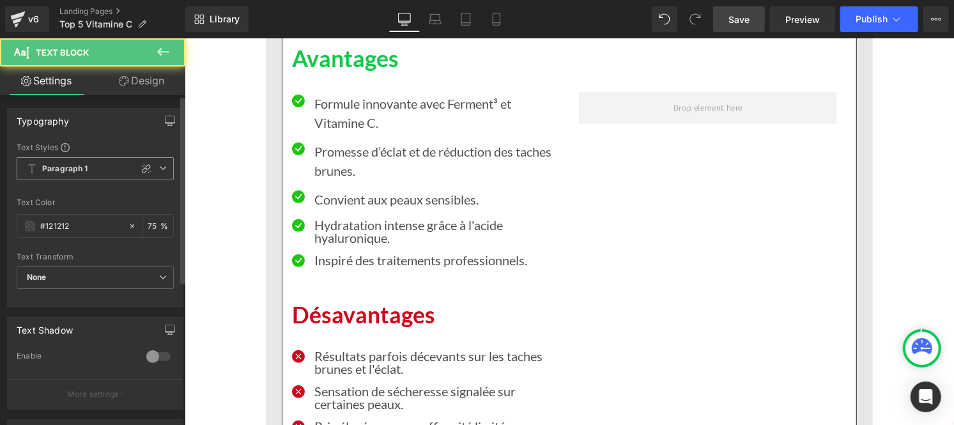
click at [73, 182] on div "Paragraph 1 Custom Paragraph 1 Paragraph 2 Paragraph 3 Paragraph 4" at bounding box center [95, 171] width 157 height 29
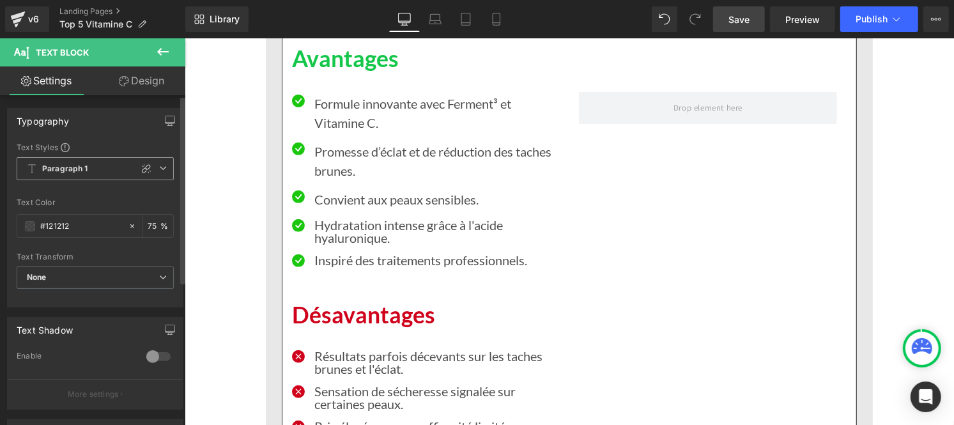
click at [65, 176] on span "Paragraph 1" at bounding box center [95, 168] width 157 height 23
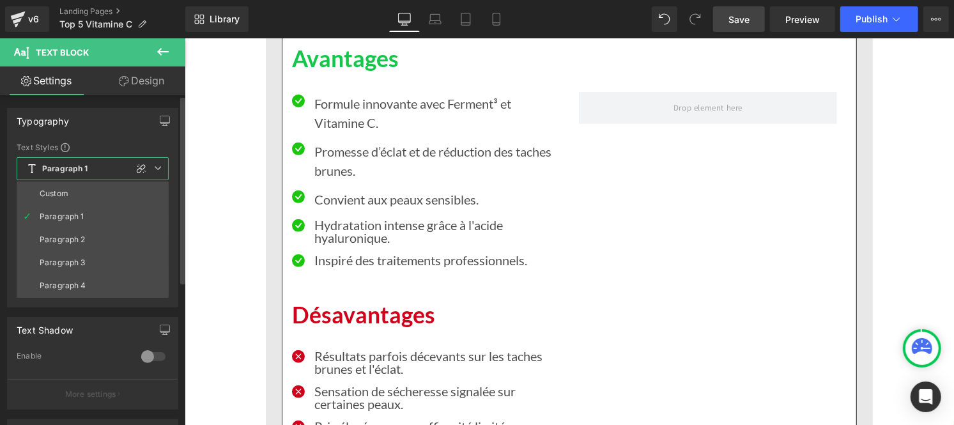
click at [65, 176] on span "Paragraph 1" at bounding box center [93, 168] width 152 height 23
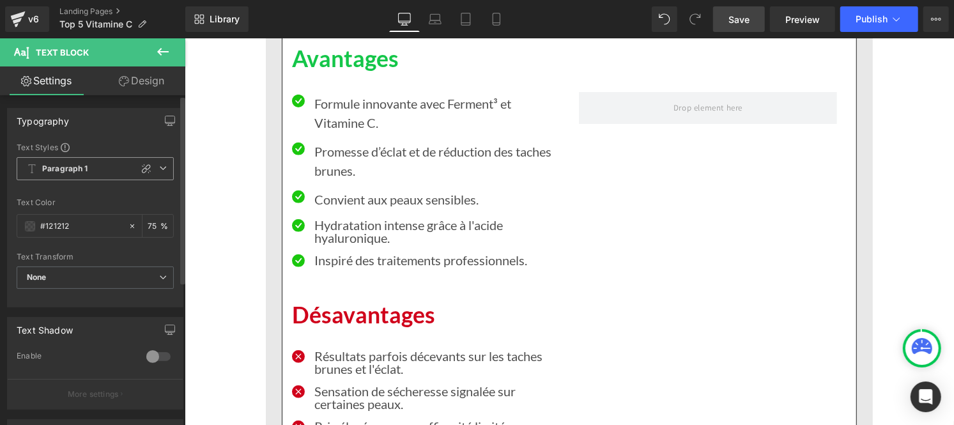
click at [68, 174] on b "Paragraph 1" at bounding box center [65, 169] width 46 height 11
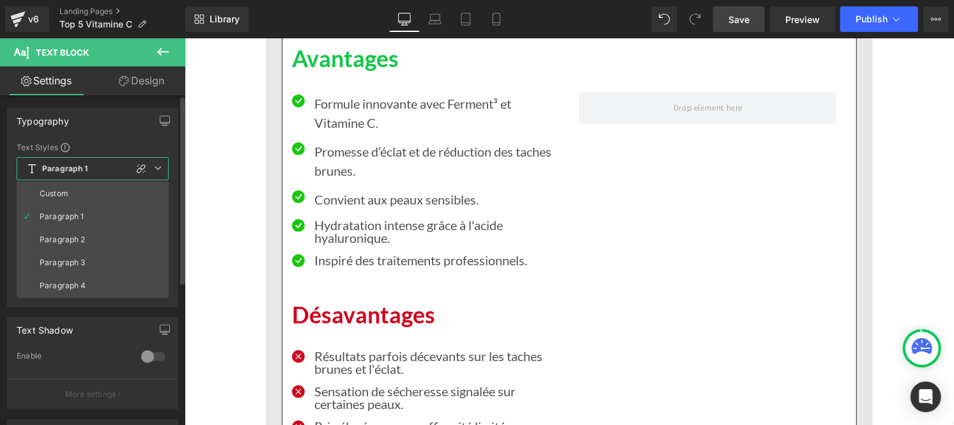
click at [68, 188] on li "Custom" at bounding box center [93, 193] width 152 height 23
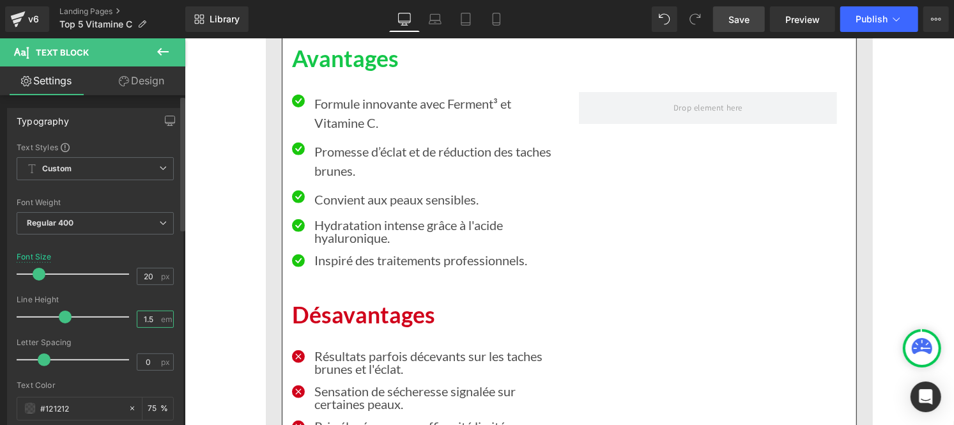
click at [149, 314] on input "1.5" at bounding box center [148, 319] width 22 height 16
type input "1"
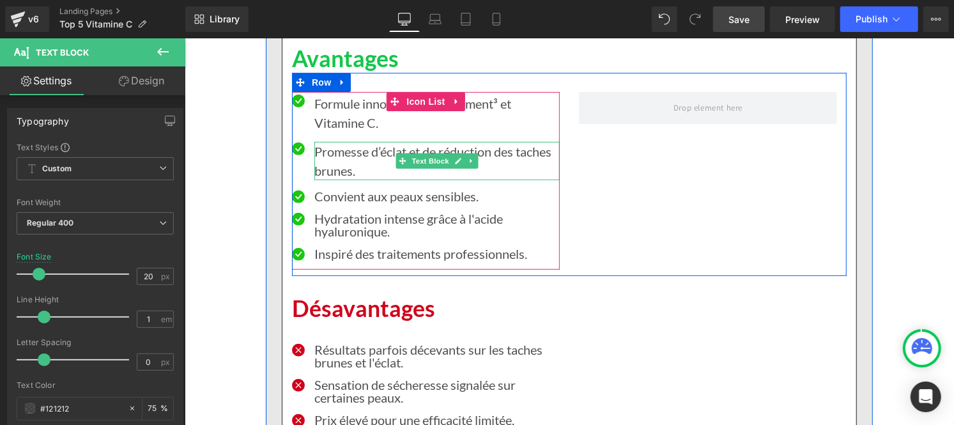
click at [322, 161] on p "Promesse d’éclat et de réduction des taches brunes." at bounding box center [436, 160] width 245 height 38
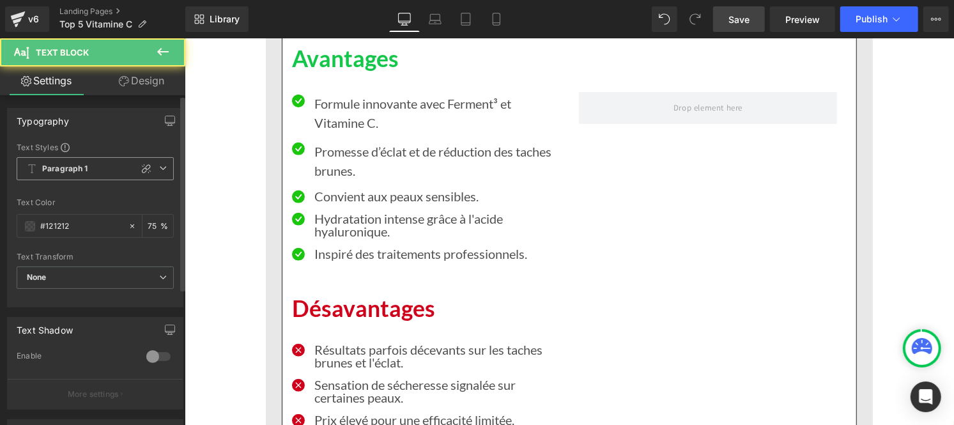
click at [70, 168] on b "Paragraph 1" at bounding box center [65, 169] width 46 height 11
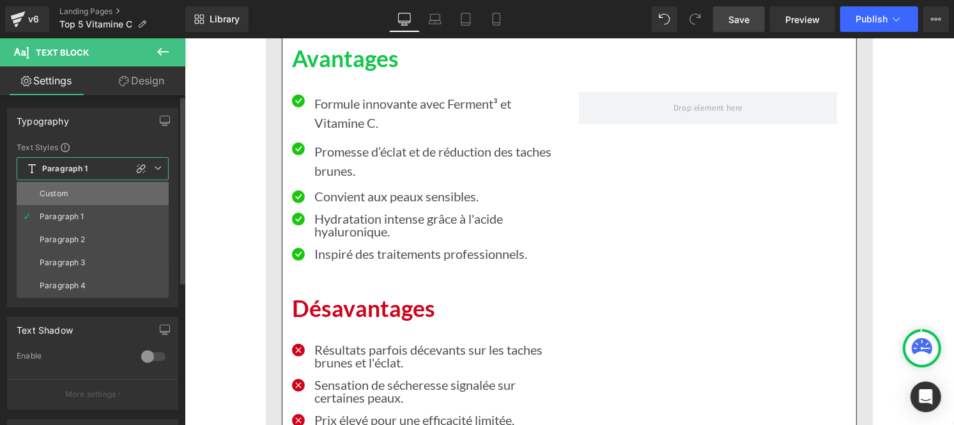
click at [70, 187] on li "Custom" at bounding box center [93, 193] width 152 height 23
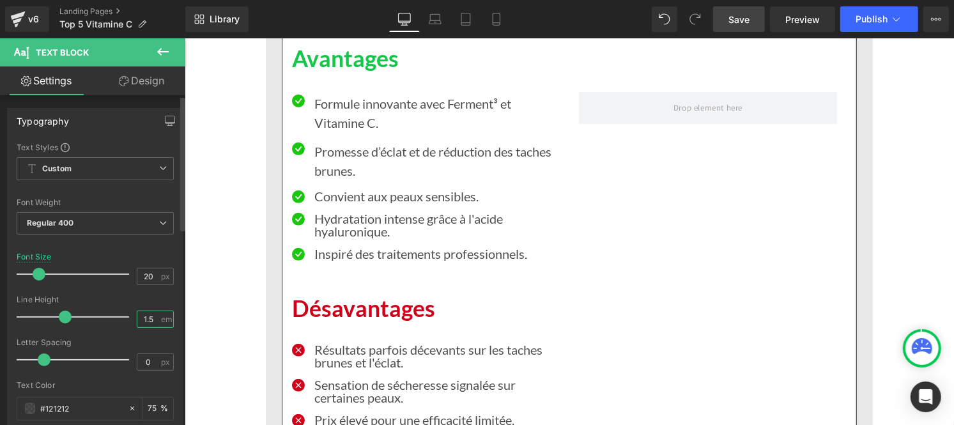
click at [153, 321] on input "1.5" at bounding box center [148, 319] width 22 height 16
type input "1"
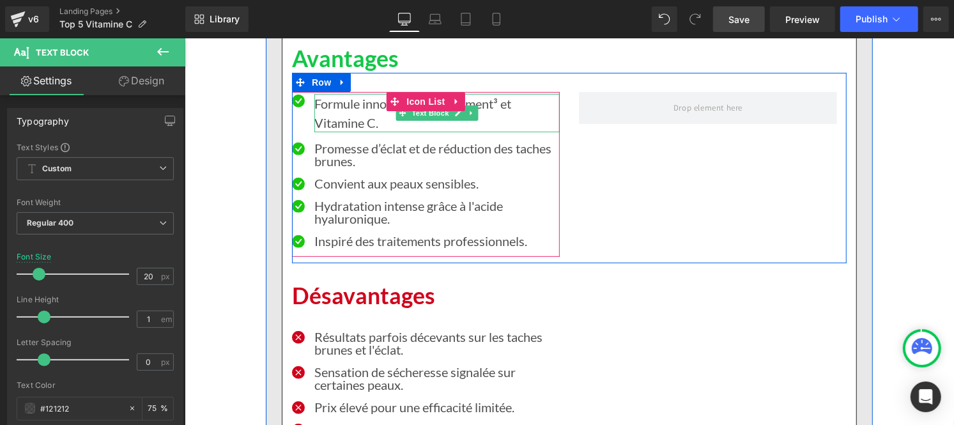
click at [330, 112] on p "Formule innovante avec Ferment³ et Vitamine C." at bounding box center [436, 112] width 245 height 38
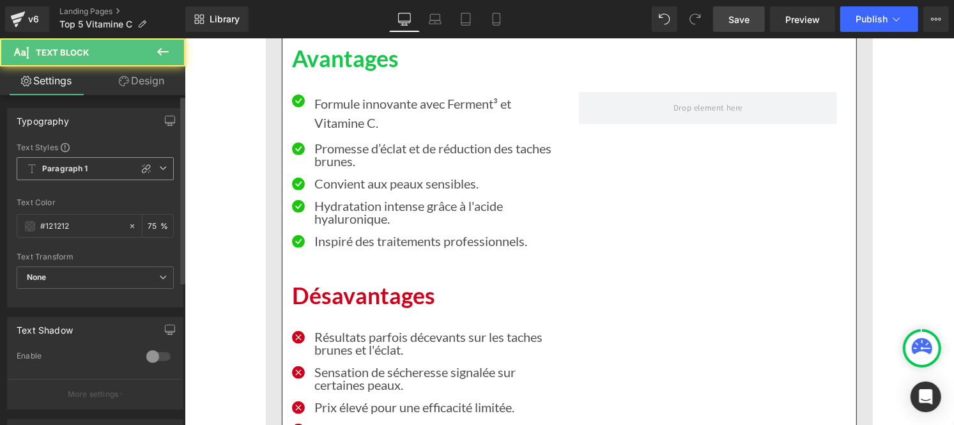
click at [73, 166] on b "Paragraph 1" at bounding box center [65, 169] width 46 height 11
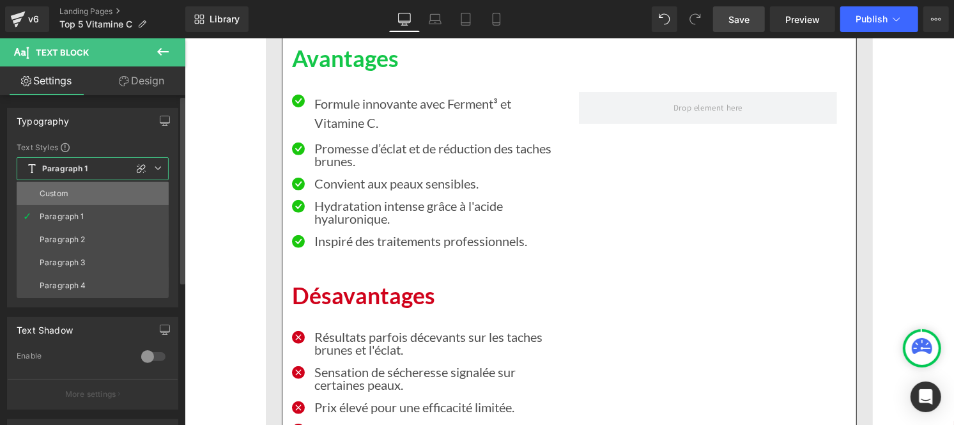
click at [73, 189] on li "Custom" at bounding box center [93, 193] width 152 height 23
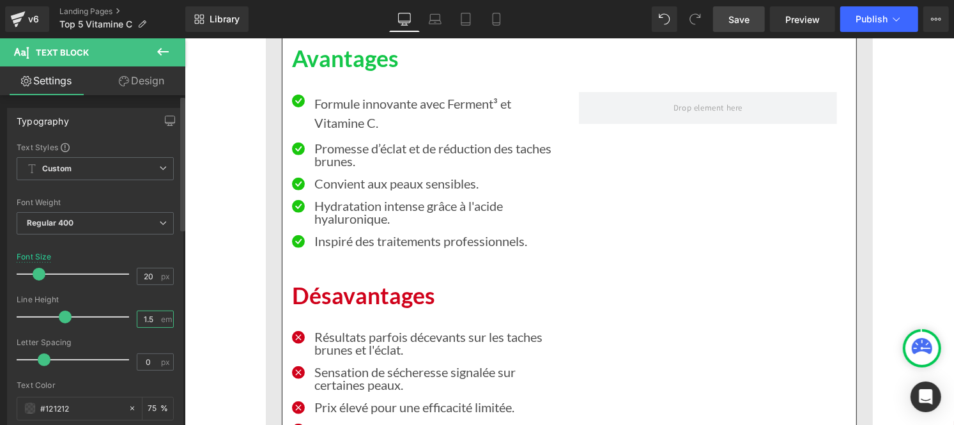
click at [147, 326] on input "1.5" at bounding box center [148, 319] width 22 height 16
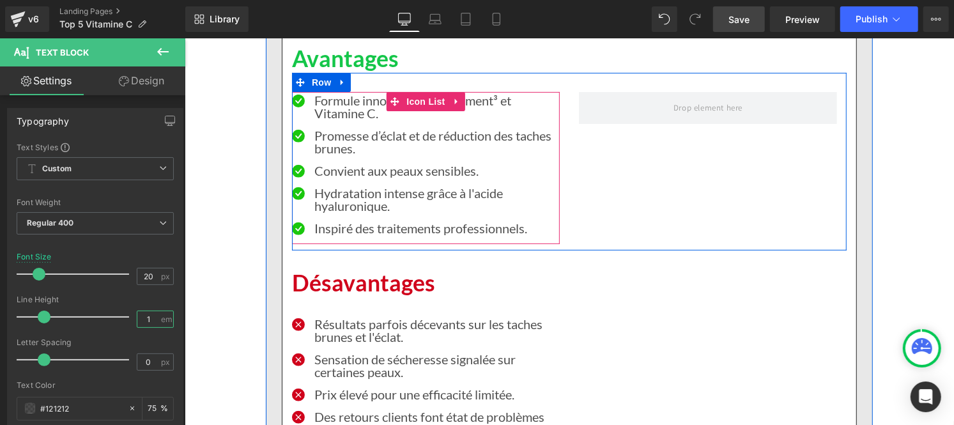
type input "1"
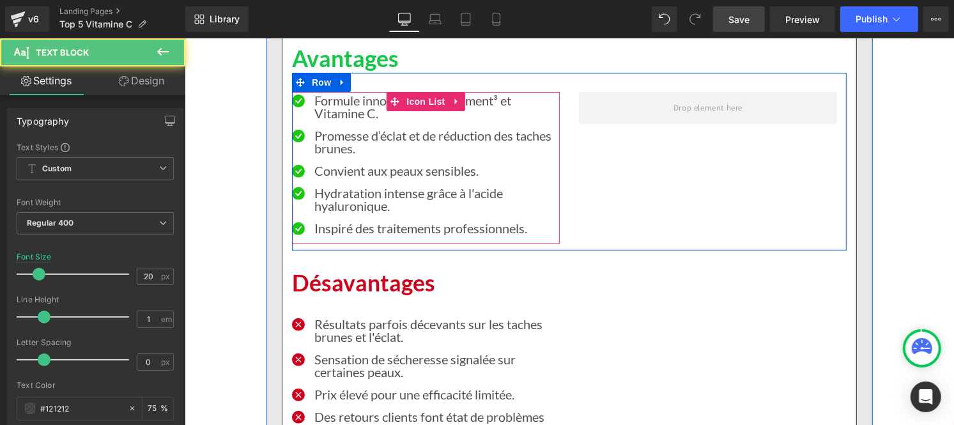
click at [339, 112] on p "Formule innovante avec Ferment³ et Vitamine C." at bounding box center [436, 106] width 245 height 26
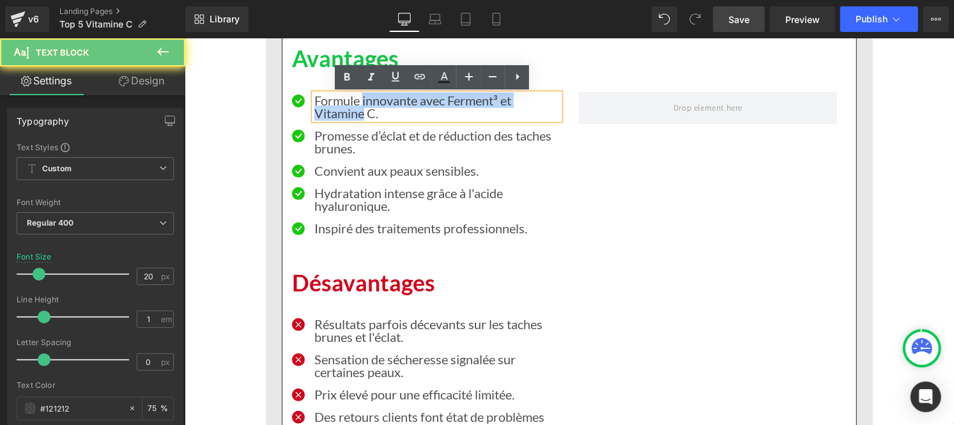
drag, startPoint x: 339, startPoint y: 112, endPoint x: 394, endPoint y: 100, distance: 56.1
click at [394, 100] on p "Formule innovante avec Ferment³ et Vitamine C." at bounding box center [436, 106] width 245 height 26
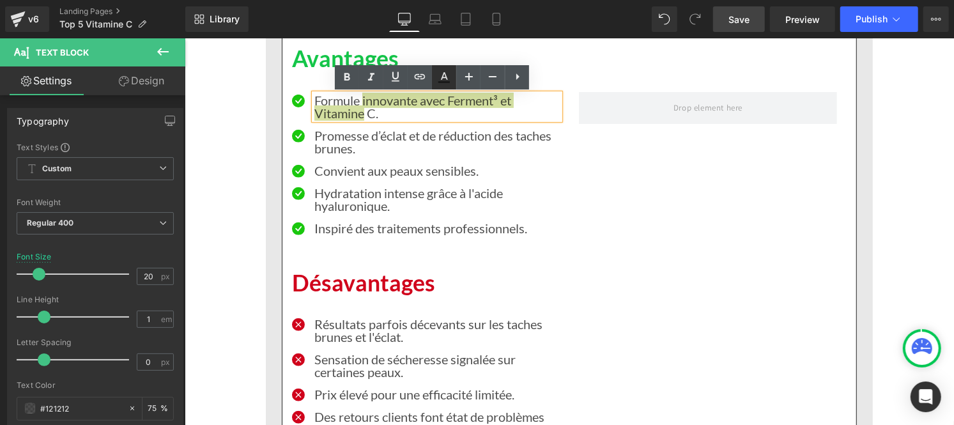
click at [445, 77] on icon at bounding box center [444, 76] width 7 height 8
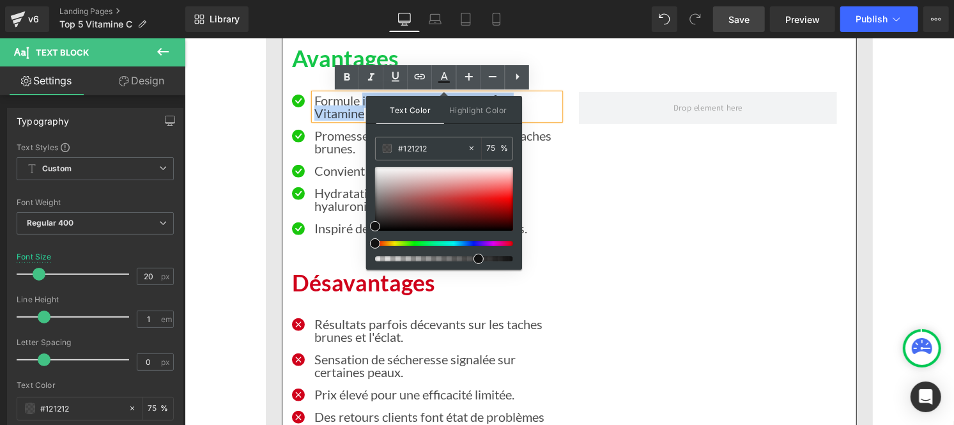
click at [318, 103] on p "Formule innovante avec Ferment³ et Vitamine C." at bounding box center [436, 106] width 245 height 26
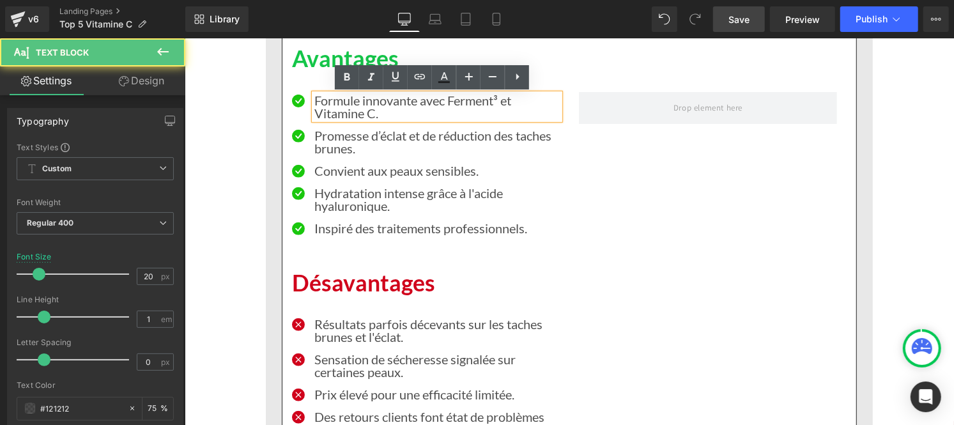
click at [328, 138] on p "Promesse d’éclat et de réduction des taches brunes." at bounding box center [436, 141] width 245 height 26
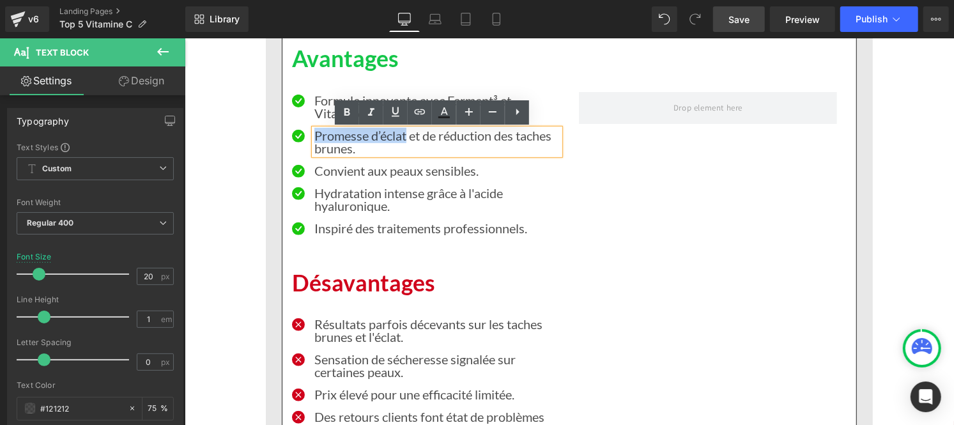
drag, startPoint x: 328, startPoint y: 138, endPoint x: 377, endPoint y: 142, distance: 50.0
click at [377, 142] on p "Promesse d’éclat et de réduction des taches brunes." at bounding box center [436, 141] width 245 height 26
click at [439, 111] on icon at bounding box center [443, 112] width 15 height 15
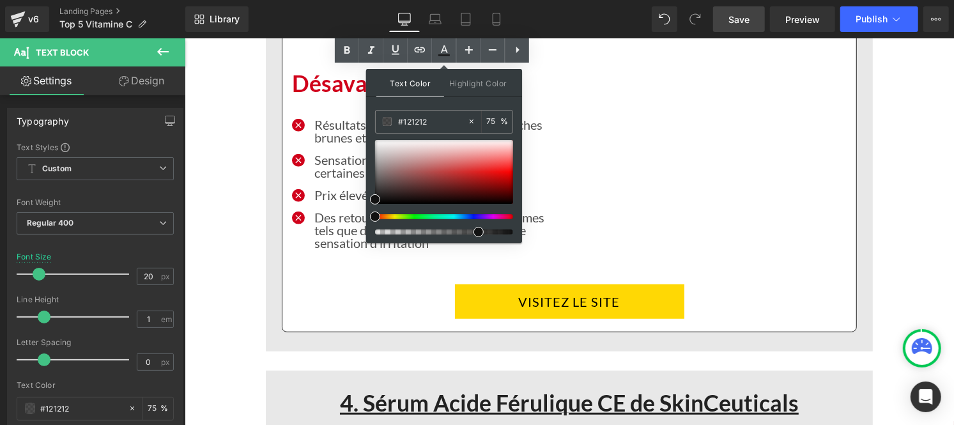
scroll to position [6193, 0]
click at [746, 16] on span "Save" at bounding box center [738, 19] width 21 height 13
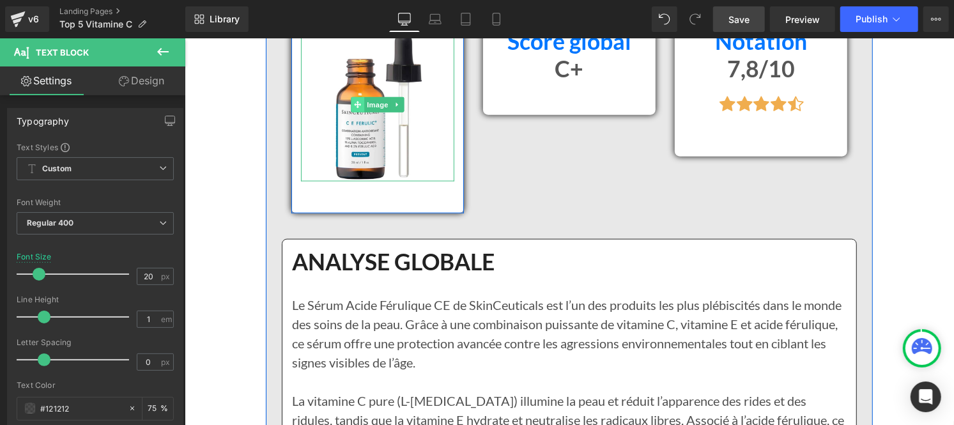
scroll to position [6627, 0]
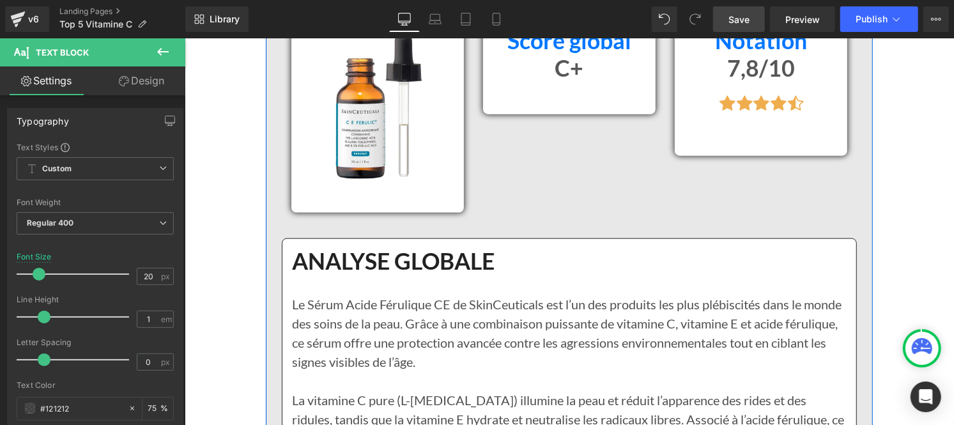
click at [330, 329] on p "Le Sérum Acide Férulique CE de SkinCeuticals est l’un des produits les plus plé…" at bounding box center [568, 332] width 554 height 77
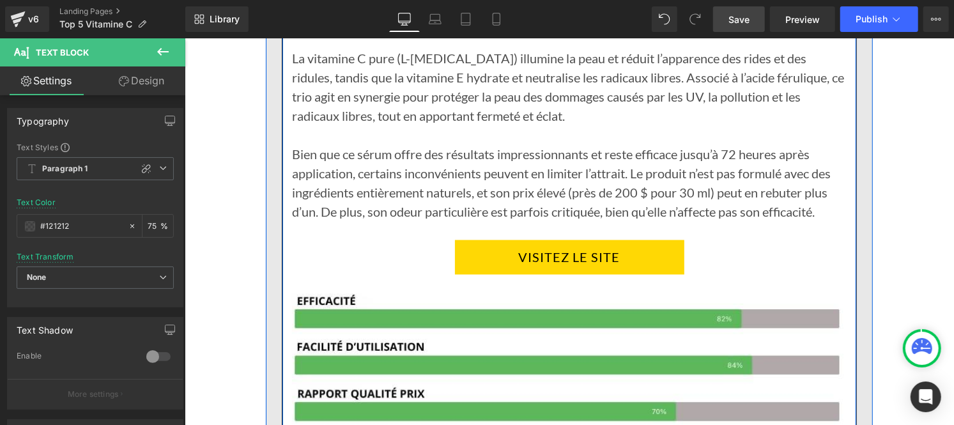
scroll to position [6971, 0]
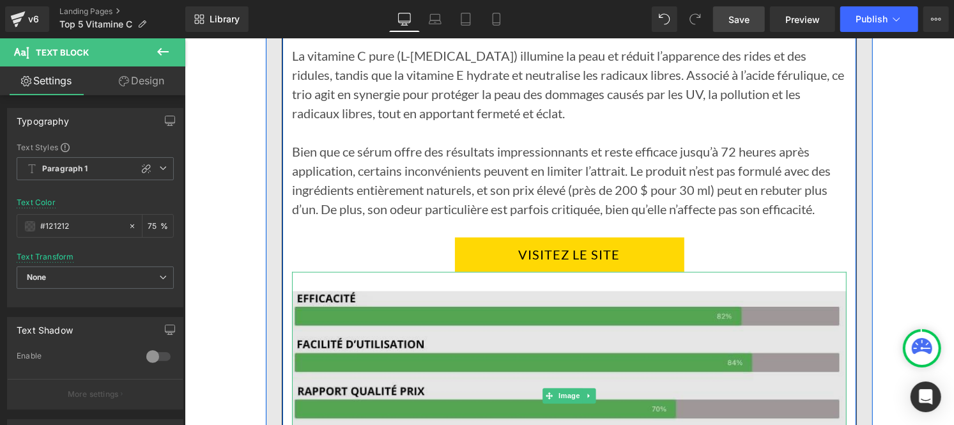
click at [549, 340] on img at bounding box center [568, 395] width 554 height 248
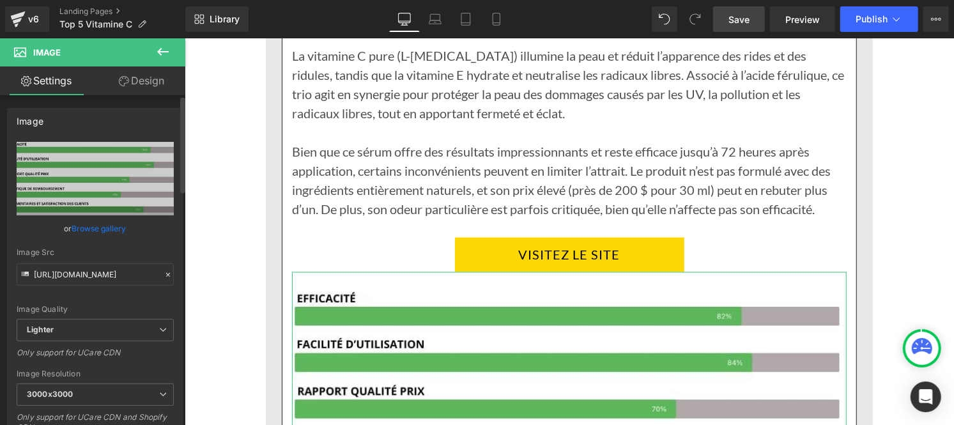
click at [164, 271] on icon at bounding box center [168, 274] width 9 height 9
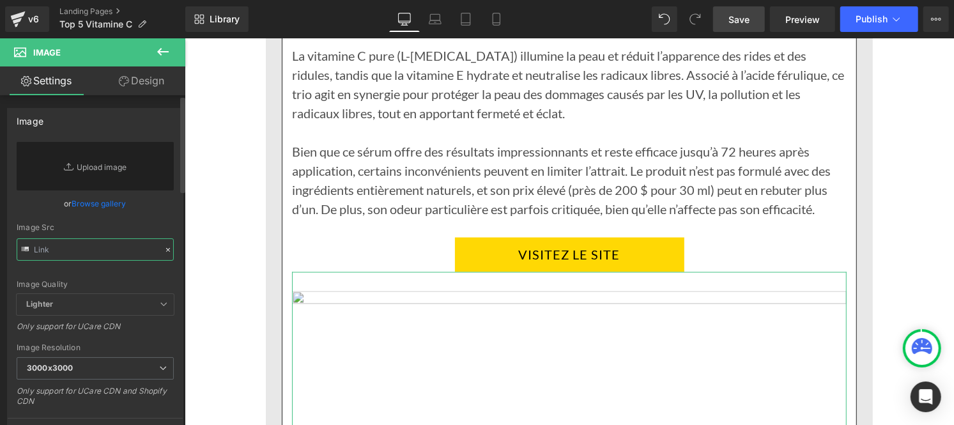
click at [105, 260] on input "text" at bounding box center [95, 249] width 157 height 22
paste input "https://cdn.shopify.com/s/files/1/0986/3672/6610/files/Pourcentage_produit_3.jp…"
click at [105, 259] on input "https://cdn.shopify.com/s/files/1/0986/3672/6610/files/Pourcentage_produit_3.jp…" at bounding box center [95, 249] width 157 height 22
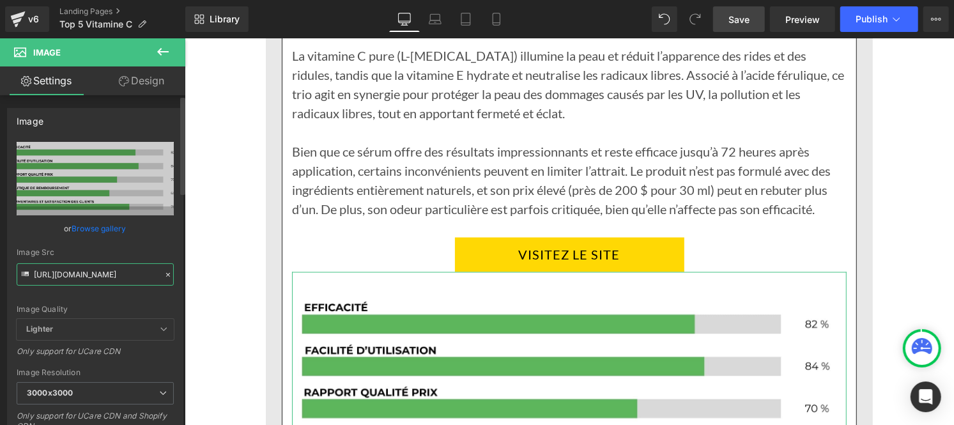
type input "https://cdn.shopify.com/s/files/1/0986/3672/6610/files/Pourcentage_produit_3_30…"
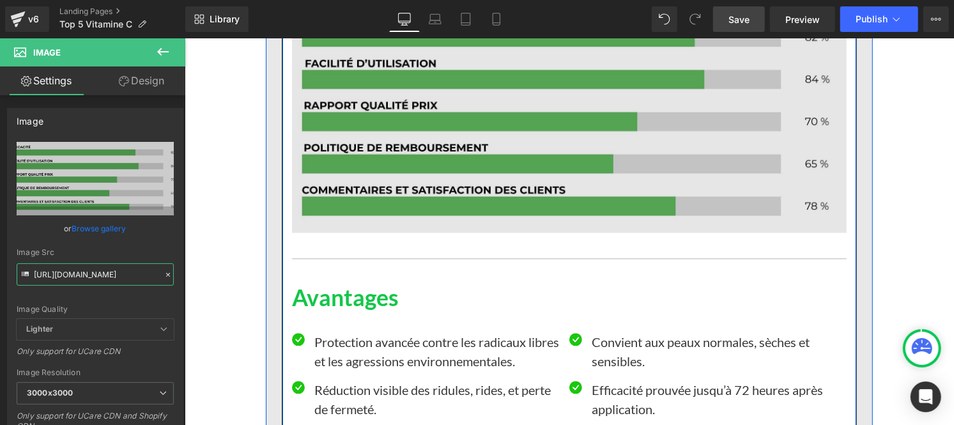
scroll to position [7261, 0]
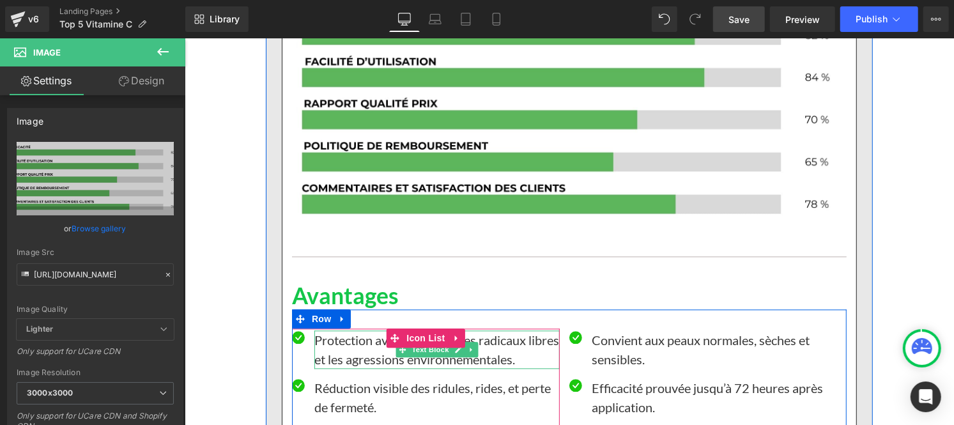
click at [363, 346] on p "Protection avancée contre les radicaux libres et les agressions environnemental…" at bounding box center [436, 349] width 245 height 38
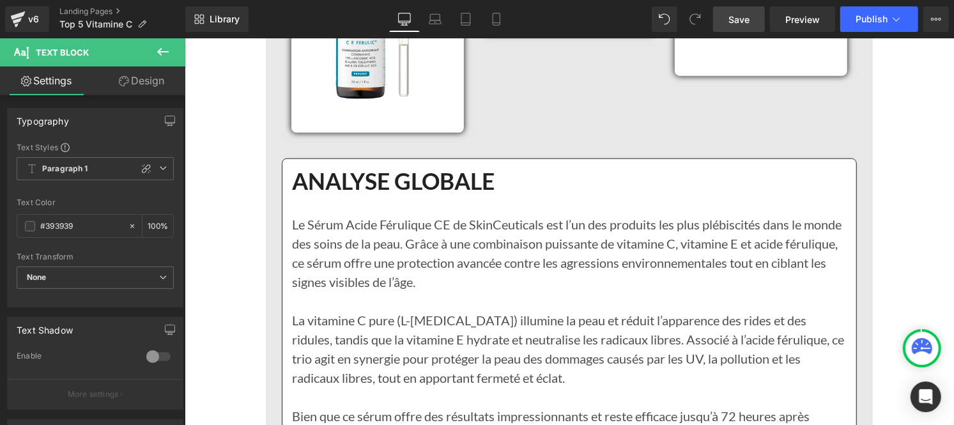
scroll to position [6618, 0]
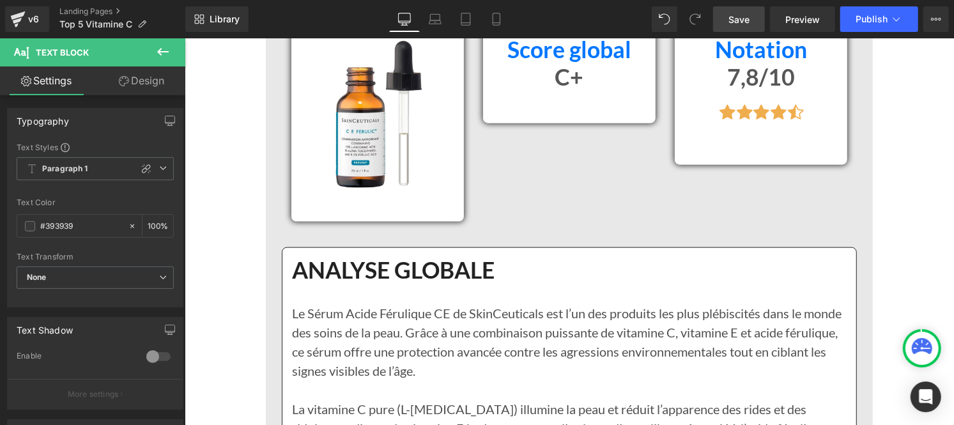
click at [406, 354] on p "Le Sérum Acide Férulique CE de SkinCeuticals est l’un des produits les plus plé…" at bounding box center [568, 341] width 554 height 77
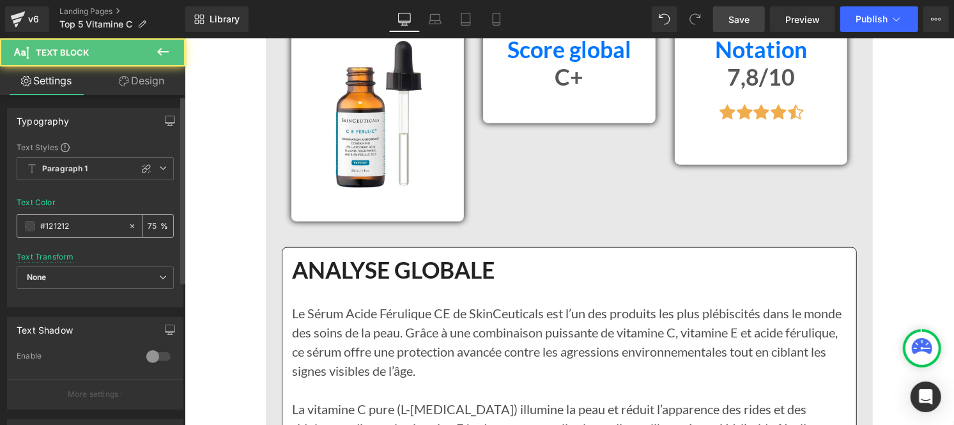
click at [80, 215] on div "#121212" at bounding box center [72, 226] width 110 height 22
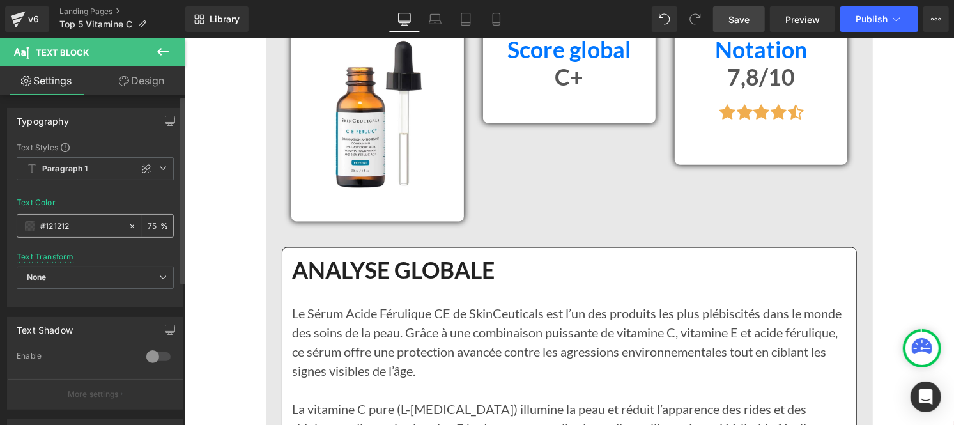
click at [66, 224] on input "#121212" at bounding box center [81, 226] width 82 height 14
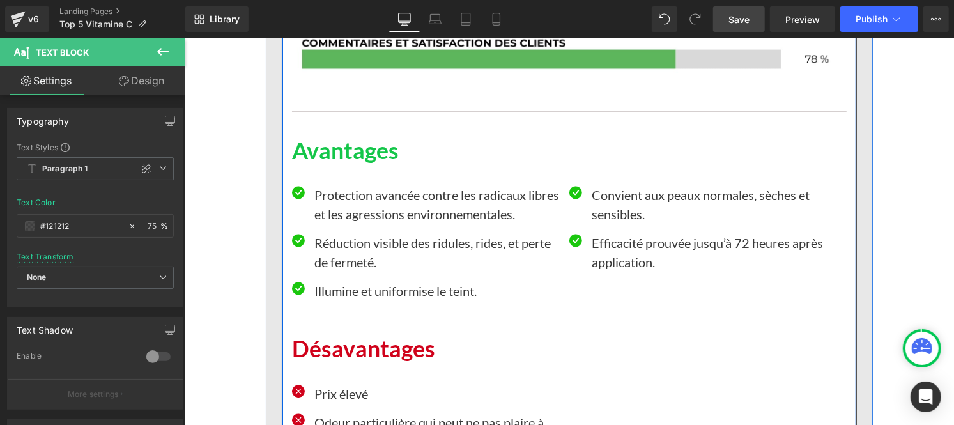
scroll to position [7406, 0]
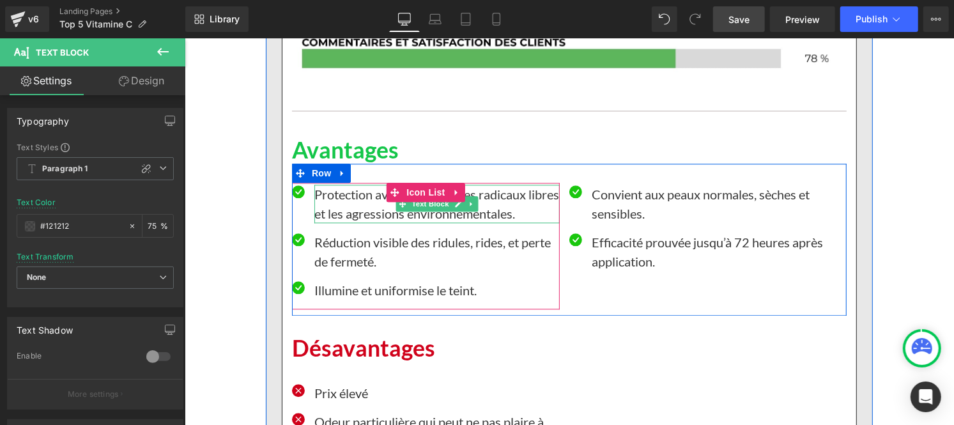
click at [318, 202] on p "Protection avancée contre les radicaux libres et les agressions environnemental…" at bounding box center [436, 203] width 245 height 38
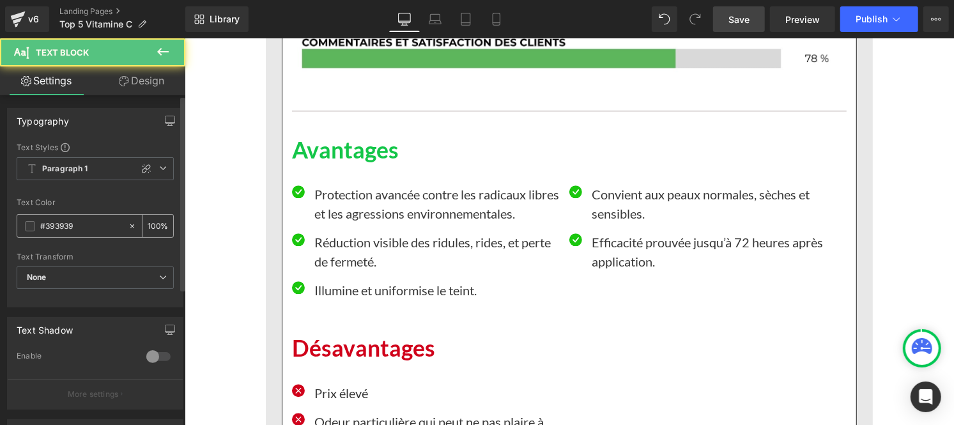
click at [75, 228] on input "#393939" at bounding box center [81, 226] width 82 height 14
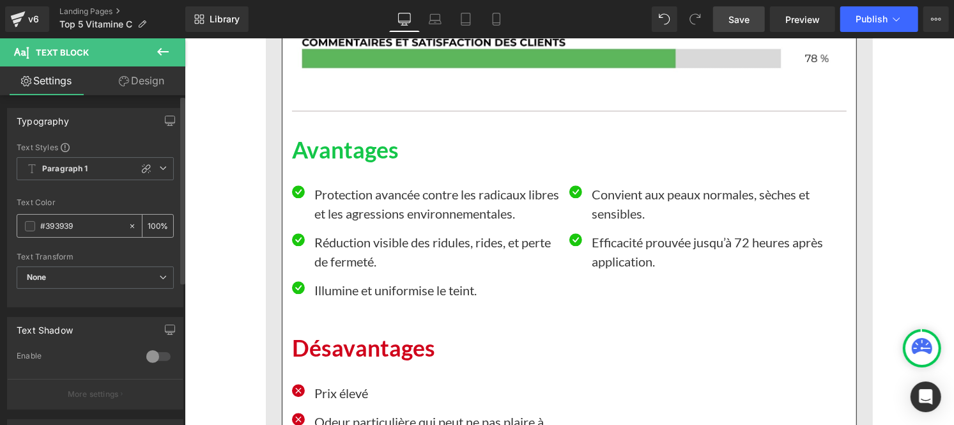
paste input "121212"
type input "#121212"
click at [152, 221] on input "100" at bounding box center [154, 225] width 13 height 14
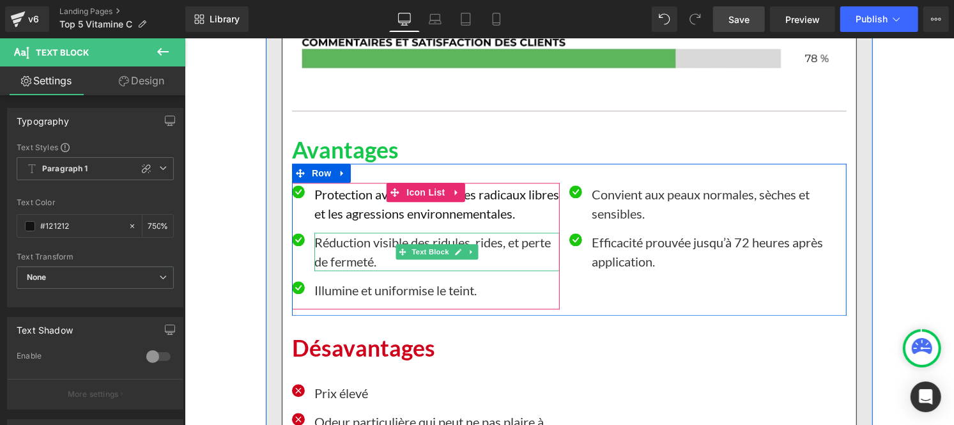
scroll to position [0, 1]
type input "75"
click at [332, 255] on p "Réduction visible des ridules, rides, et perte de fermeté." at bounding box center [436, 251] width 245 height 38
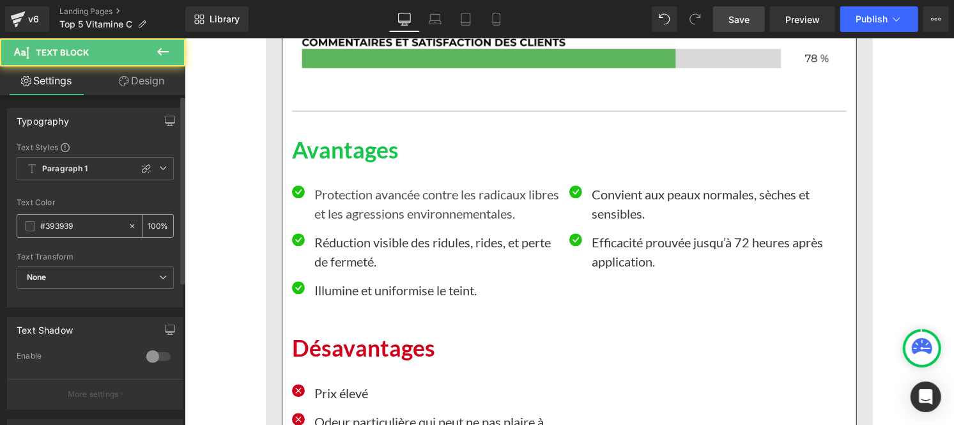
click at [95, 222] on input "#393939" at bounding box center [81, 226] width 82 height 14
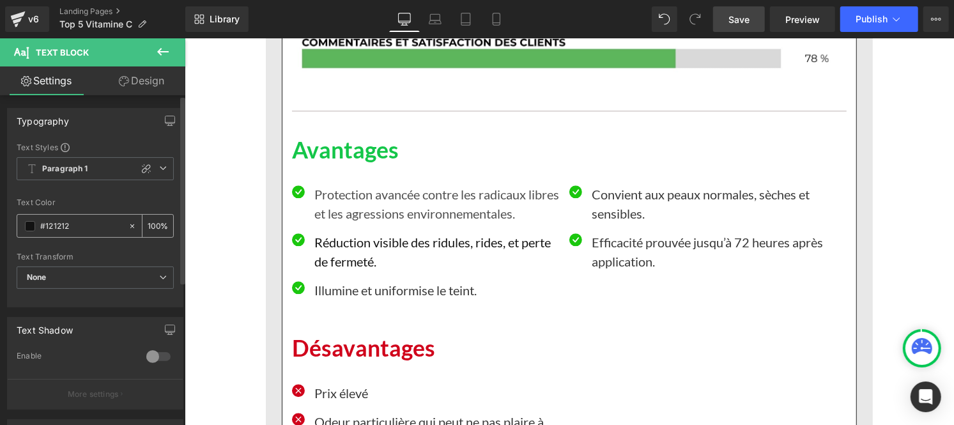
type input "#121212"
click at [152, 222] on input "100" at bounding box center [154, 225] width 13 height 14
type input "0"
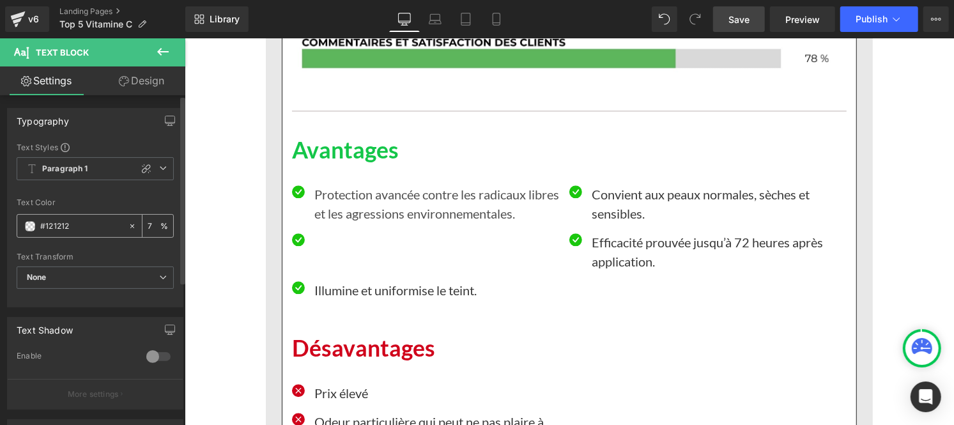
type input "75"
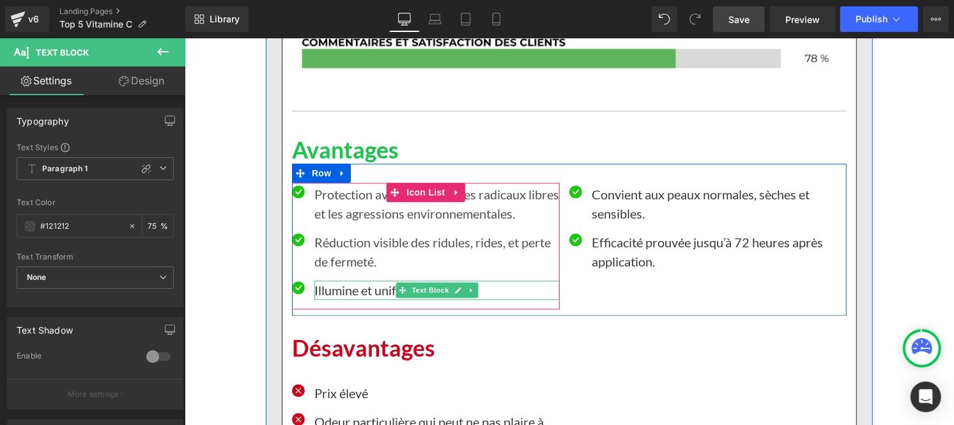
click at [341, 291] on p "Illumine et uniformise le teint." at bounding box center [436, 289] width 245 height 19
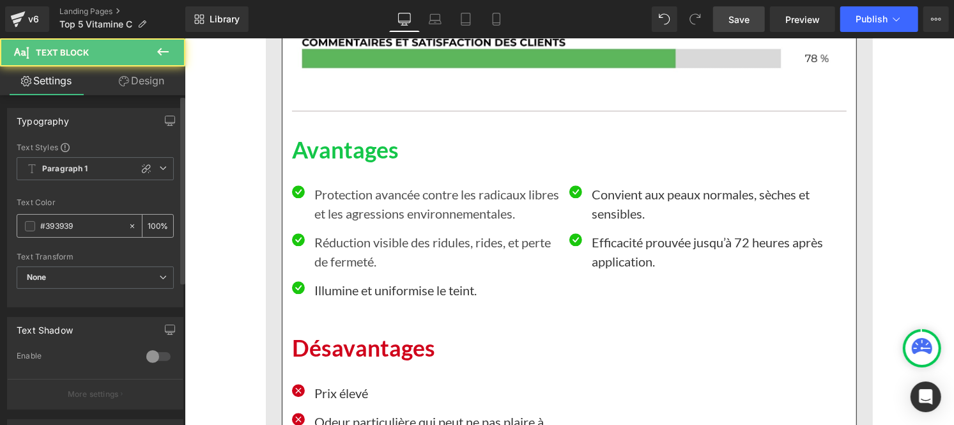
click at [88, 219] on input "#393939" at bounding box center [81, 226] width 82 height 14
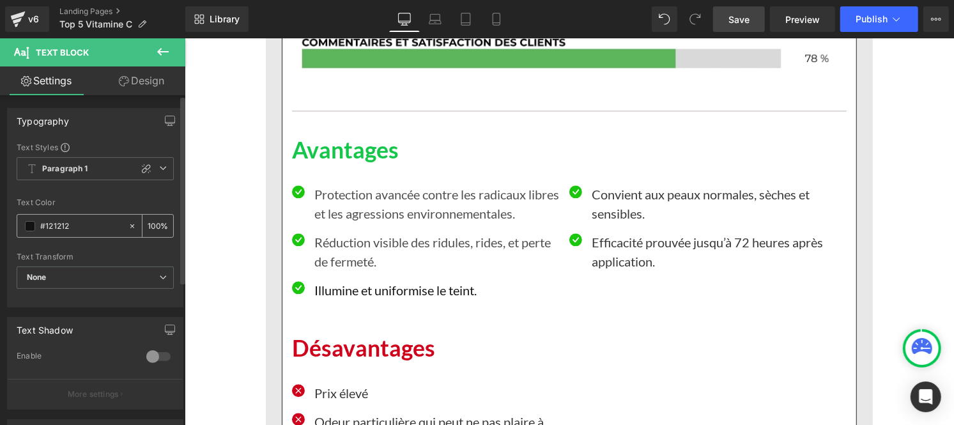
type input "#121212"
click at [151, 228] on input "100" at bounding box center [154, 225] width 13 height 14
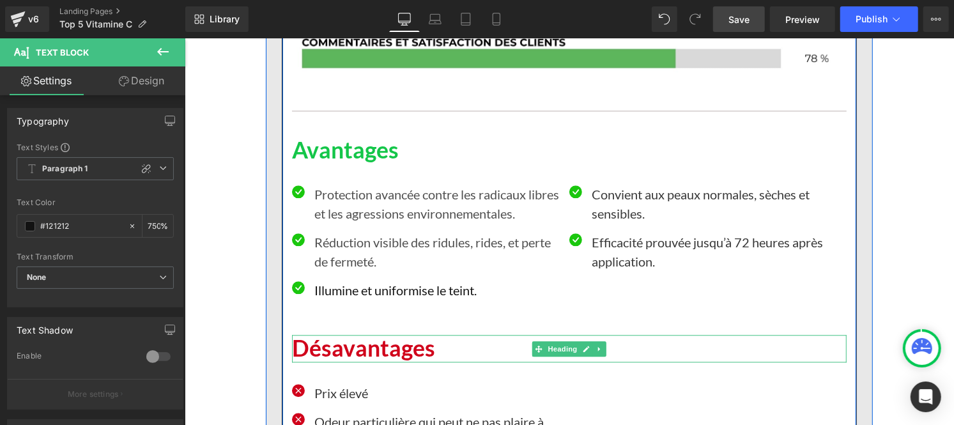
scroll to position [0, 1]
type input "75"
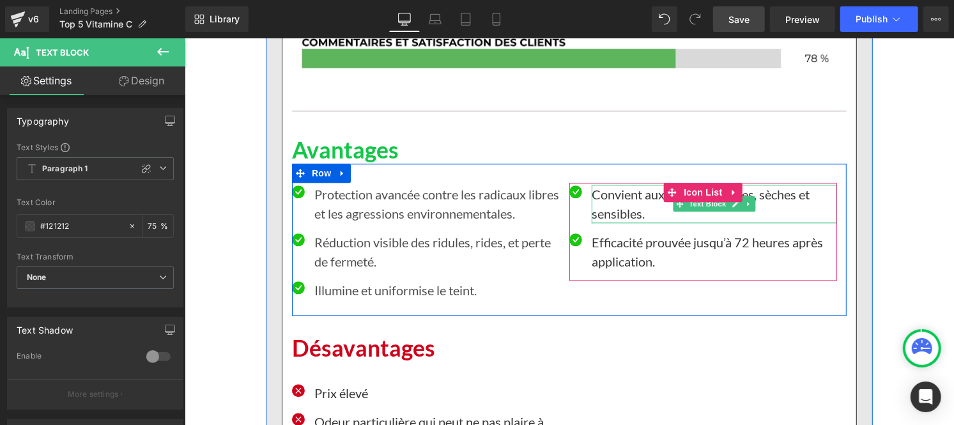
click at [621, 195] on p "Convient aux peaux normales, sèches et sensibles." at bounding box center [713, 203] width 245 height 38
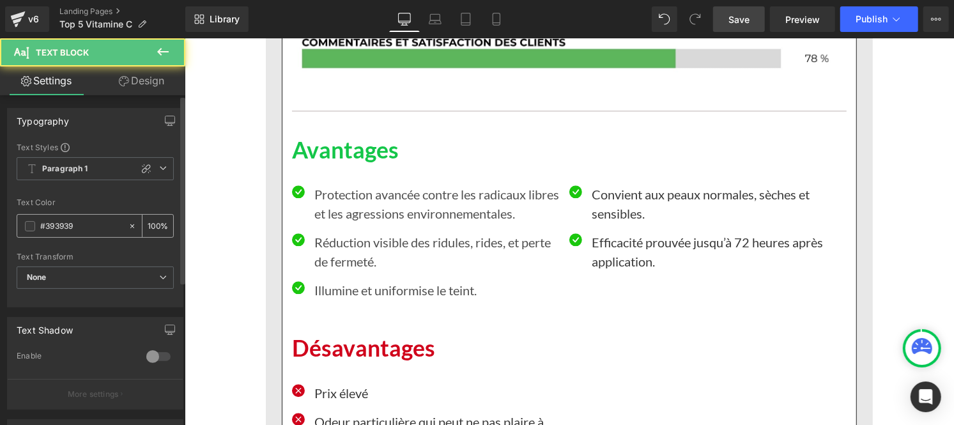
click at [94, 224] on input "#393939" at bounding box center [81, 226] width 82 height 14
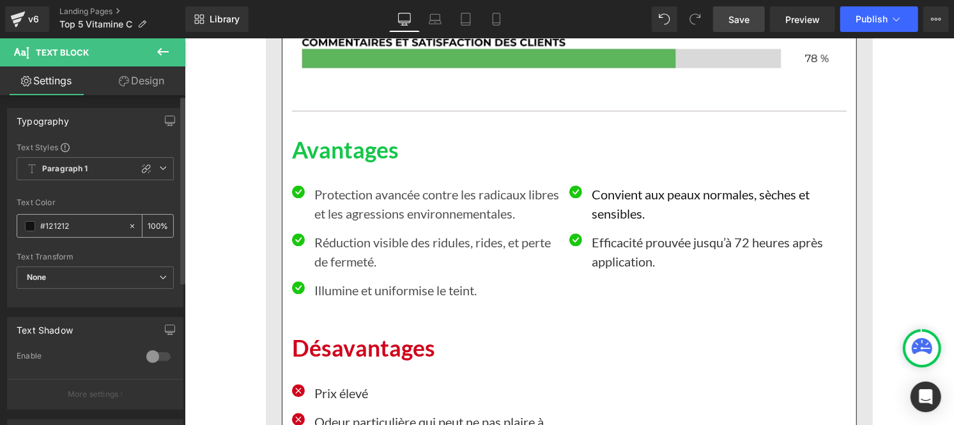
type input "#121212"
click at [152, 224] on input "100" at bounding box center [154, 225] width 13 height 14
type input "0"
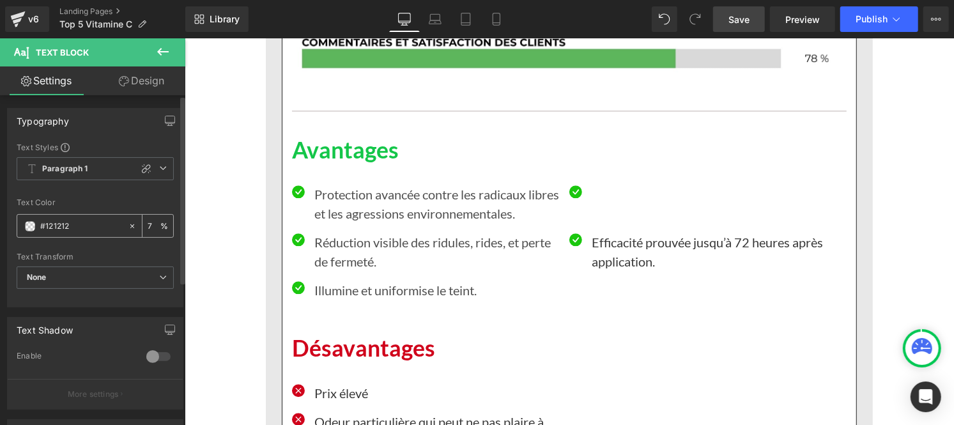
type input "75"
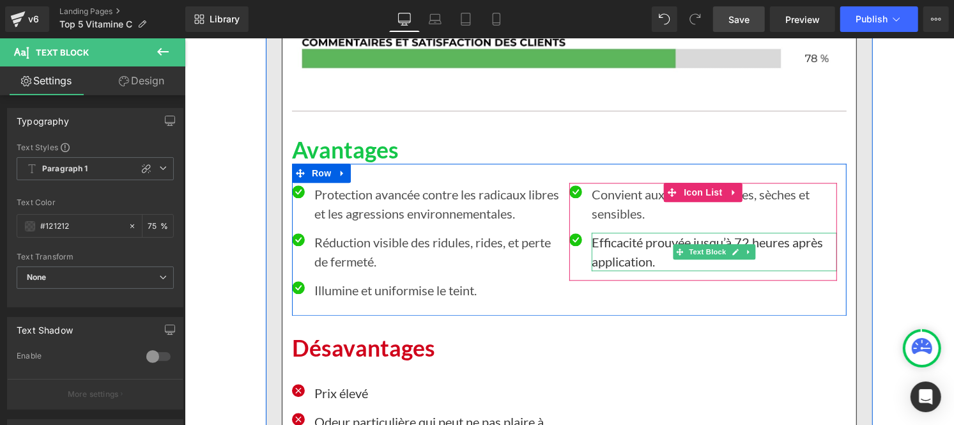
click at [613, 255] on p "Efficacité prouvée jusqu’à 72 heures après application." at bounding box center [713, 251] width 245 height 38
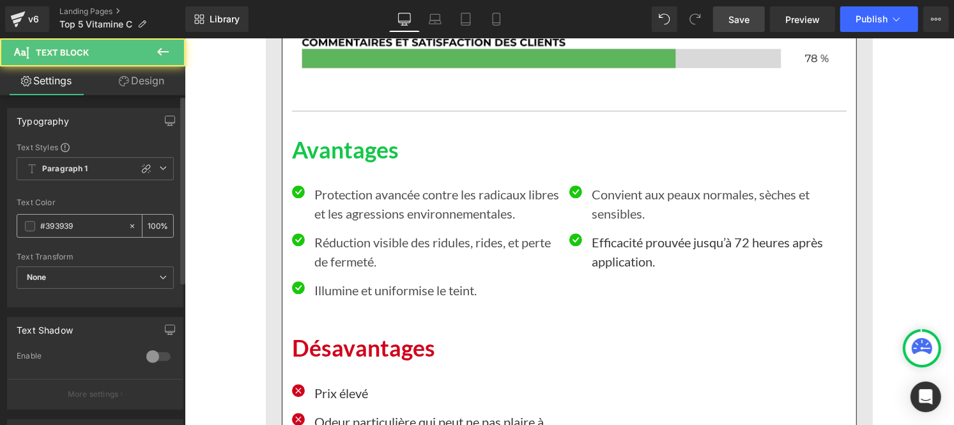
click at [92, 229] on input "#393939" at bounding box center [81, 226] width 82 height 14
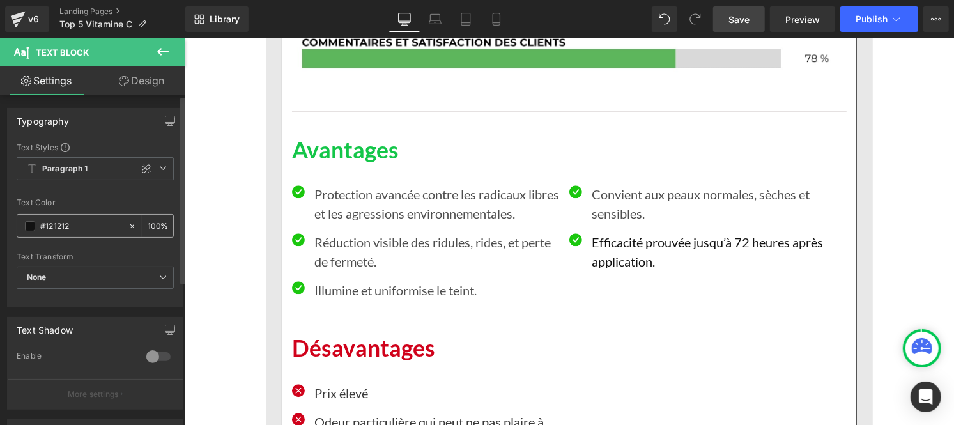
type input "#121212"
click at [152, 224] on input "100" at bounding box center [154, 225] width 13 height 14
type input "75"
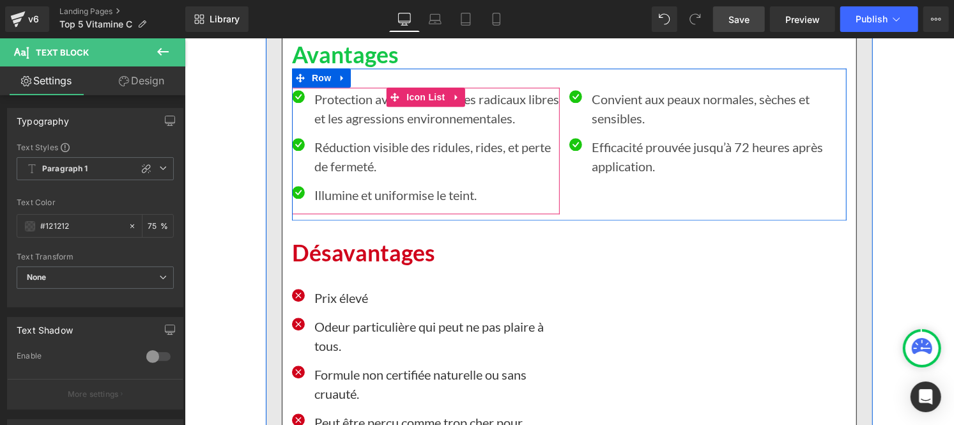
scroll to position [7502, 0]
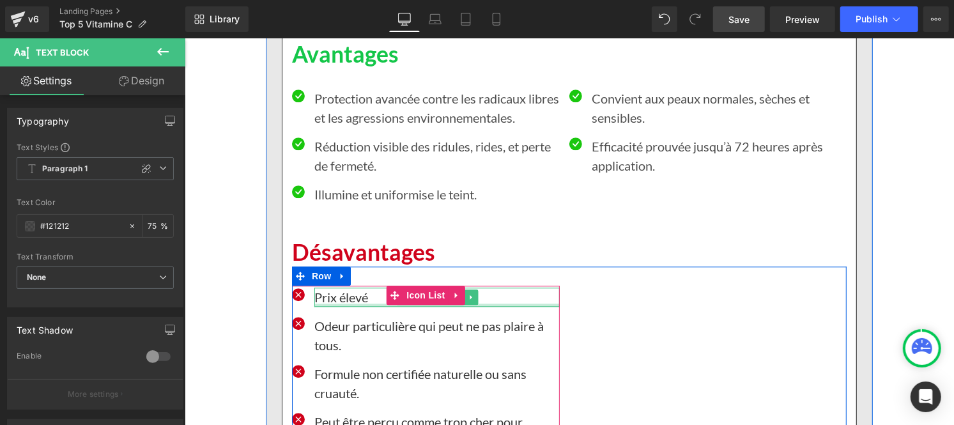
click at [339, 303] on div at bounding box center [436, 304] width 245 height 3
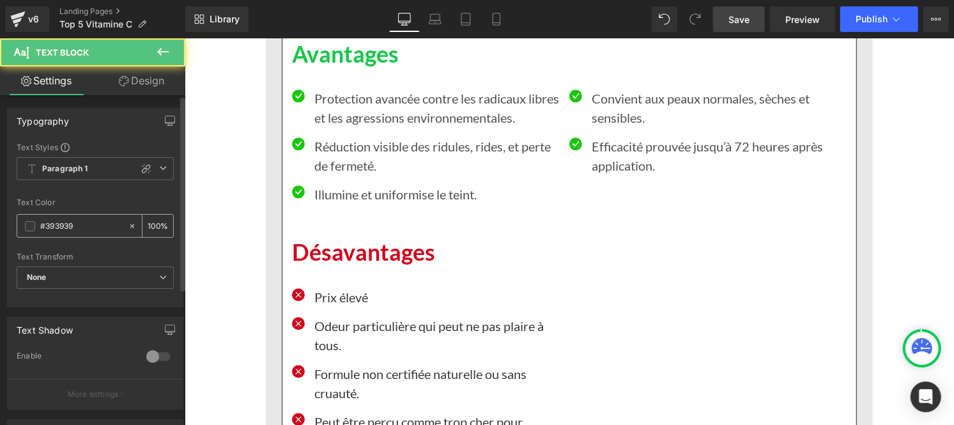
click at [86, 227] on input "#393939" at bounding box center [81, 226] width 82 height 14
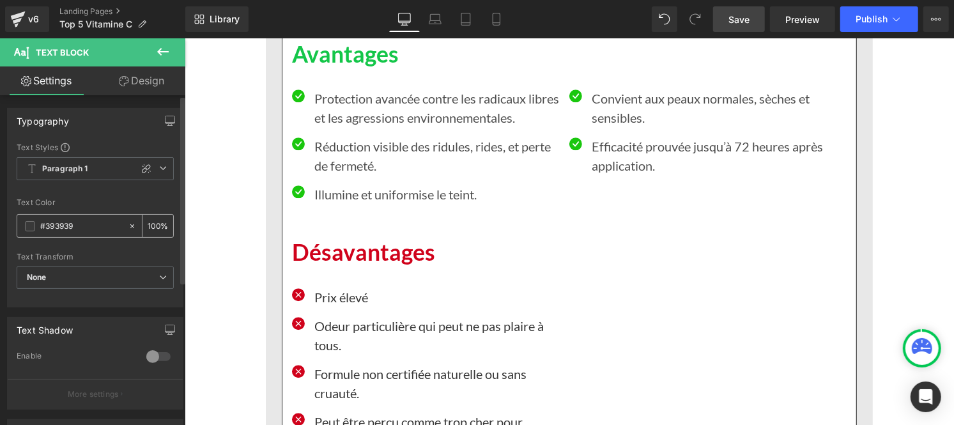
paste input "121212"
type input "#121212"
click at [151, 225] on input "100" at bounding box center [154, 225] width 13 height 14
type input "0"
type input "75"
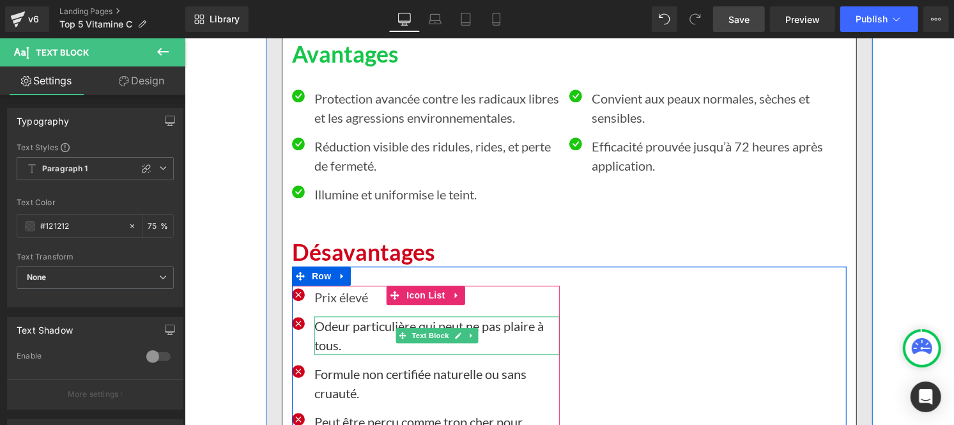
click at [347, 332] on p "Odeur particulière qui peut ne pas plaire à tous." at bounding box center [436, 335] width 245 height 38
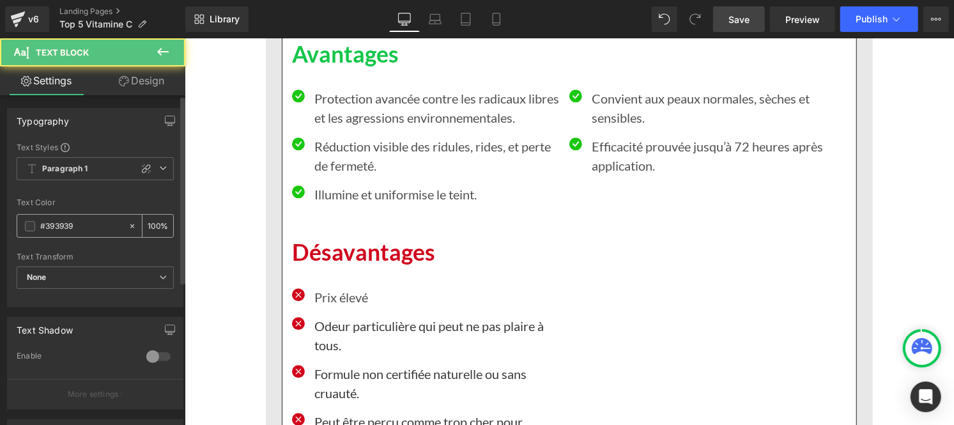
click at [91, 232] on input "#393939" at bounding box center [81, 226] width 82 height 14
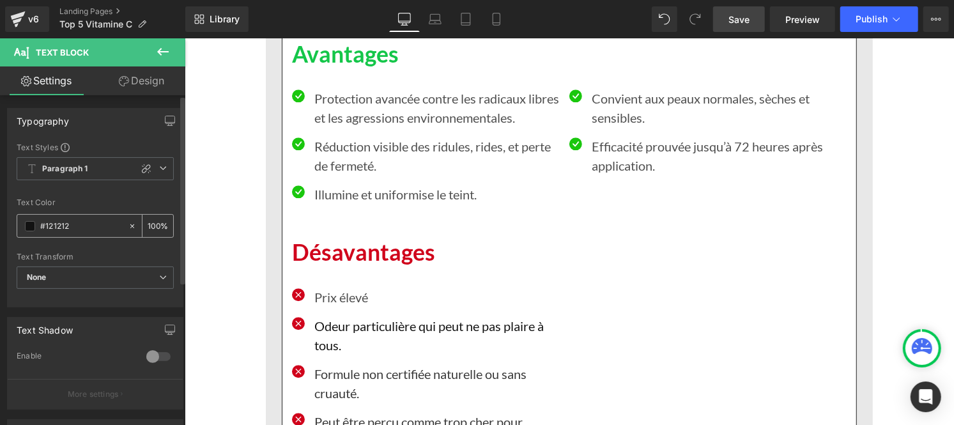
type input "#121212"
click at [153, 221] on input "100" at bounding box center [154, 225] width 13 height 14
type input "1"
type input "75"
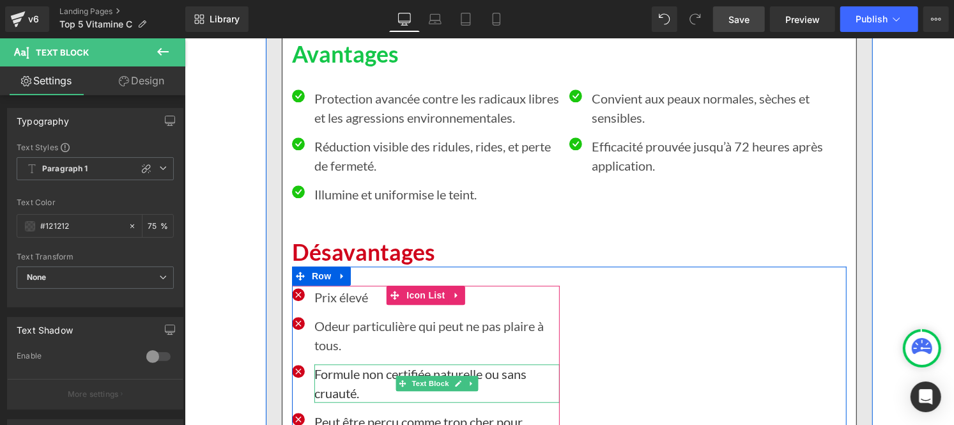
click at [336, 385] on p "Formule non certifiée naturelle ou sans cruauté." at bounding box center [436, 382] width 245 height 38
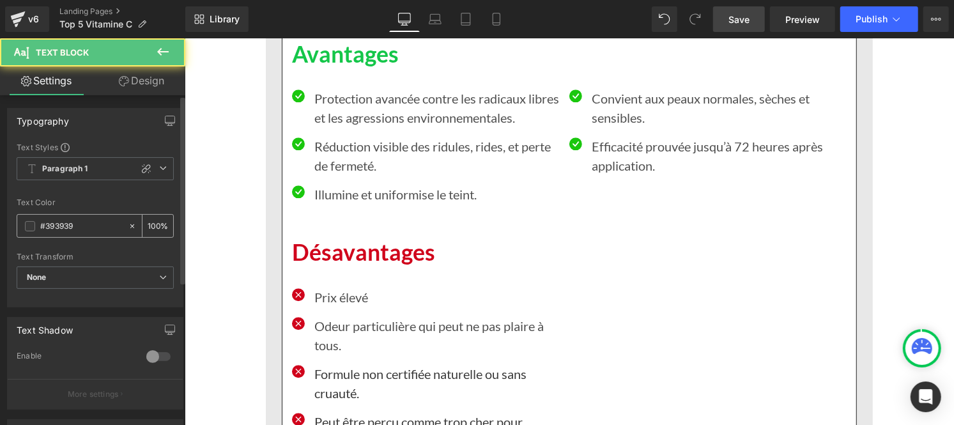
click at [86, 231] on input "#393939" at bounding box center [81, 226] width 82 height 14
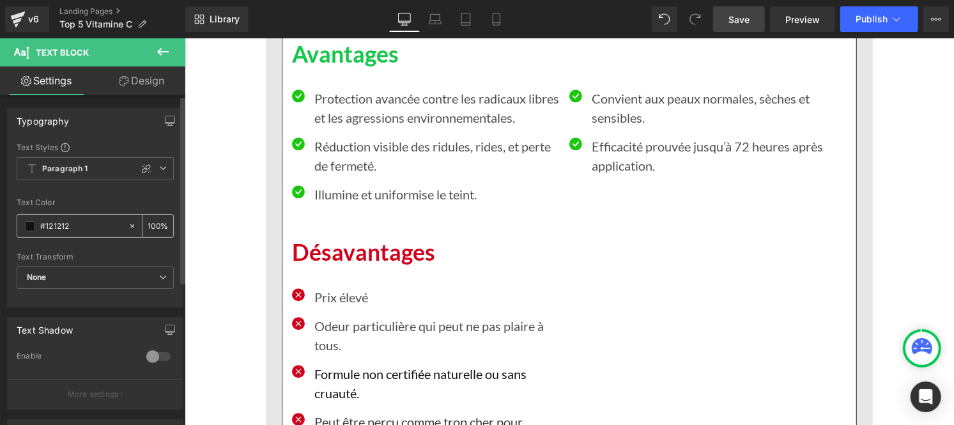
type input "#121212"
click at [155, 222] on div "100 %" at bounding box center [157, 226] width 31 height 22
click at [153, 220] on input "100" at bounding box center [154, 225] width 13 height 14
type input "1"
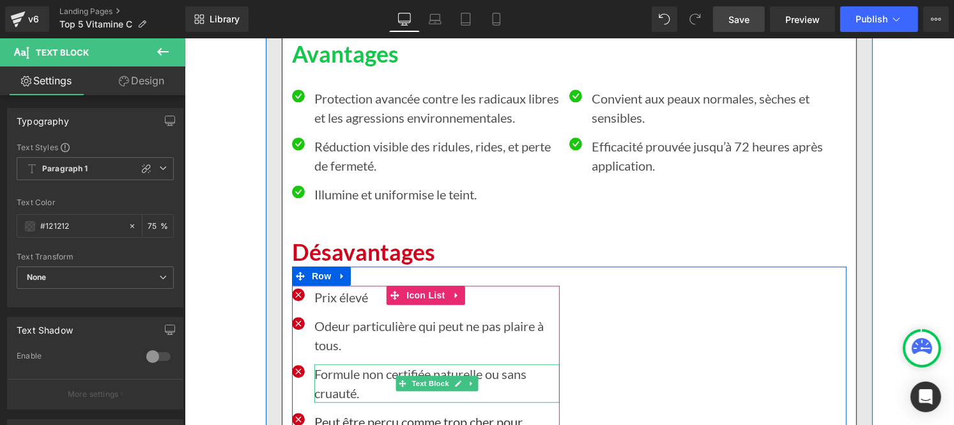
type input "75"
click at [337, 380] on p "Formule non certifiée naturelle ou sans cruauté." at bounding box center [436, 382] width 245 height 38
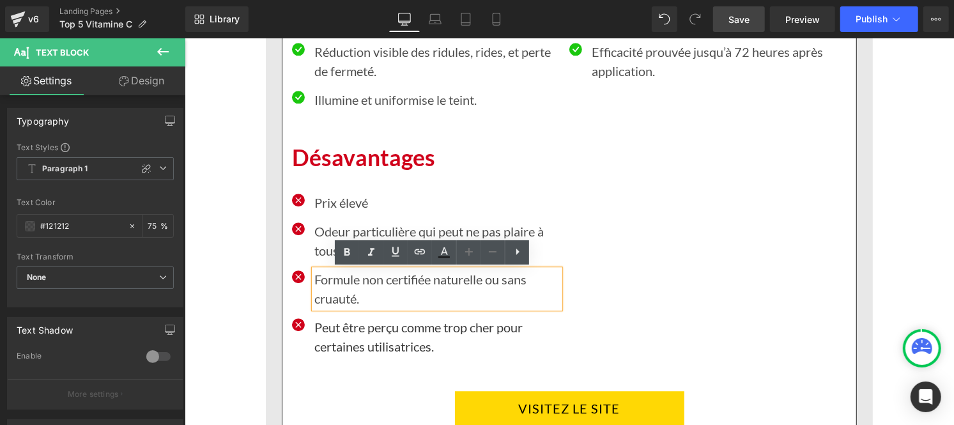
scroll to position [7597, 0]
click at [328, 340] on p "Peut être perçu comme trop cher pour certaines utilisatrices." at bounding box center [436, 335] width 245 height 38
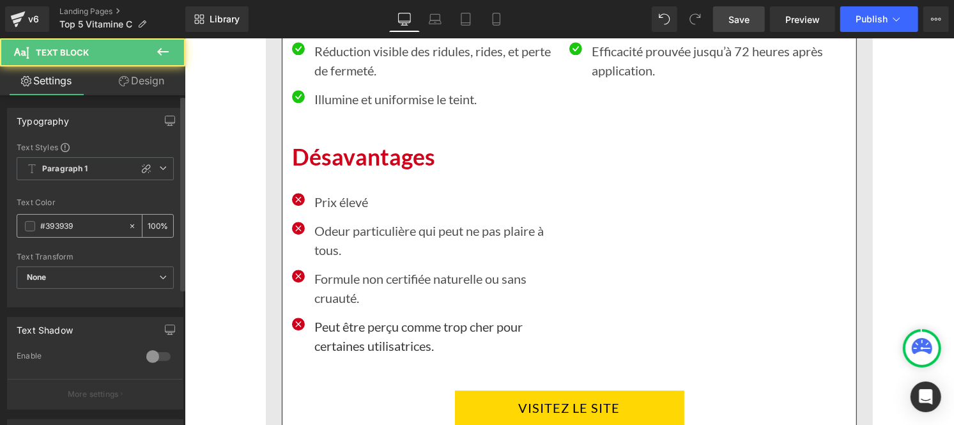
click at [87, 224] on input "#393939" at bounding box center [81, 226] width 82 height 14
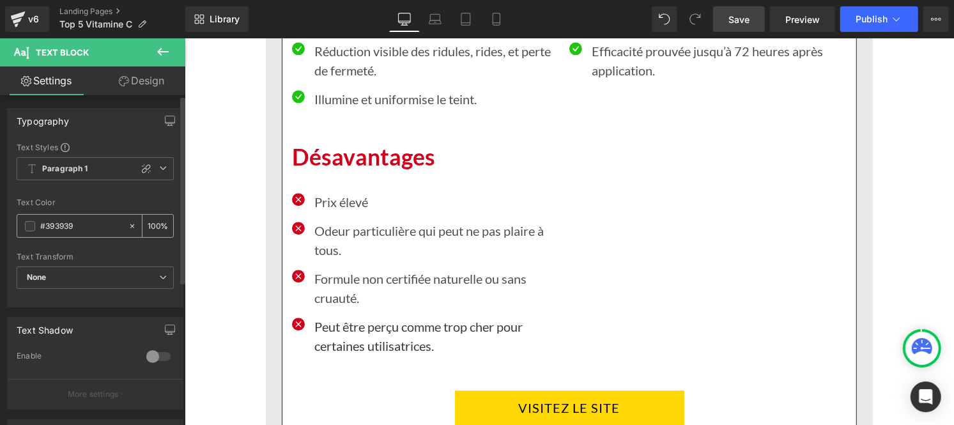
paste input "121212"
type input "#121212"
click at [155, 222] on div "100 %" at bounding box center [157, 226] width 31 height 22
click at [151, 213] on div "Text Color #121212 100 %" at bounding box center [95, 225] width 157 height 54
click at [149, 222] on input "100" at bounding box center [154, 225] width 13 height 14
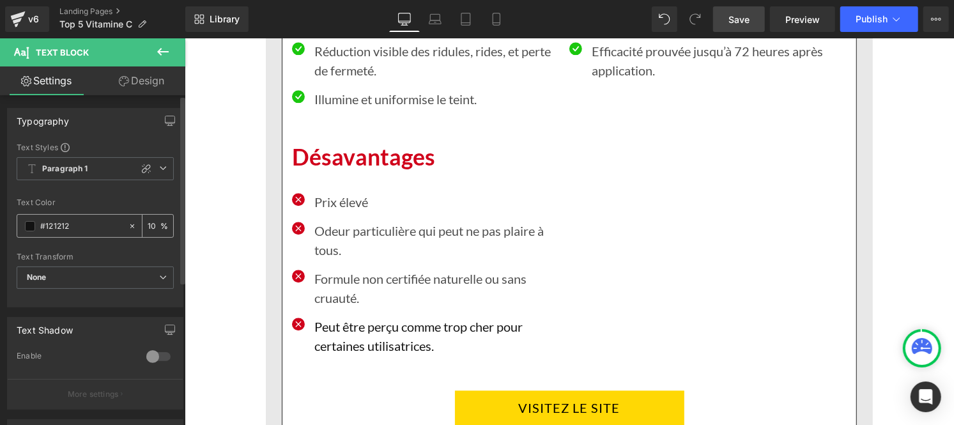
type input "0"
type input "75"
click at [86, 170] on b "Paragraph 1" at bounding box center [65, 169] width 46 height 11
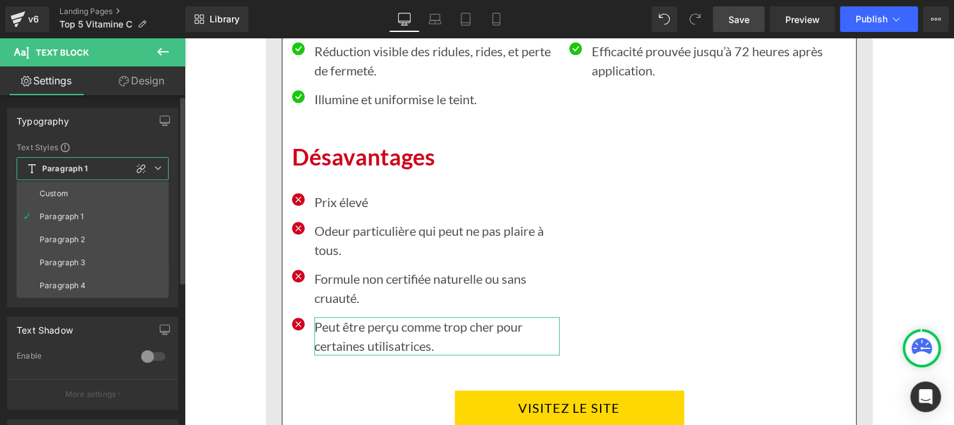
click at [74, 189] on li "Custom" at bounding box center [93, 193] width 152 height 23
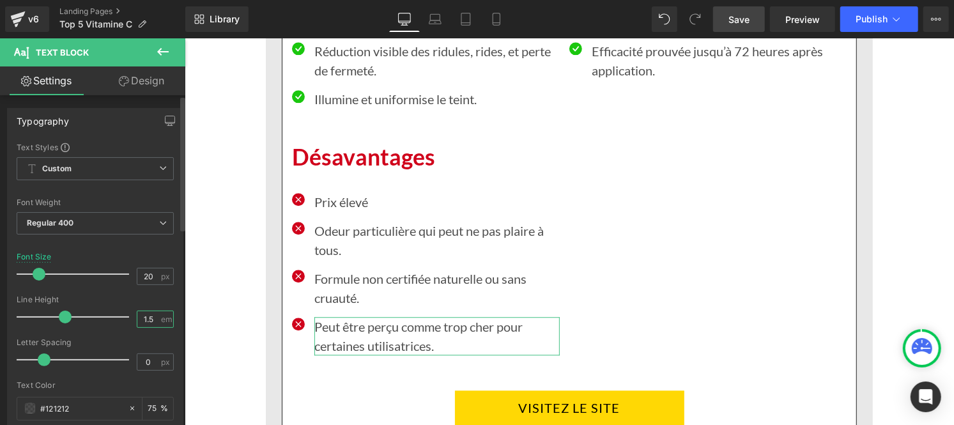
click at [150, 319] on input "1.5" at bounding box center [148, 319] width 22 height 16
type input "1"
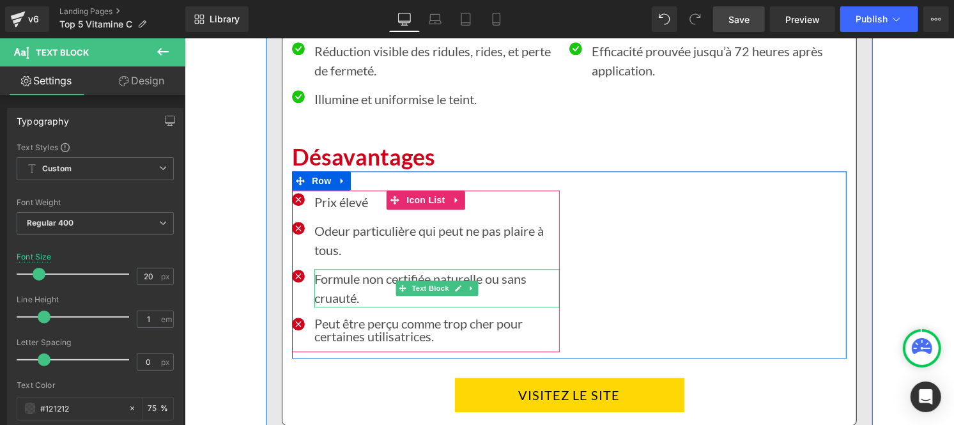
click at [334, 285] on p "Formule non certifiée naturelle ou sans cruauté." at bounding box center [436, 287] width 245 height 38
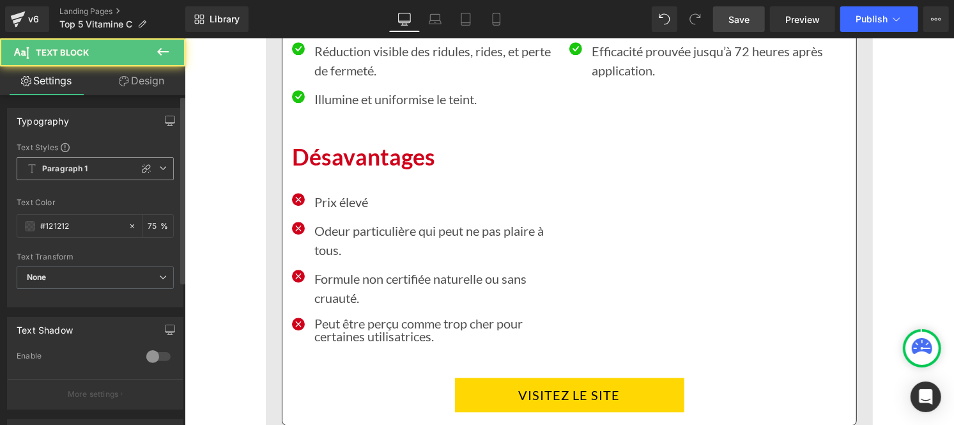
click at [65, 166] on b "Paragraph 1" at bounding box center [65, 169] width 46 height 11
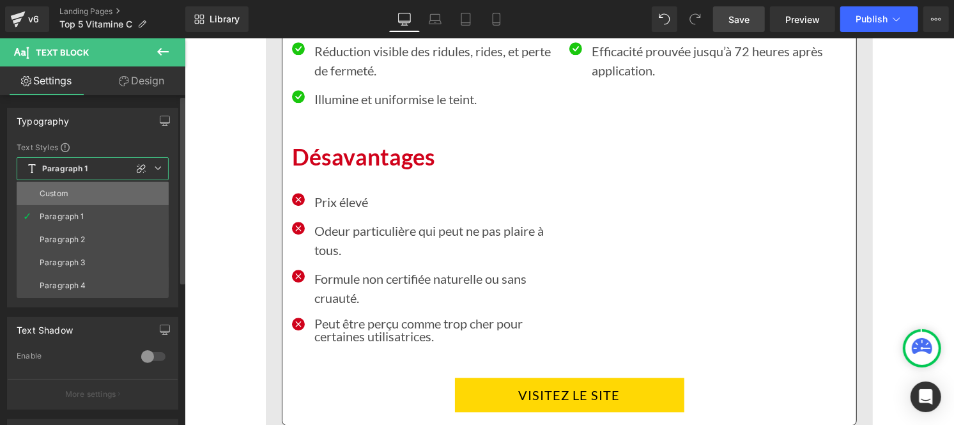
click at [65, 189] on div "Custom" at bounding box center [54, 193] width 29 height 9
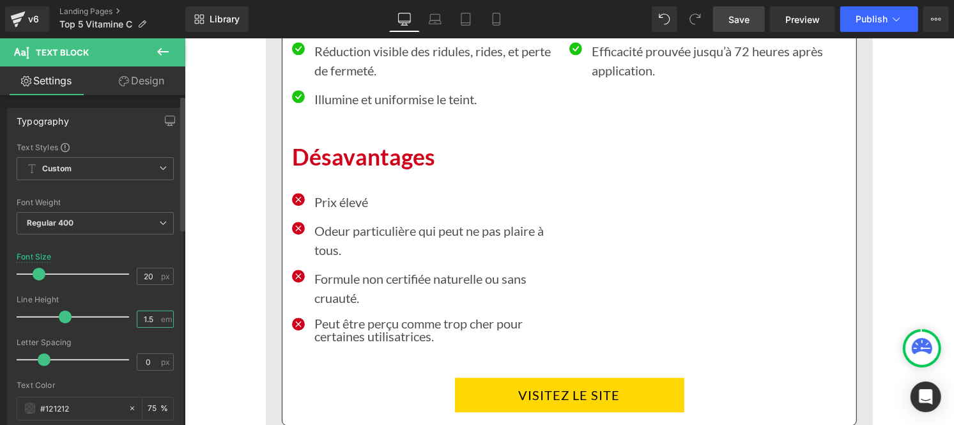
click at [151, 317] on input "1.5" at bounding box center [148, 319] width 22 height 16
type input "1"
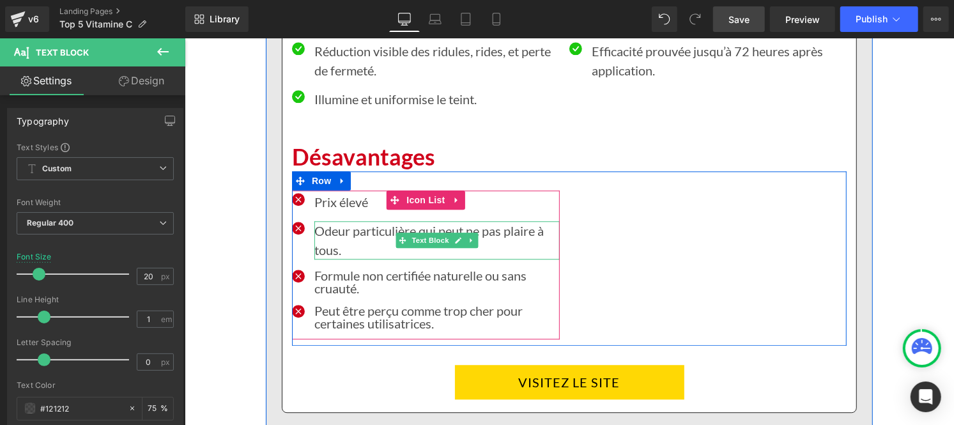
click at [328, 245] on p "Odeur particulière qui peut ne pas plaire à tous." at bounding box center [436, 239] width 245 height 38
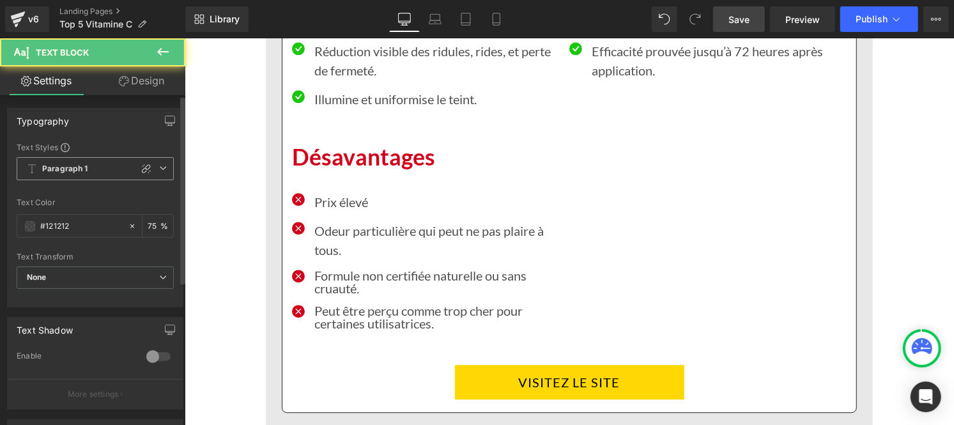
click at [86, 169] on b "Paragraph 1" at bounding box center [65, 169] width 46 height 11
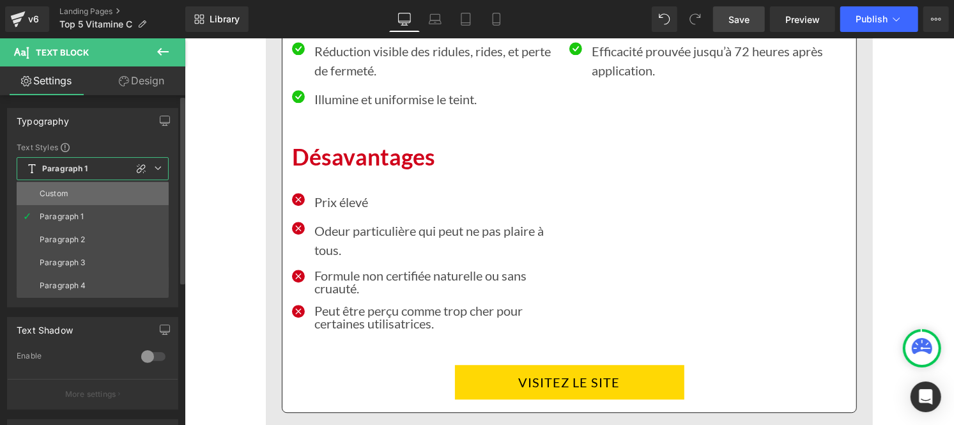
click at [80, 197] on li "Custom" at bounding box center [93, 193] width 152 height 23
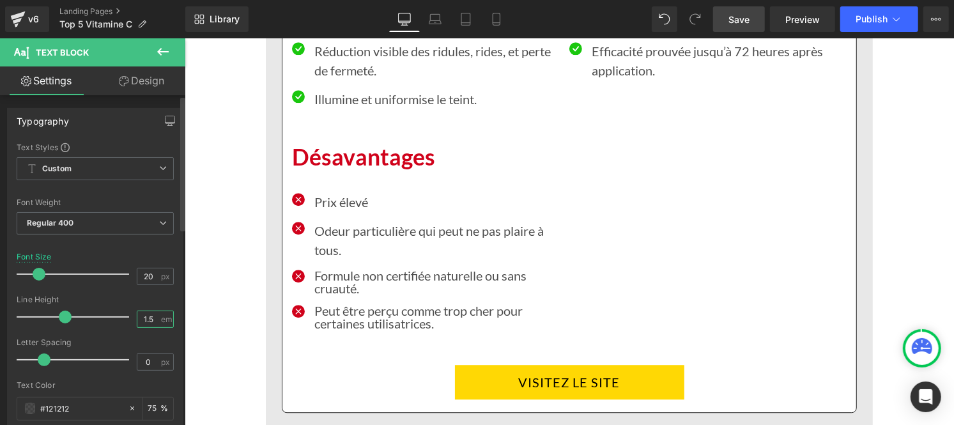
click at [155, 318] on input "1.5" at bounding box center [148, 319] width 22 height 16
type input "1"
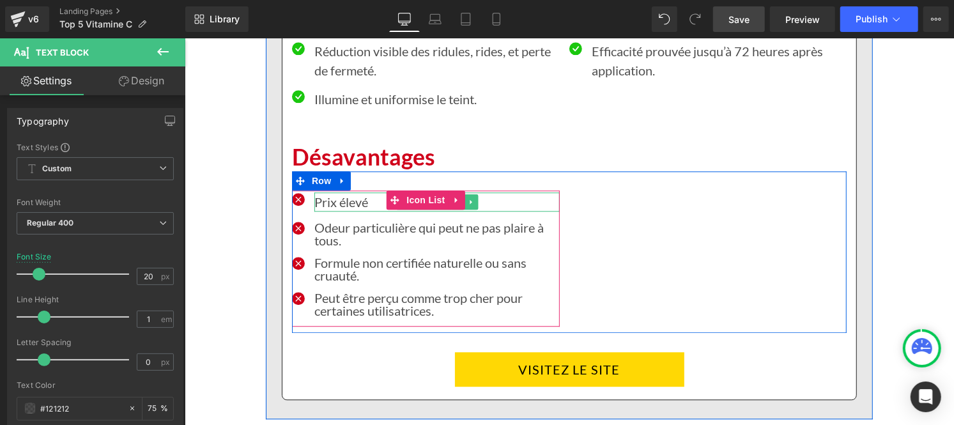
click at [318, 204] on p "Prix élevé" at bounding box center [436, 201] width 245 height 19
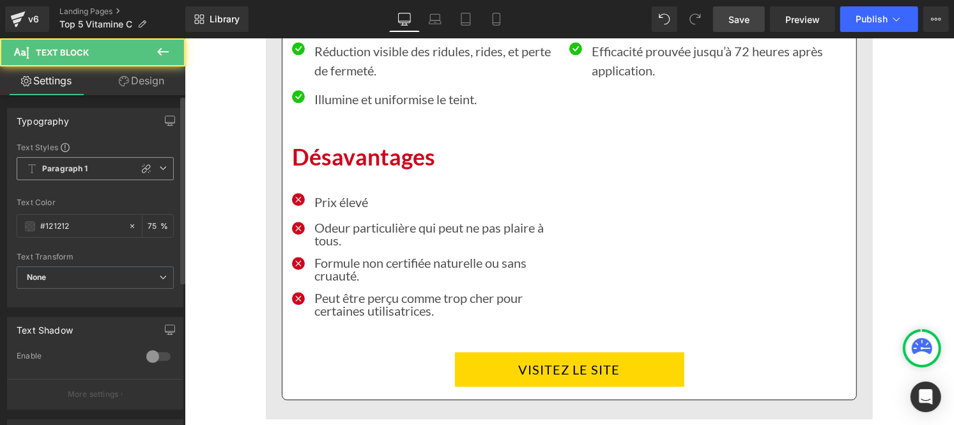
click at [73, 161] on span "Paragraph 1" at bounding box center [95, 168] width 157 height 23
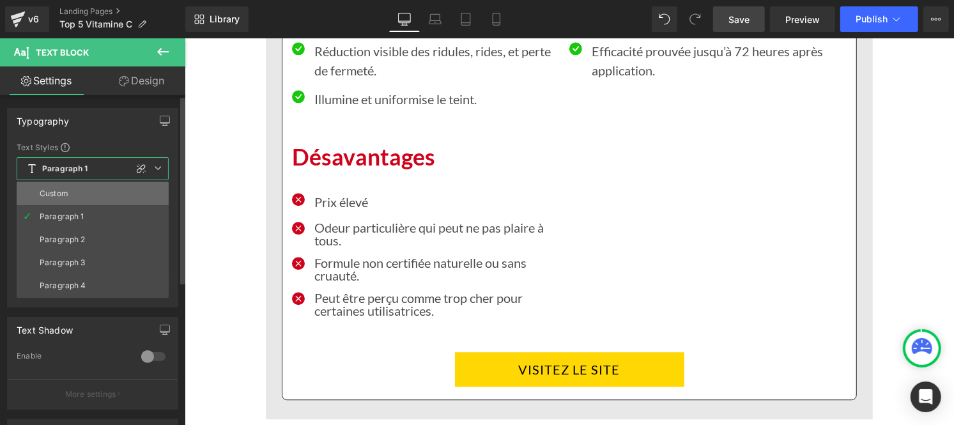
click at [71, 186] on li "Custom" at bounding box center [93, 193] width 152 height 23
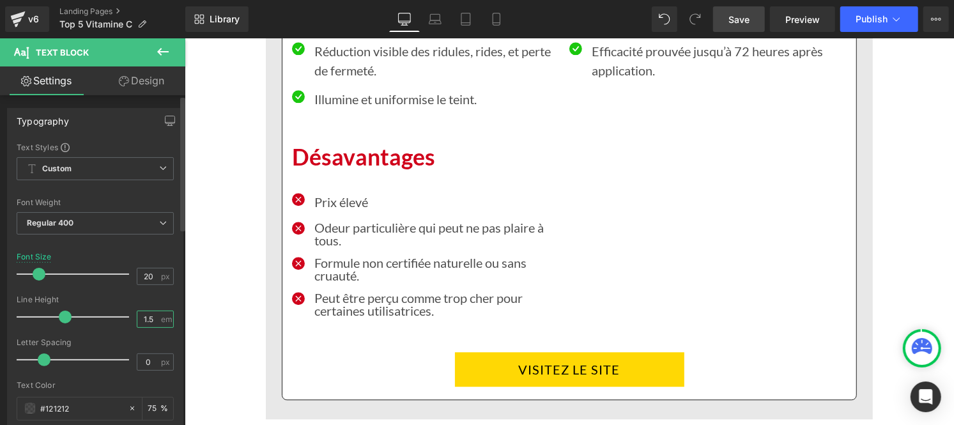
click at [151, 326] on input "1.5" at bounding box center [148, 319] width 22 height 16
type input "1"
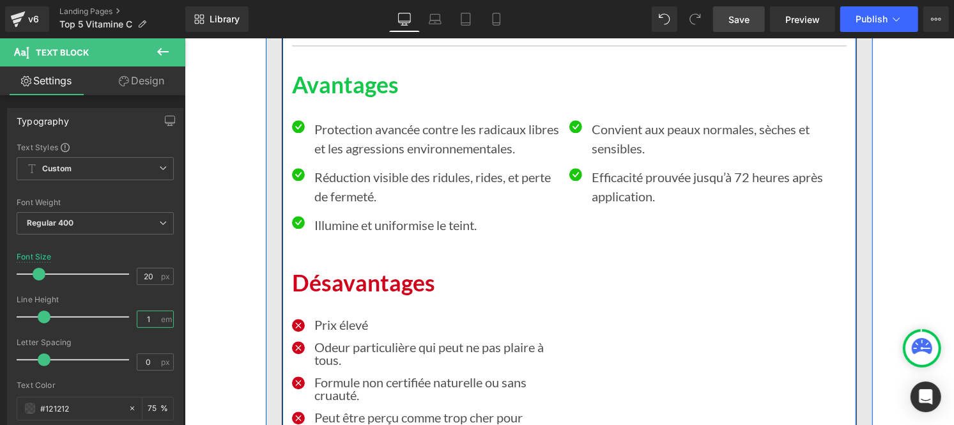
scroll to position [7471, 0]
click at [345, 230] on p "Illumine et uniformise le teint." at bounding box center [436, 224] width 245 height 19
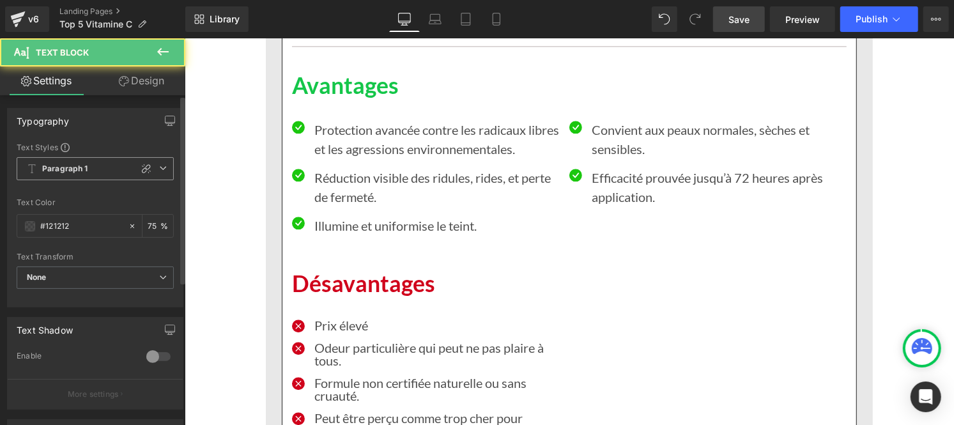
click at [78, 172] on b "Paragraph 1" at bounding box center [65, 169] width 46 height 11
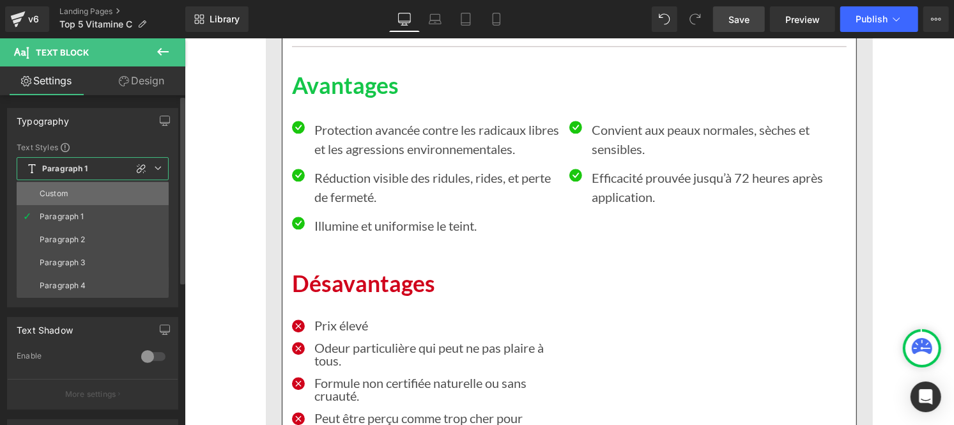
click at [73, 193] on li "Custom" at bounding box center [93, 193] width 152 height 23
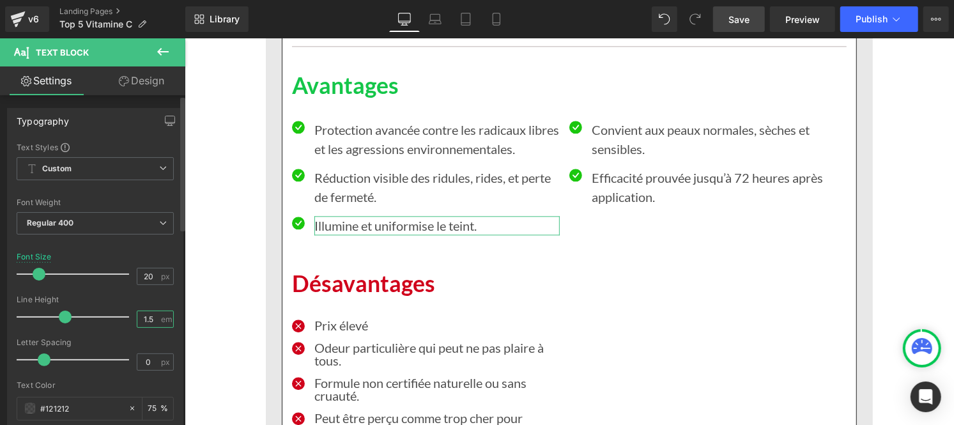
click at [155, 317] on input "1.5" at bounding box center [148, 319] width 22 height 16
type input "1"
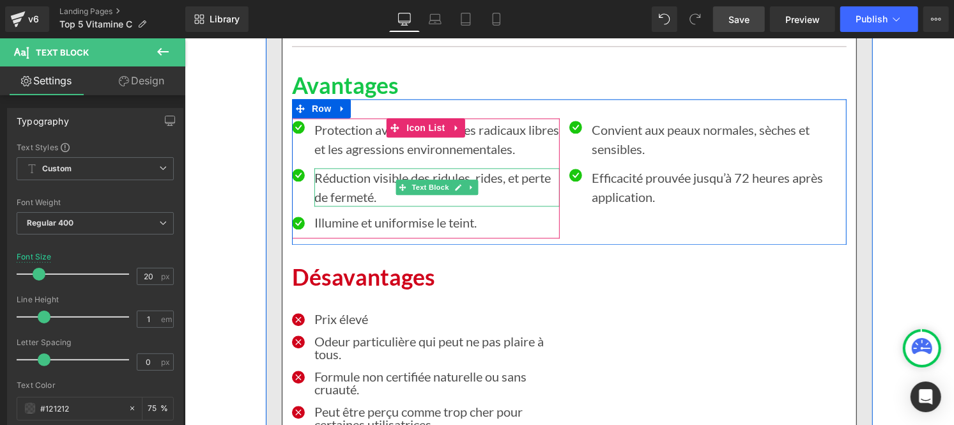
click at [328, 188] on p "Réduction visible des ridules, rides, et perte de fermeté." at bounding box center [436, 186] width 245 height 38
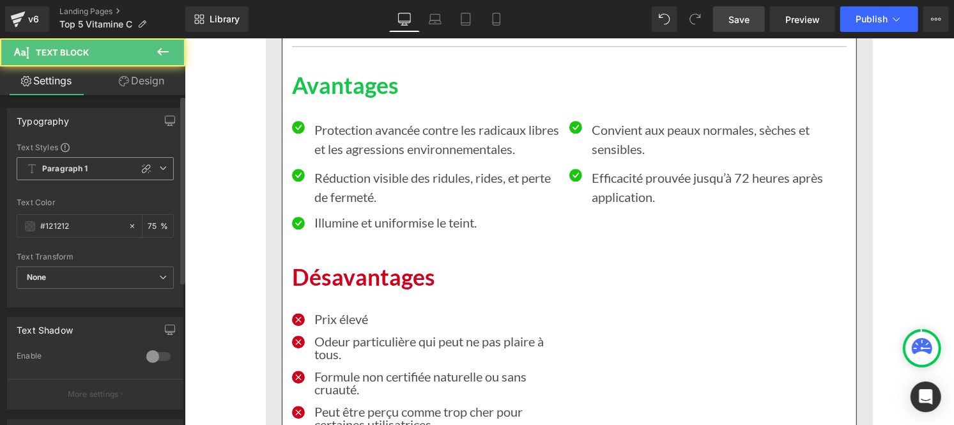
click at [67, 170] on b "Paragraph 1" at bounding box center [65, 169] width 46 height 11
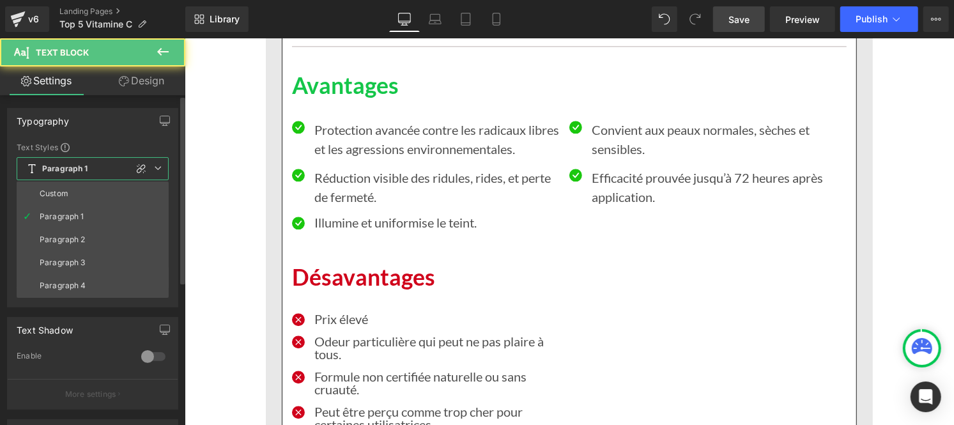
click at [67, 186] on li "Custom" at bounding box center [93, 193] width 152 height 23
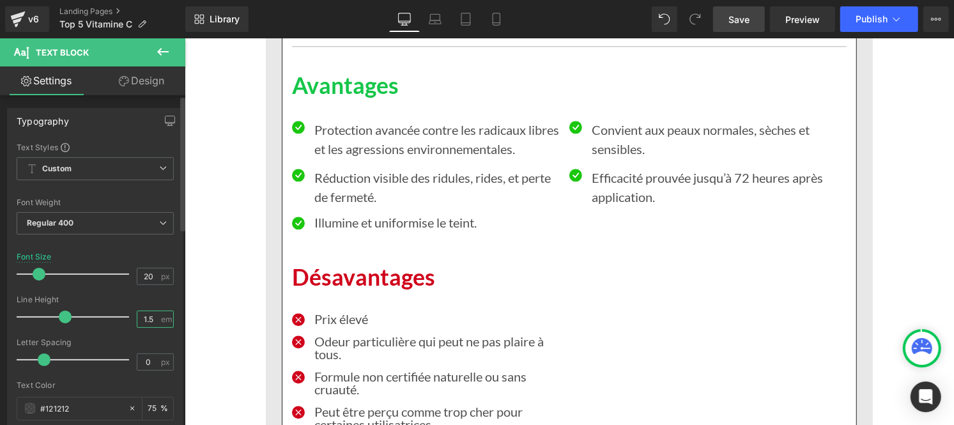
click at [152, 318] on input "1.5" at bounding box center [148, 319] width 22 height 16
type input "1"
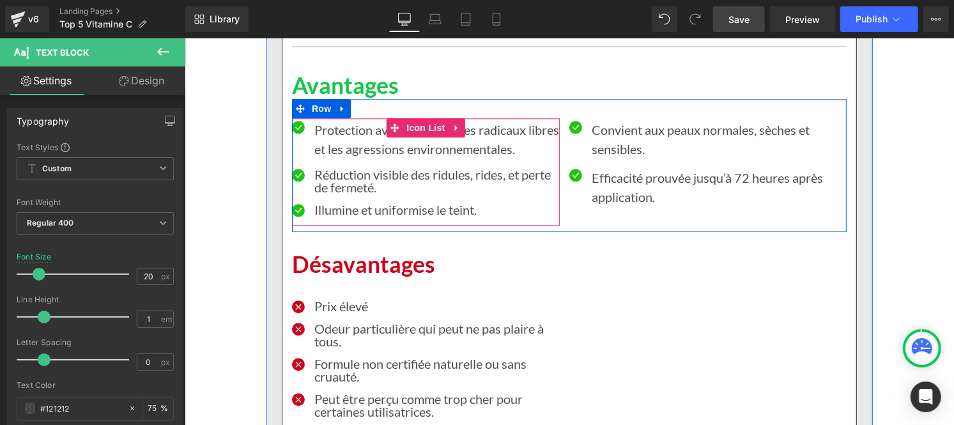
click at [338, 139] on p "Protection avancée contre les radicaux libres et les agressions environnemental…" at bounding box center [436, 138] width 245 height 38
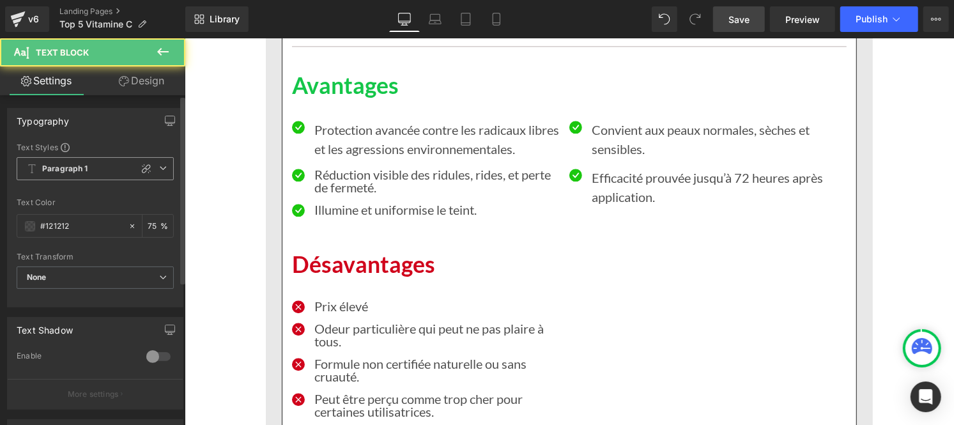
click at [72, 169] on b "Paragraph 1" at bounding box center [65, 169] width 46 height 11
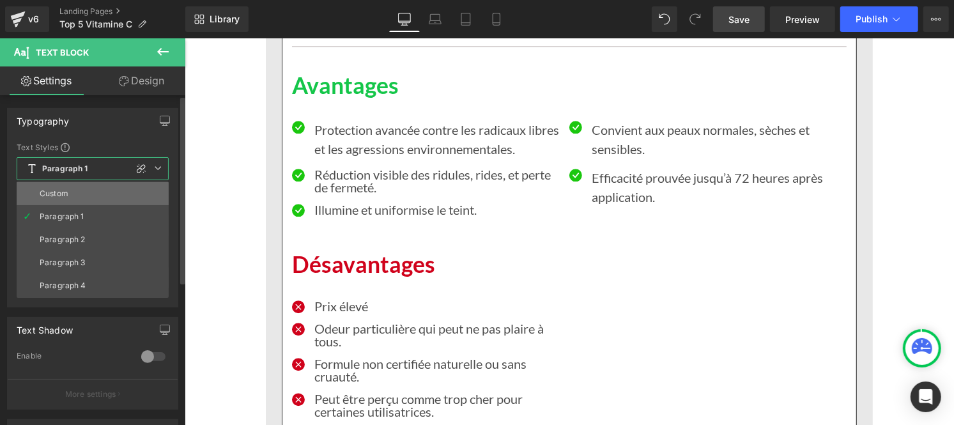
click at [68, 193] on li "Custom" at bounding box center [93, 193] width 152 height 23
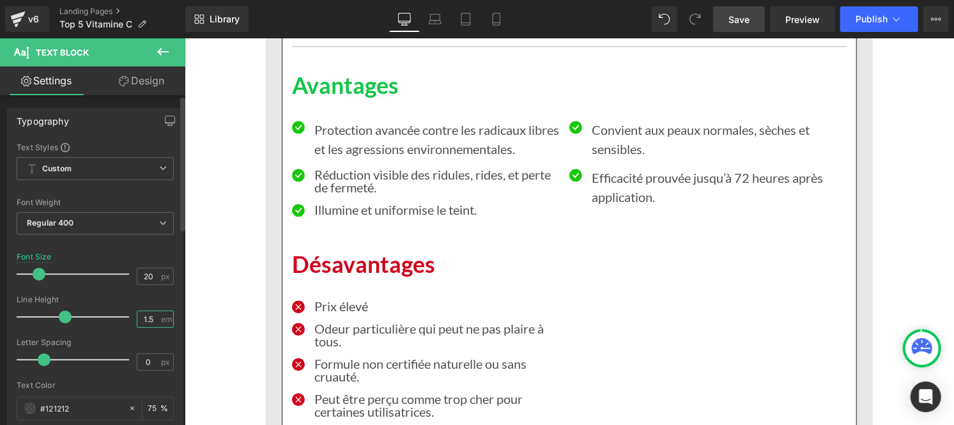
click at [153, 322] on input "1.5" at bounding box center [148, 319] width 22 height 16
type input "1"
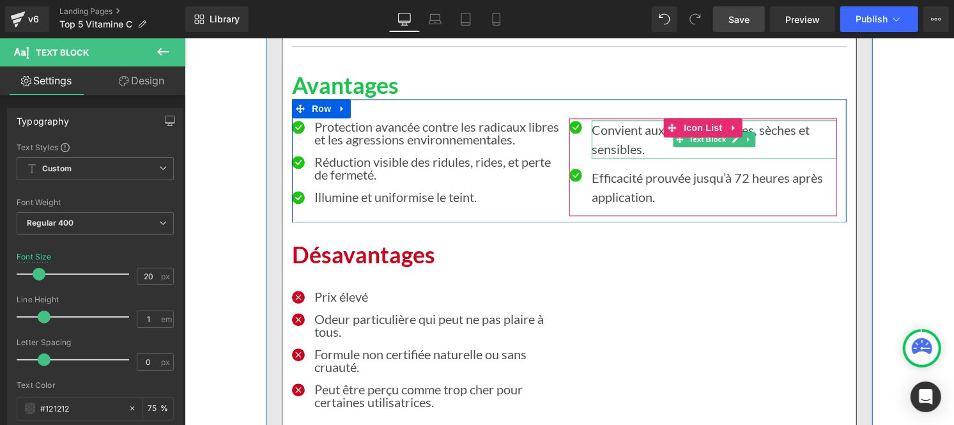
click at [615, 128] on p "Convient aux peaux normales, sèches et sensibles." at bounding box center [713, 138] width 245 height 38
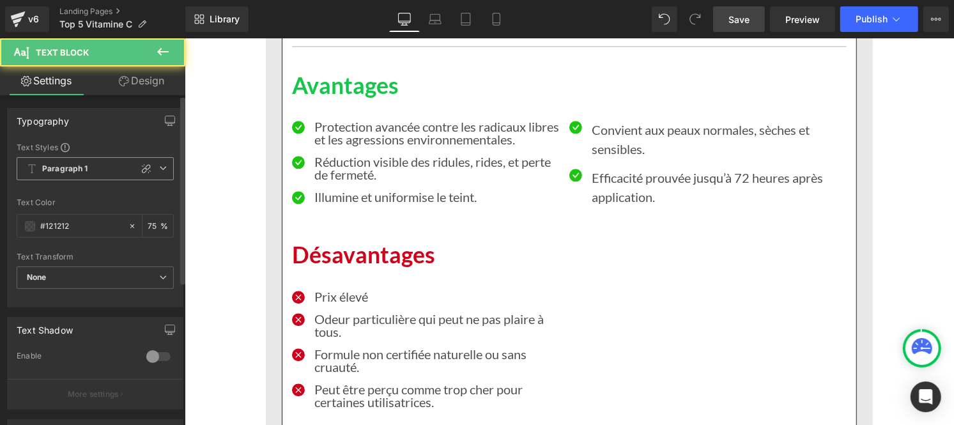
click at [66, 171] on b "Paragraph 1" at bounding box center [65, 169] width 46 height 11
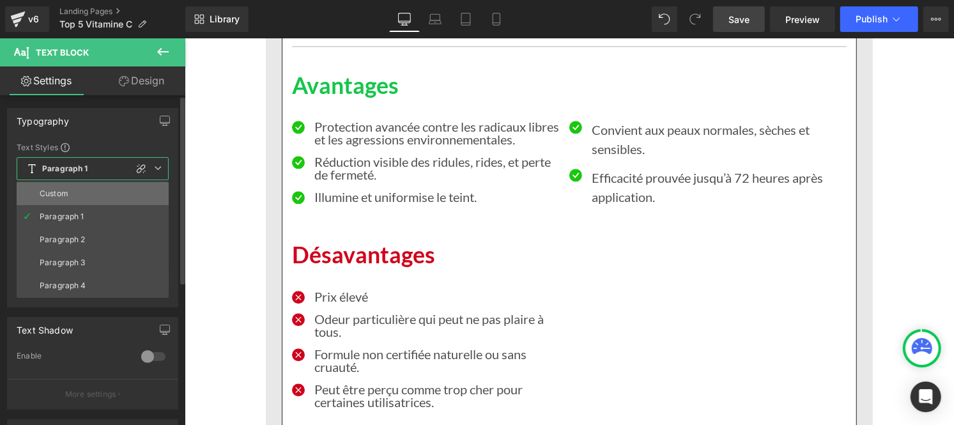
click at [68, 187] on li "Custom" at bounding box center [93, 193] width 152 height 23
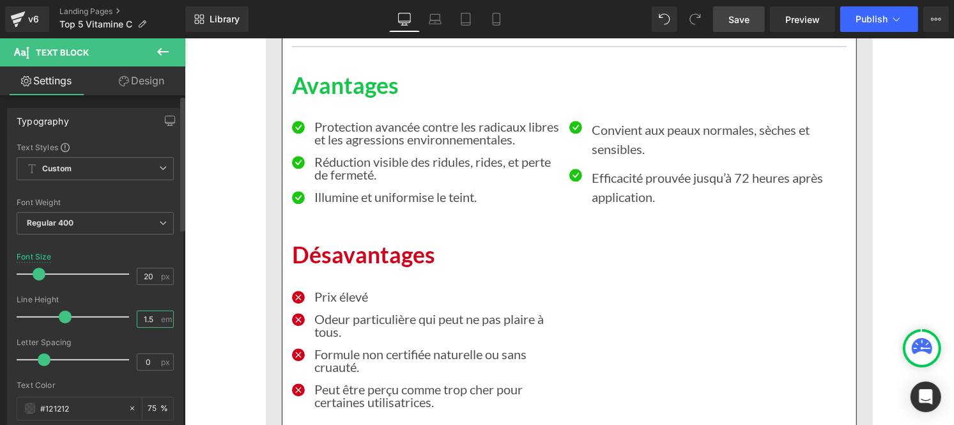
click at [149, 321] on input "1.5" at bounding box center [148, 319] width 22 height 16
type input "1"
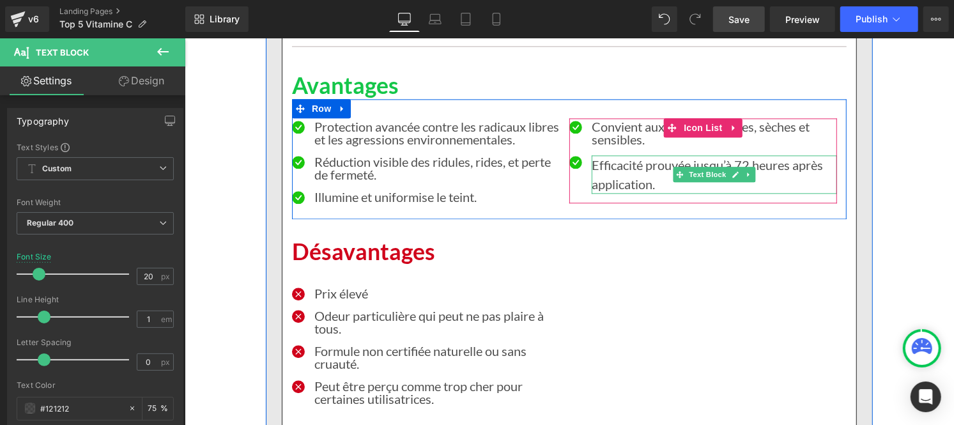
click at [605, 185] on p "Efficacité prouvée jusqu’à 72 heures après application." at bounding box center [713, 174] width 245 height 38
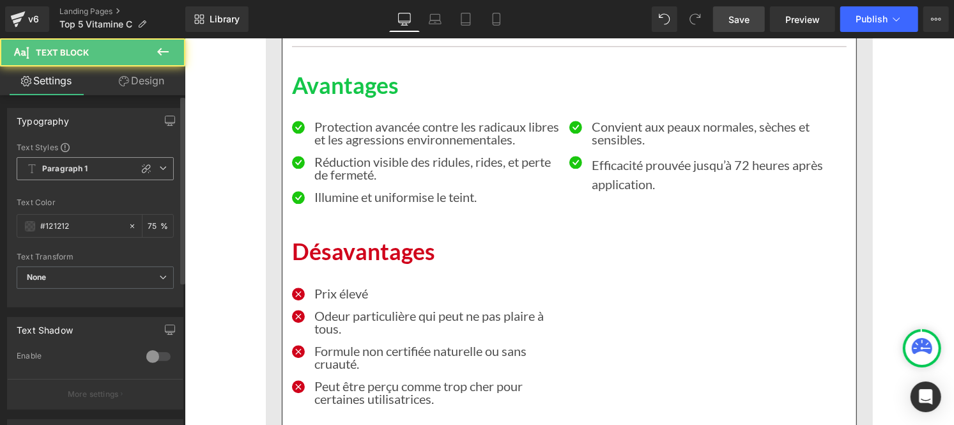
click at [67, 166] on b "Paragraph 1" at bounding box center [65, 169] width 46 height 11
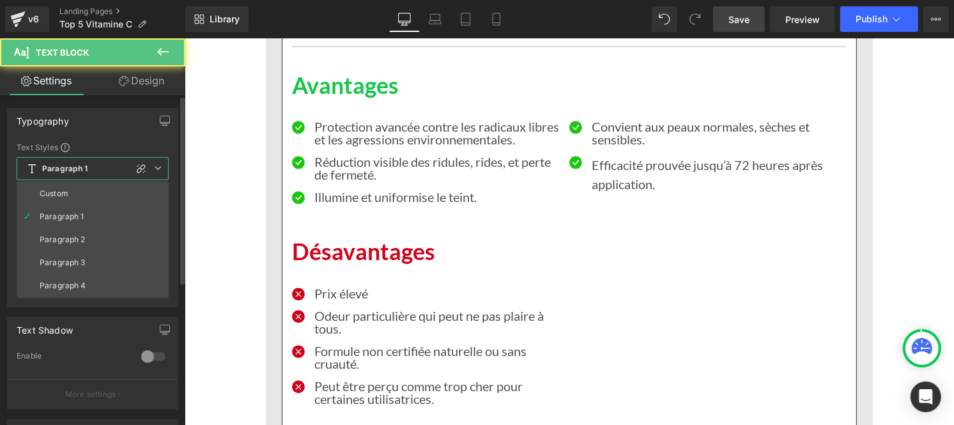
click at [66, 197] on div "Custom" at bounding box center [54, 193] width 29 height 9
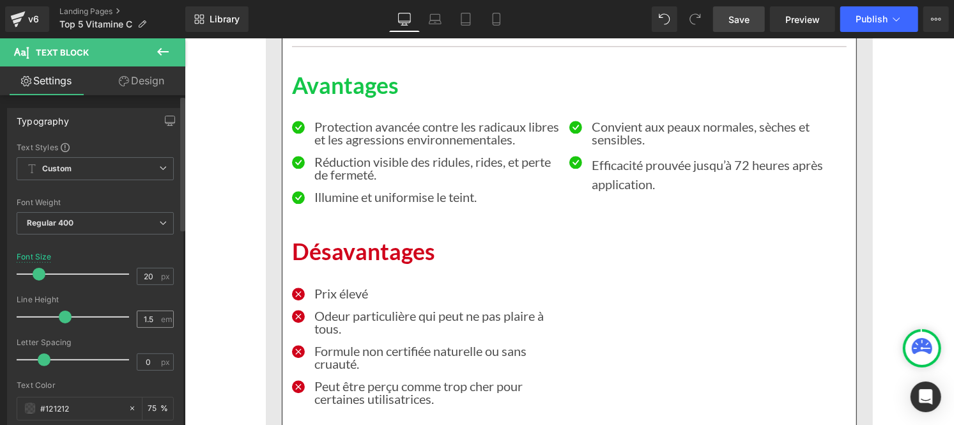
click at [156, 320] on div "1.5 em" at bounding box center [155, 318] width 37 height 17
click at [145, 320] on input "1.5" at bounding box center [148, 319] width 22 height 16
type input "5"
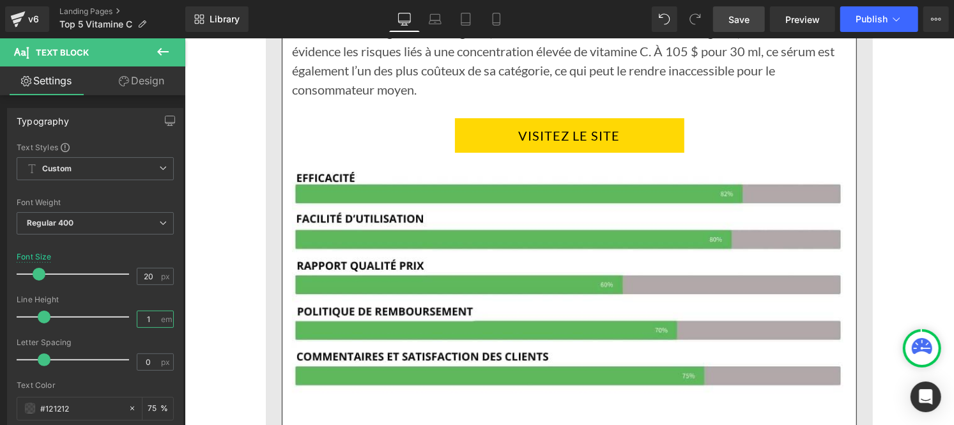
scroll to position [8552, 0]
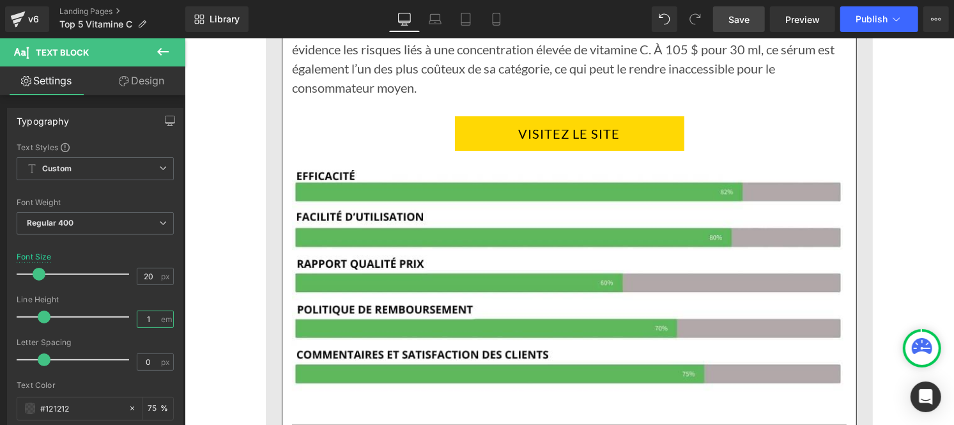
type input "1"
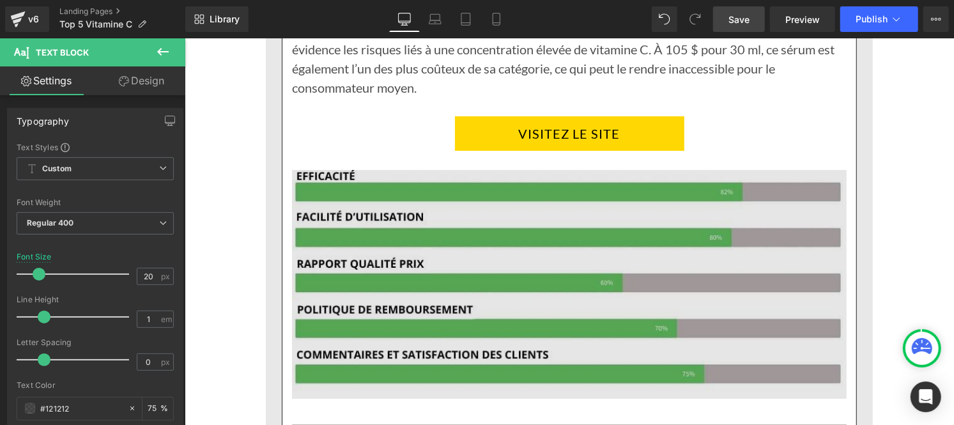
click at [532, 244] on img at bounding box center [568, 274] width 554 height 248
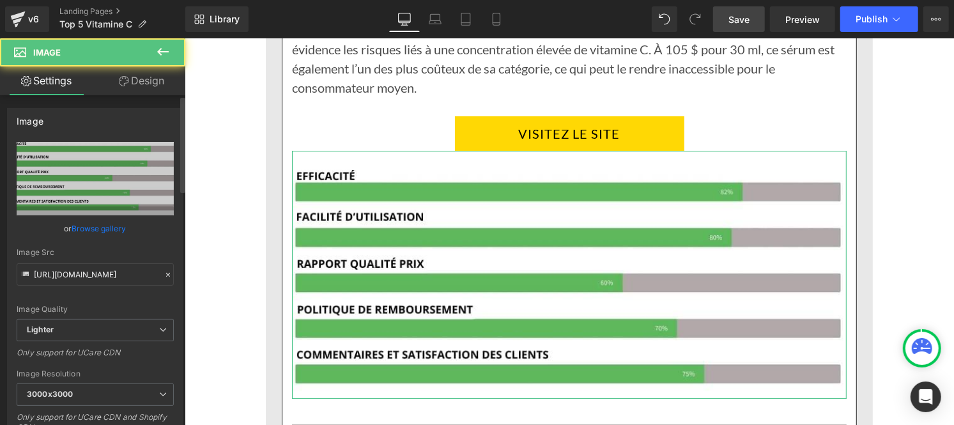
click at [164, 272] on icon at bounding box center [168, 274] width 9 height 9
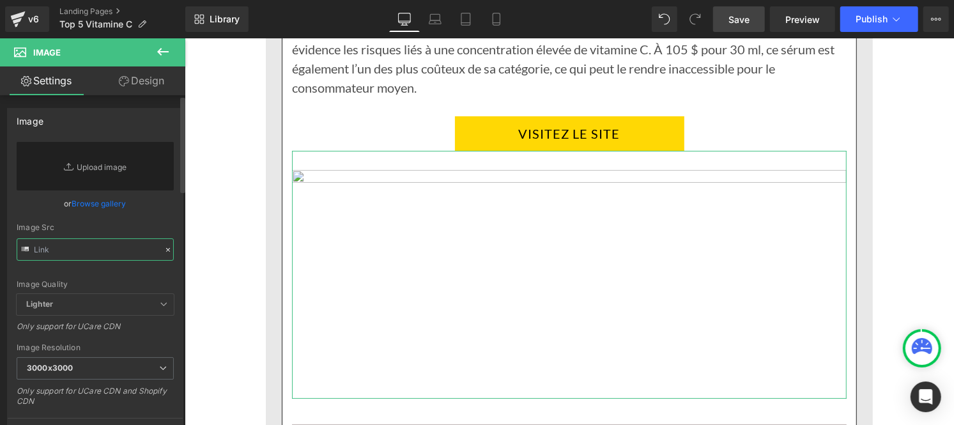
click at [104, 252] on input "text" at bounding box center [95, 249] width 157 height 22
paste input "https://cdn.shopify.com/s/files/1/0986/3672/6610/files/Pourcentage_produit_5.jp…"
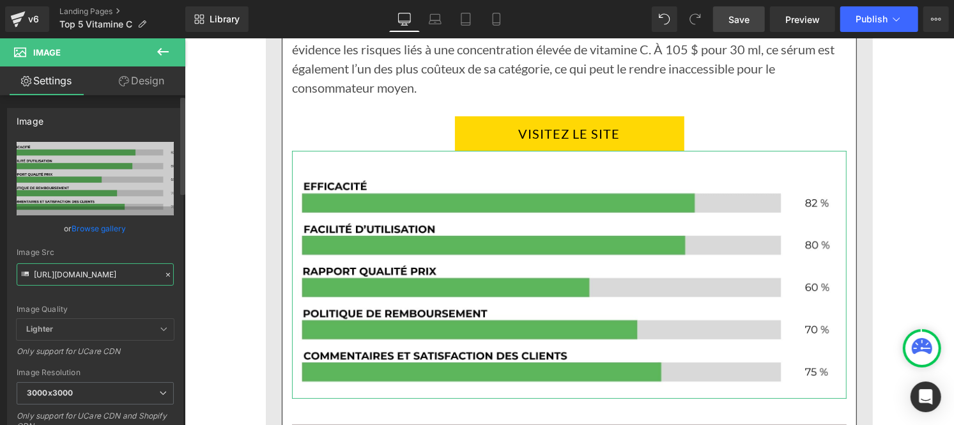
type input "https://cdn.shopify.com/s/files/1/0986/3672/6610/files/Pourcentage_produit_5_30…"
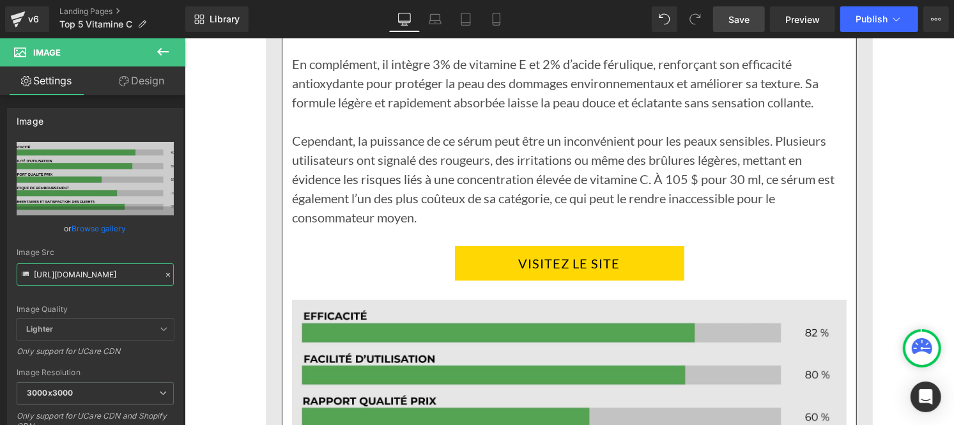
scroll to position [8422, 0]
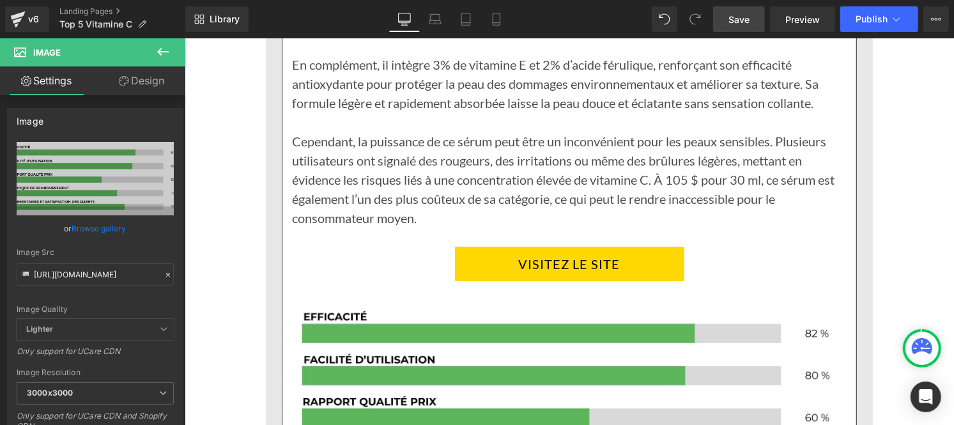
click at [403, 188] on p "Cependant, la puissance de ce sérum peut être un inconvénient pour les peaux se…" at bounding box center [568, 179] width 554 height 96
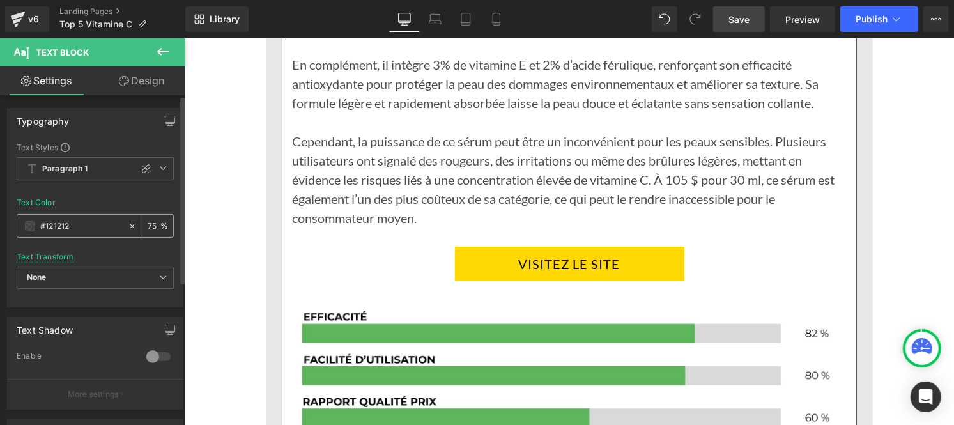
click at [85, 228] on input "#121212" at bounding box center [81, 226] width 82 height 14
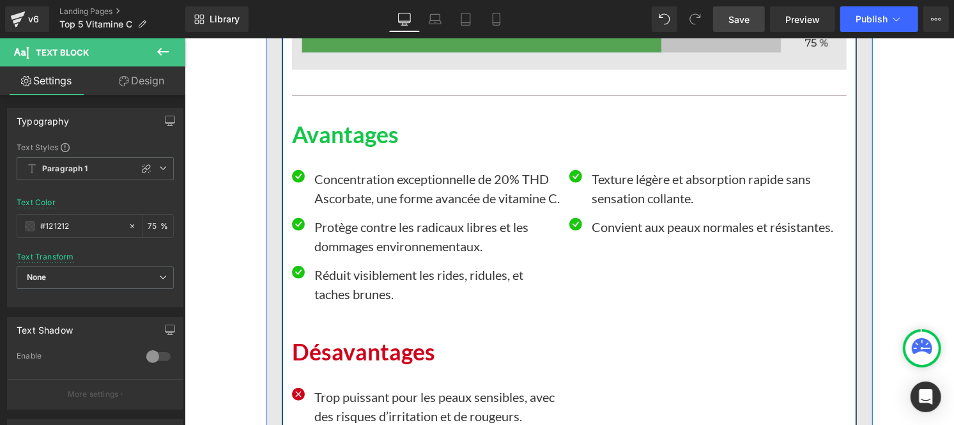
scroll to position [8988, 0]
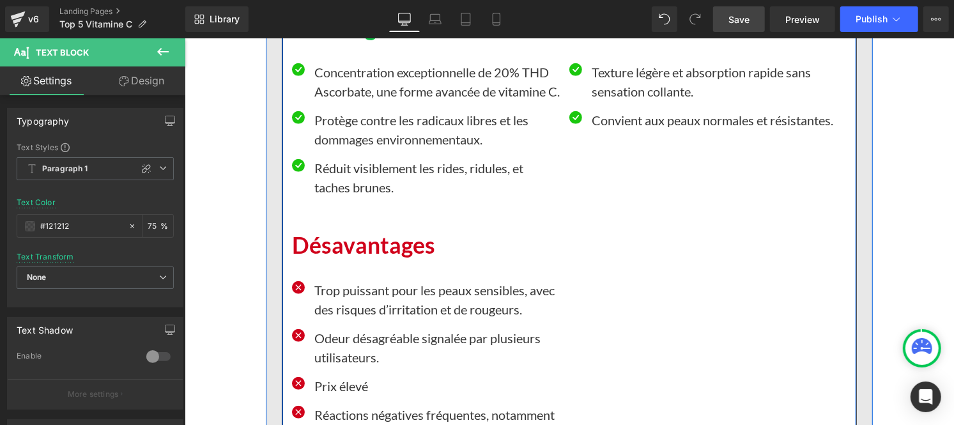
click at [334, 89] on p "Concentration exceptionnelle de 20% THD Ascorbate, une forme avancée de vitamin…" at bounding box center [436, 81] width 245 height 38
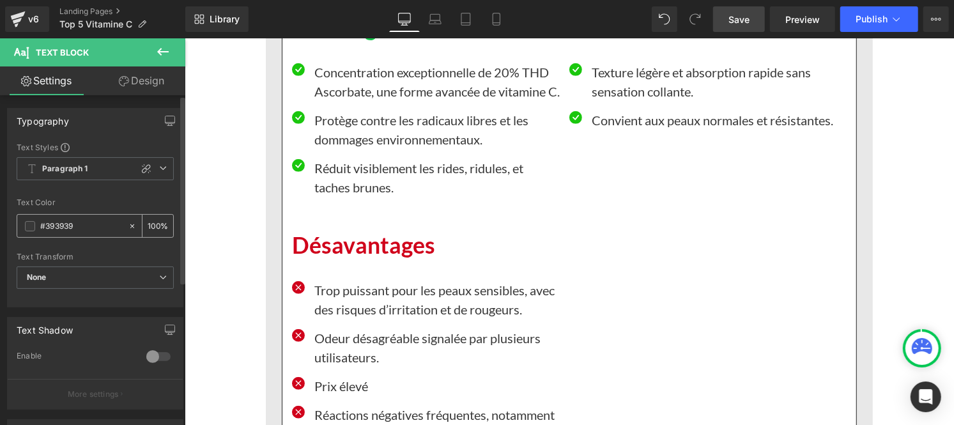
click at [83, 227] on input "#393939" at bounding box center [81, 226] width 82 height 14
paste input "121212"
type input "#121212"
click at [154, 224] on input "100" at bounding box center [154, 225] width 13 height 14
type input "1"
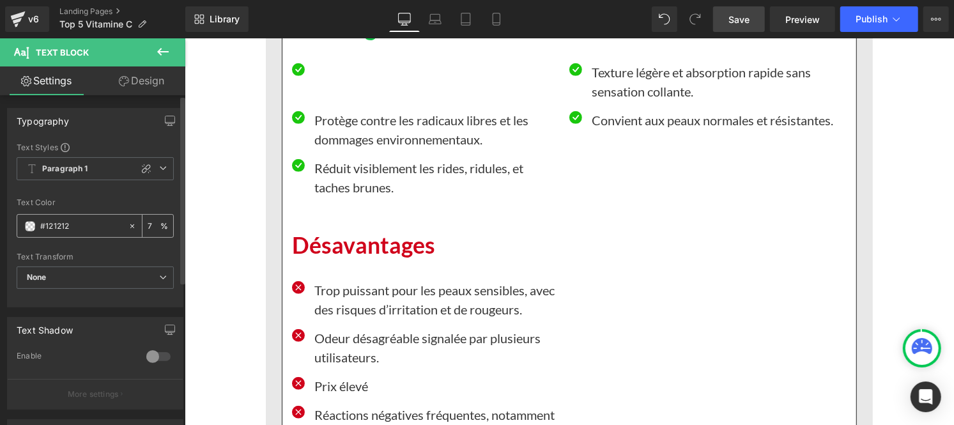
type input "75"
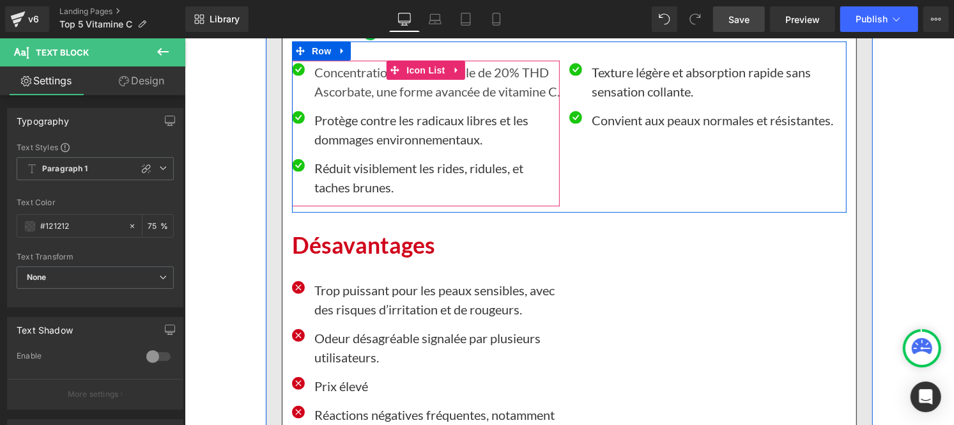
click at [335, 148] on p "Protège contre les radicaux libres et les dommages environnementaux." at bounding box center [436, 129] width 245 height 38
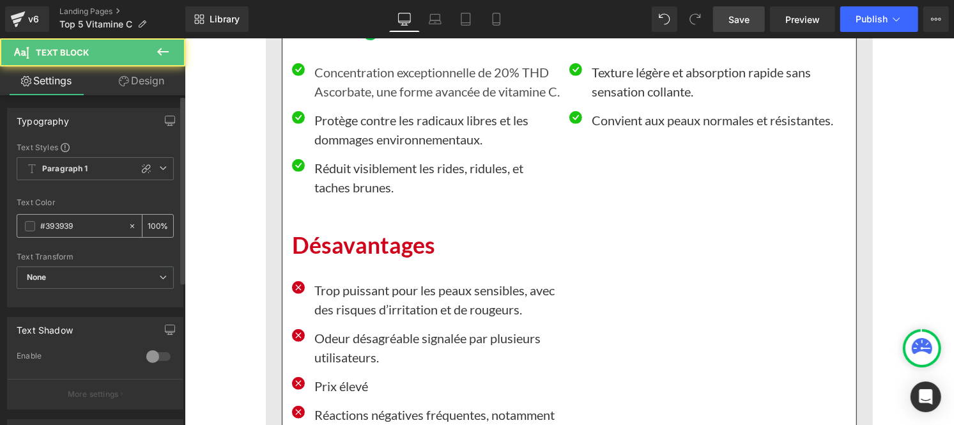
click at [83, 220] on input "#393939" at bounding box center [81, 226] width 82 height 14
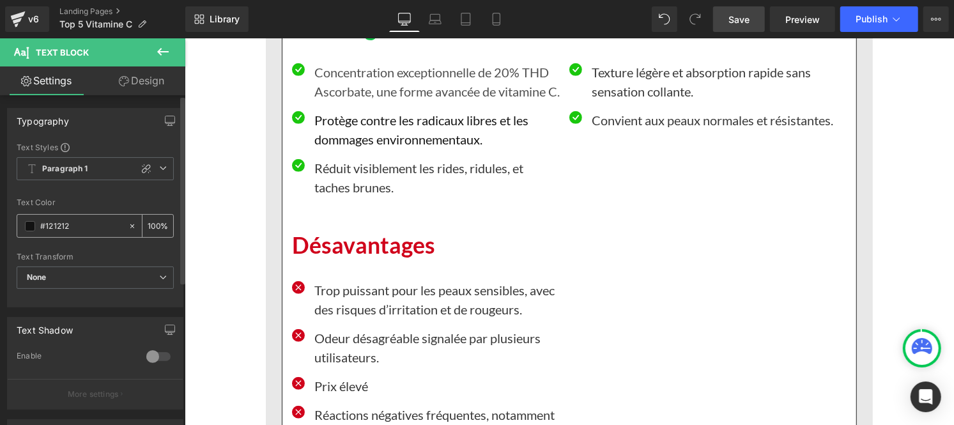
type input "#121212"
click at [155, 226] on div "100 %" at bounding box center [157, 226] width 31 height 22
click at [152, 221] on input "100" at bounding box center [154, 225] width 13 height 14
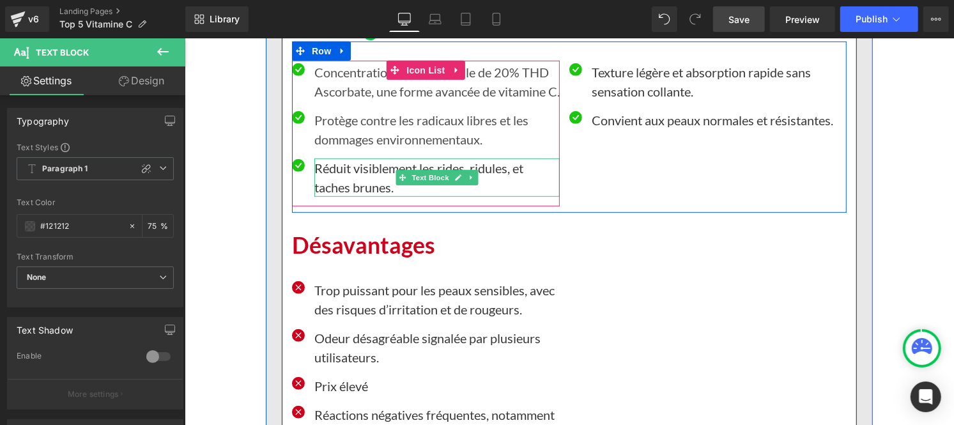
click at [388, 183] on p "Réduit visiblement les rides, ridules, et taches brunes." at bounding box center [436, 177] width 245 height 38
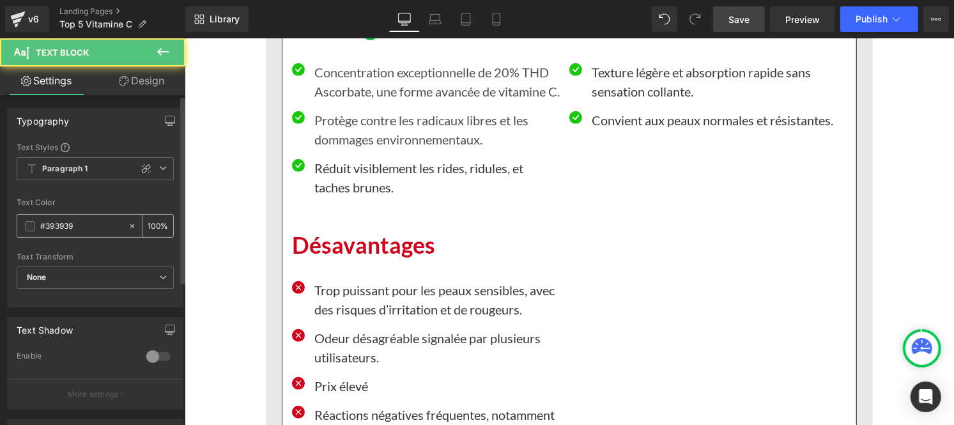
click at [91, 227] on input "#393939" at bounding box center [81, 226] width 82 height 14
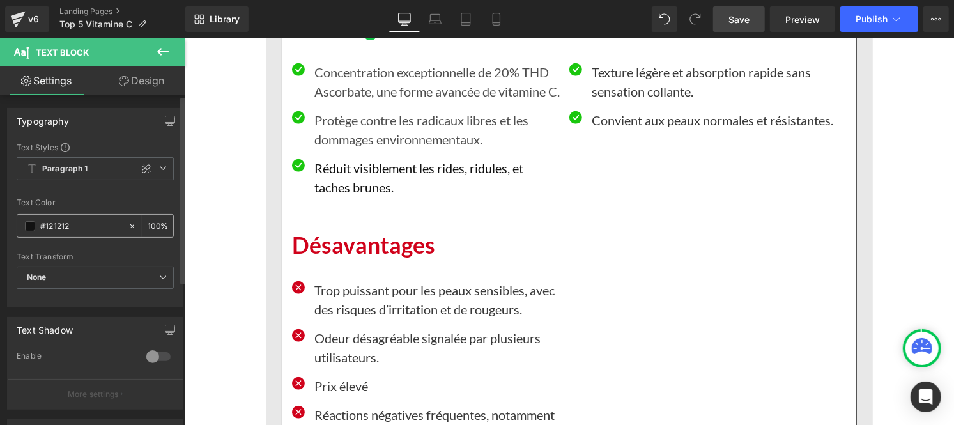
click at [151, 222] on input "100" at bounding box center [154, 225] width 13 height 14
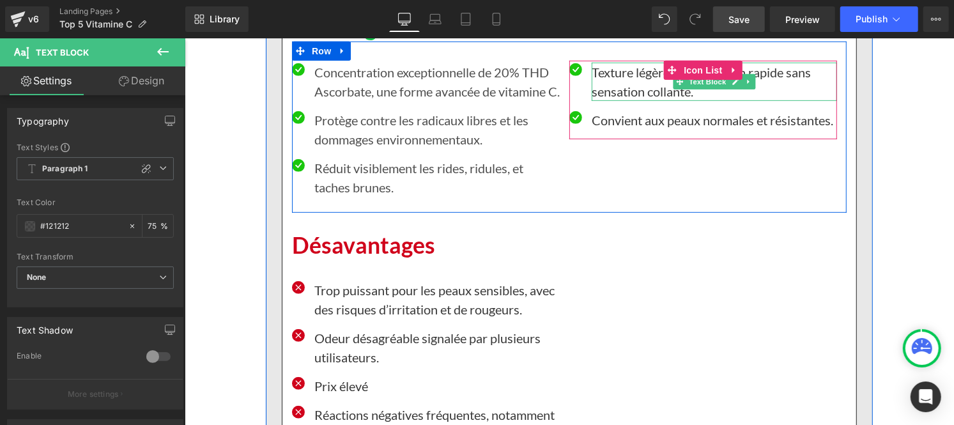
click at [600, 90] on p "Texture légère et absorption rapide sans sensation collante." at bounding box center [713, 81] width 245 height 38
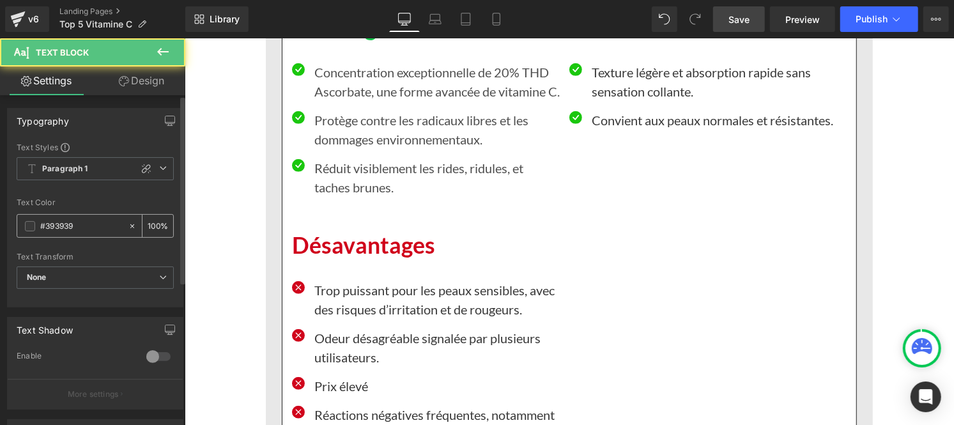
click at [92, 225] on input "#393939" at bounding box center [81, 226] width 82 height 14
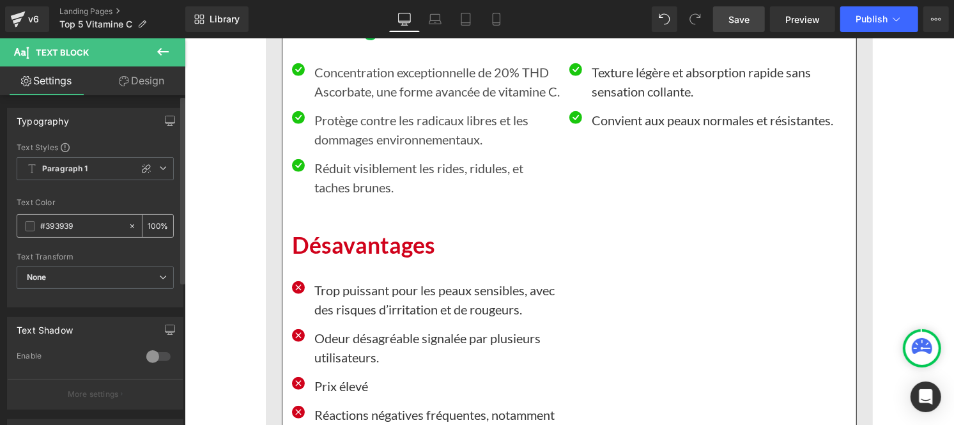
paste input "121212"
click at [152, 222] on input "100" at bounding box center [154, 225] width 13 height 14
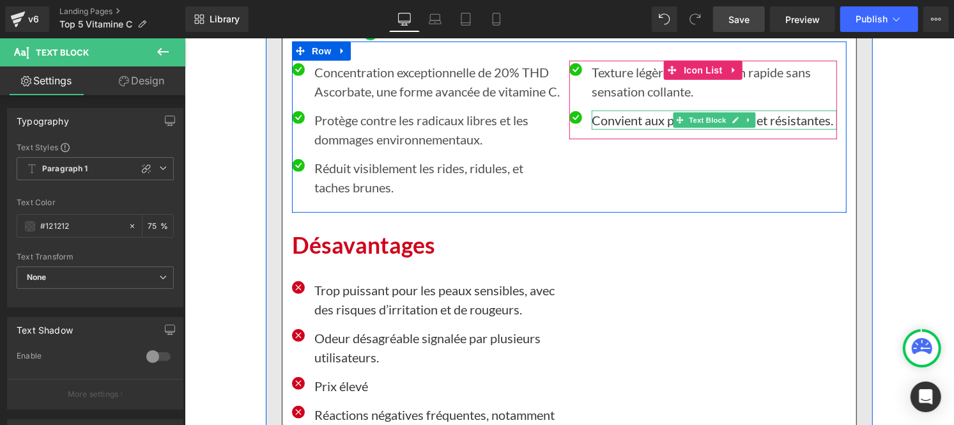
click at [593, 122] on p "Convient aux peaux normales et résistantes." at bounding box center [713, 119] width 245 height 19
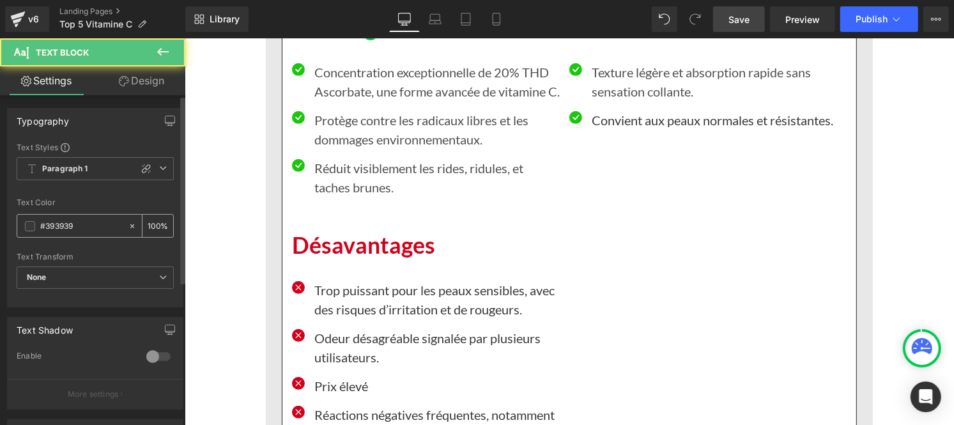
click at [103, 222] on input "#393939" at bounding box center [81, 226] width 82 height 14
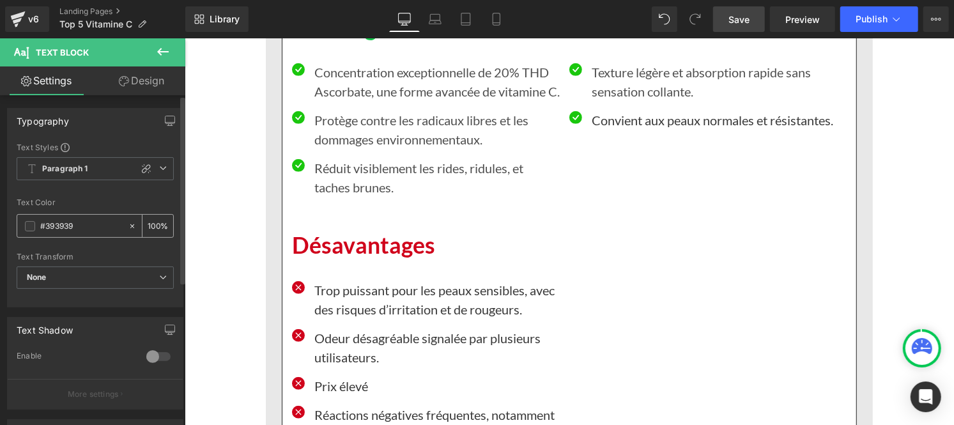
paste input "121212"
click at [148, 224] on input "100" at bounding box center [154, 225] width 13 height 14
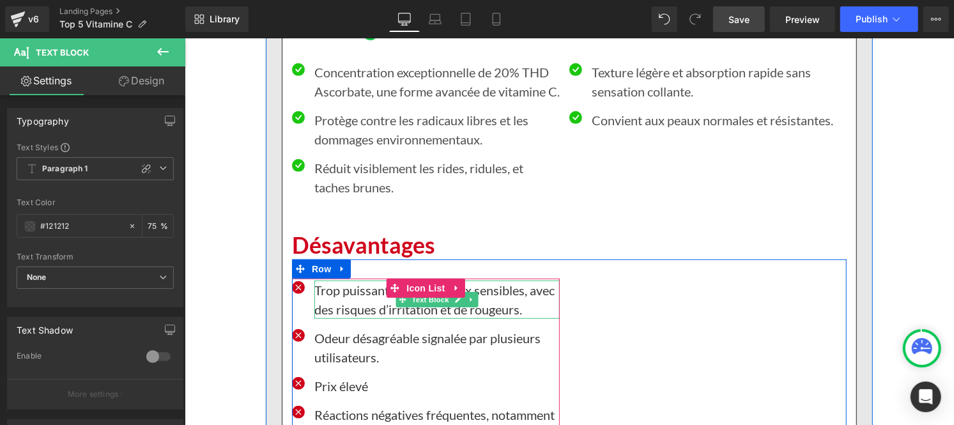
click at [350, 316] on p "Trop puissant pour les peaux sensibles, avec des risques d’irritation et de rou…" at bounding box center [436, 299] width 245 height 38
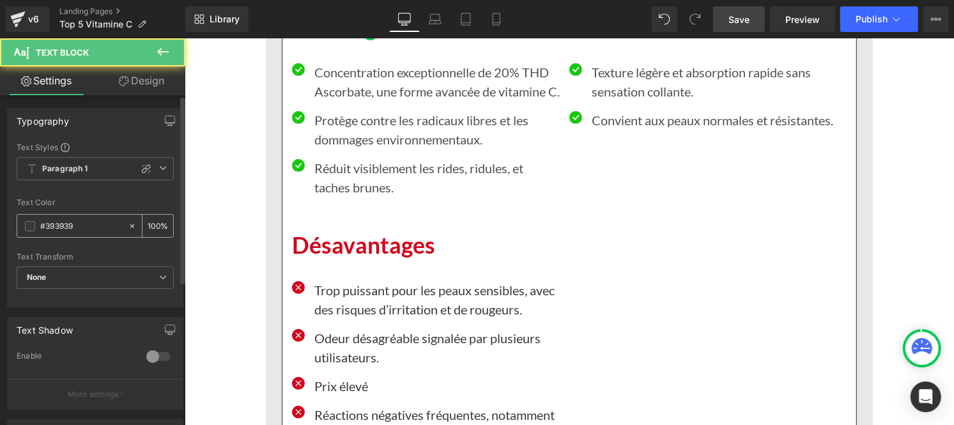
click at [89, 234] on div "#393939" at bounding box center [72, 226] width 110 height 22
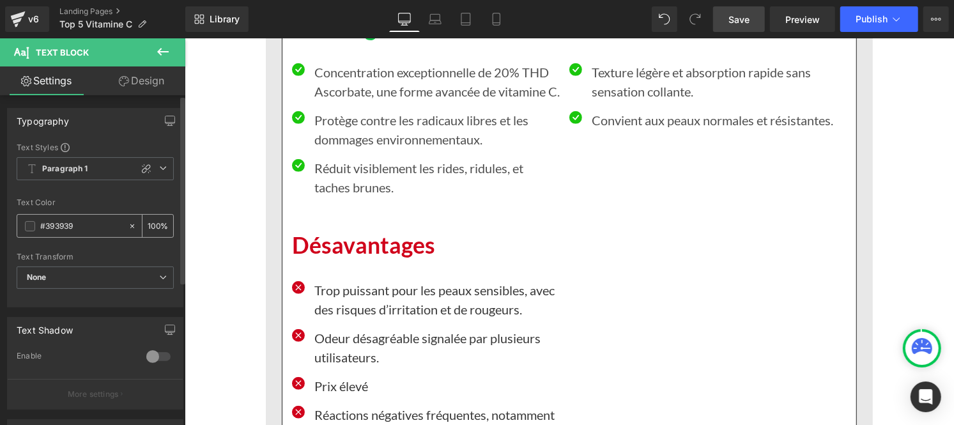
click at [87, 232] on input "#393939" at bounding box center [81, 226] width 82 height 14
paste input "121212"
click at [154, 224] on input "100" at bounding box center [154, 225] width 13 height 14
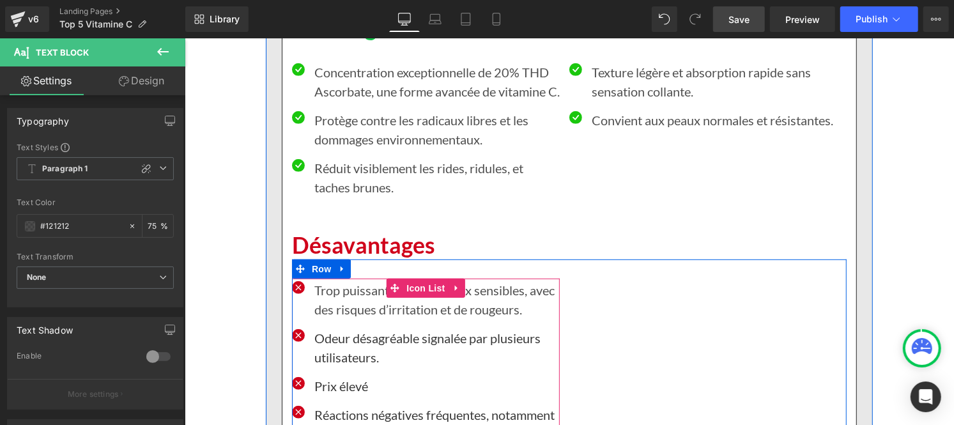
click at [332, 351] on p "Odeur désagréable signalée par plusieurs utilisateurs." at bounding box center [436, 347] width 245 height 38
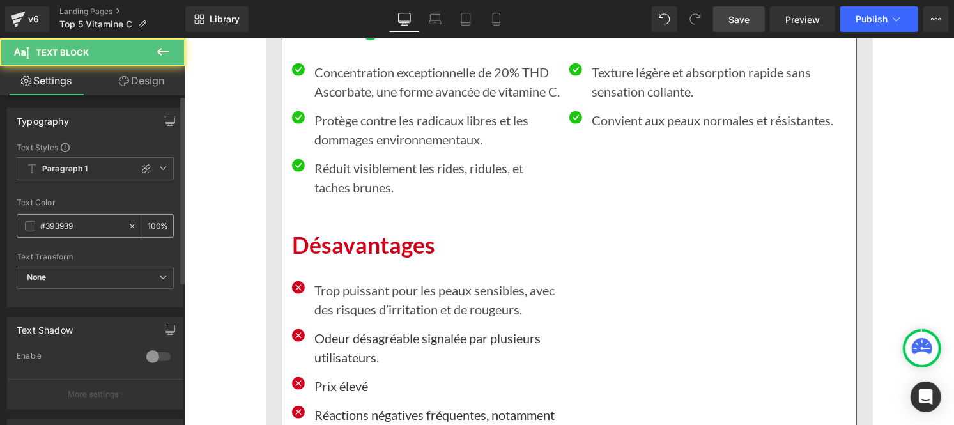
click at [70, 227] on input "#393939" at bounding box center [81, 226] width 82 height 14
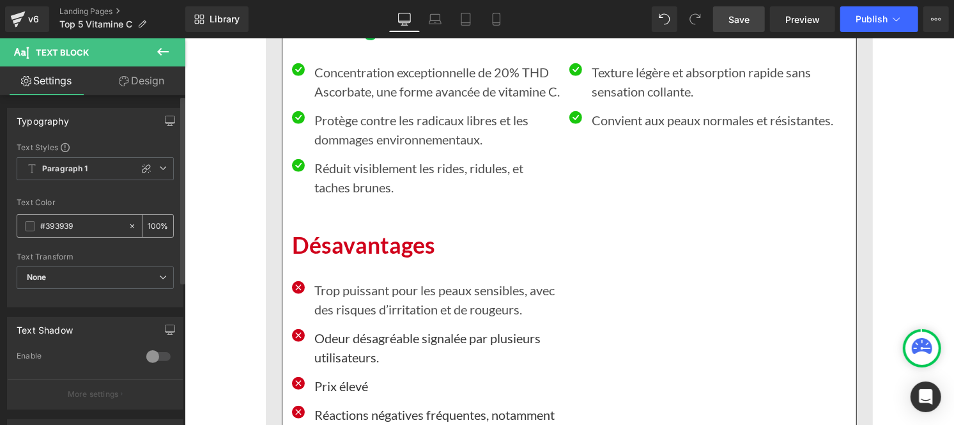
paste input "121212"
click at [152, 224] on input "100" at bounding box center [154, 225] width 13 height 14
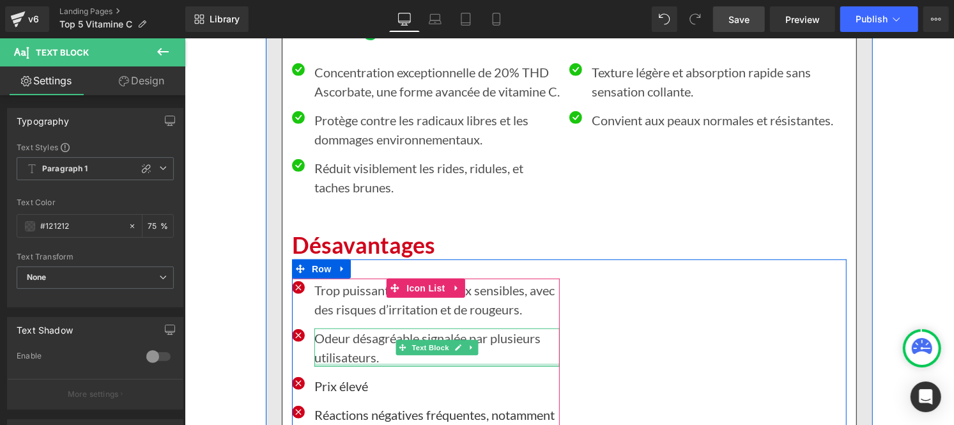
scroll to position [9047, 0]
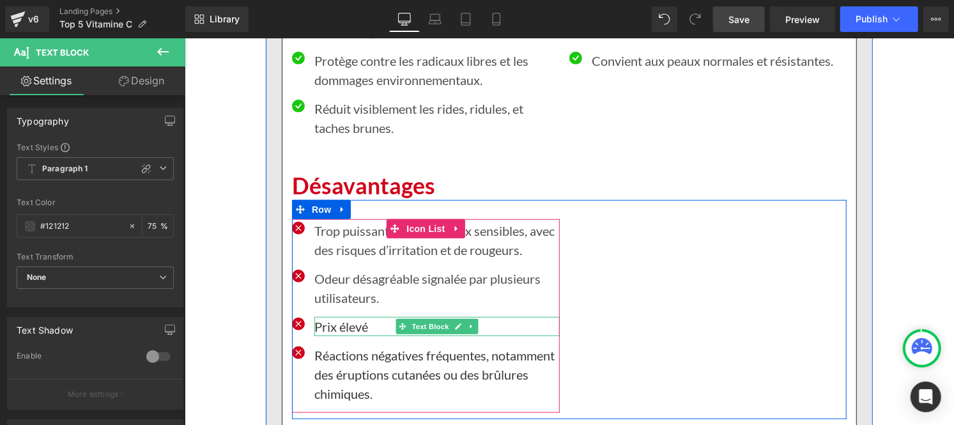
click at [319, 335] on p "Prix élevé" at bounding box center [436, 325] width 245 height 19
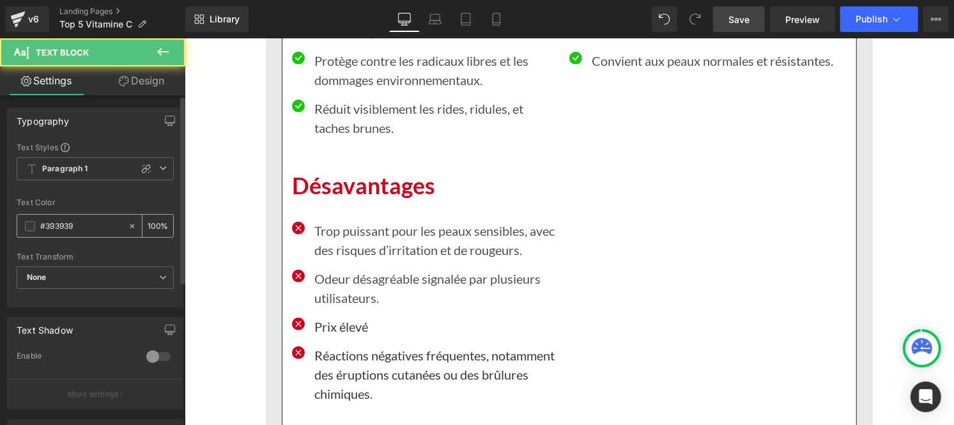
click at [90, 225] on input "#393939" at bounding box center [81, 226] width 82 height 14
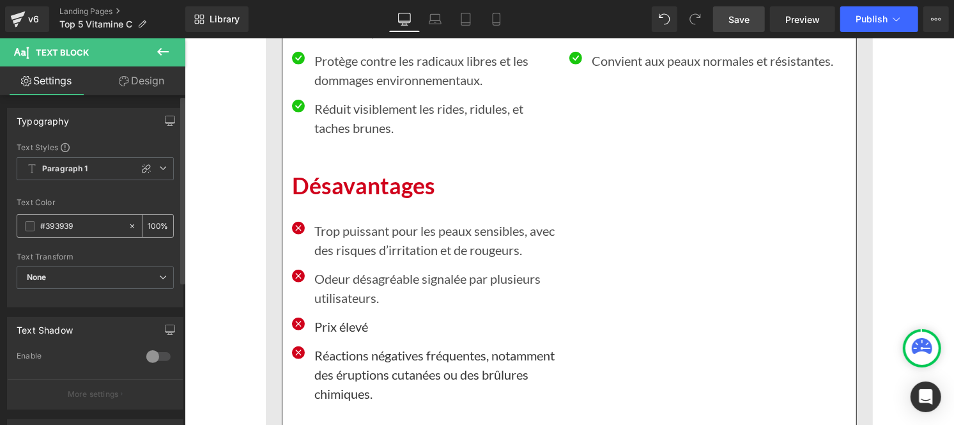
paste input "121212"
click at [151, 222] on input "100" at bounding box center [154, 225] width 13 height 14
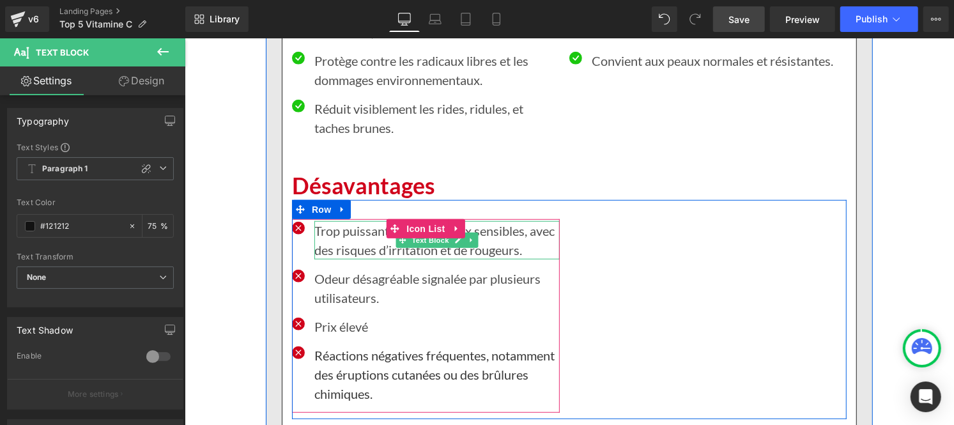
scroll to position [0, 0]
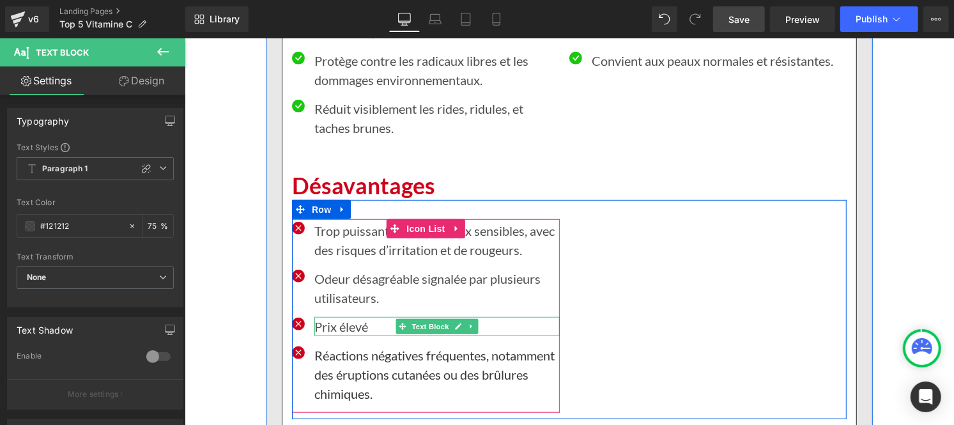
click at [337, 335] on p "Prix élevé" at bounding box center [436, 325] width 245 height 19
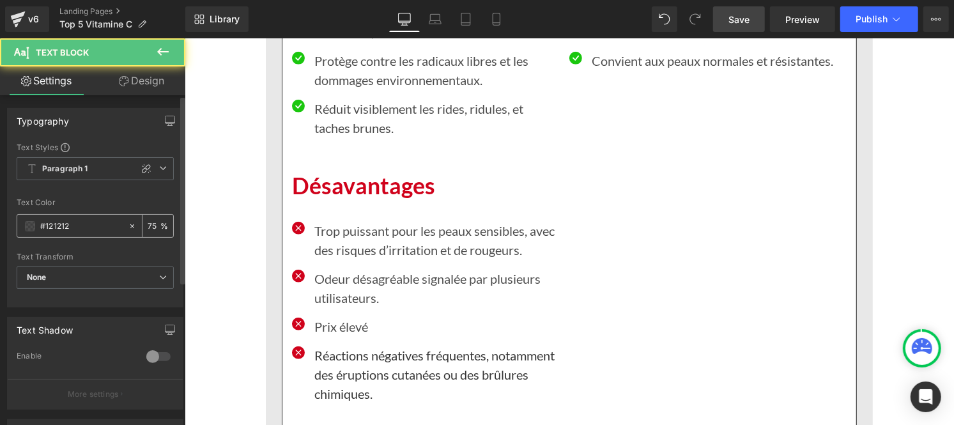
click at [75, 221] on input "#121212" at bounding box center [81, 226] width 82 height 14
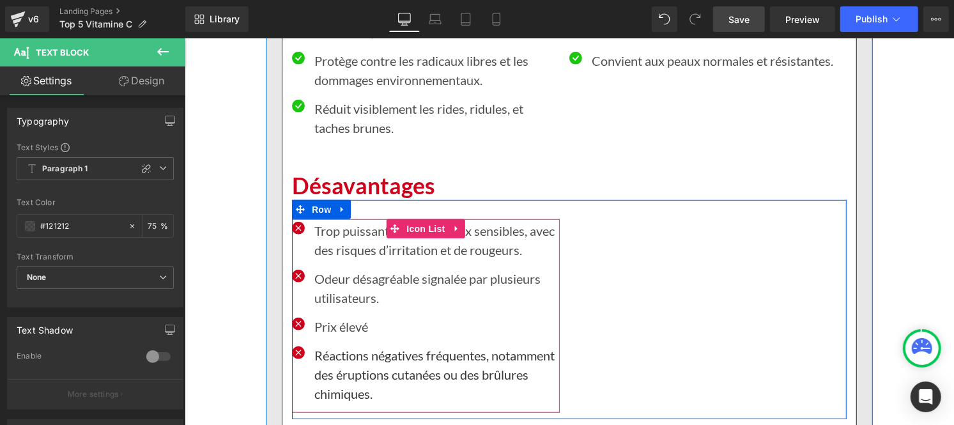
click at [326, 384] on p "Réactions négatives fréquentes, notamment des éruptions cutanées ou des brûlure…" at bounding box center [436, 373] width 245 height 57
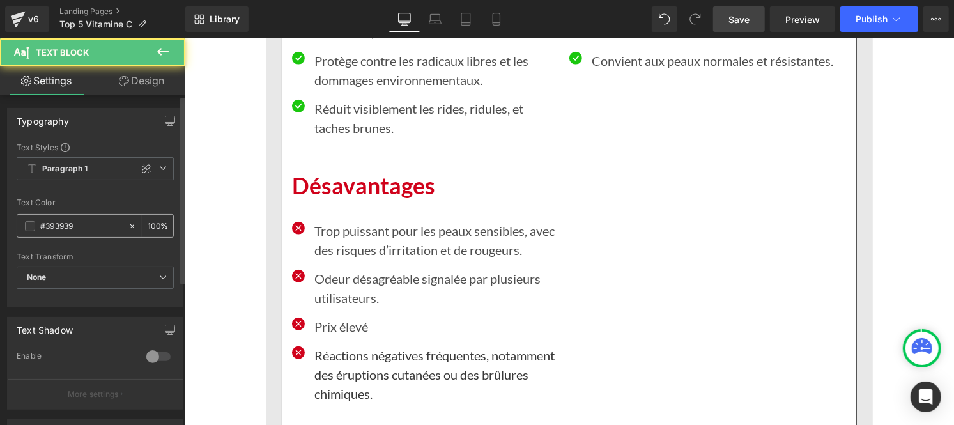
click at [86, 225] on input "#393939" at bounding box center [81, 226] width 82 height 14
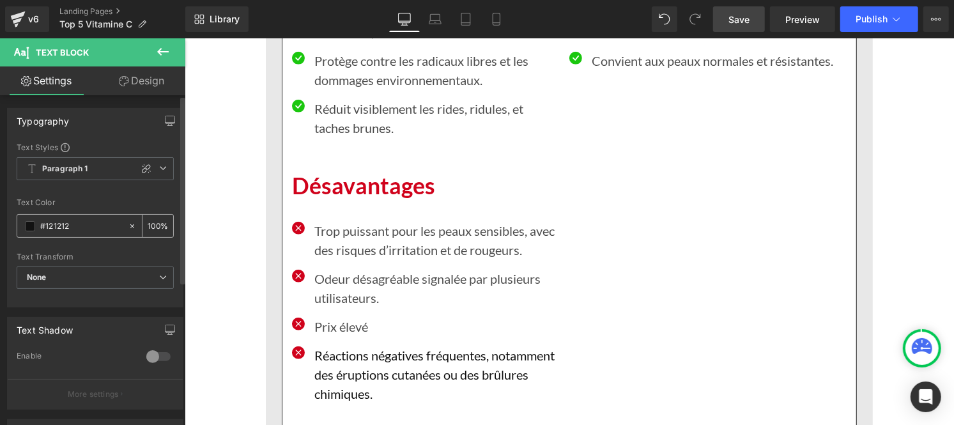
click at [153, 220] on input "100" at bounding box center [154, 225] width 13 height 14
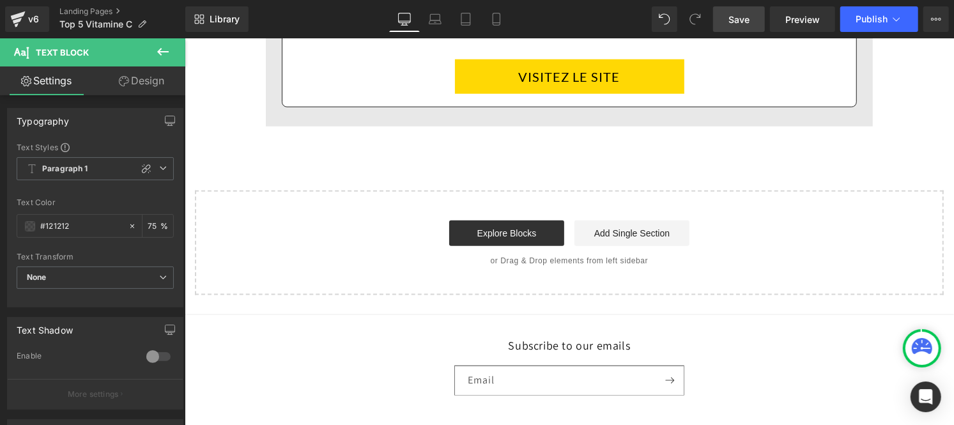
scroll to position [9427, 0]
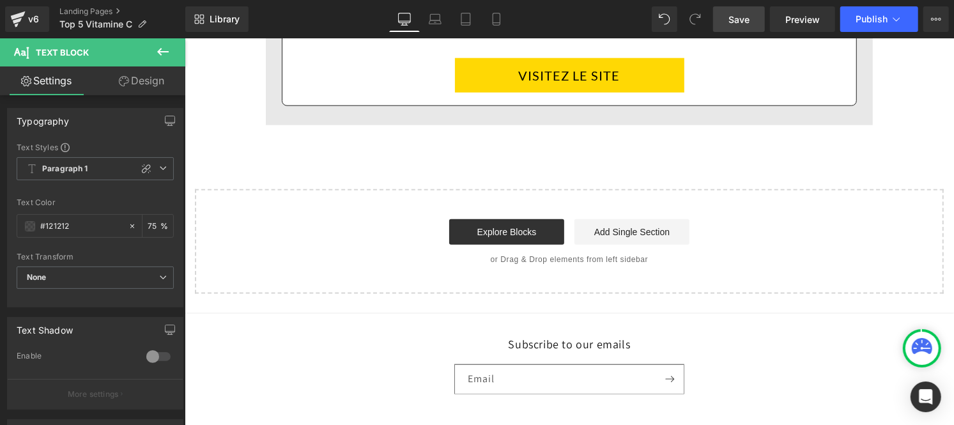
click at [745, 22] on span "Save" at bounding box center [738, 19] width 21 height 13
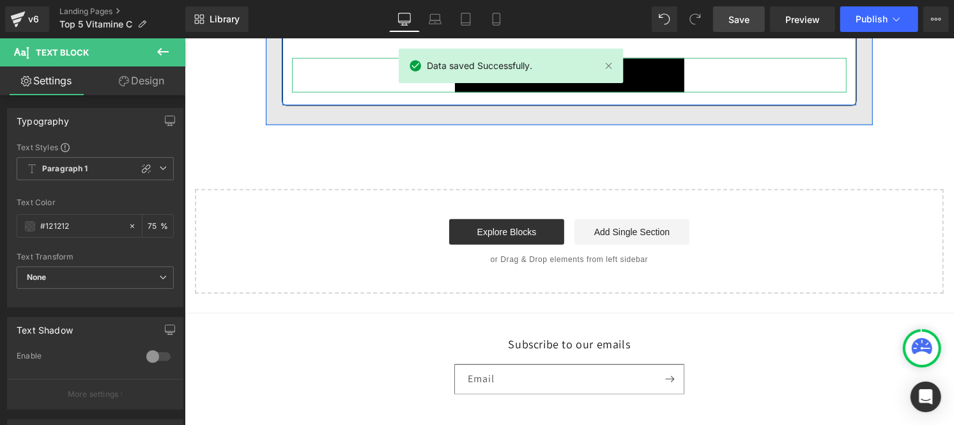
click at [510, 92] on link "VISITEZ LE SITE" at bounding box center [568, 74] width 229 height 34
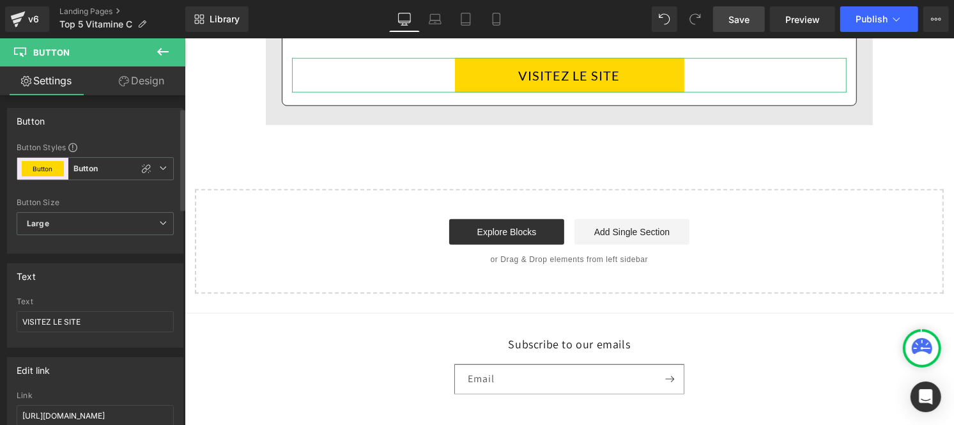
scroll to position [40, 0]
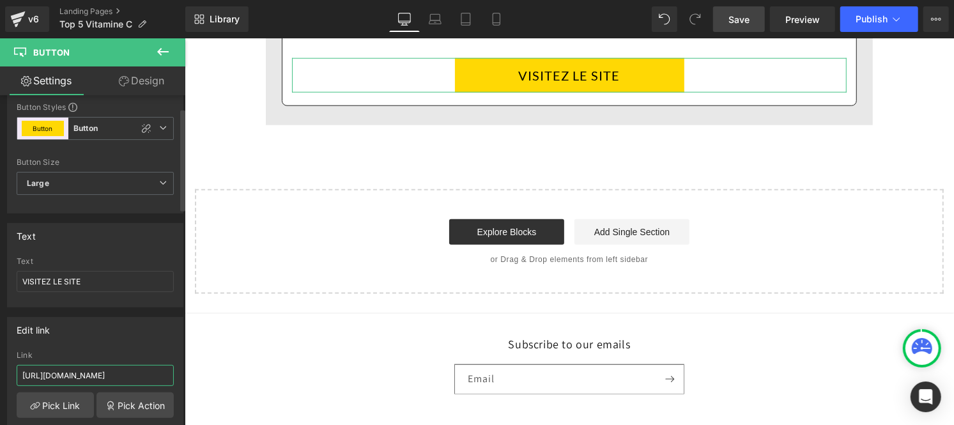
drag, startPoint x: 77, startPoint y: 362, endPoint x: 93, endPoint y: 374, distance: 19.6
click at [93, 374] on input "https://inovita.co/pages/luminate-face-serum" at bounding box center [95, 375] width 157 height 21
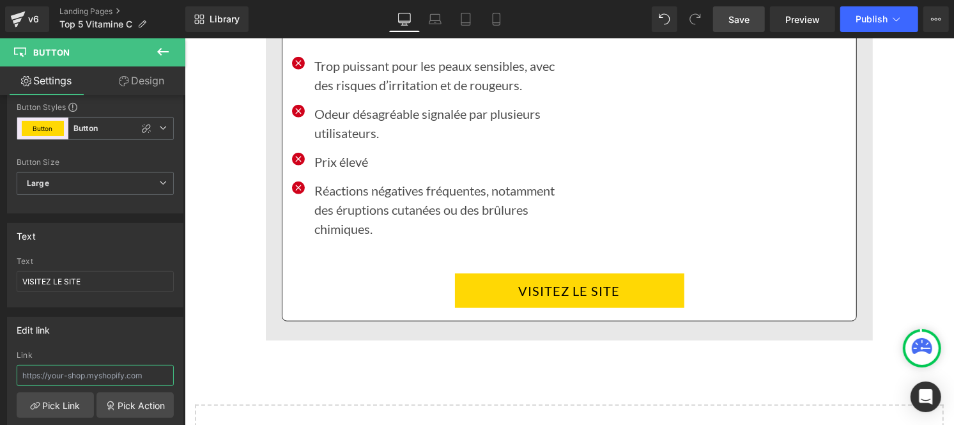
scroll to position [9211, 0]
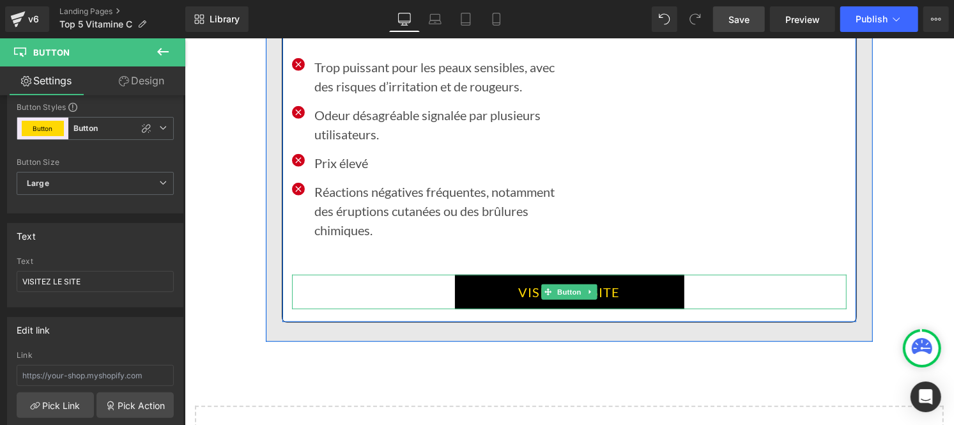
click at [502, 301] on link "VISITEZ LE SITE" at bounding box center [568, 291] width 229 height 34
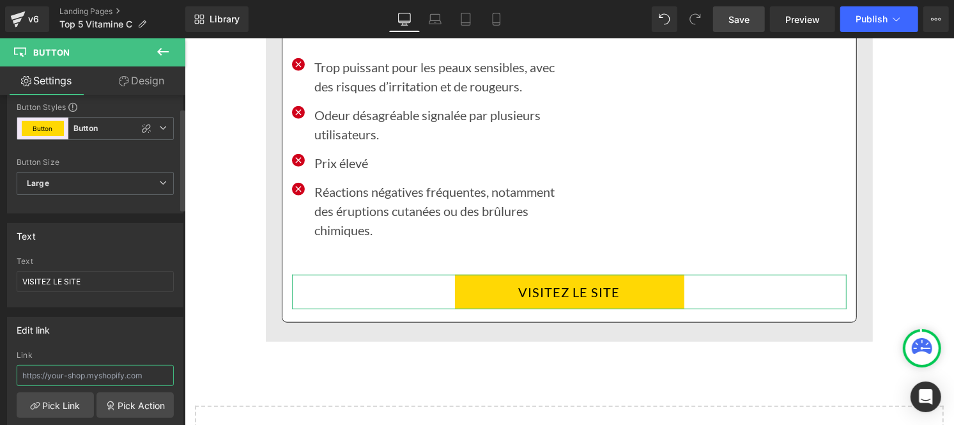
click at [106, 379] on input "text" at bounding box center [95, 375] width 157 height 21
paste input "https://inovita.co/products/luminate-face-serum?_ab=0&key=1754917240215"
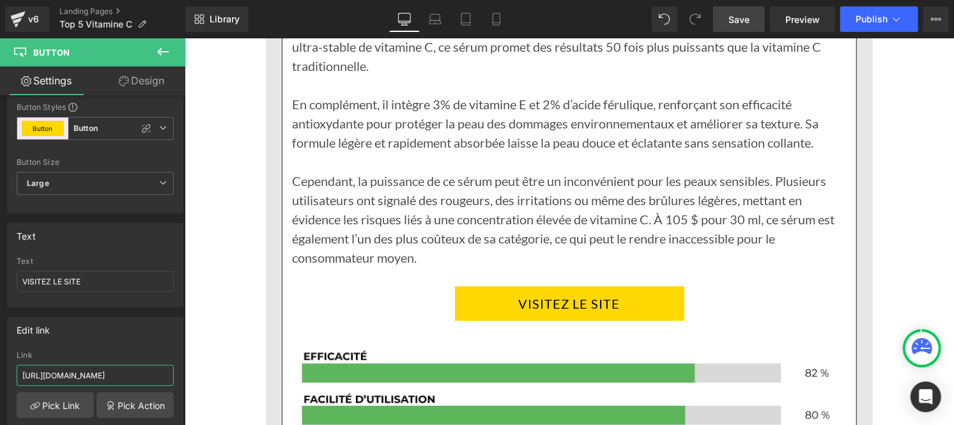
scroll to position [8372, 0]
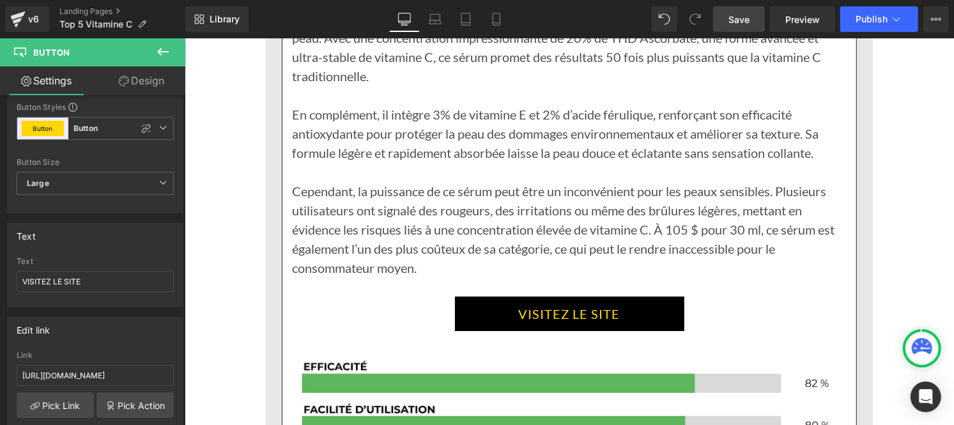
click at [516, 309] on link "VISITEZ LE SITE" at bounding box center [568, 313] width 229 height 34
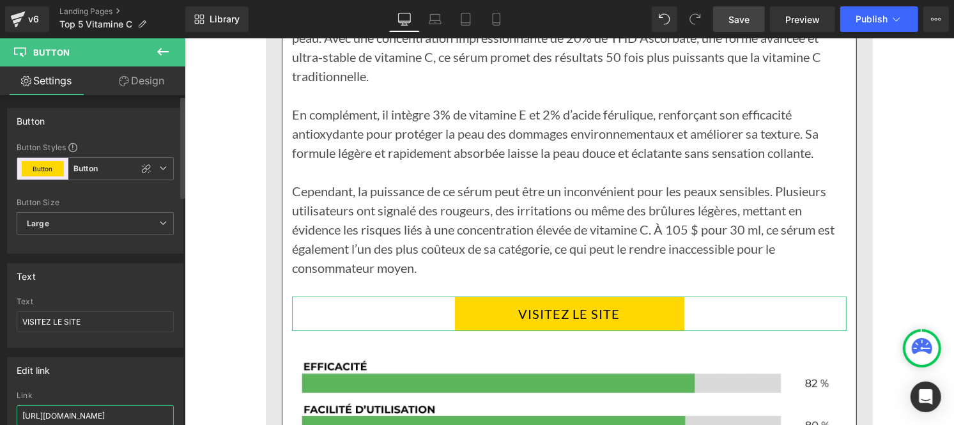
click at [77, 418] on input "https://inovita.co/pages/luminate-face-serum" at bounding box center [95, 415] width 157 height 21
click at [77, 418] on input "https://inovita.co/products/luminate-face-serum?_ab=0&key=1754917240215" at bounding box center [95, 415] width 157 height 21
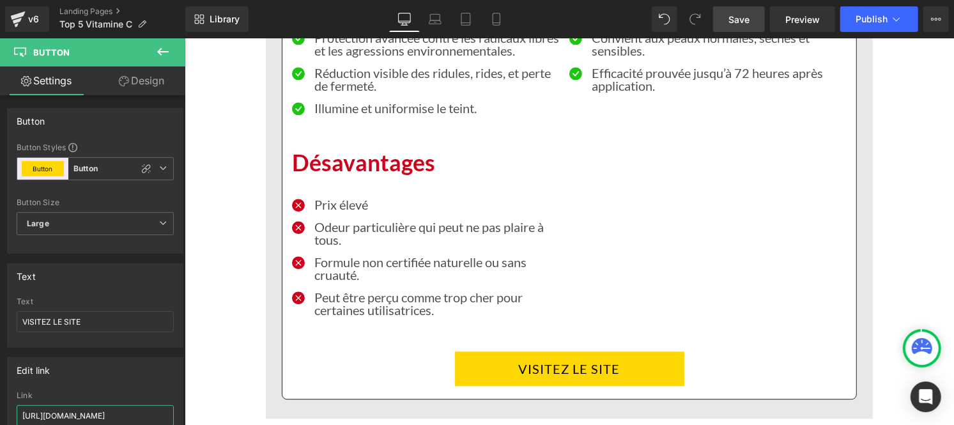
scroll to position [7559, 0]
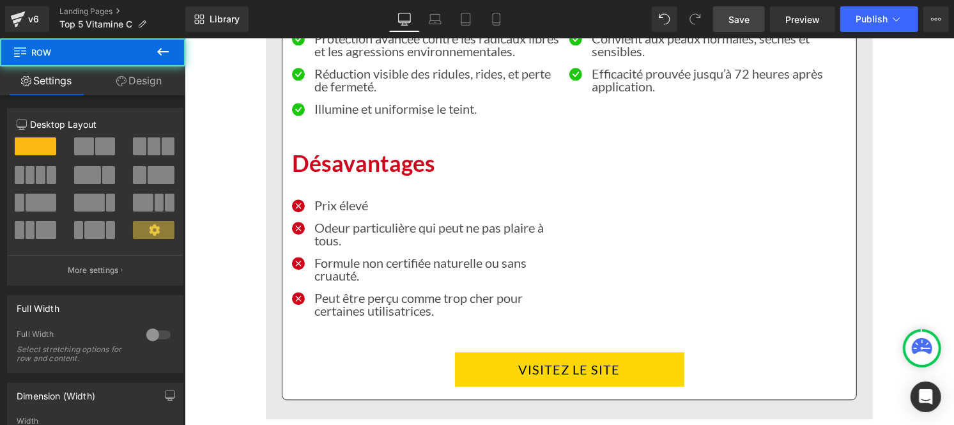
click at [500, 373] on div "Rendering Content" at bounding box center [477, 374] width 79 height 14
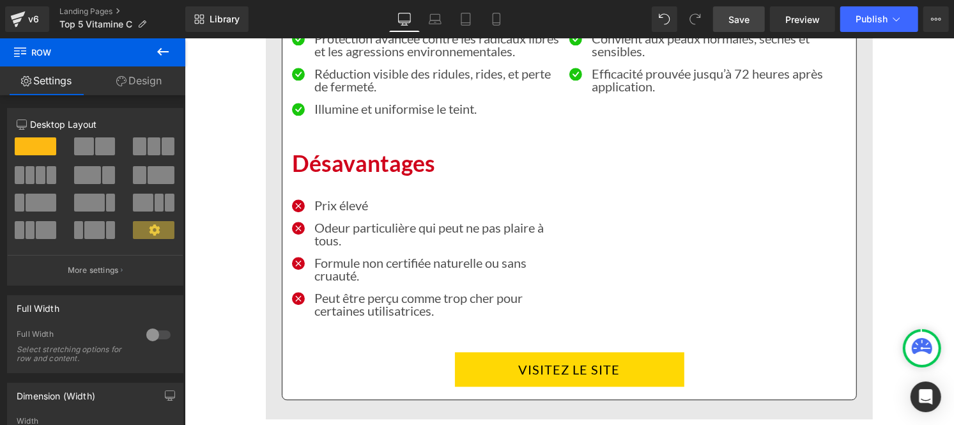
click at [508, 373] on div "Rendering Content" at bounding box center [477, 374] width 79 height 14
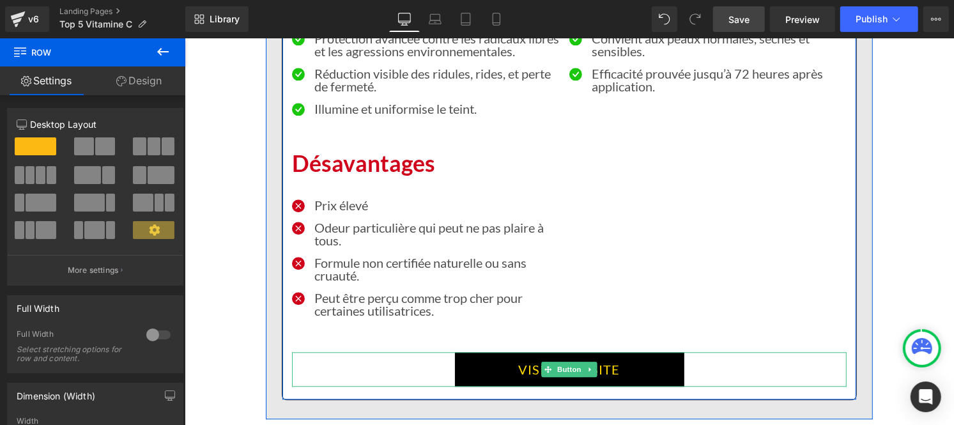
click at [549, 360] on link "VISITEZ LE SITE" at bounding box center [568, 368] width 229 height 34
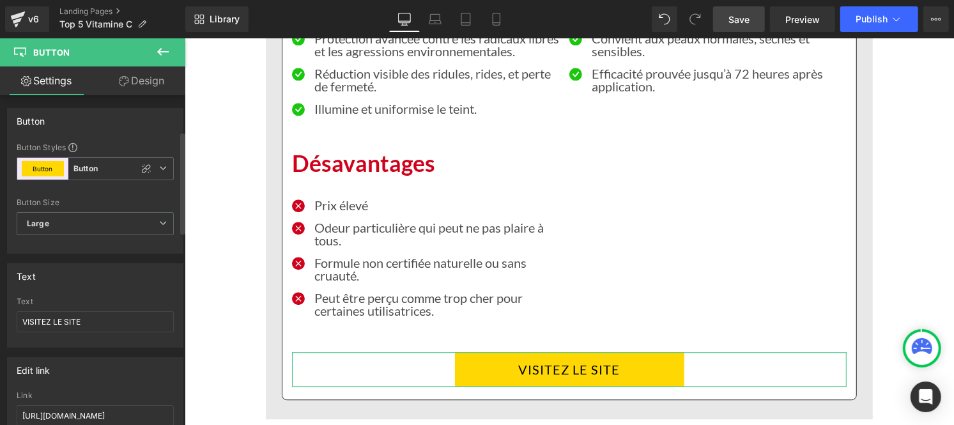
scroll to position [115, 0]
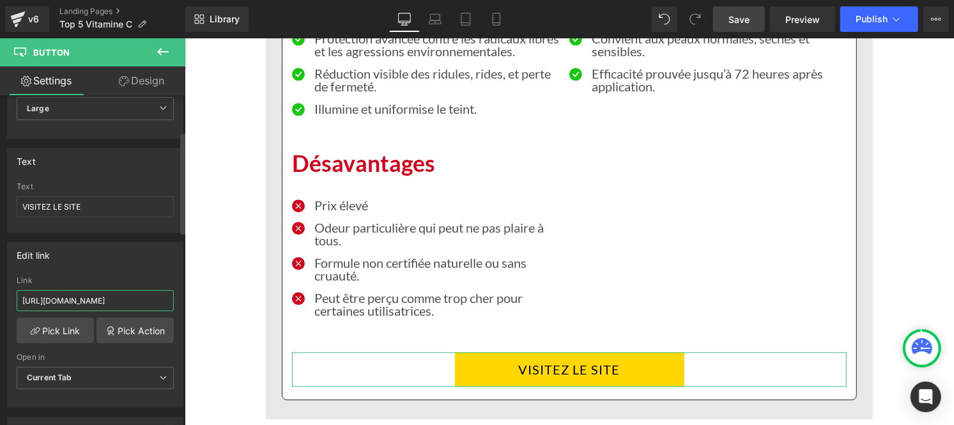
click at [55, 296] on input "https://inovita.co/pages/luminate-face-serum" at bounding box center [95, 300] width 157 height 21
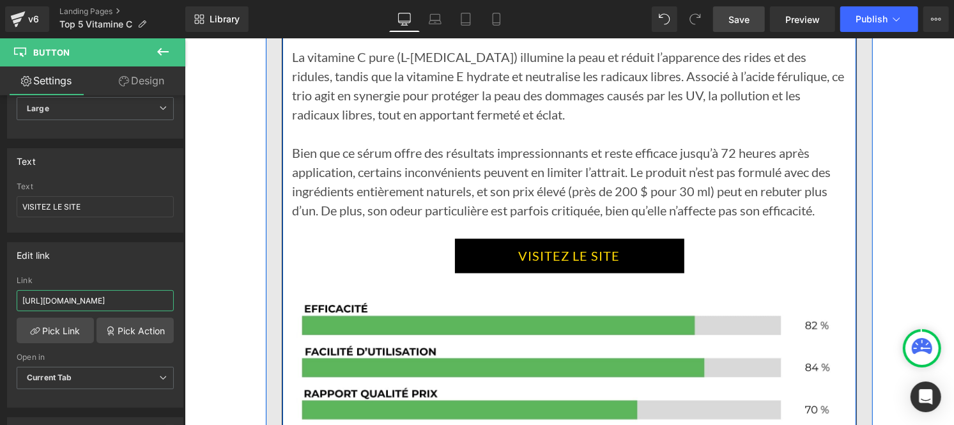
scroll to position [6967, 0]
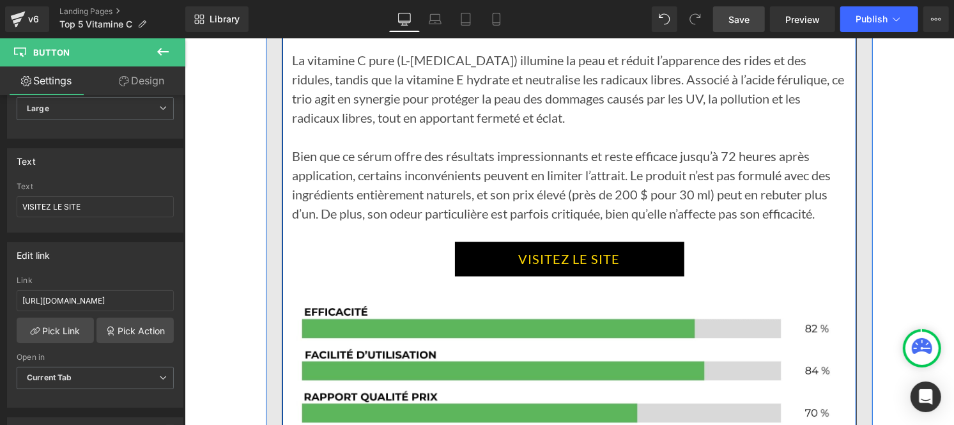
click at [512, 254] on link "VISITEZ LE SITE" at bounding box center [568, 258] width 229 height 34
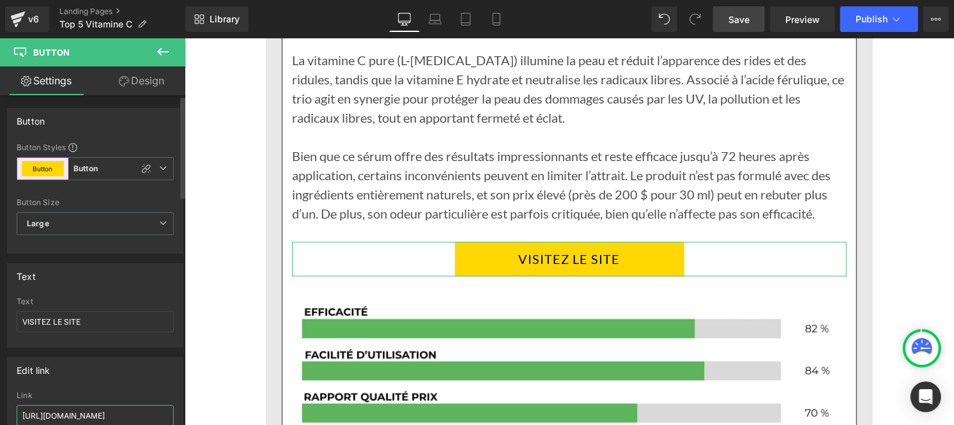
click at [81, 413] on input "https://inovita.co/pages/luminate-face-serum" at bounding box center [95, 415] width 157 height 21
paste input "roducts/luminate-face-serum?_ab=0&key=1754917240215"
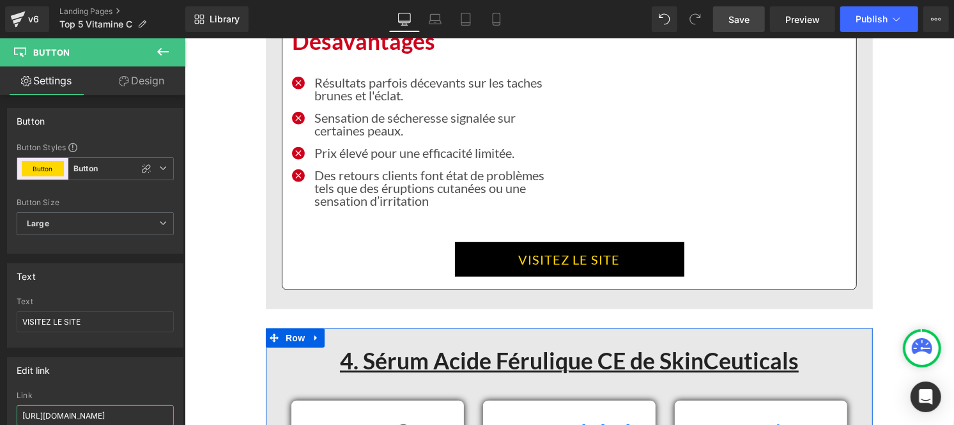
scroll to position [6218, 0]
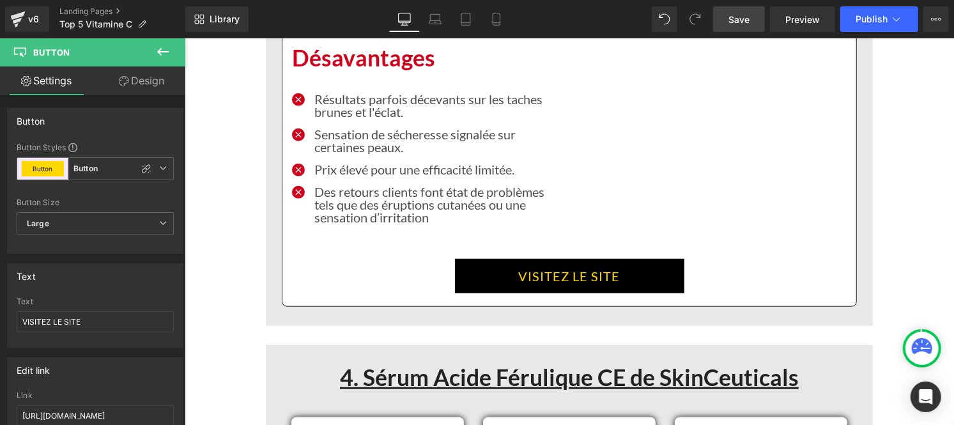
click at [502, 269] on link "VISITEZ LE SITE" at bounding box center [568, 275] width 229 height 34
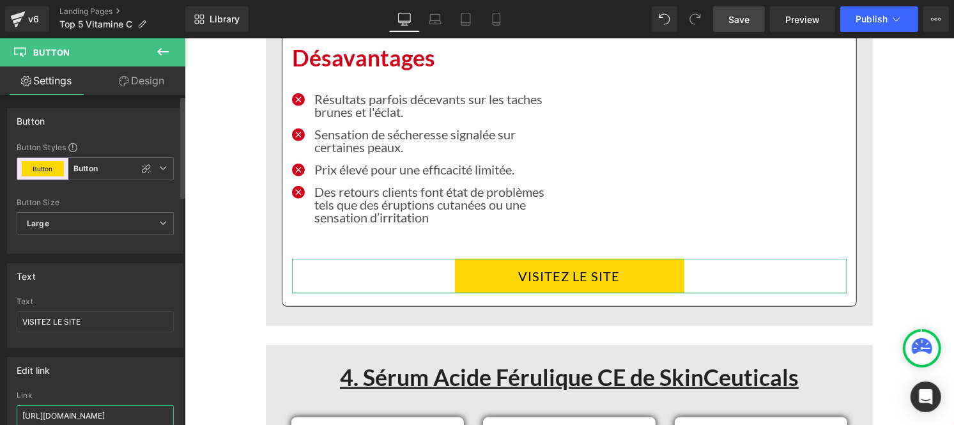
click at [79, 417] on input "https://inovita.co/pages/luminate-face-serum" at bounding box center [95, 415] width 157 height 21
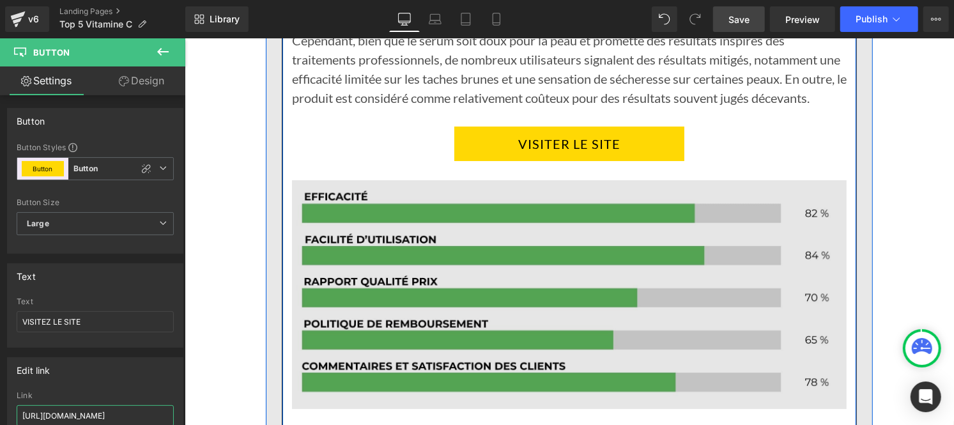
scroll to position [5578, 0]
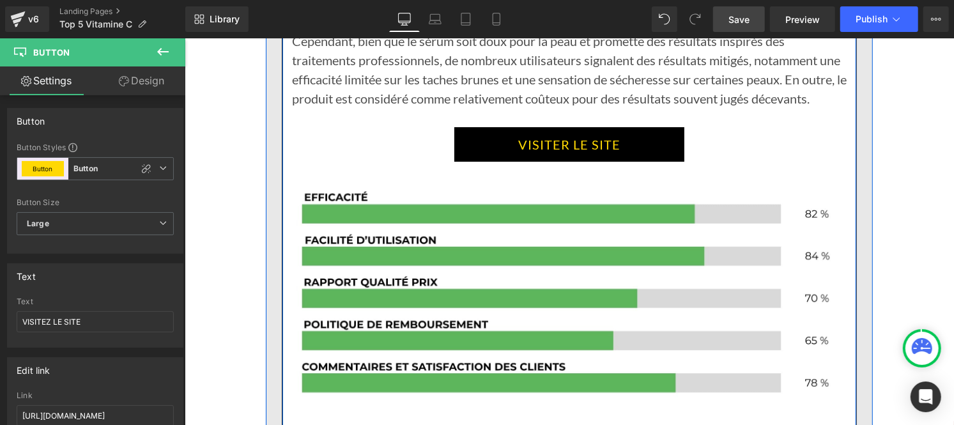
click at [509, 148] on link "VISITER LE SITE" at bounding box center [568, 143] width 230 height 34
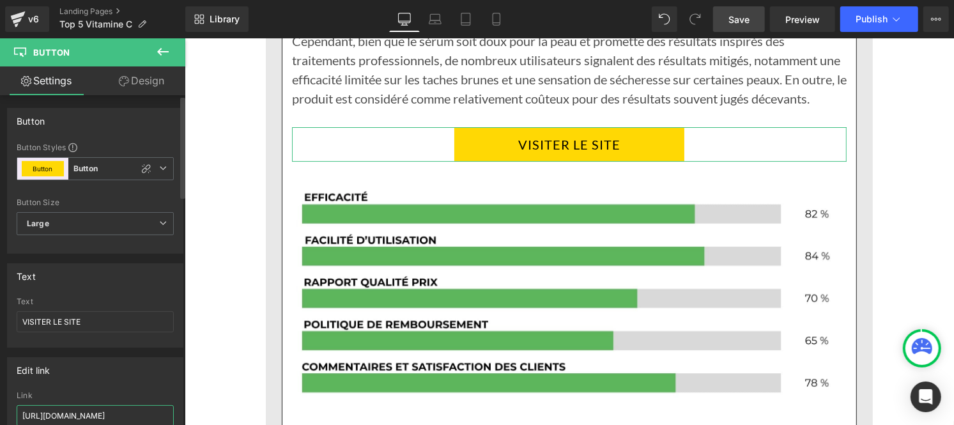
click at [88, 414] on input "https://inovita.co/pages/luminate-face-serum" at bounding box center [95, 415] width 157 height 21
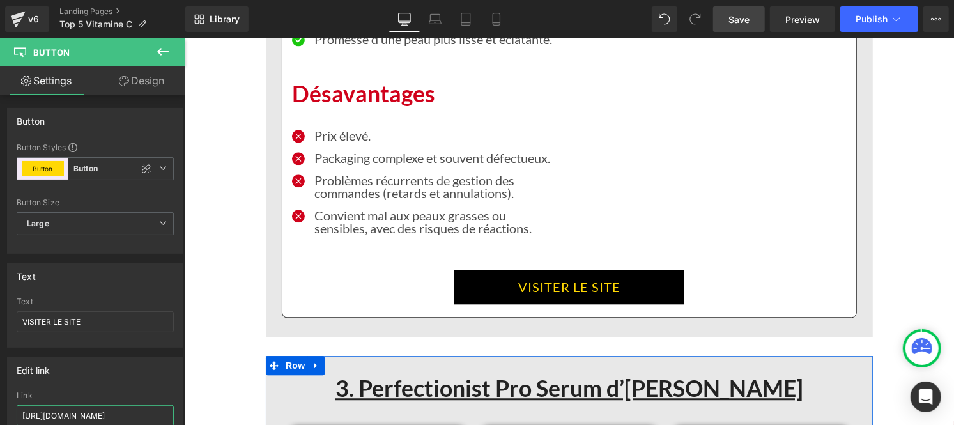
scroll to position [4597, 0]
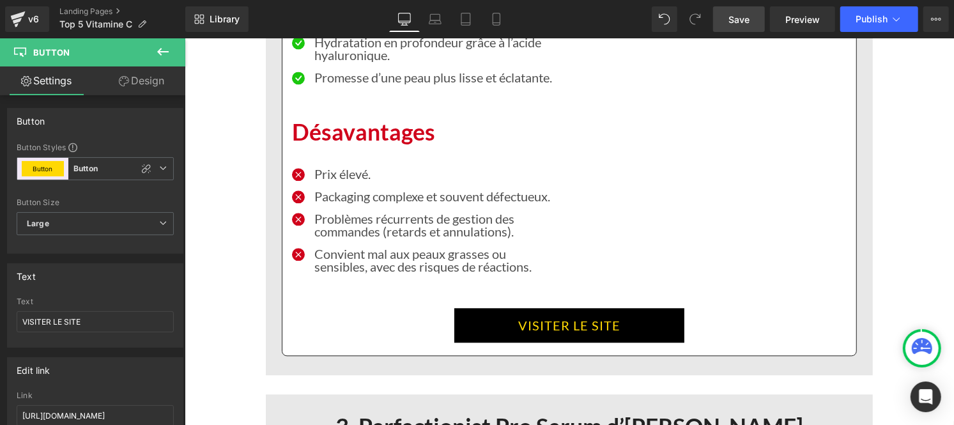
click at [503, 307] on link "VISITER LE SITE" at bounding box center [568, 324] width 230 height 34
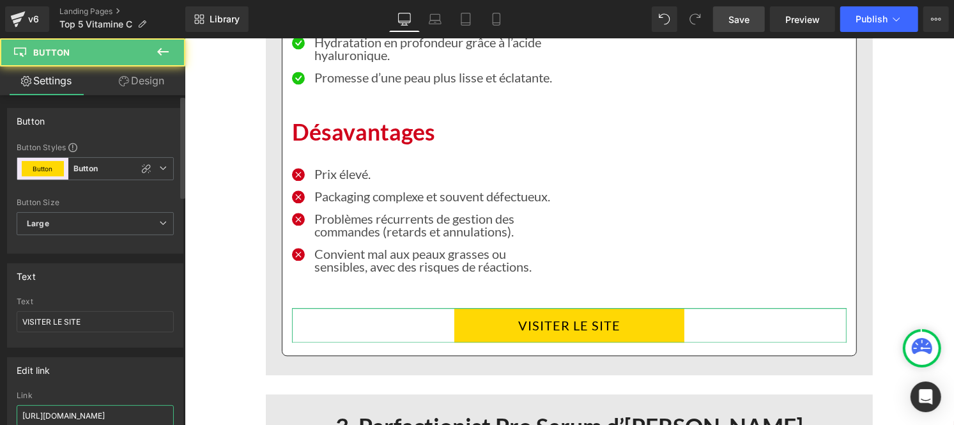
click at [88, 416] on input "https://inovita.co/pages/luminate-face-serum" at bounding box center [95, 415] width 157 height 21
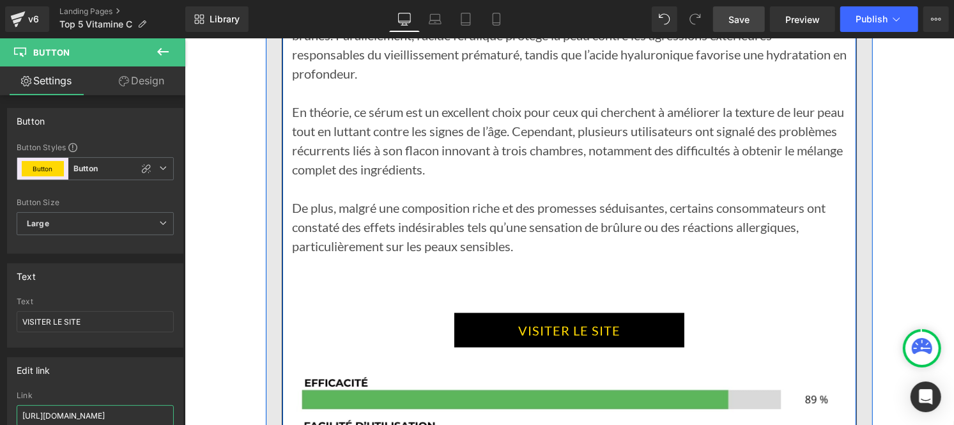
scroll to position [3866, 0]
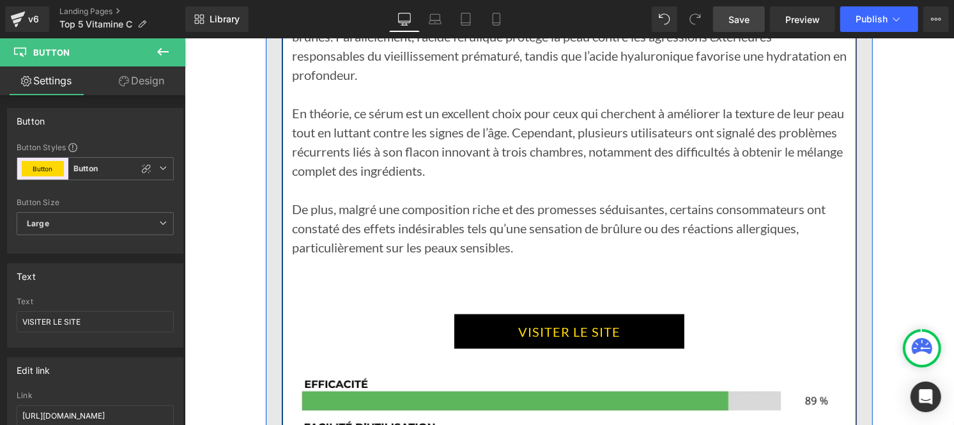
click at [488, 322] on link "VISITER LE SITE" at bounding box center [568, 331] width 230 height 34
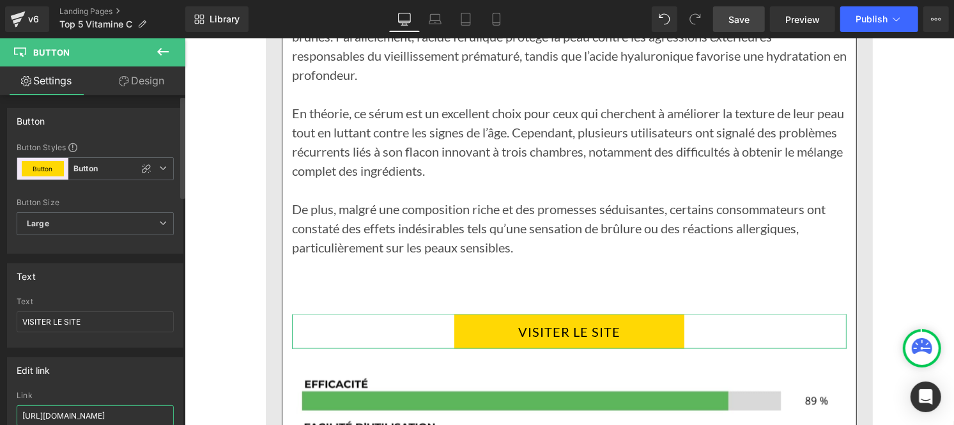
click at [97, 415] on input "https://inovita.co/pages/luminate-face-serum" at bounding box center [95, 415] width 157 height 21
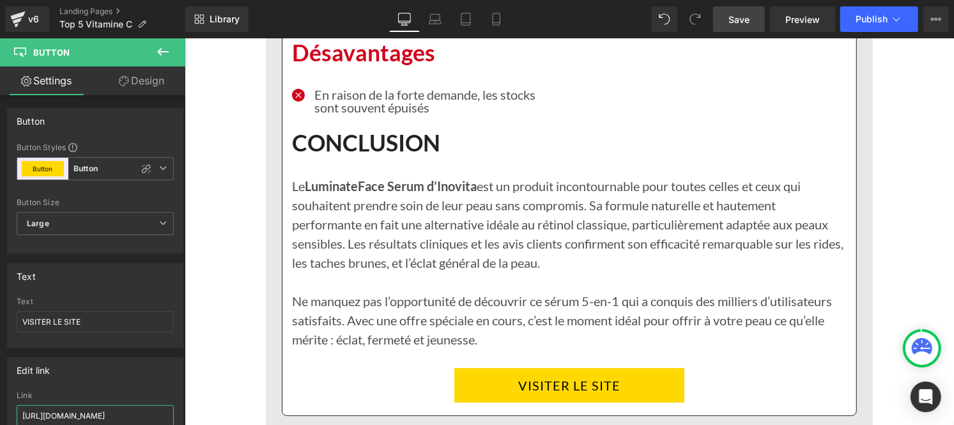
scroll to position [2971, 0]
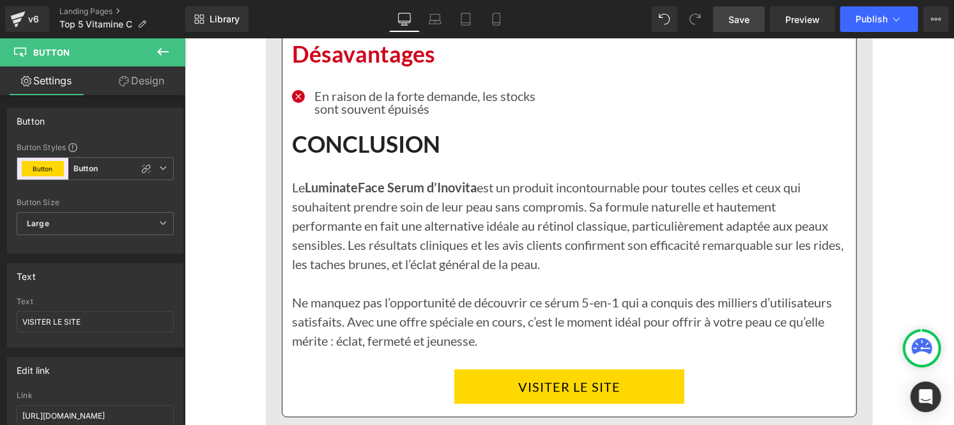
click at [514, 381] on div "Rendering Content" at bounding box center [477, 374] width 79 height 14
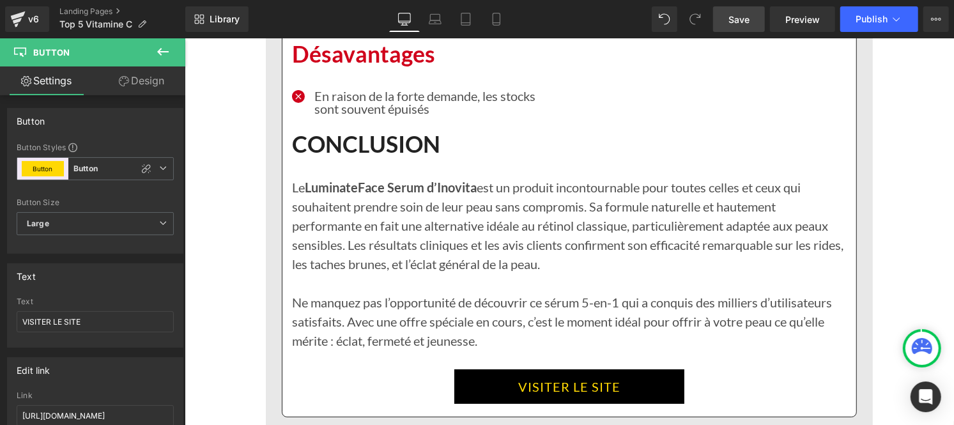
click at [485, 387] on link "VISITER LE SITE" at bounding box center [568, 386] width 230 height 34
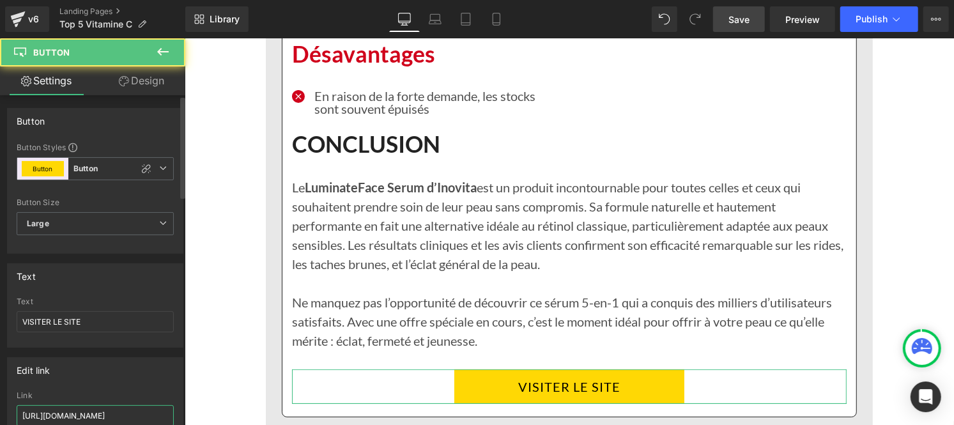
click at [107, 413] on input "https://inovita.co/pages/luminate-face-serum" at bounding box center [95, 415] width 157 height 21
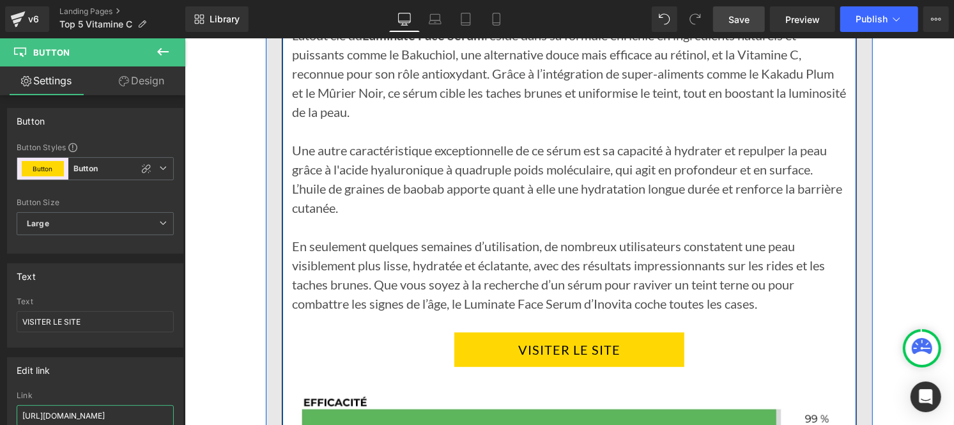
scroll to position [2137, 0]
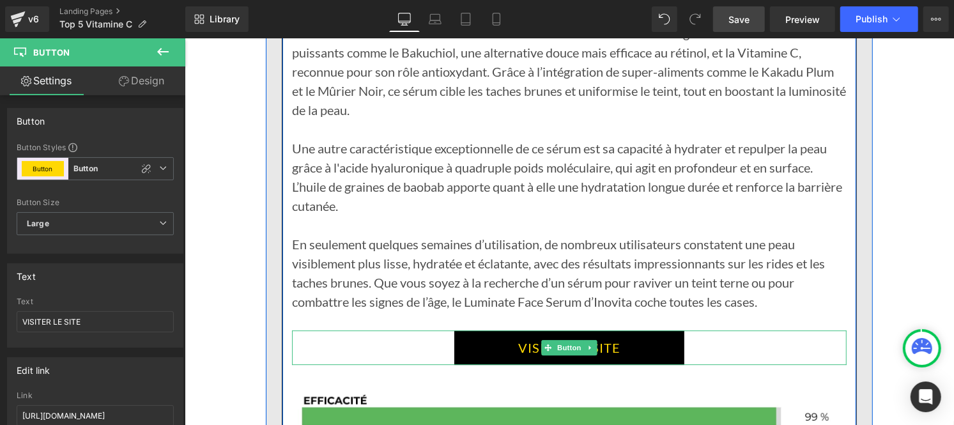
click at [514, 342] on link "VISITER LE SITE" at bounding box center [568, 347] width 230 height 34
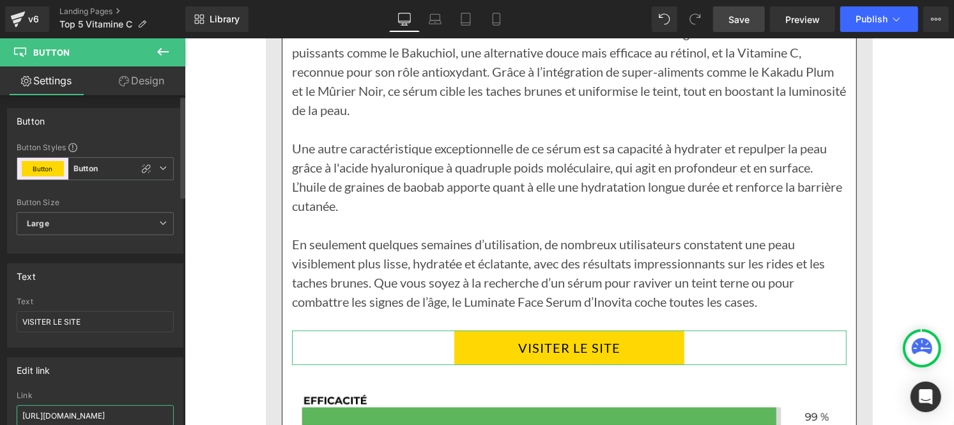
click at [107, 414] on input "https://inovita.co/pages/luminate-face-serum" at bounding box center [95, 415] width 157 height 21
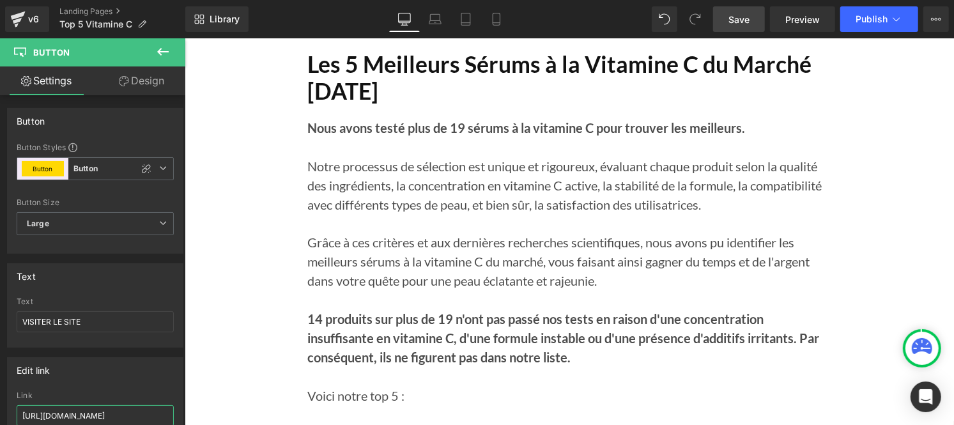
scroll to position [1230, 0]
click at [872, 22] on span "Publish" at bounding box center [871, 19] width 32 height 10
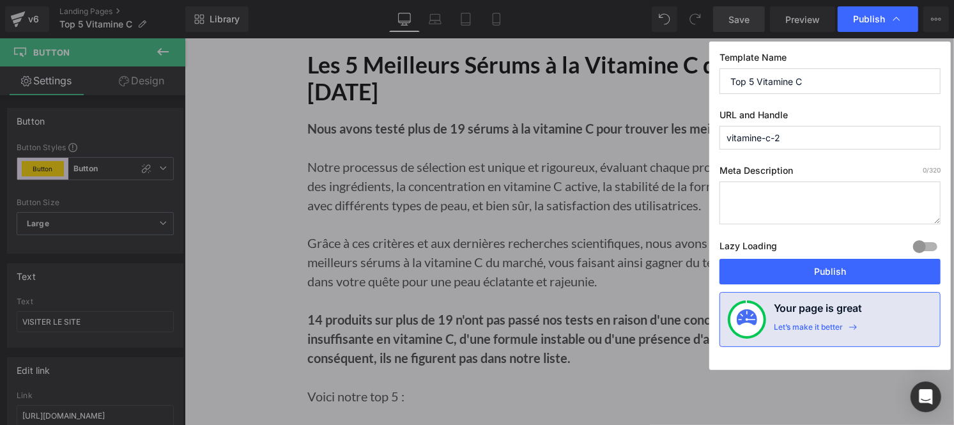
scroll to position [0, 0]
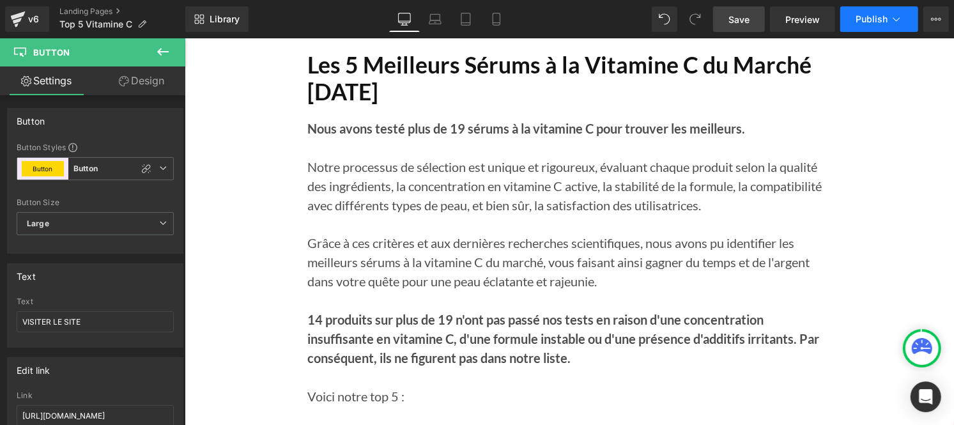
click at [874, 20] on span "Publish" at bounding box center [871, 19] width 32 height 10
click at [938, 18] on icon at bounding box center [936, 19] width 10 height 10
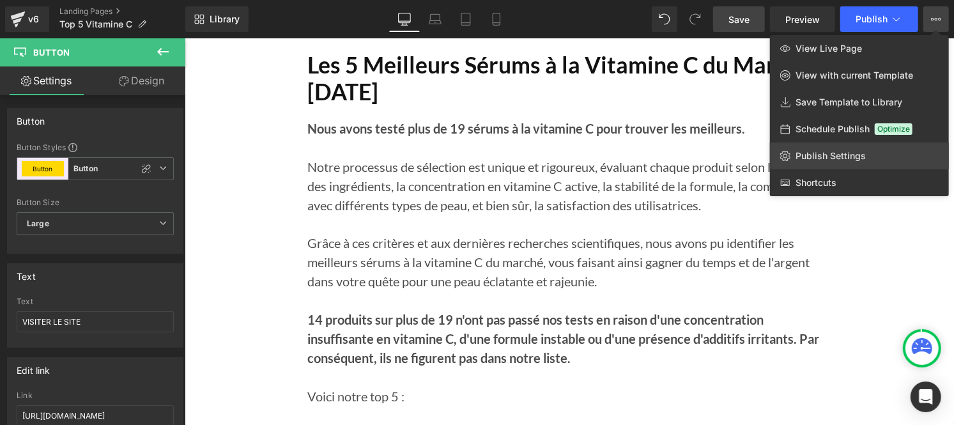
click at [849, 155] on span "Publish Settings" at bounding box center [830, 155] width 70 height 11
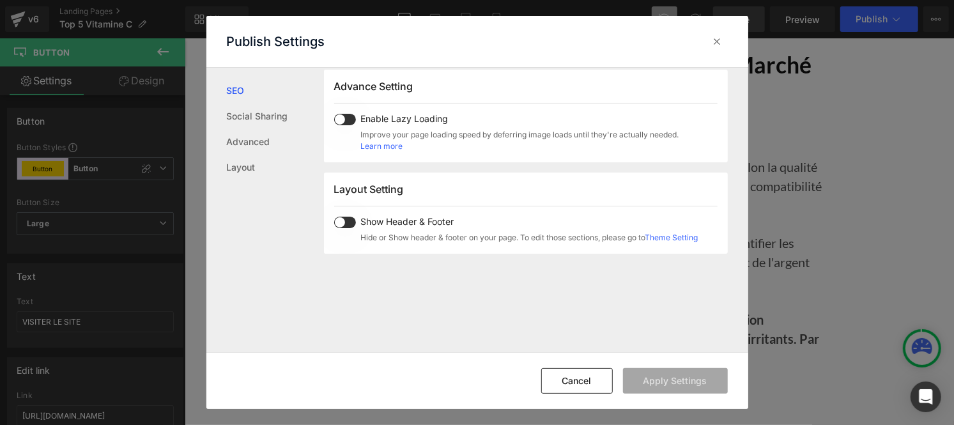
scroll to position [761, 0]
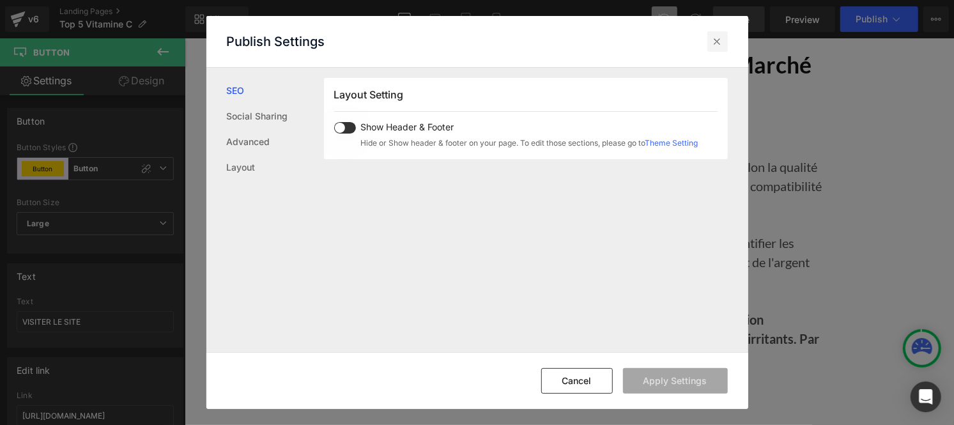
click at [717, 40] on icon at bounding box center [717, 41] width 13 height 13
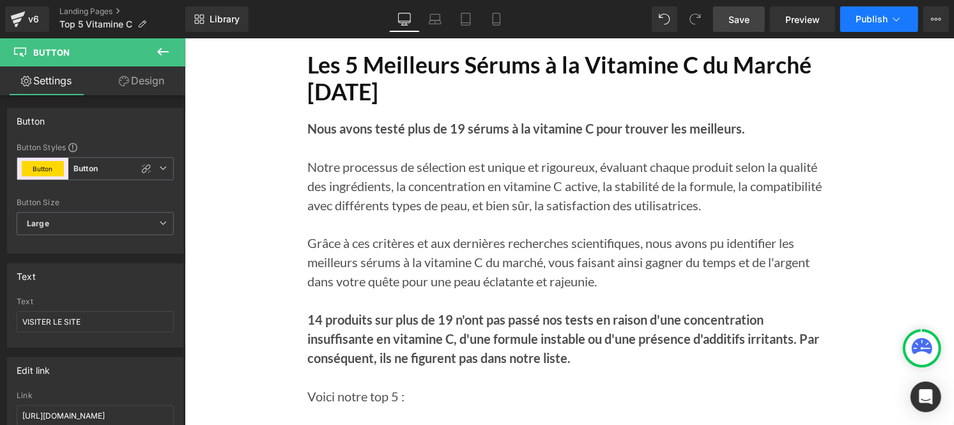
click at [866, 24] on span "Publish" at bounding box center [871, 19] width 32 height 10
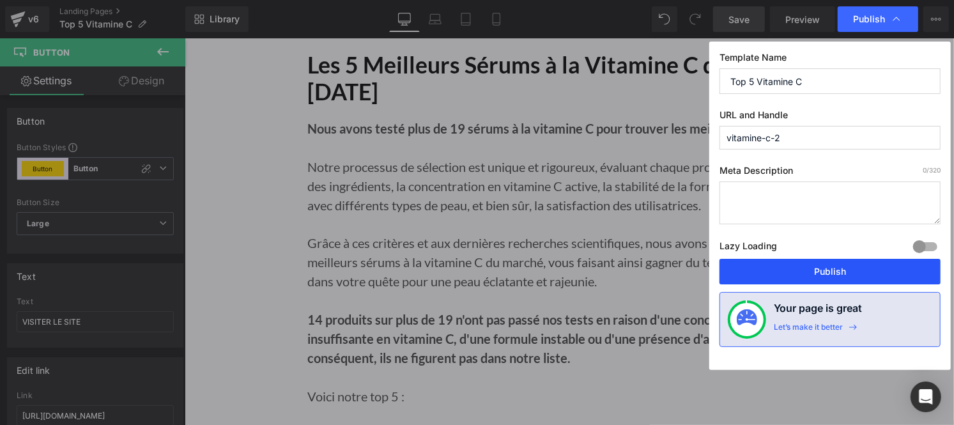
click at [819, 271] on button "Publish" at bounding box center [829, 272] width 221 height 26
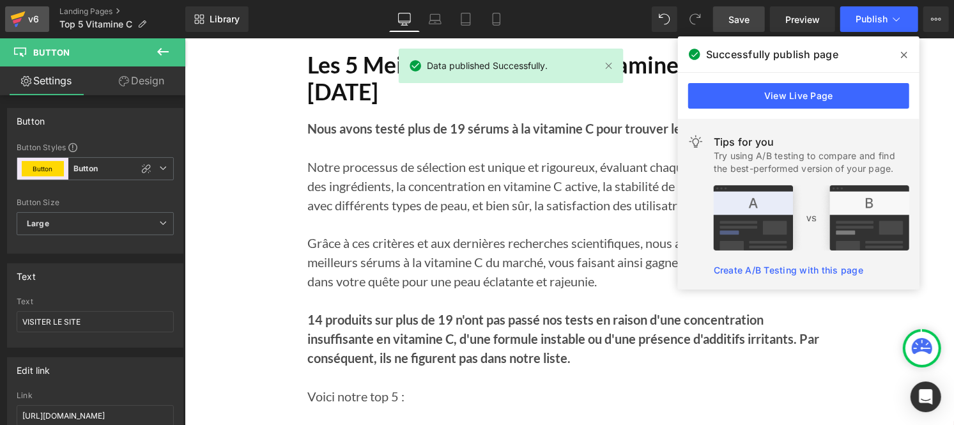
click at [24, 20] on icon at bounding box center [17, 19] width 15 height 32
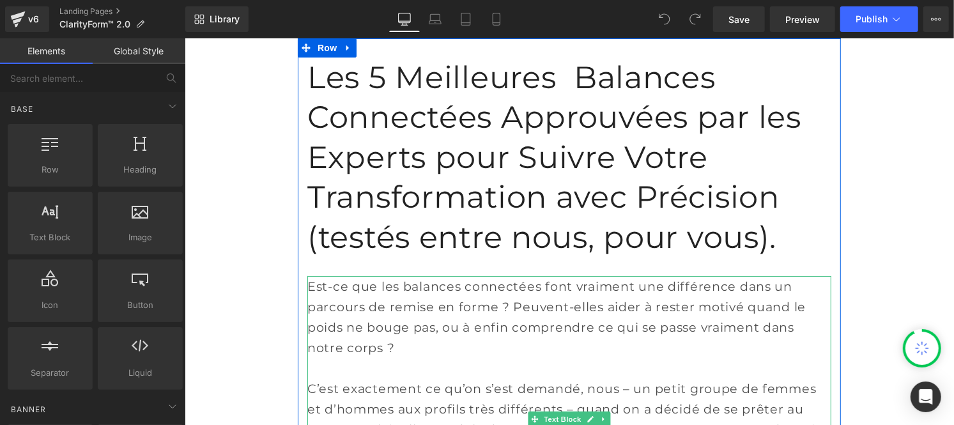
click at [358, 321] on p "Est-ce que les balances connectées font vraiment une différence dans un parcour…" at bounding box center [569, 316] width 524 height 82
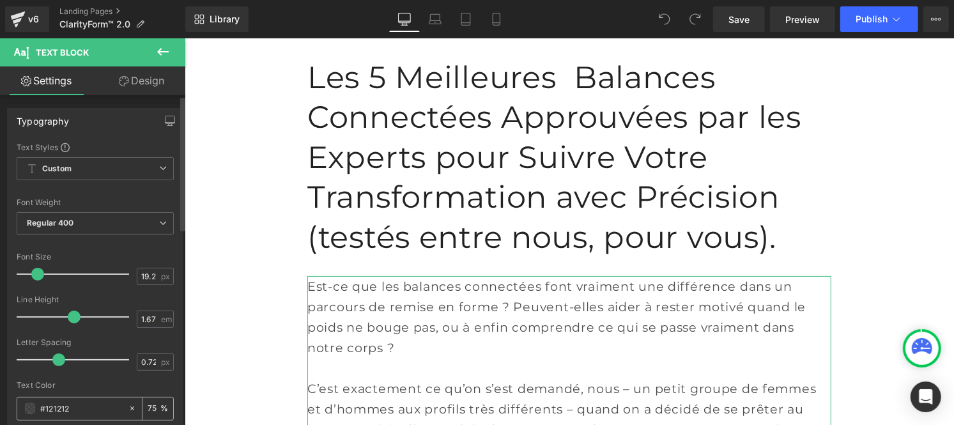
click at [73, 409] on input "#121212" at bounding box center [81, 408] width 82 height 14
type textarea "#121212"
click at [26, 26] on div "v6" at bounding box center [34, 19] width 16 height 17
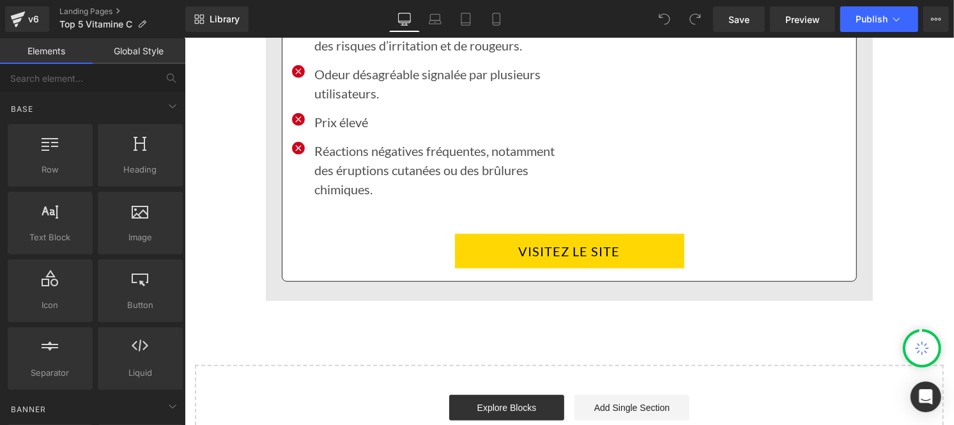
scroll to position [9255, 0]
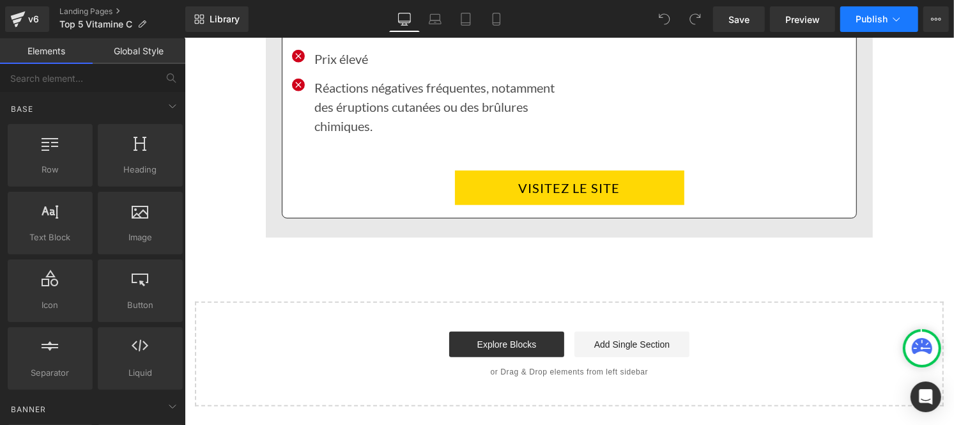
click at [880, 20] on span "Publish" at bounding box center [871, 19] width 32 height 10
click at [24, 26] on icon at bounding box center [17, 19] width 15 height 32
